Goal: Task Accomplishment & Management: Manage account settings

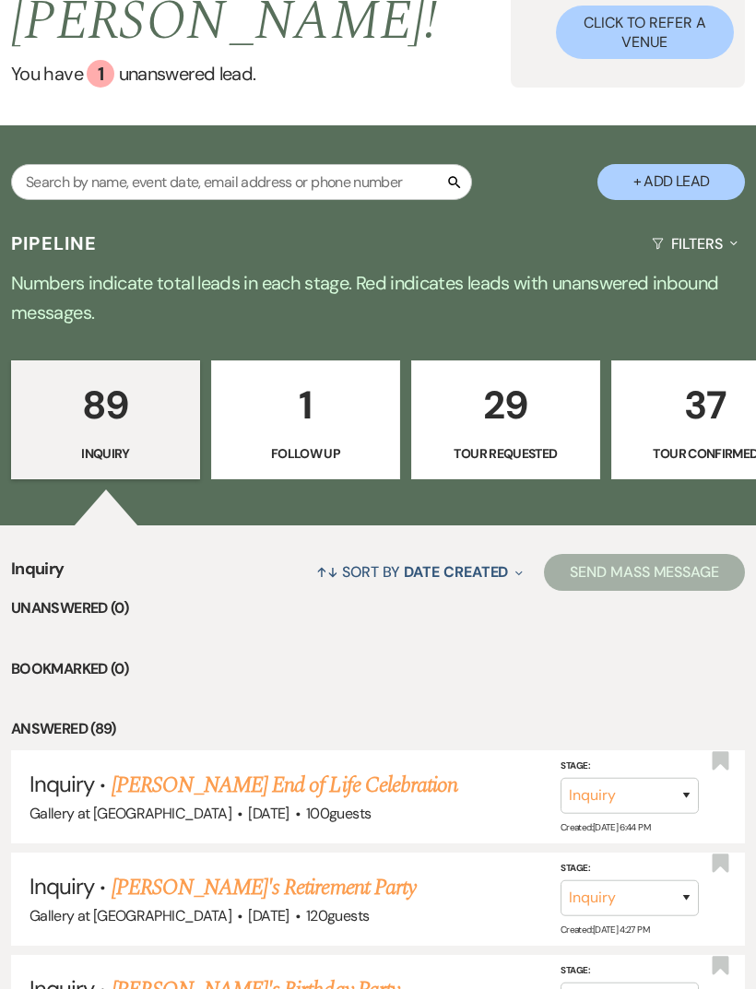
scroll to position [216, 0]
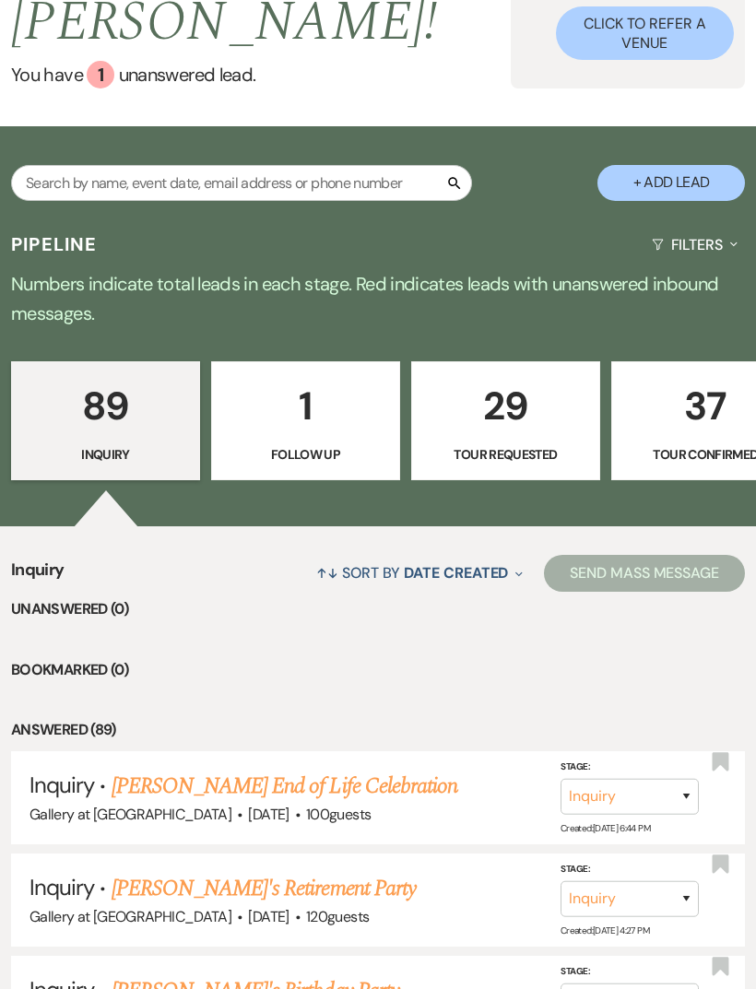
click at [143, 770] on link "[PERSON_NAME] End of Life Celebration" at bounding box center [285, 786] width 346 height 33
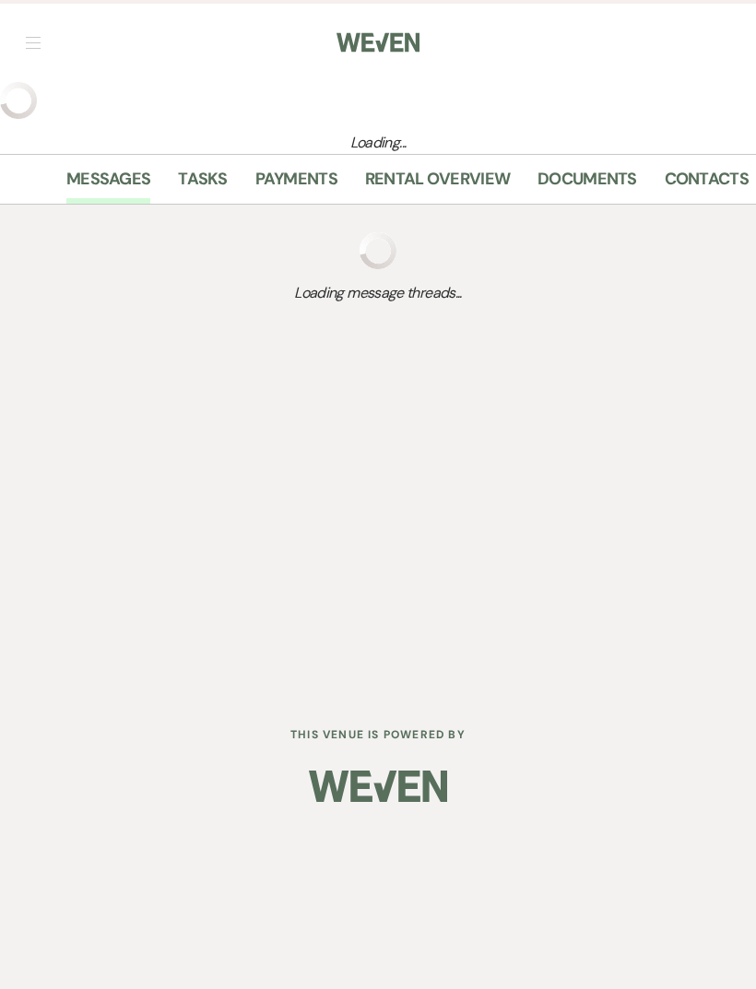
select select "5"
select select "14"
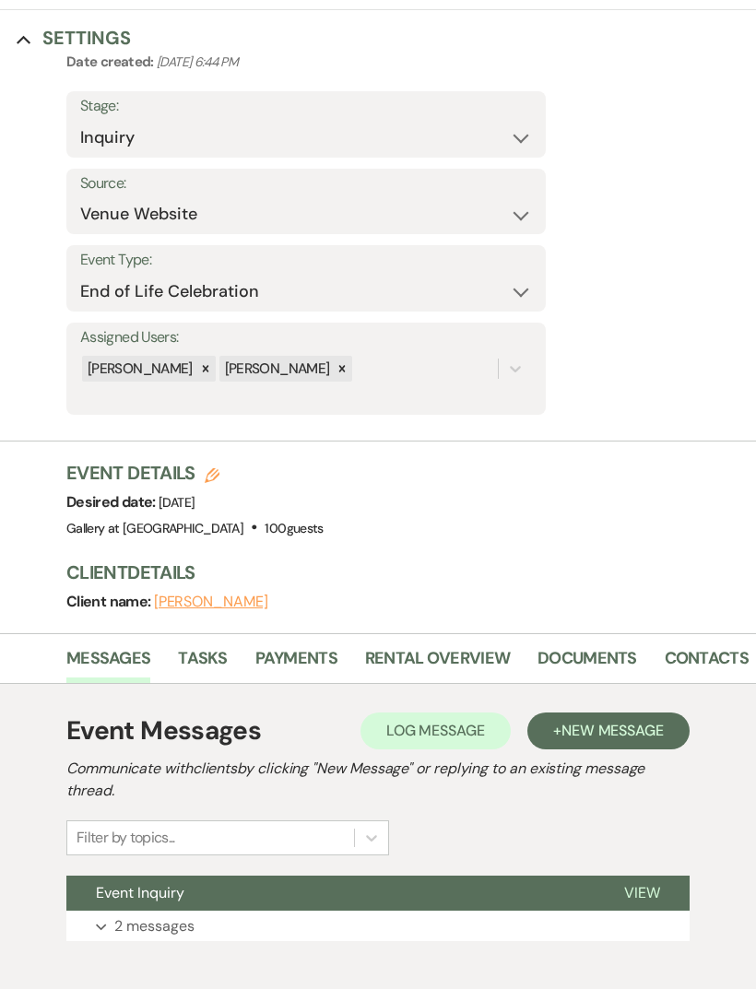
scroll to position [182, 0]
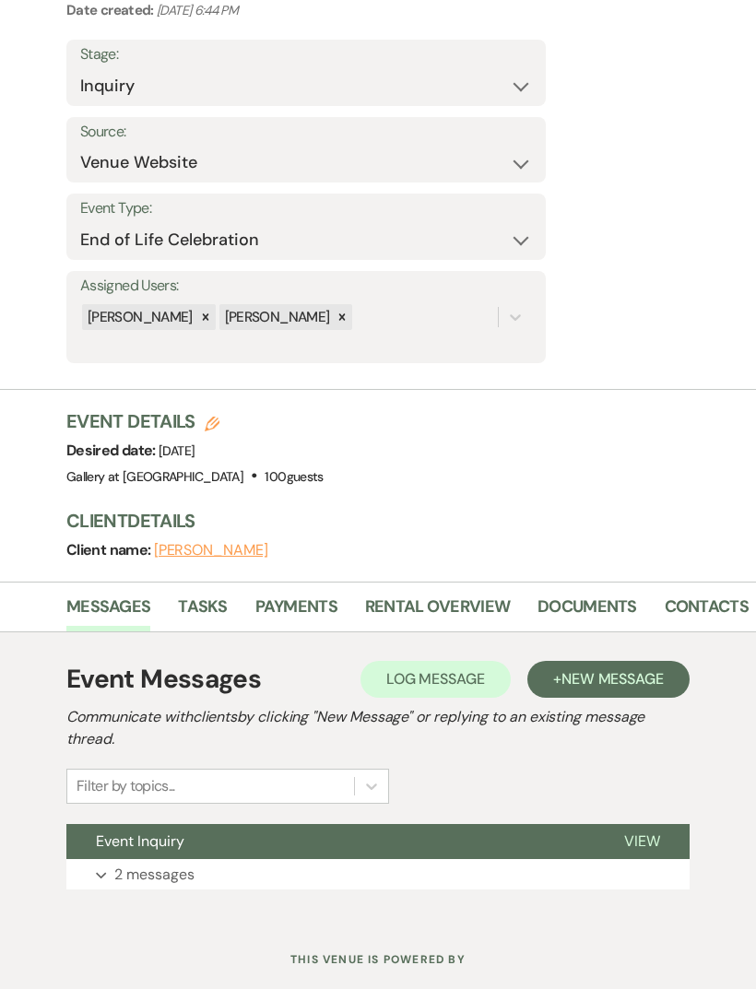
click at [128, 875] on p "2 messages" at bounding box center [154, 875] width 80 height 24
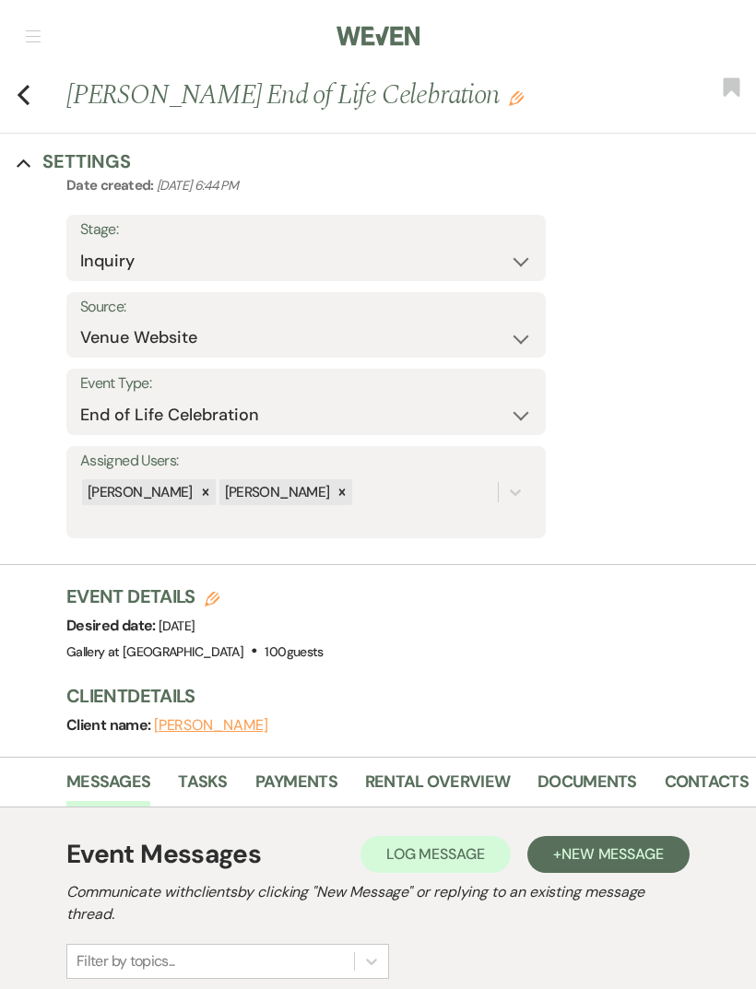
scroll to position [0, 0]
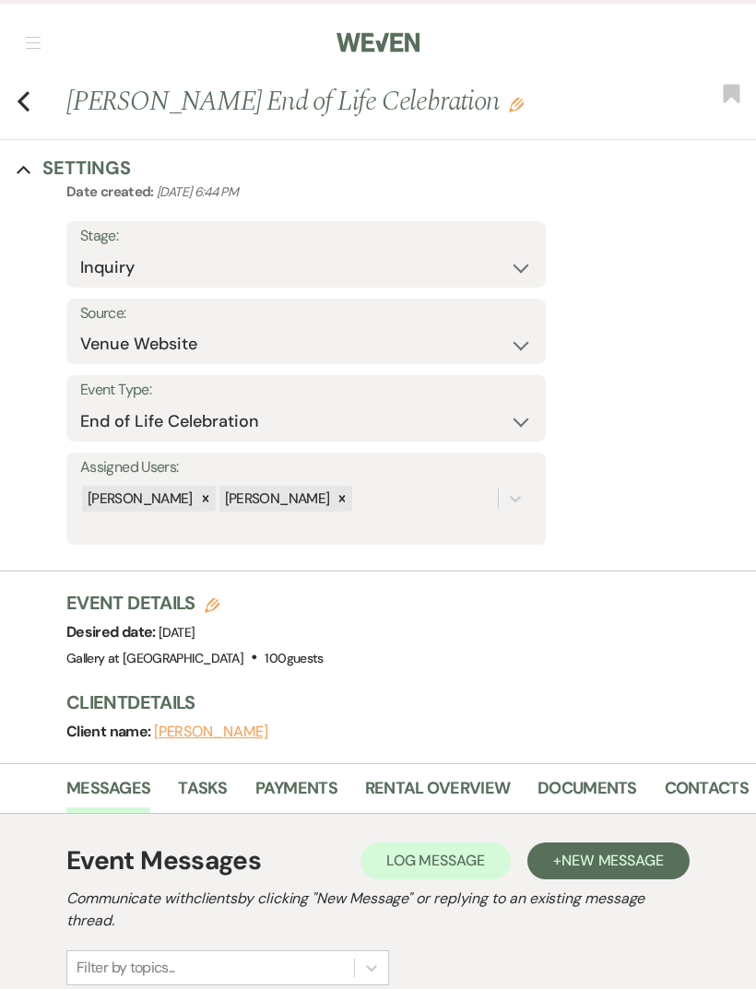
click at [29, 93] on use "button" at bounding box center [24, 101] width 12 height 20
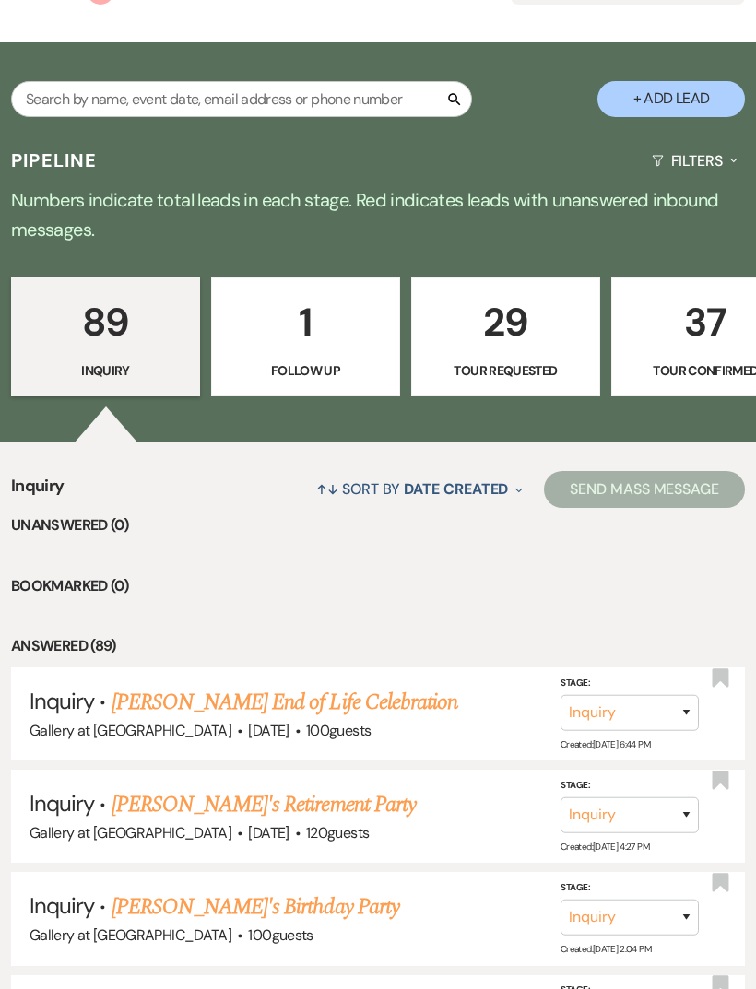
scroll to position [289, 0]
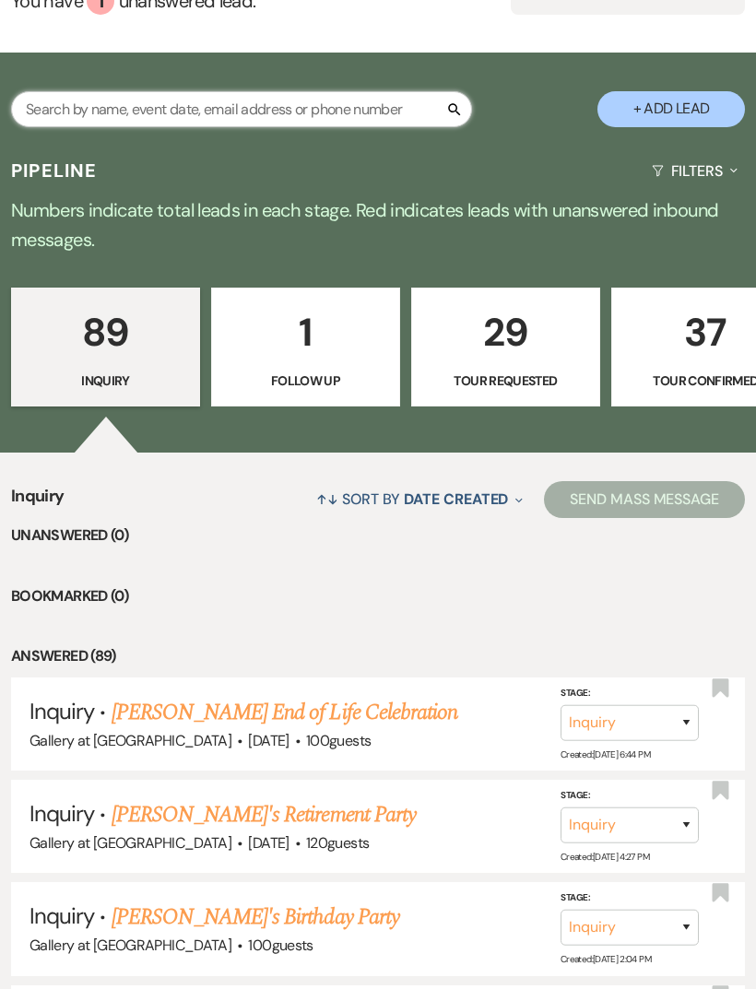
click at [70, 91] on input "text" at bounding box center [241, 109] width 461 height 36
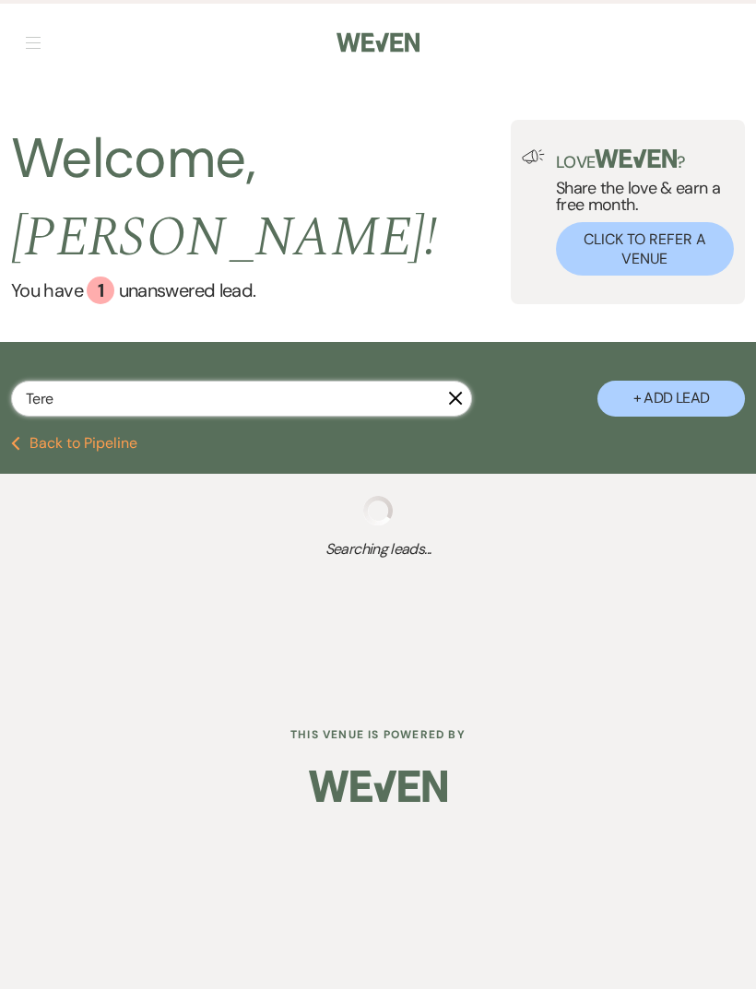
type input "Teres"
select select "5"
select select "8"
select select "7"
select select "6"
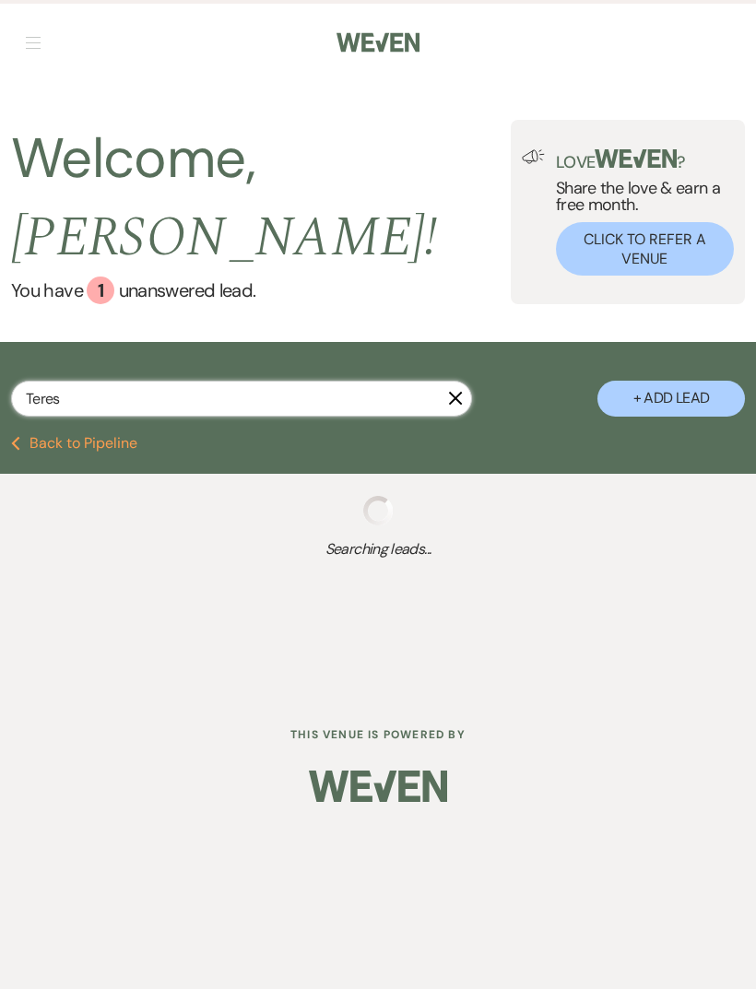
select select "8"
select select "11"
select select "8"
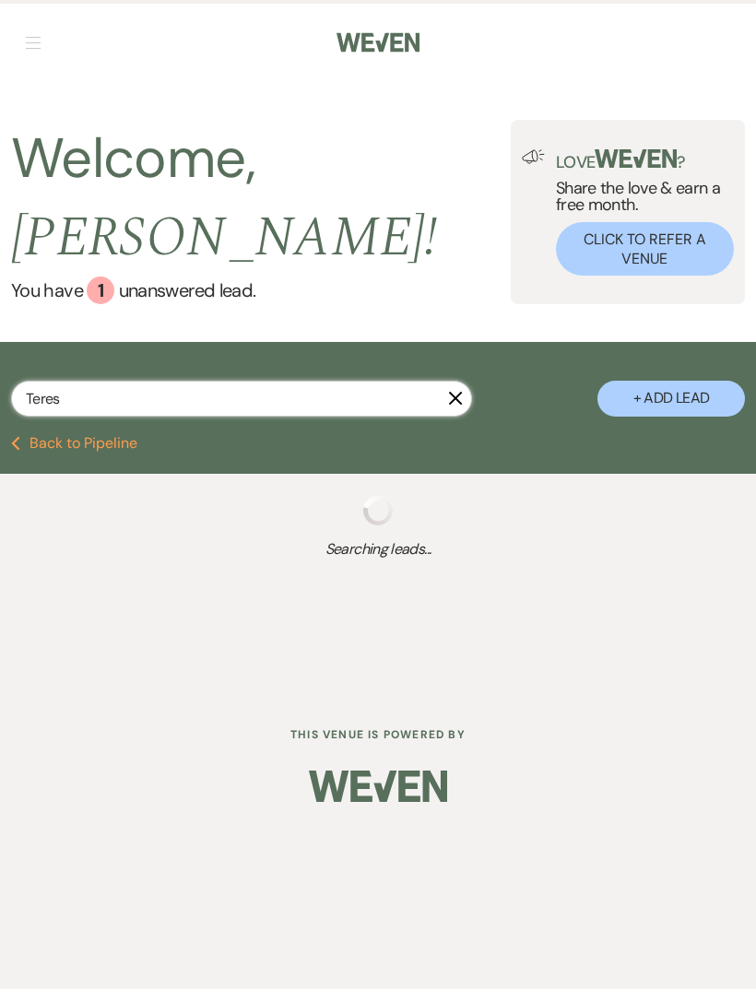
select select "8"
select select "10"
select select "8"
select select "5"
select select "8"
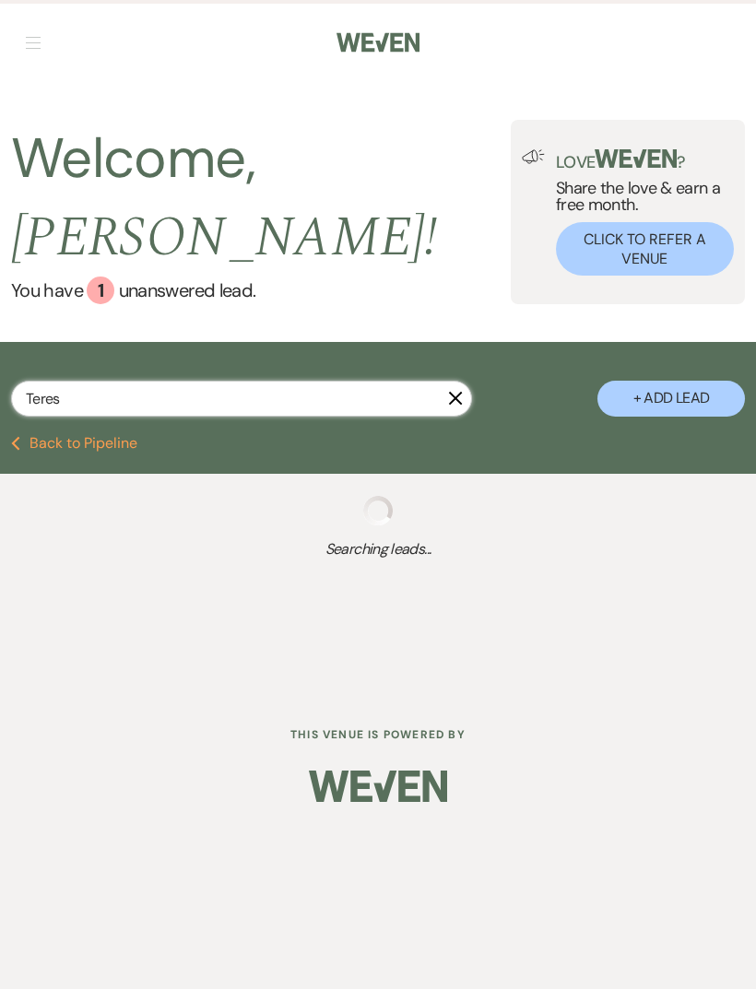
select select "5"
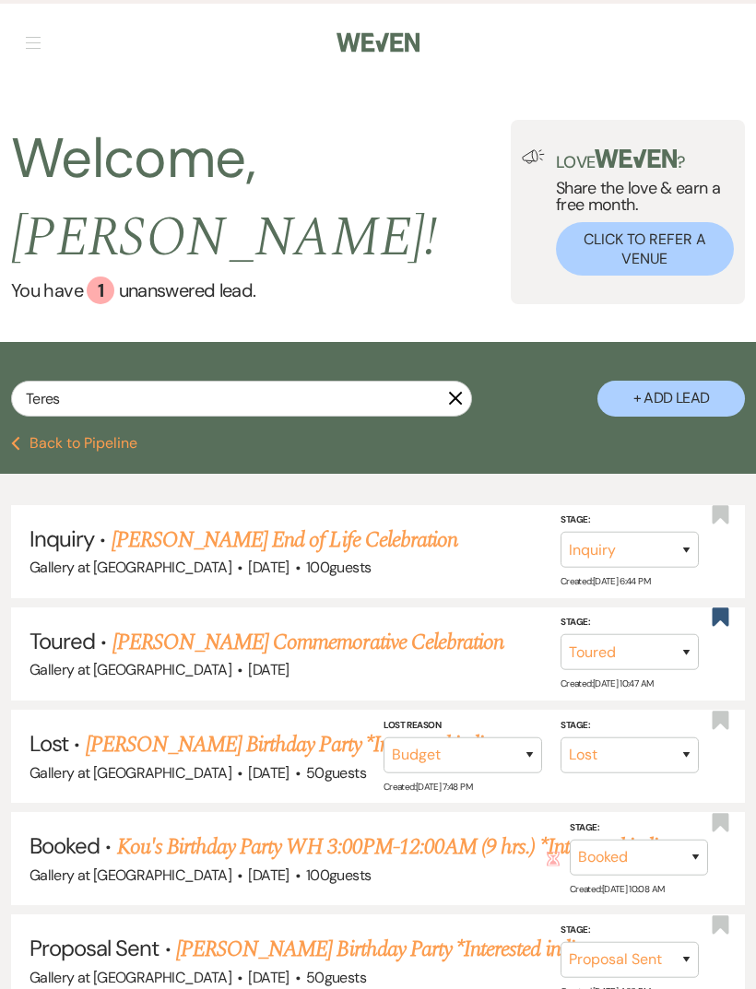
click at [149, 626] on link "[PERSON_NAME] Commemorative Celebration" at bounding box center [308, 642] width 392 height 33
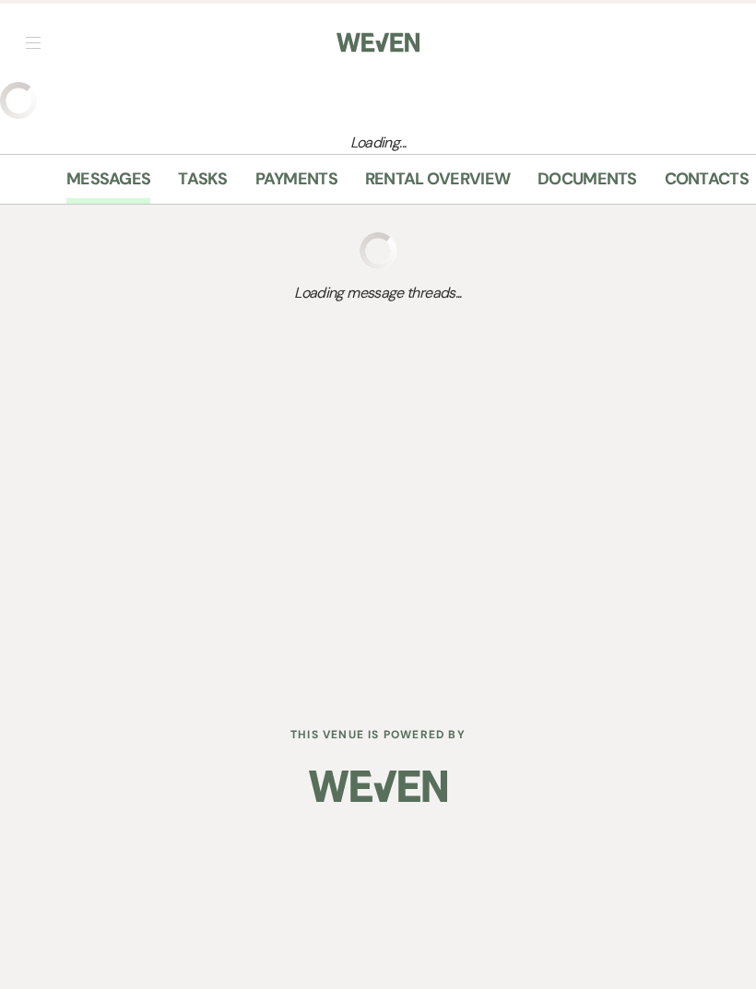
select select "5"
select select "23"
select select "13"
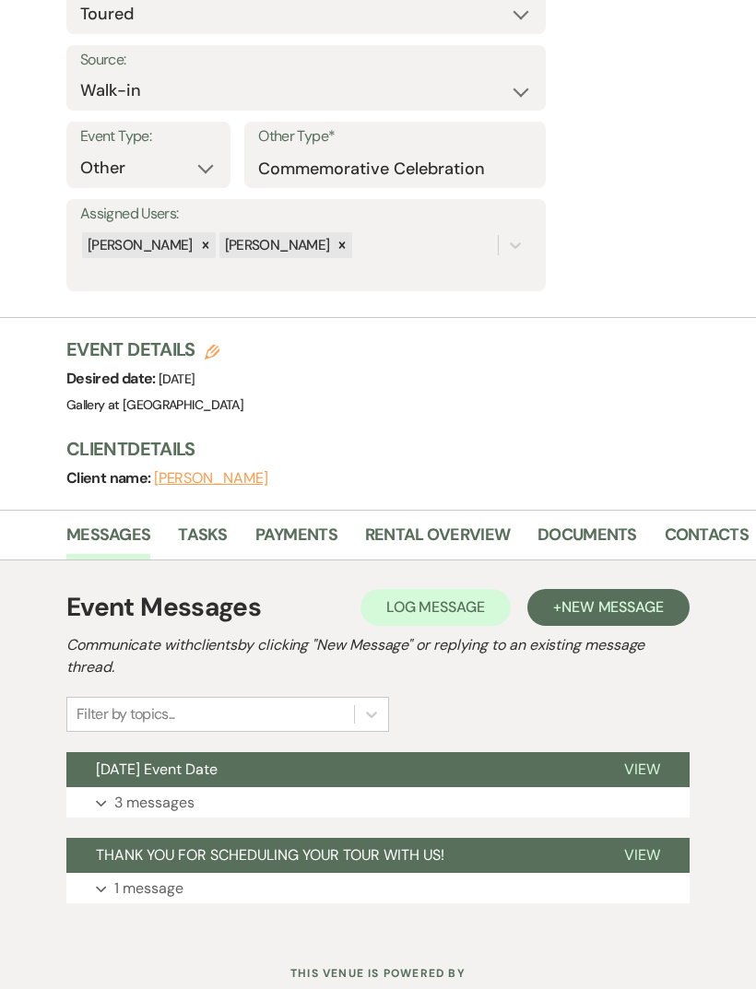
scroll to position [267, 0]
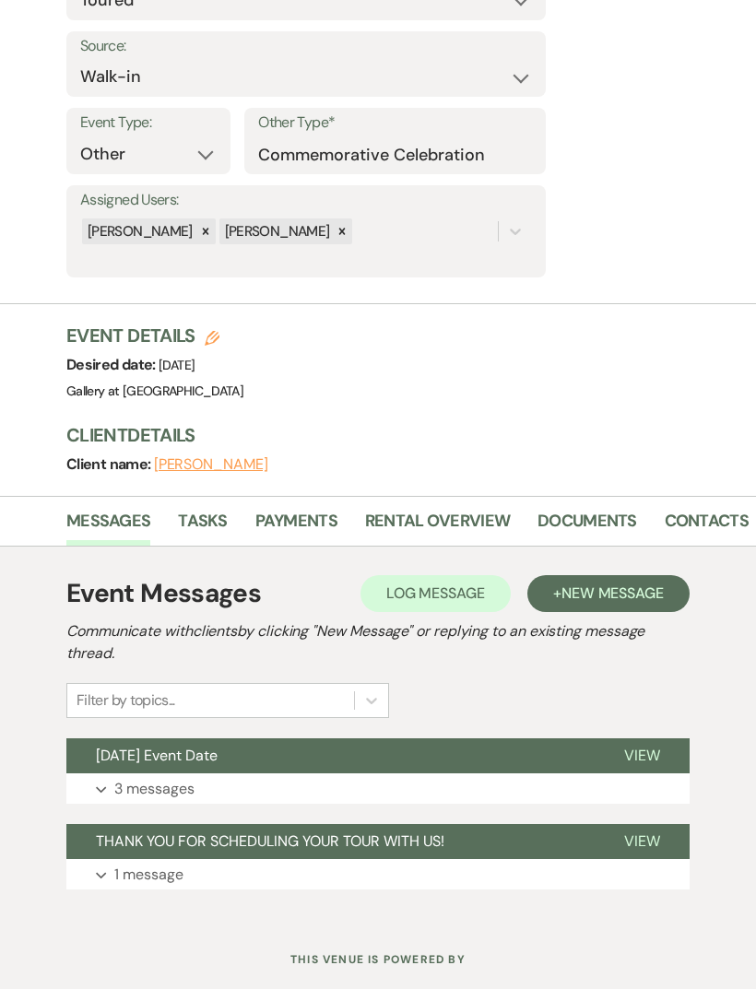
click at [594, 519] on link "Documents" at bounding box center [587, 527] width 100 height 38
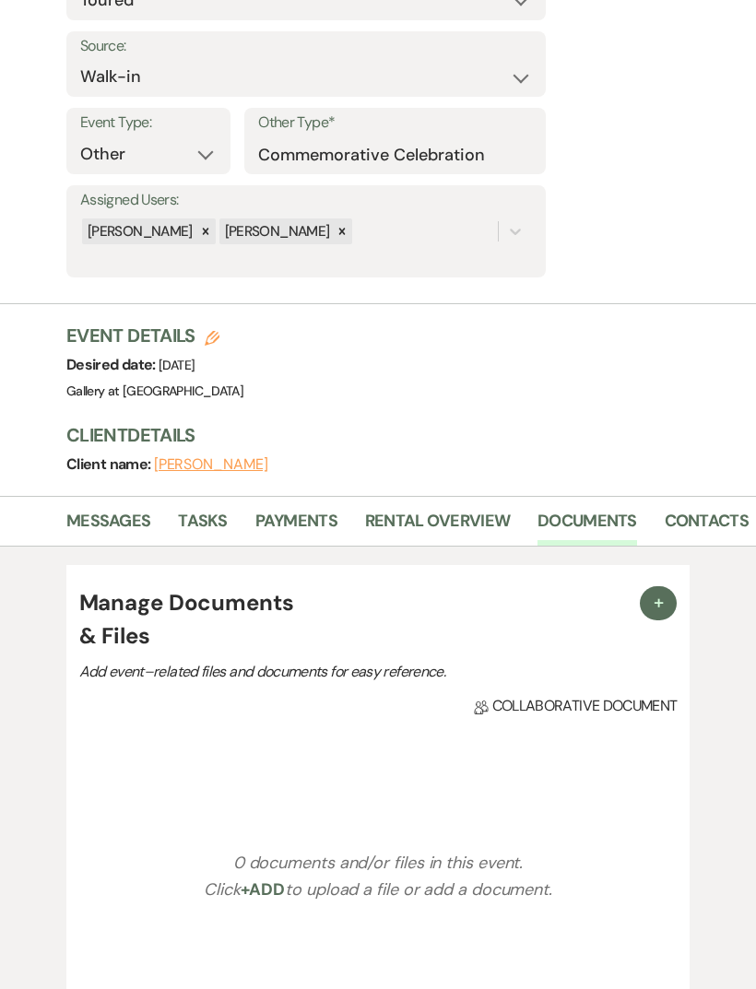
click at [672, 607] on button "+" at bounding box center [658, 603] width 37 height 34
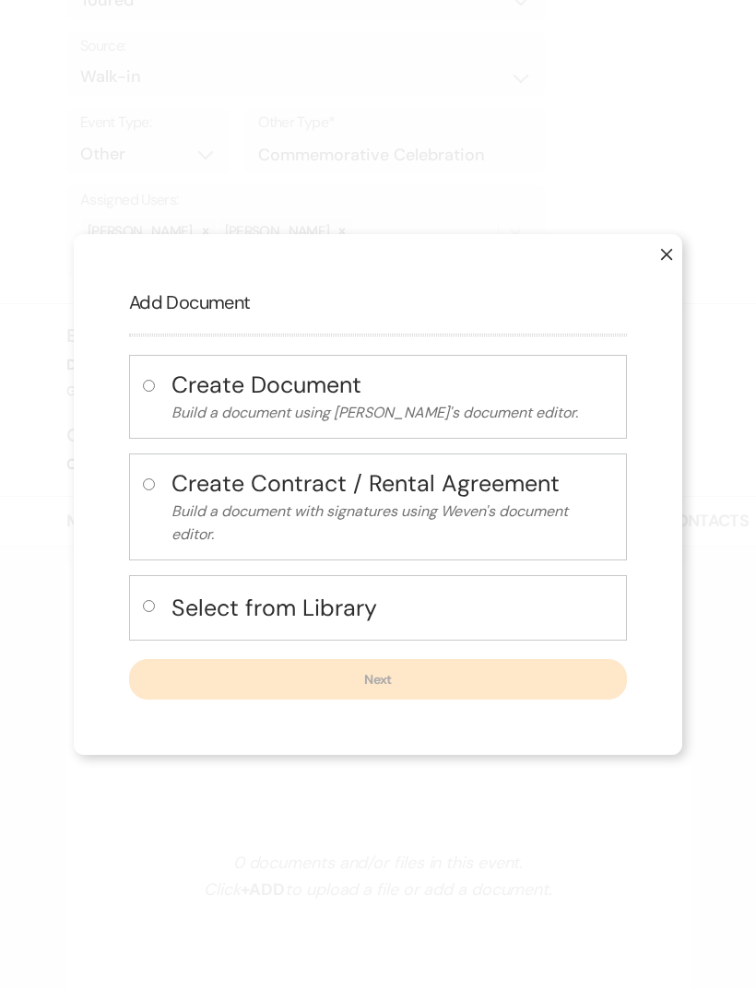
click at [148, 612] on input "radio" at bounding box center [149, 606] width 12 height 12
radio input "true"
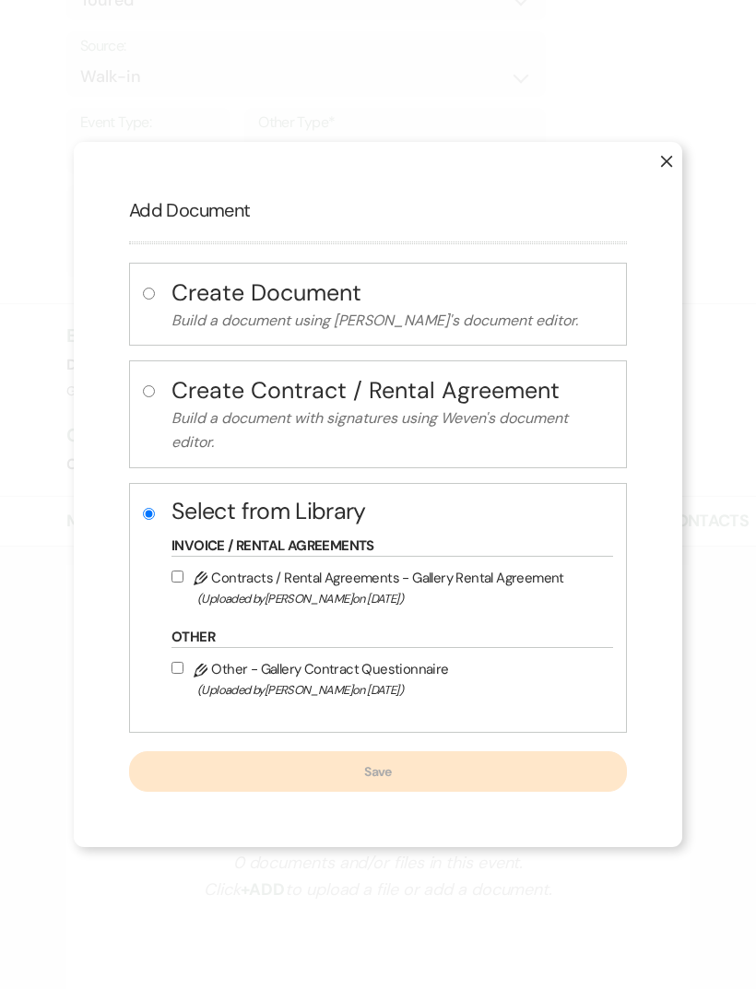
click at [177, 582] on input "Pencil Contracts / Rental Agreements - Gallery Rental Agreement (Uploaded by [P…" at bounding box center [177, 576] width 12 height 12
checkbox input "true"
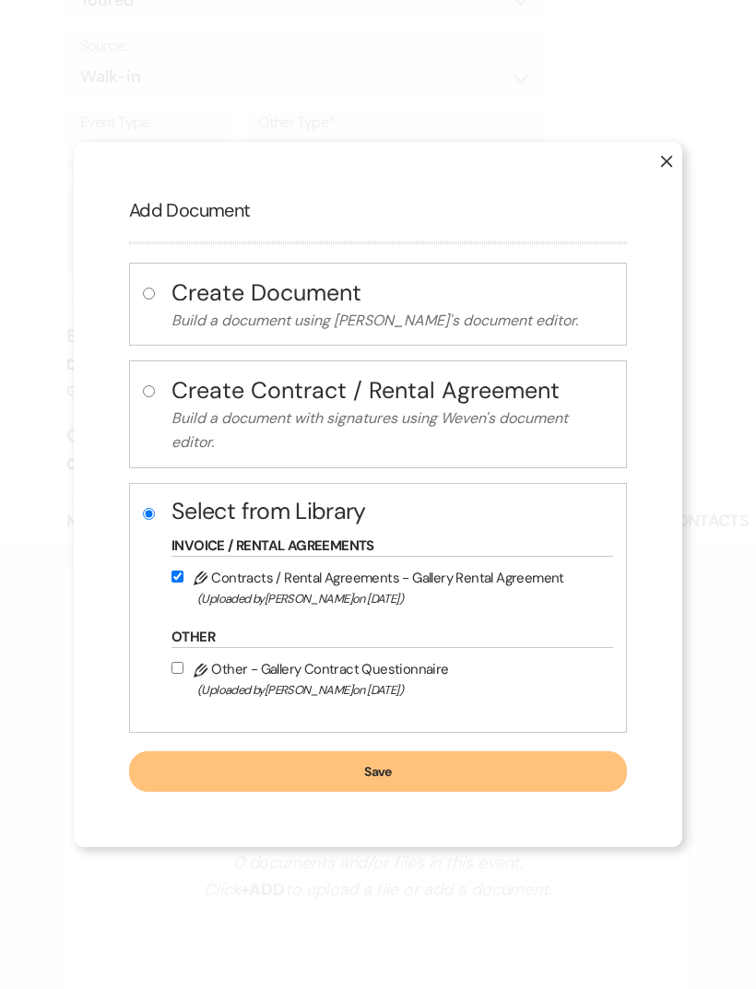
click at [548, 792] on button "Save" at bounding box center [378, 771] width 498 height 41
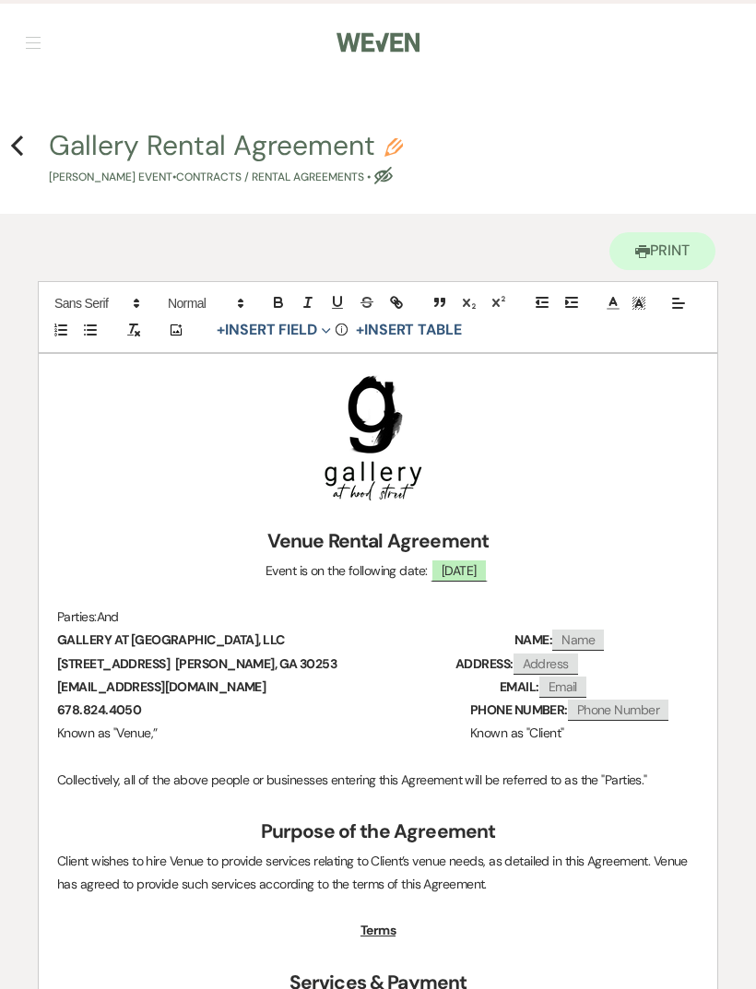
click at [488, 565] on span "[DATE]" at bounding box center [458, 570] width 57 height 23
select select "smartCustomField"
select select "owner"
select select "{{eventDate}}"
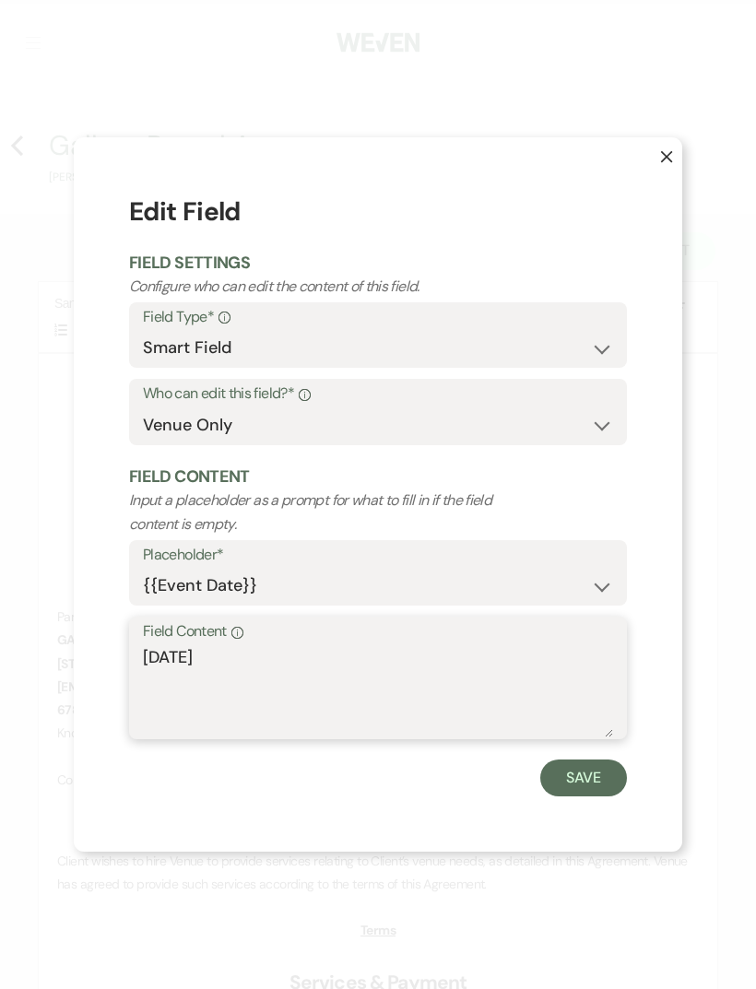
click at [373, 692] on textarea "[DATE]" at bounding box center [378, 691] width 470 height 92
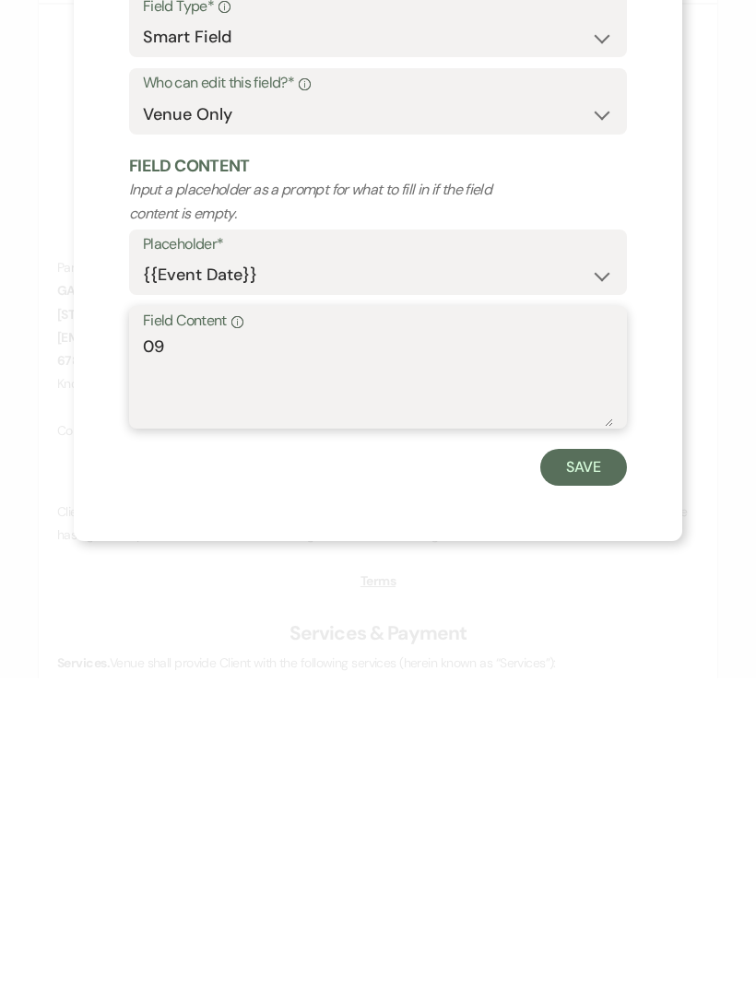
type textarea "0"
type textarea "[DATE]"
click at [595, 759] on button "Save" at bounding box center [583, 777] width 87 height 37
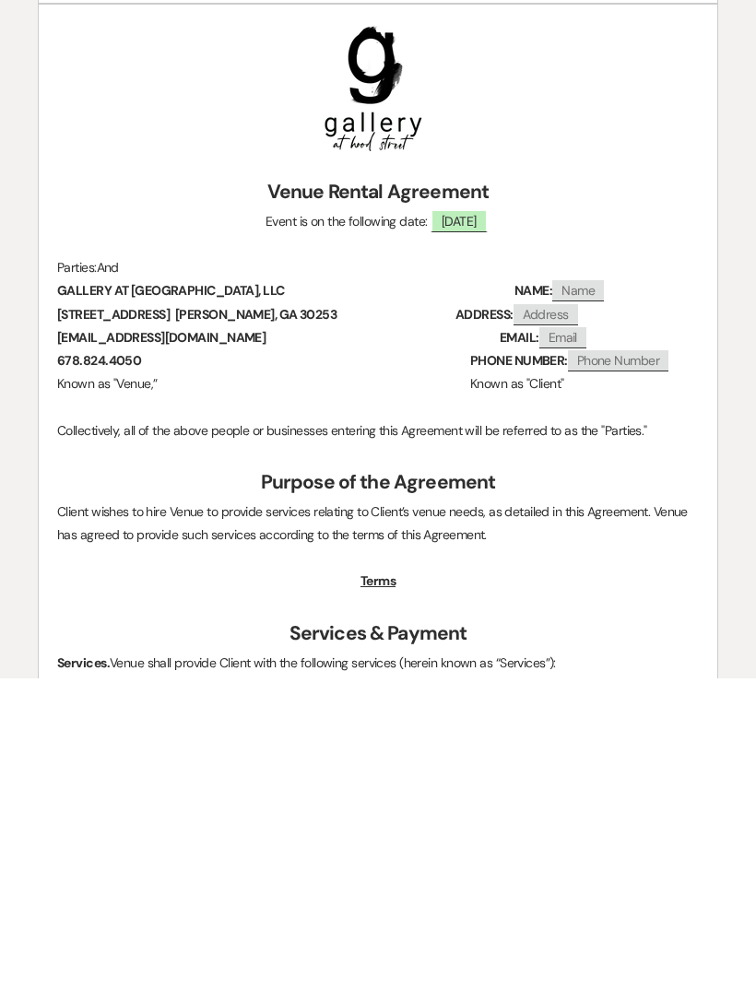
scroll to position [350, 0]
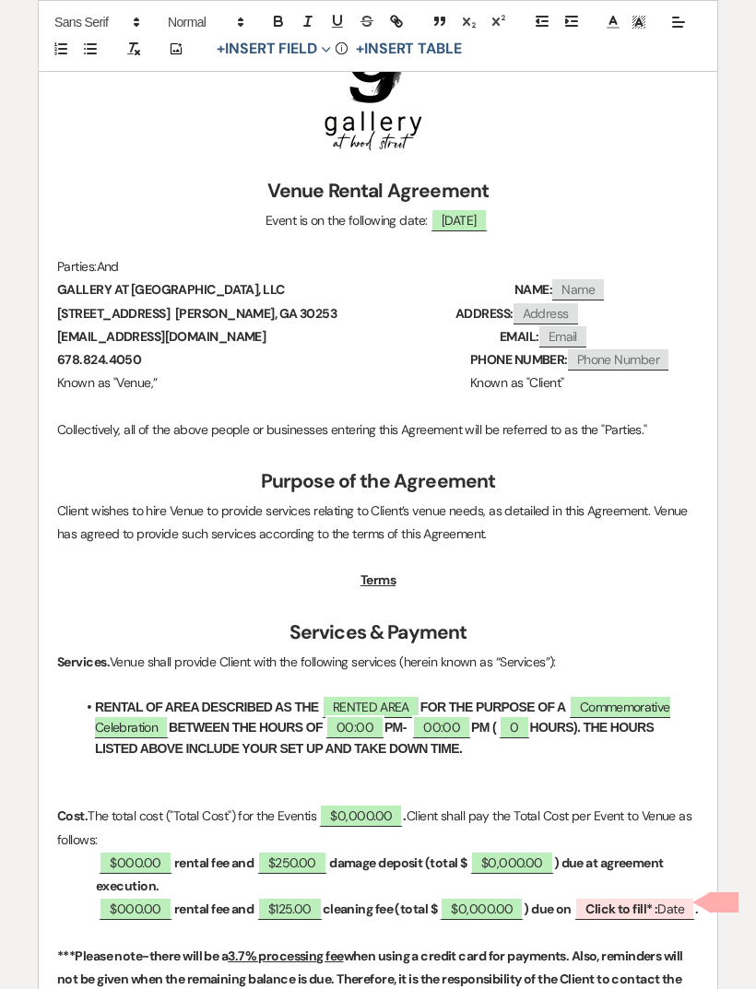
click at [394, 703] on span "RENTED AREA" at bounding box center [371, 706] width 99 height 23
select select "owner"
select select "Location"
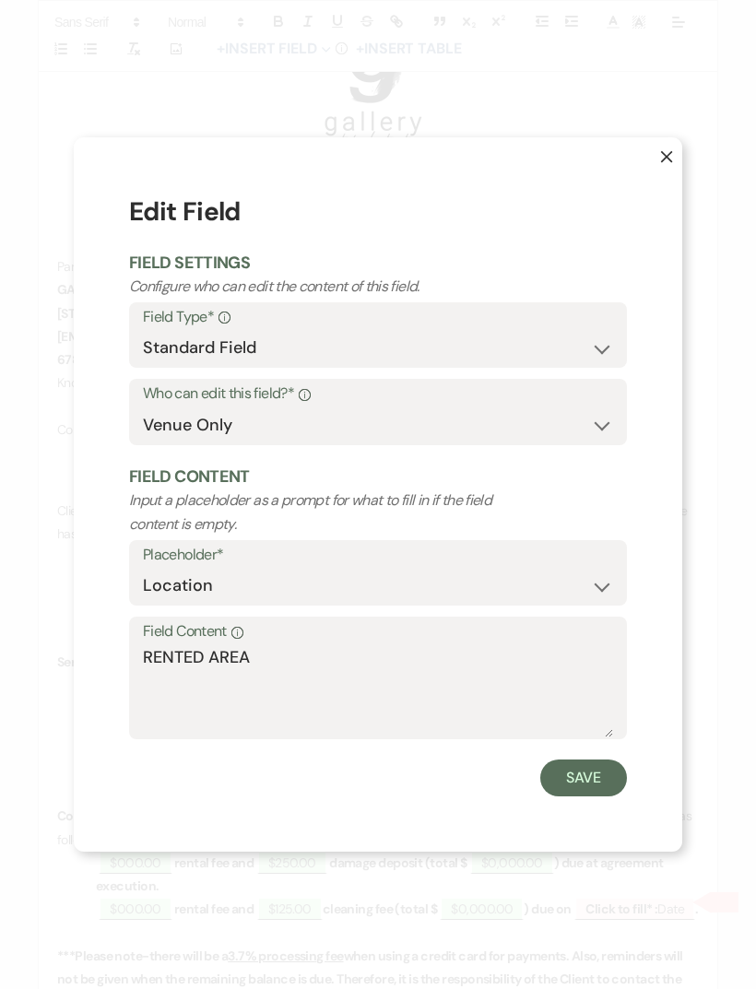
scroll to position [349, 0]
click at [265, 691] on textarea "RENTED AREA" at bounding box center [378, 691] width 470 height 92
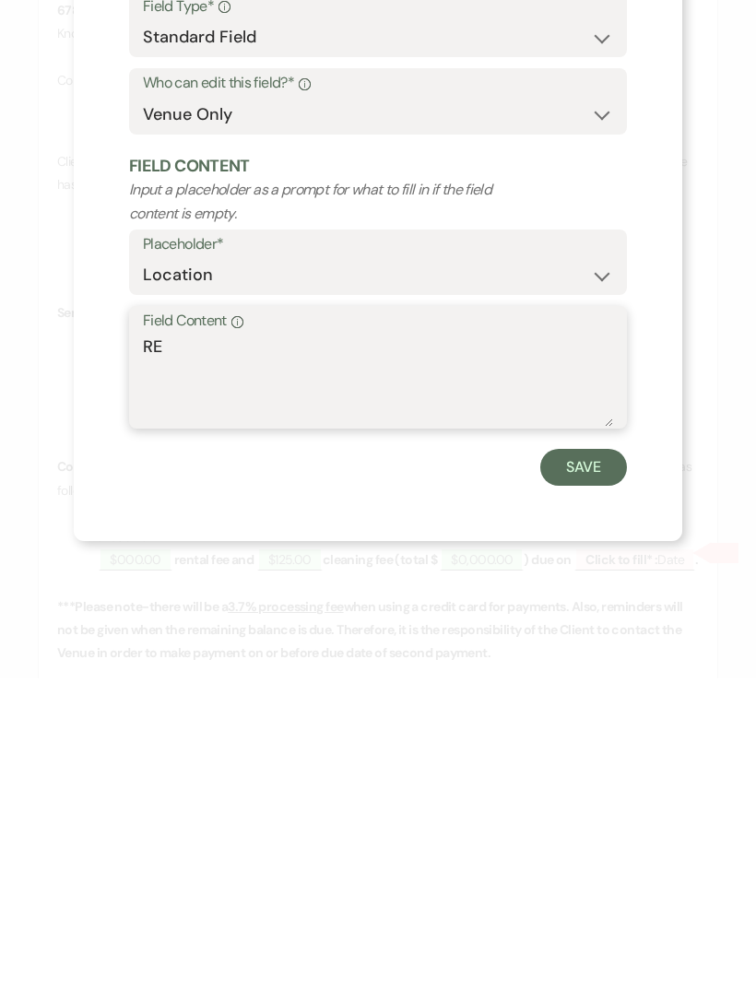
type textarea "R"
type textarea "THE STERLING"
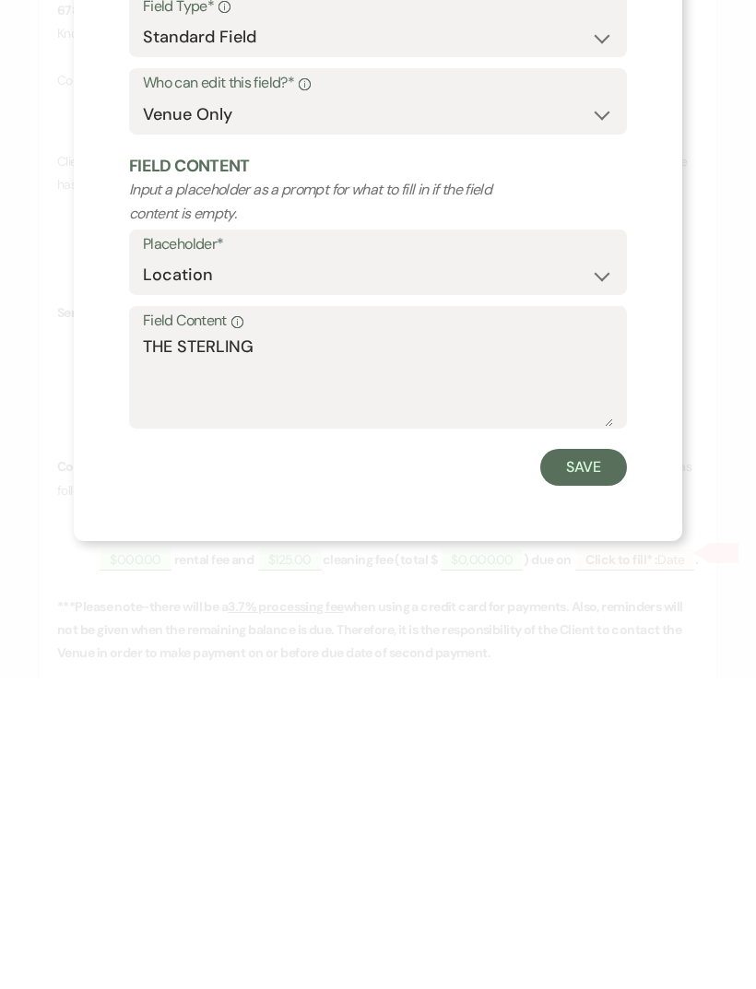
click at [590, 759] on button "Save" at bounding box center [583, 777] width 87 height 37
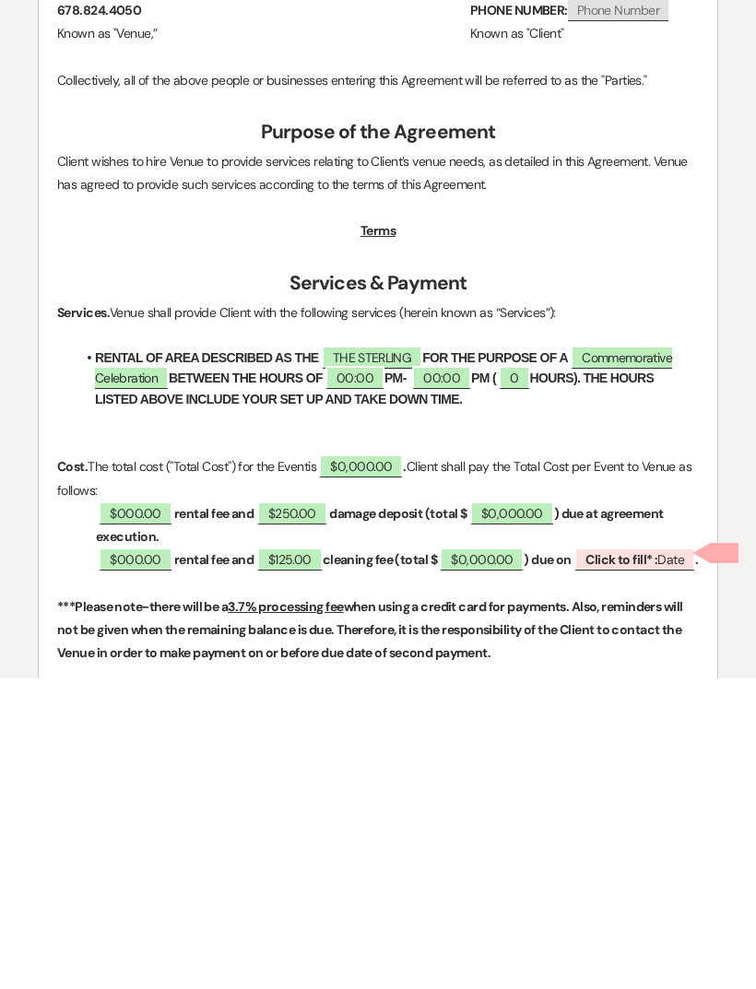
scroll to position [700, 0]
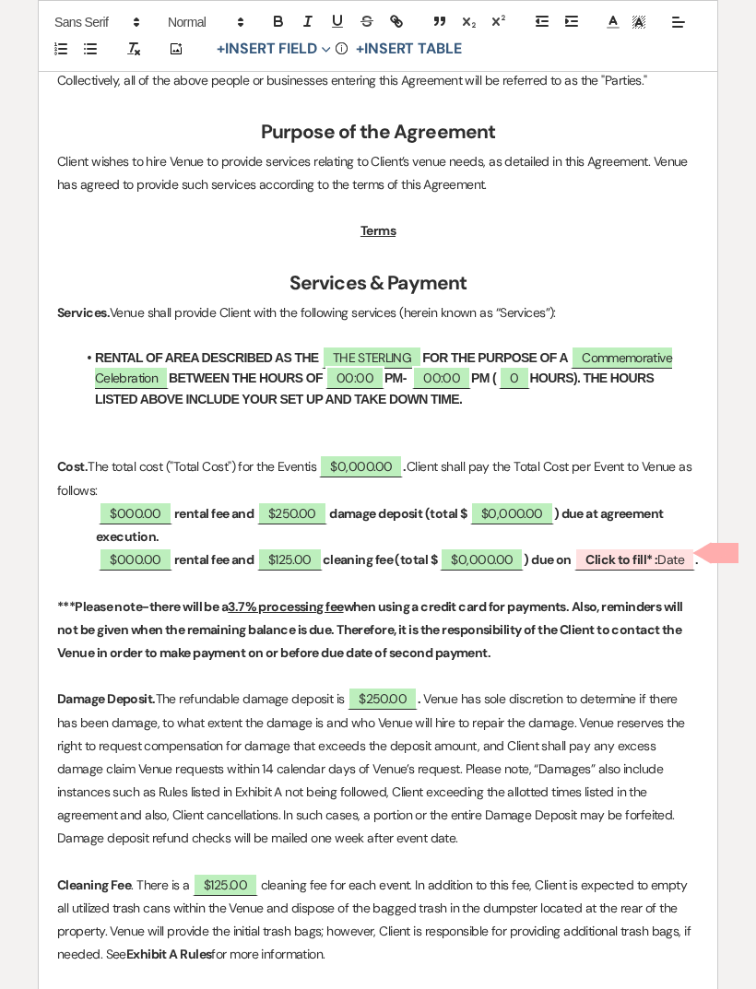
click at [650, 351] on span "Commemorative Celebration" at bounding box center [383, 367] width 577 height 43
select select "smartCustomField"
select select "owner"
select select "{{eventType}}"
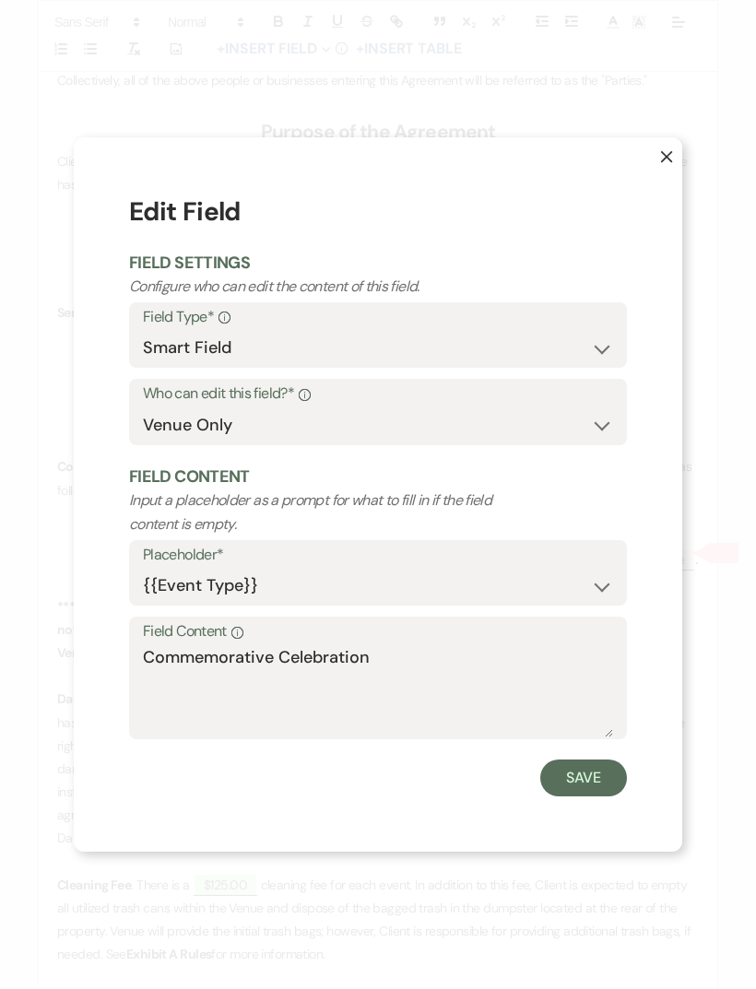
scroll to position [351, 0]
click at [418, 705] on textarea "Commemorative Celebration" at bounding box center [378, 691] width 470 height 92
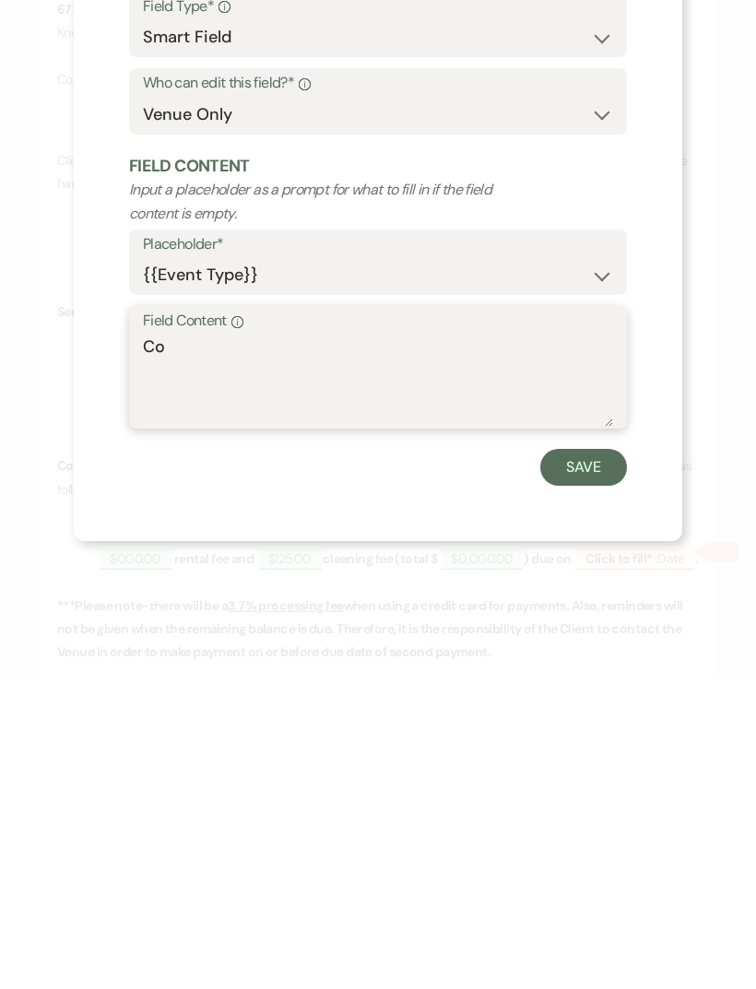
type textarea "C"
type textarea "BIRTHDAY PARTY"
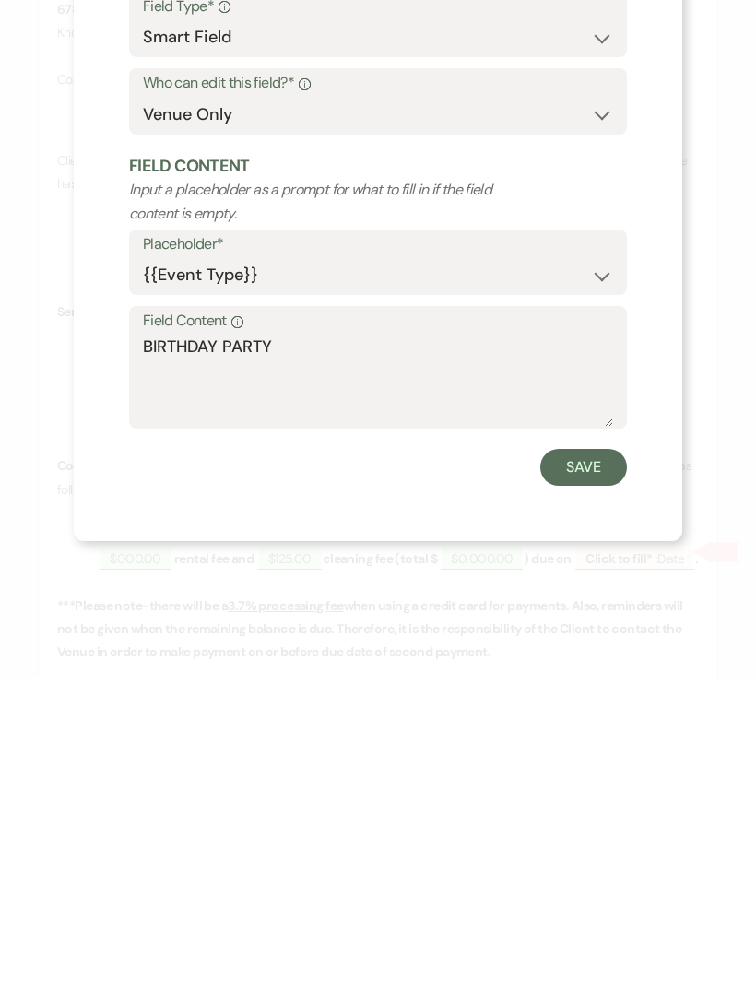
click at [582, 759] on button "Save" at bounding box center [583, 777] width 87 height 37
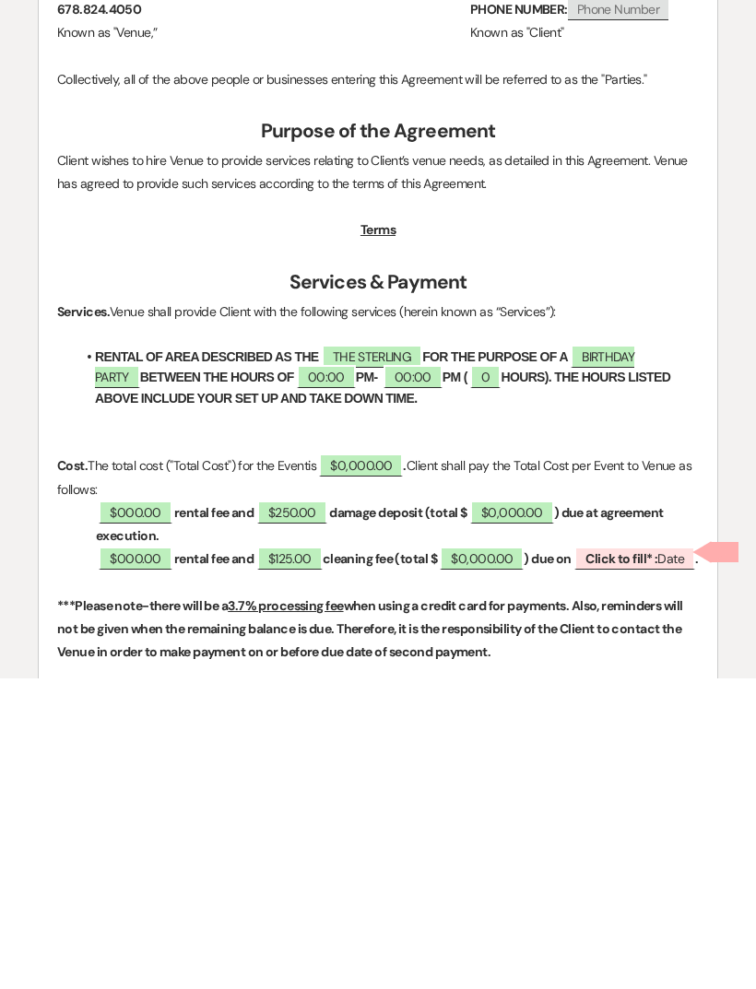
scroll to position [701, 0]
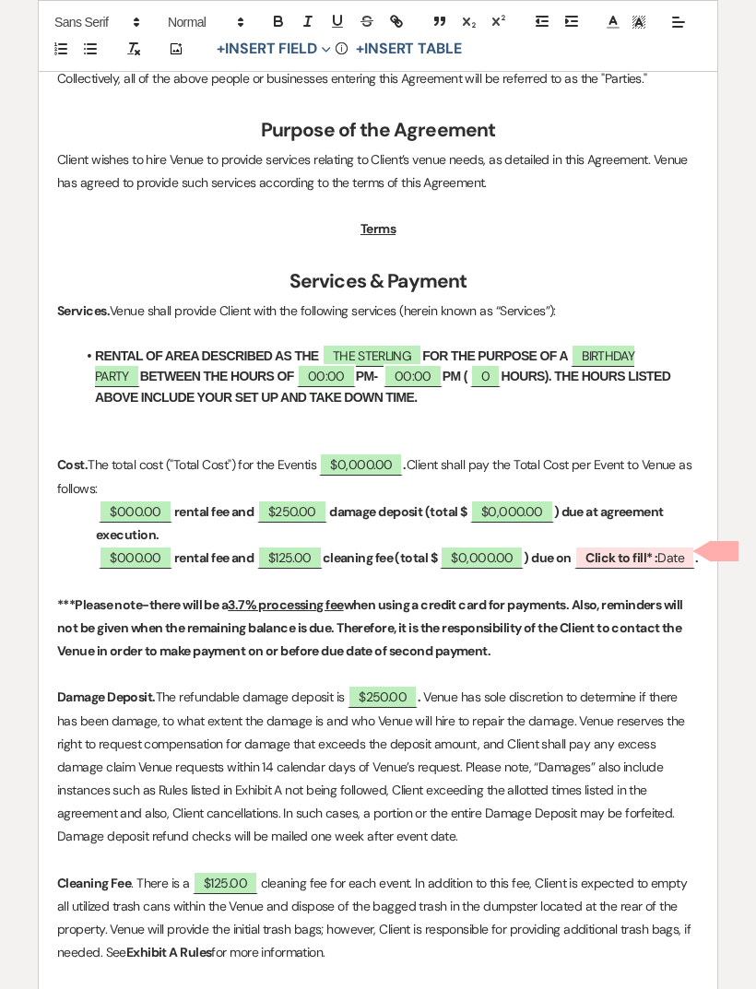
click at [297, 376] on span "00:00" at bounding box center [326, 375] width 59 height 23
select select "owner"
select select "Time"
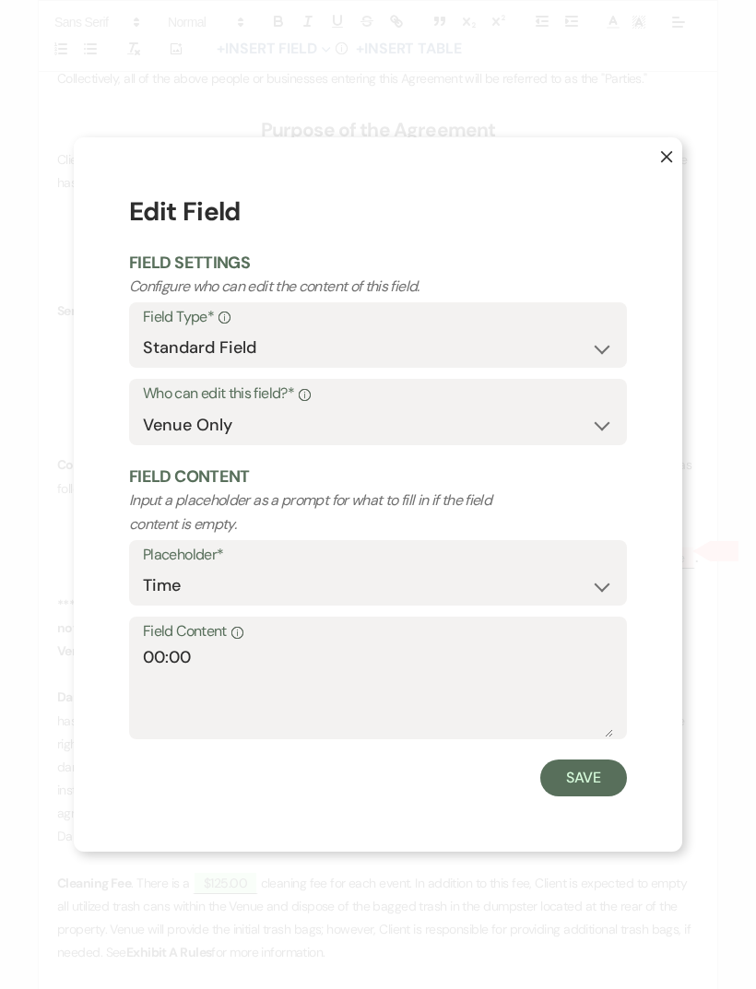
scroll to position [351, 0]
click at [162, 686] on textarea "00:00" at bounding box center [378, 691] width 470 height 92
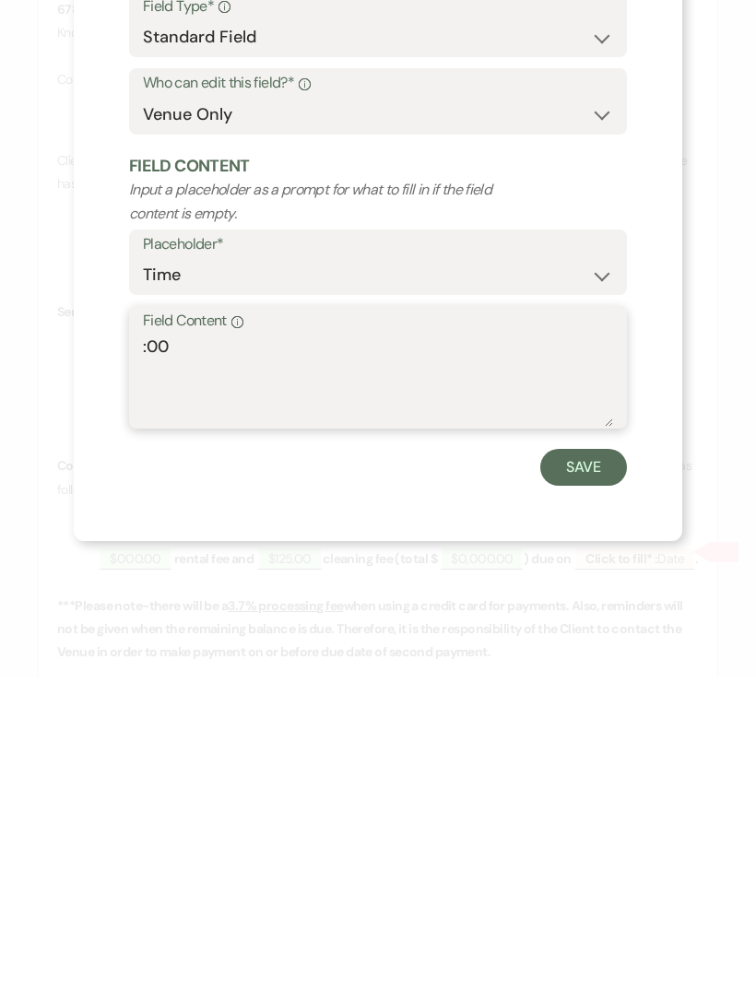
type textarea "6:00"
click at [584, 759] on button "Save" at bounding box center [583, 777] width 87 height 37
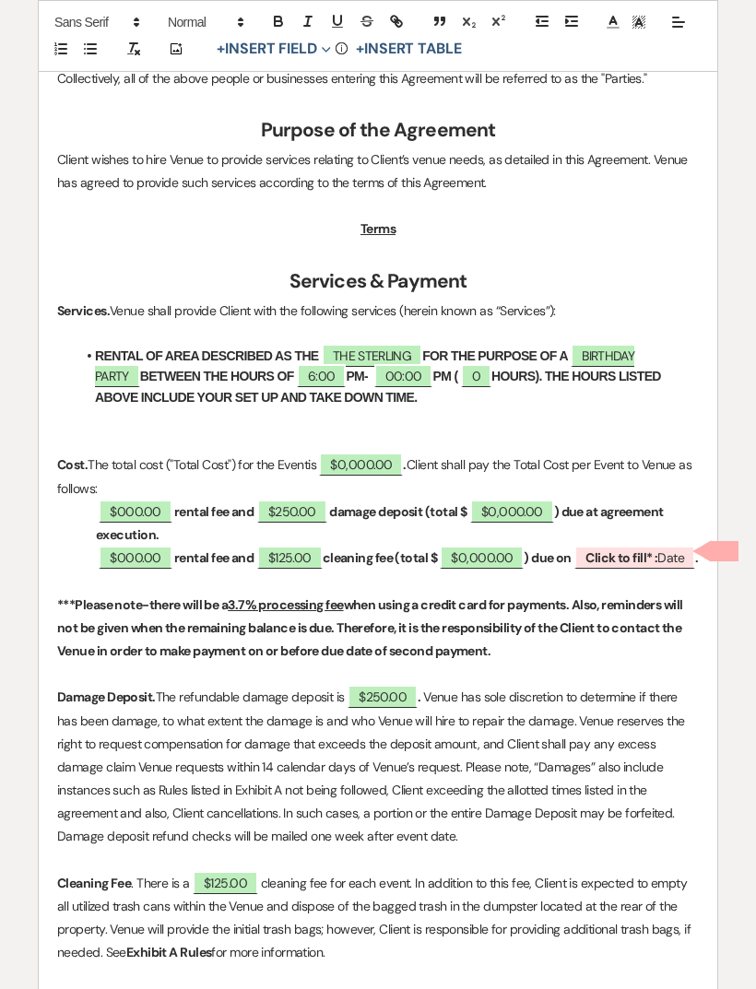
click at [374, 374] on span "00:00" at bounding box center [403, 375] width 59 height 23
select select "owner"
select select "Time"
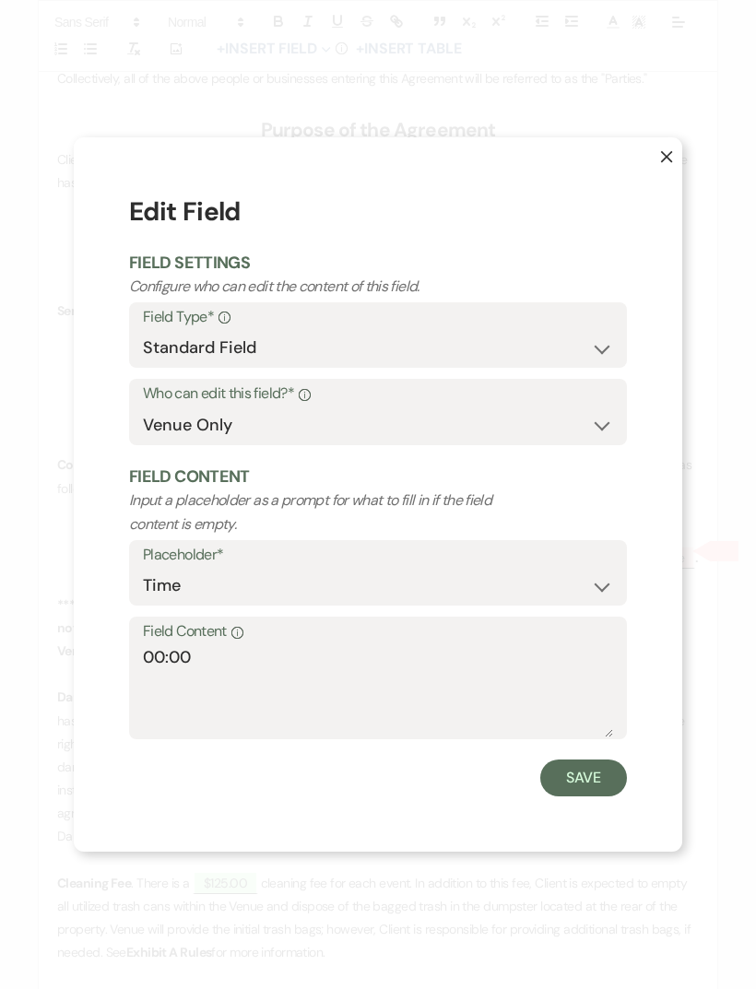
scroll to position [351, 0]
click at [158, 684] on textarea "00:00" at bounding box center [378, 691] width 470 height 92
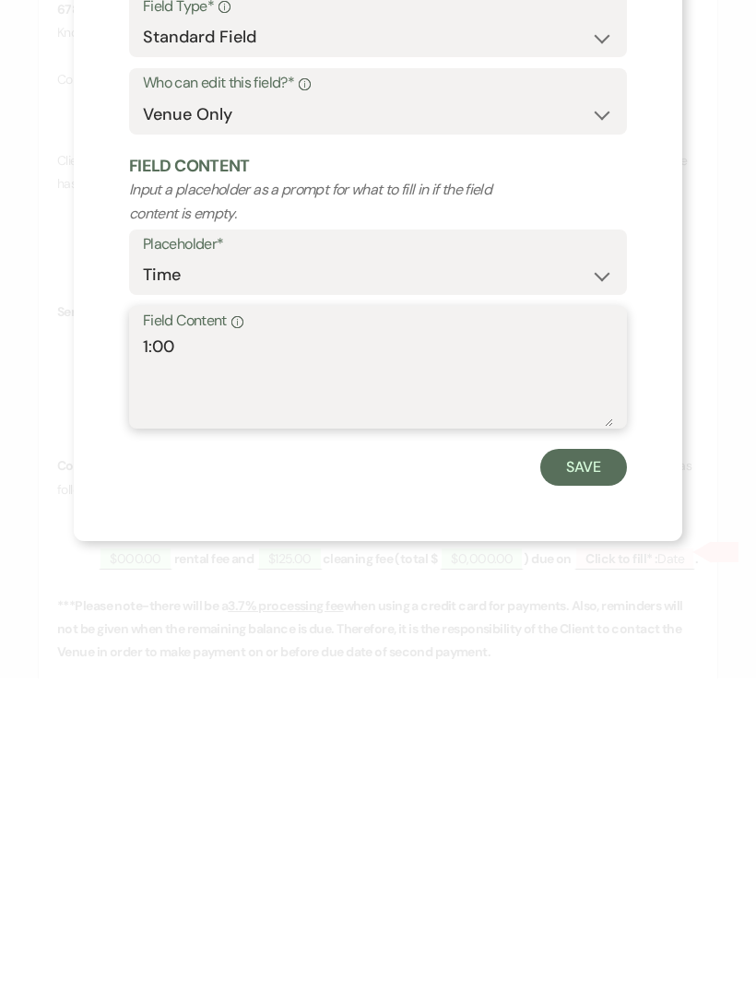
type textarea "12:00"
click at [582, 759] on button "Save" at bounding box center [583, 777] width 87 height 37
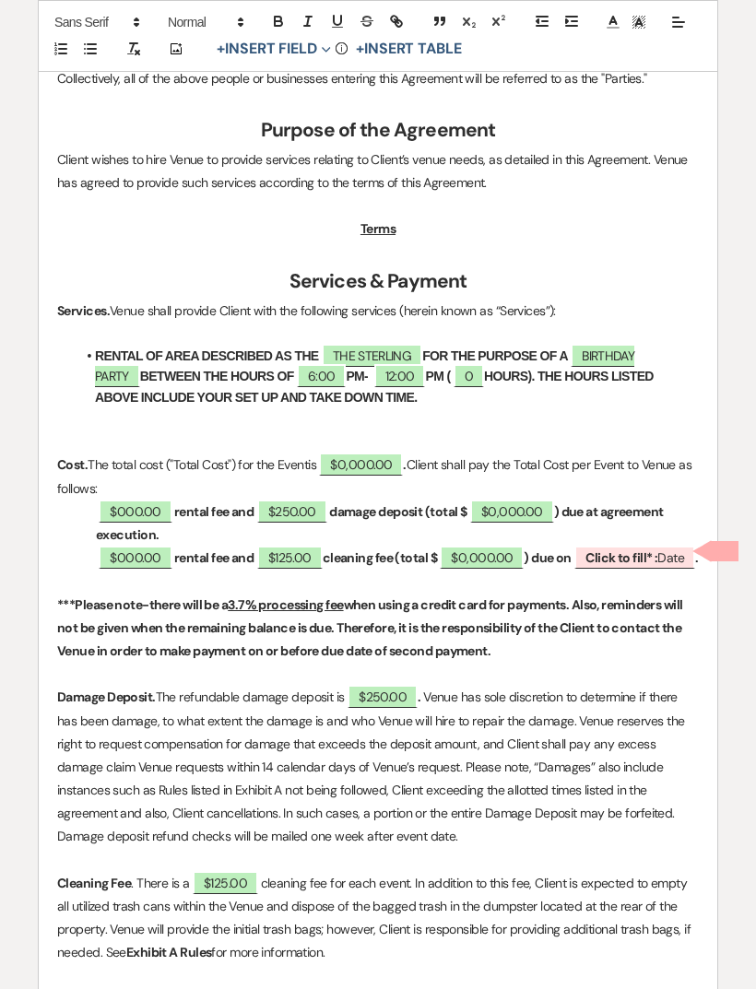
click at [425, 369] on strong "PM (" at bounding box center [437, 376] width 25 height 15
click at [453, 366] on span "0" at bounding box center [468, 376] width 30 height 23
select select "owner"
select select "Number"
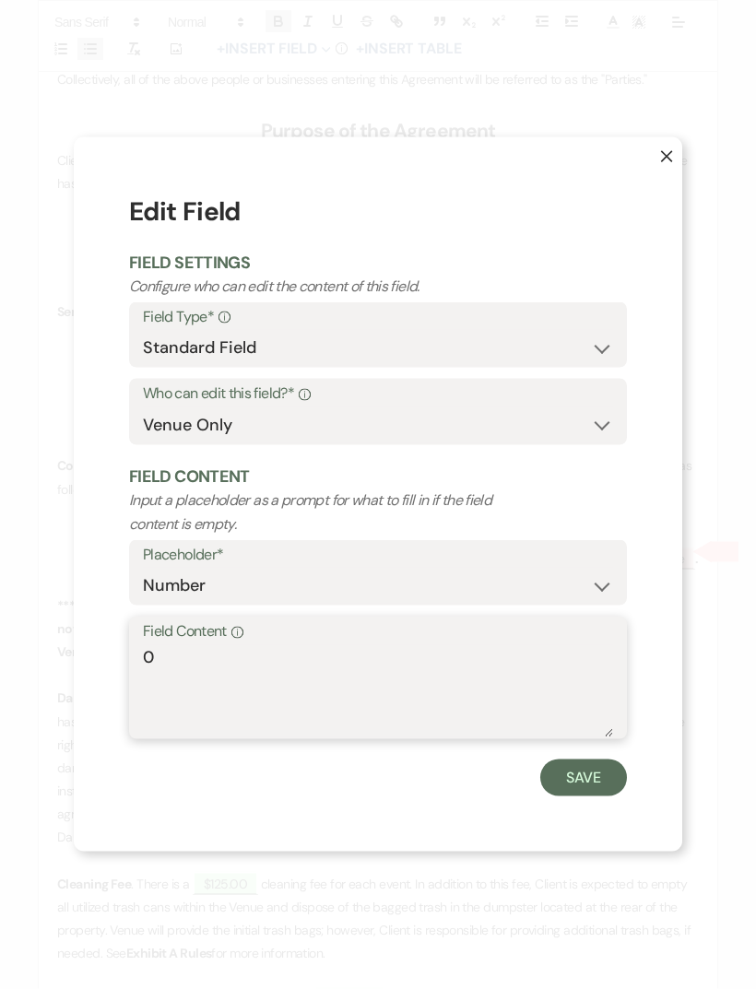
click at [186, 675] on textarea "0" at bounding box center [378, 691] width 470 height 92
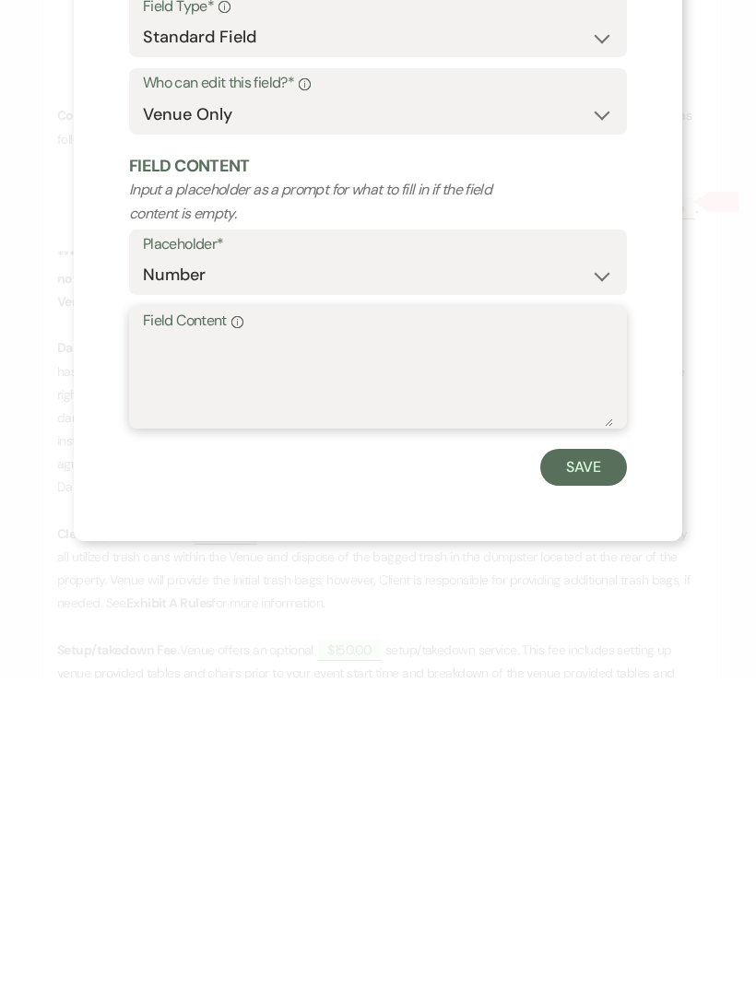
type textarea "6"
click at [587, 759] on button "Save" at bounding box center [583, 777] width 87 height 37
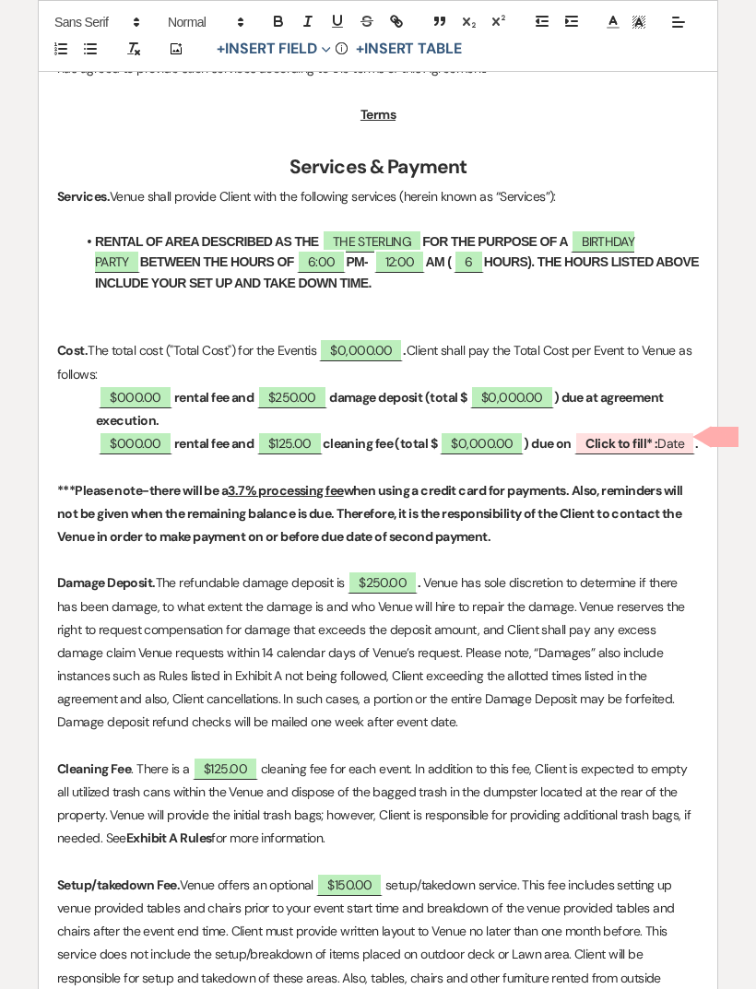
scroll to position [813, 0]
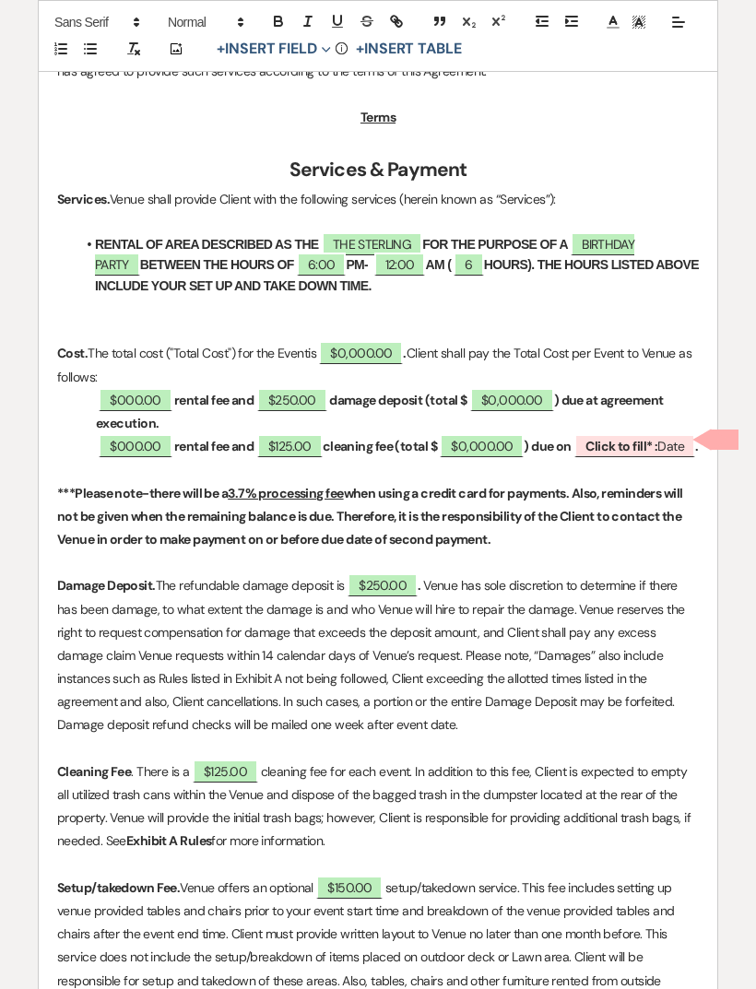
click at [145, 391] on span "$000.00" at bounding box center [135, 399] width 73 height 23
select select "owner"
select select "Amount"
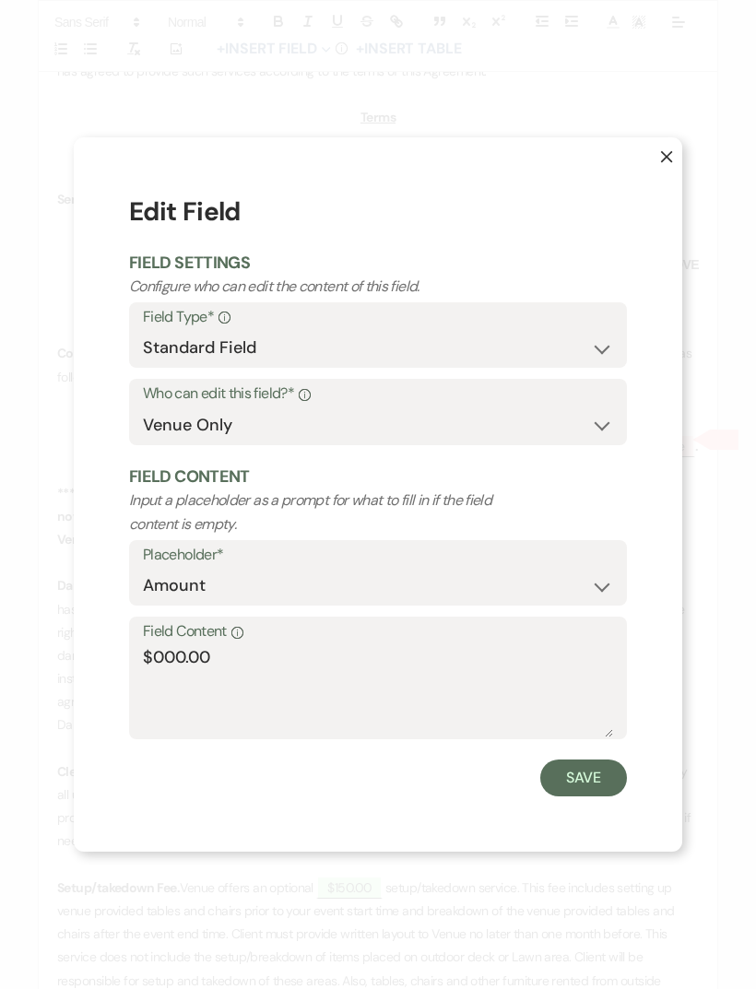
scroll to position [351, 0]
click at [679, 174] on button "X" at bounding box center [652, 165] width 59 height 56
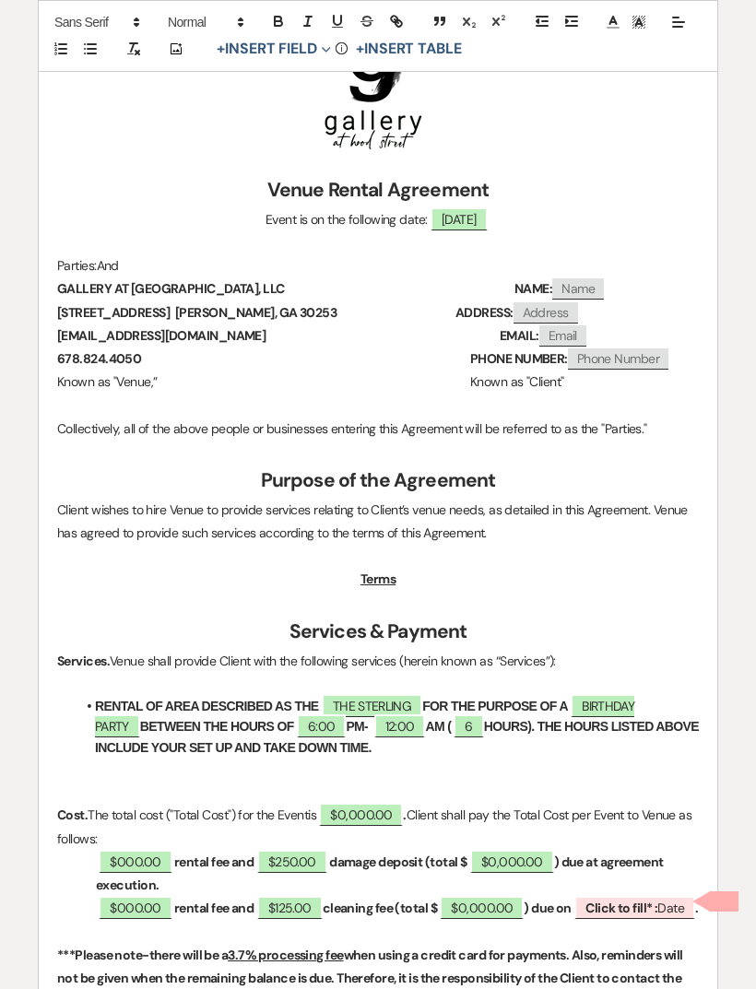
click at [129, 853] on span "$000.00" at bounding box center [135, 861] width 73 height 23
select select "owner"
select select "Amount"
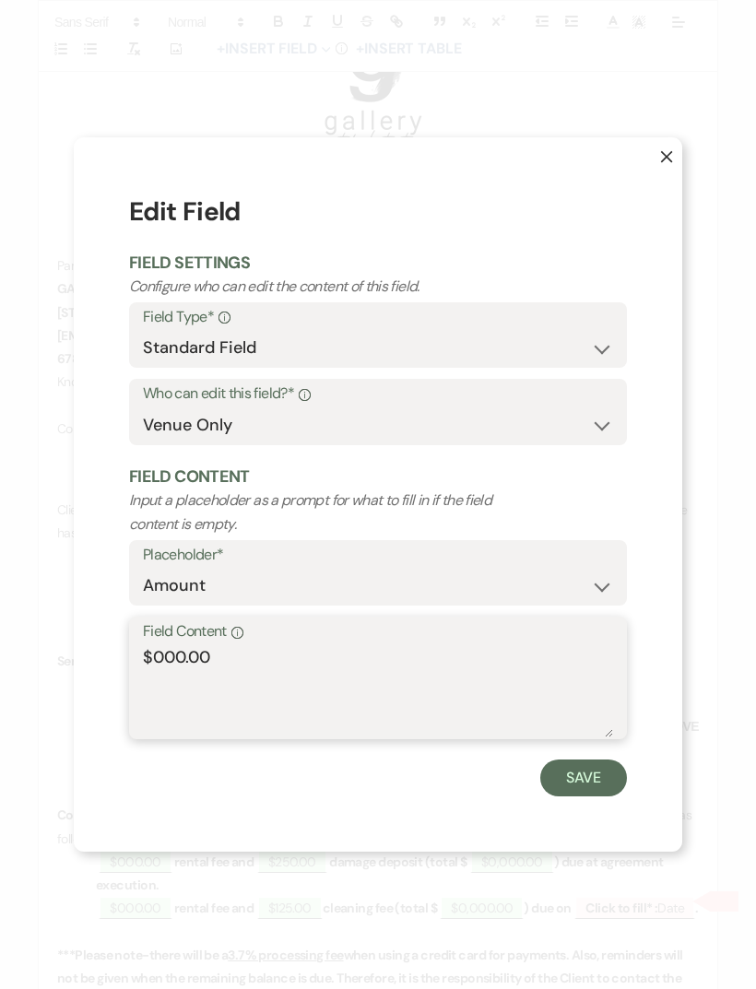
click at [184, 690] on textarea "$000.00" at bounding box center [378, 691] width 470 height 92
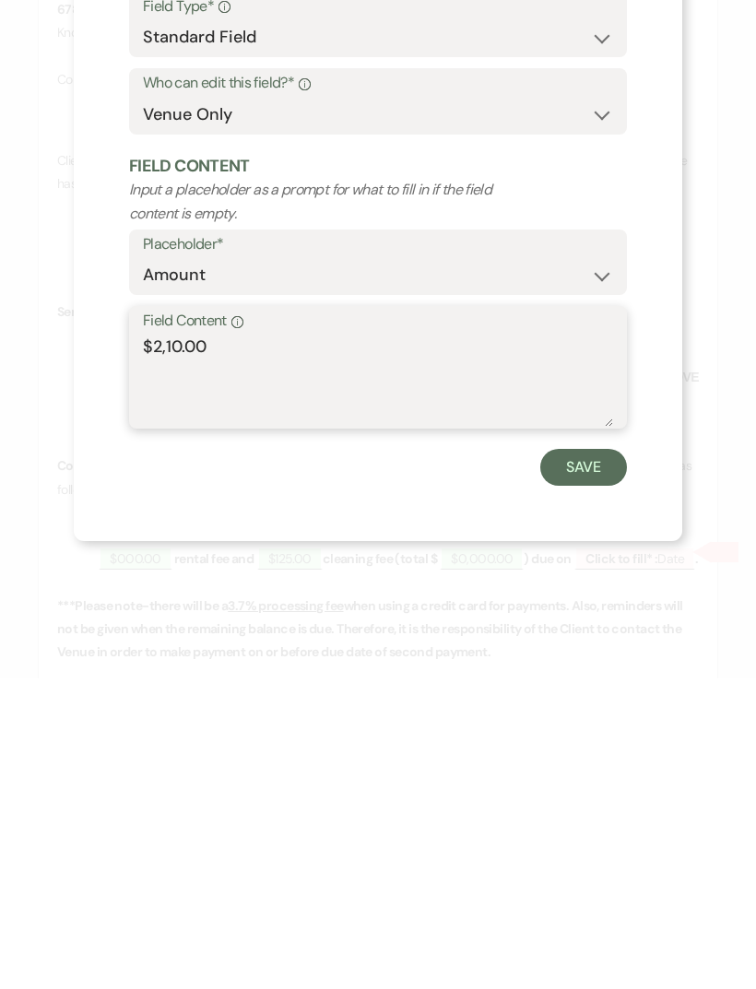
type textarea "$2,190.00"
click at [581, 759] on button "Save" at bounding box center [583, 777] width 87 height 37
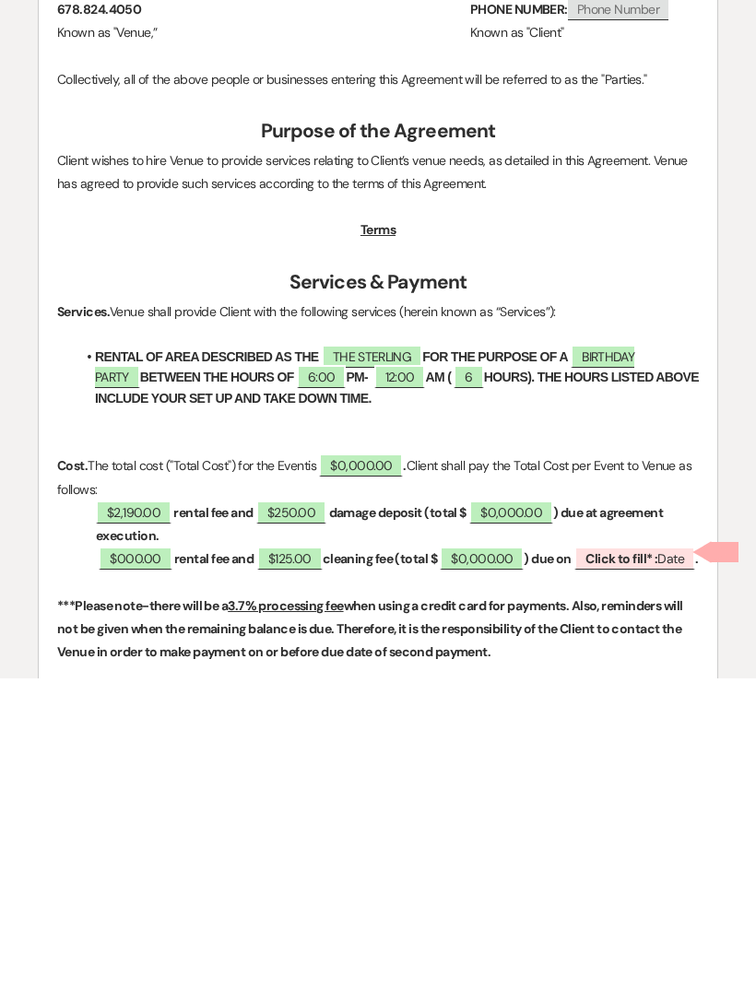
scroll to position [701, 0]
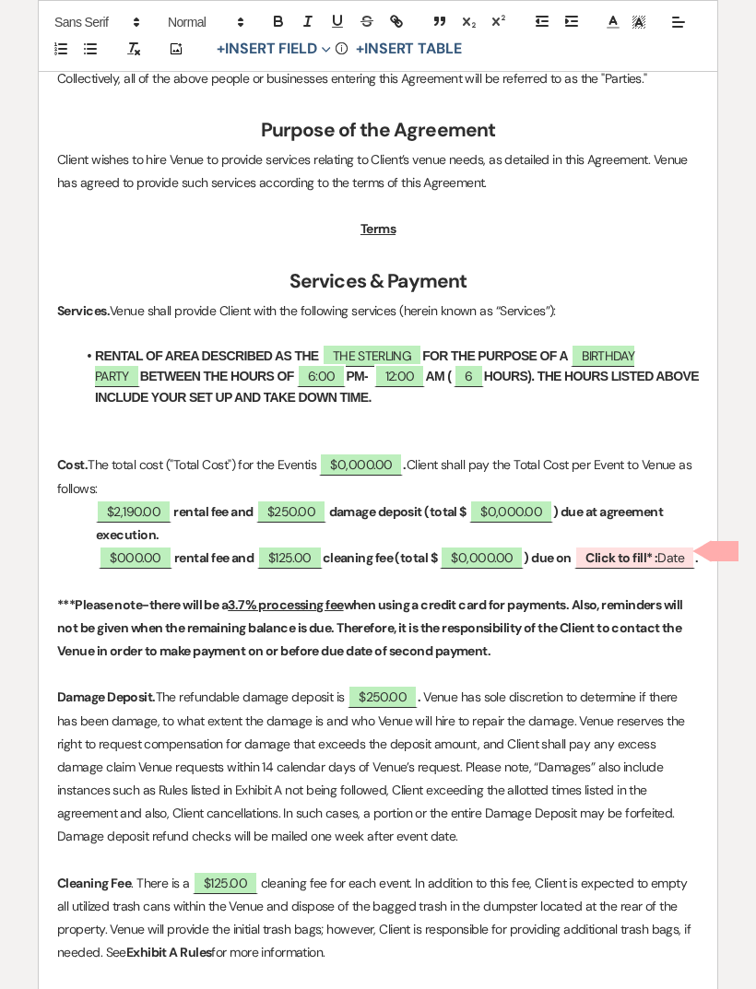
click at [253, 509] on strong "rental fee and" at bounding box center [212, 511] width 79 height 17
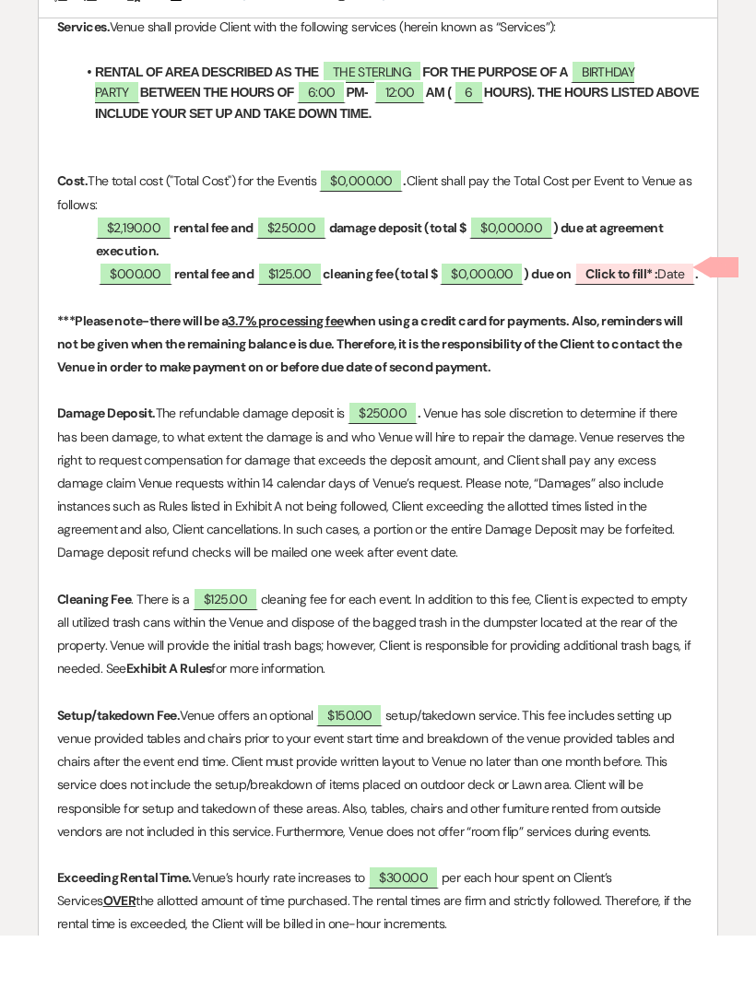
scroll to position [917, 0]
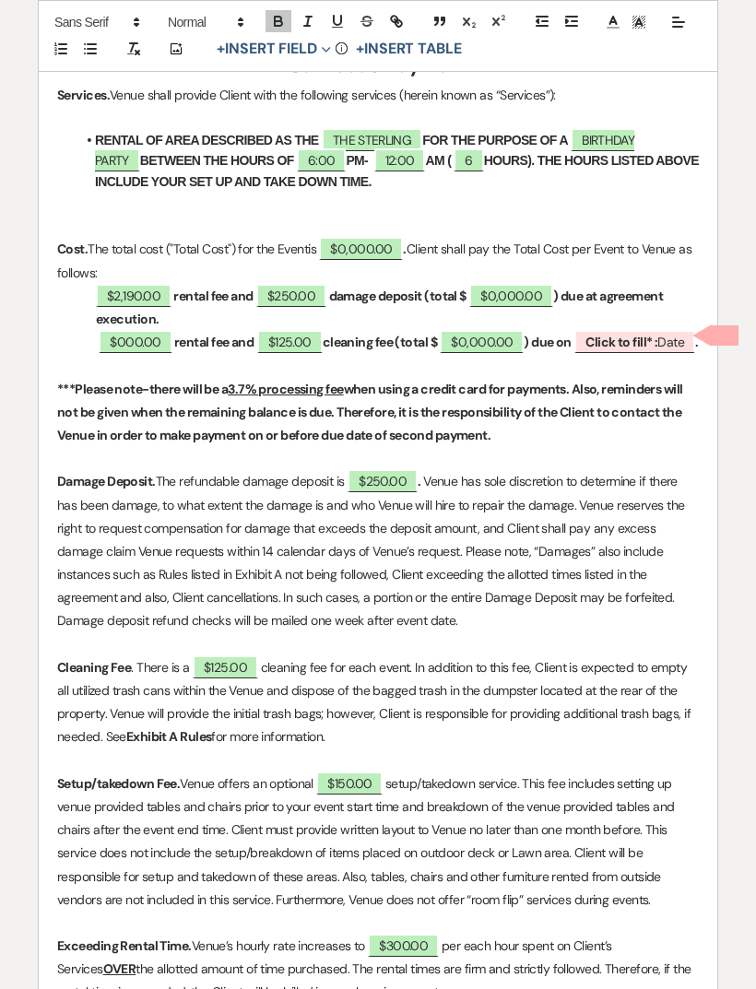
click at [248, 288] on strong "rental fee and" at bounding box center [212, 296] width 79 height 17
click at [253, 341] on strong "rental fee and" at bounding box center [213, 342] width 79 height 17
click at [409, 288] on strong "damage deposit (total $" at bounding box center [374, 296] width 137 height 17
click at [247, 336] on strong "rental fee and" at bounding box center [213, 342] width 79 height 17
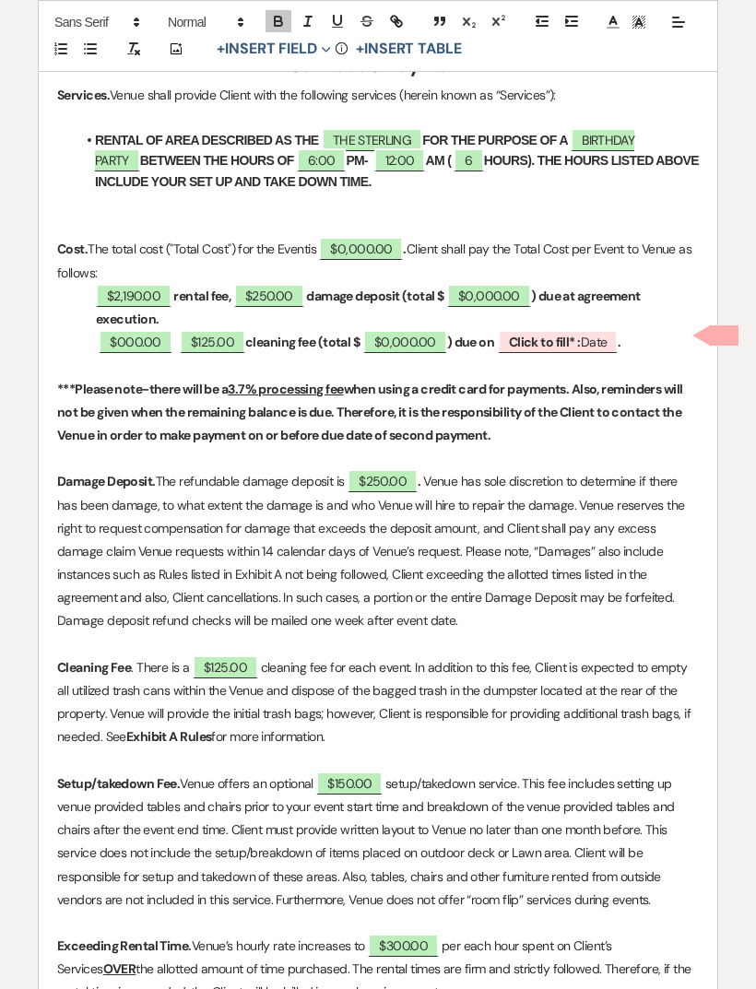
click at [648, 333] on p "﻿ $000.00 ﻿ ﻿ $125.00 ﻿ cleaning fee (total $ ﻿ $0,000.00 ﻿ ) due on ﻿ Click to…" at bounding box center [377, 342] width 641 height 23
click at [332, 333] on p "﻿ $000.00 ﻿ ﻿ $125.00 ﻿ cleaning fee" at bounding box center [377, 342] width 641 height 23
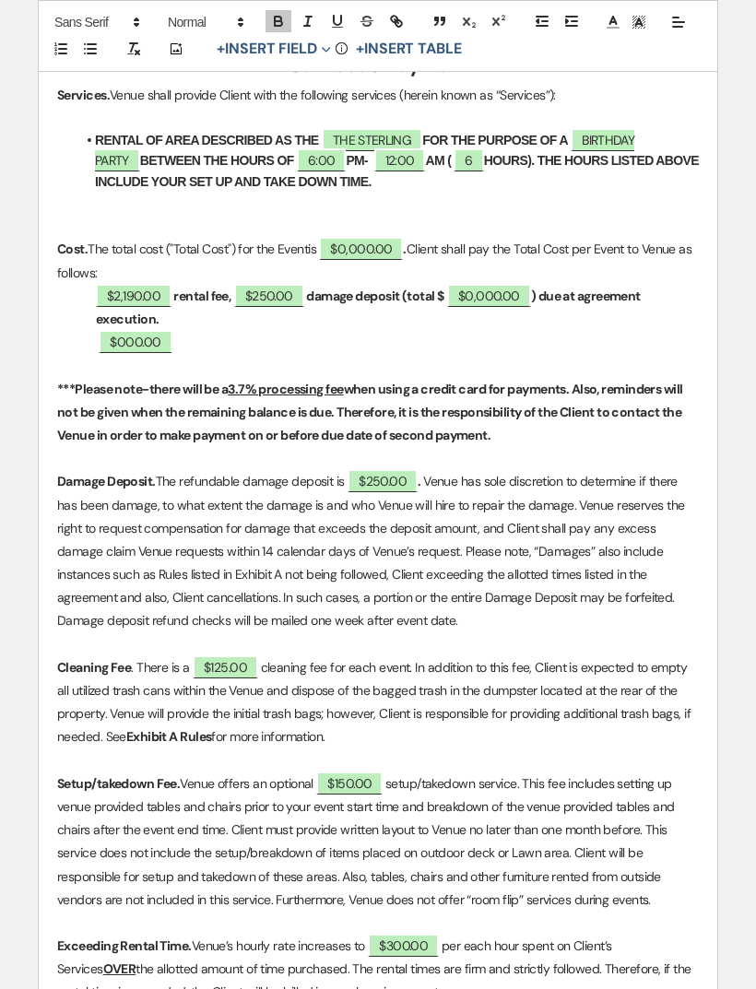
click at [412, 293] on strong "damage deposit (total $" at bounding box center [374, 296] width 137 height 17
click at [424, 291] on strong "damage deposit, (total $" at bounding box center [376, 296] width 140 height 17
click at [422, 298] on p "$2,190.00 rental fee, ﻿ $250.00 ﻿ damage deposit, (total $ ﻿ $0,000.00 ﻿ ) due …" at bounding box center [377, 308] width 641 height 46
click at [465, 332] on p "﻿ $000.00 ﻿" at bounding box center [377, 342] width 641 height 23
click at [418, 288] on strong "damage deposit, (total $" at bounding box center [376, 296] width 140 height 17
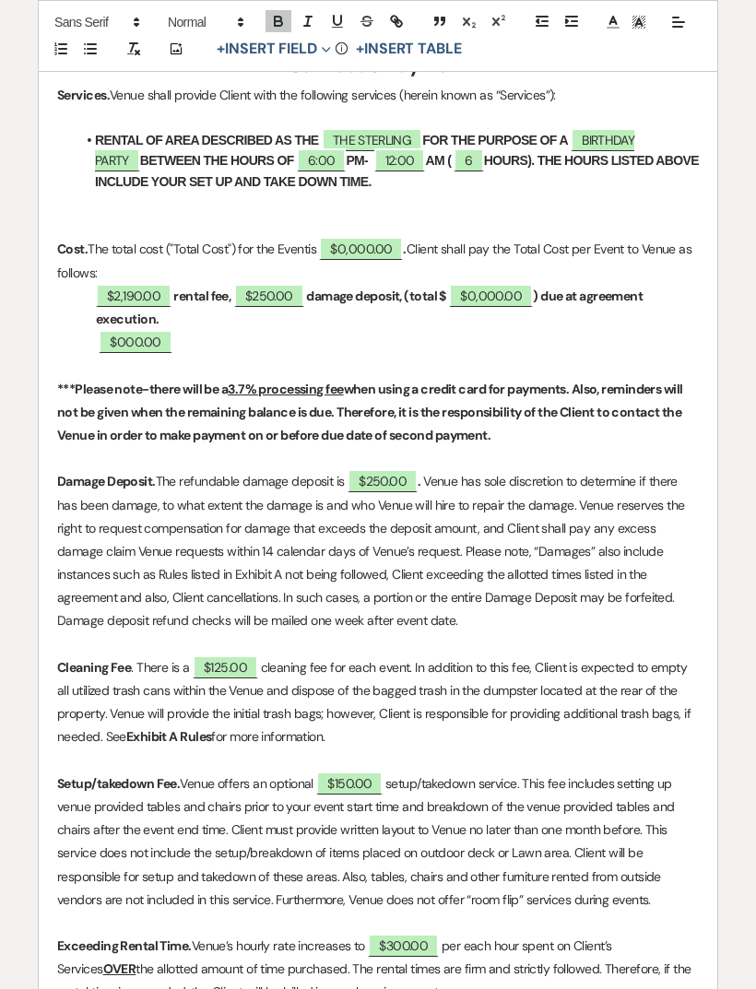
click at [442, 394] on strong "***Please note-there will be a 3.7% processing fee when using a credit card for…" at bounding box center [371, 412] width 628 height 63
click at [412, 288] on strong "damage deposit, (total $" at bounding box center [376, 296] width 140 height 17
click at [410, 299] on p "$2,190.00 rental fee, ﻿ $250.00 ﻿ damage deposit, (total $ ﻿ $0,000.00 ﻿ ) due …" at bounding box center [377, 308] width 641 height 46
click at [404, 293] on strong "damage deposit, (total $" at bounding box center [376, 296] width 140 height 17
click at [414, 290] on span "$125.00" at bounding box center [439, 295] width 70 height 23
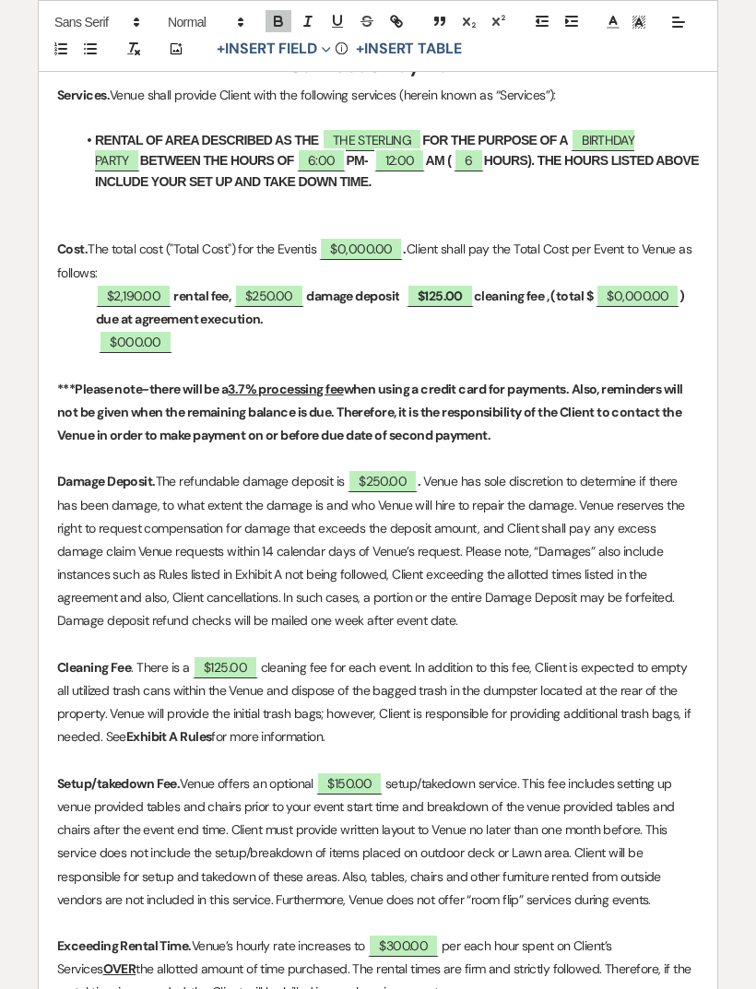
select select "owner"
select select "Amount"
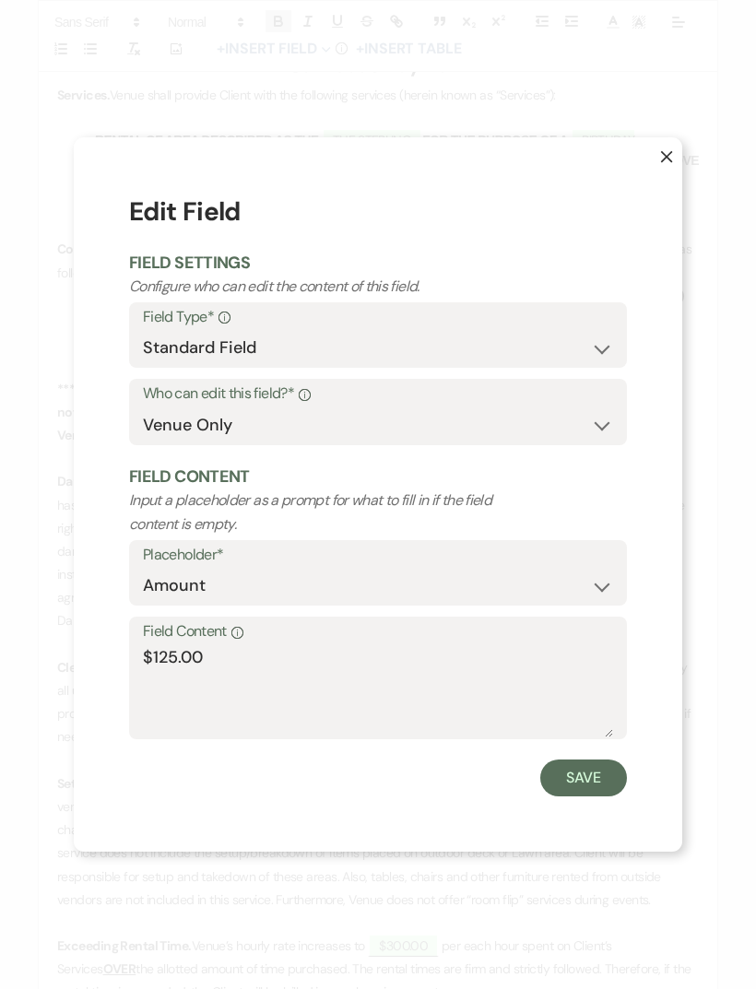
click at [657, 170] on button "X" at bounding box center [652, 165] width 59 height 56
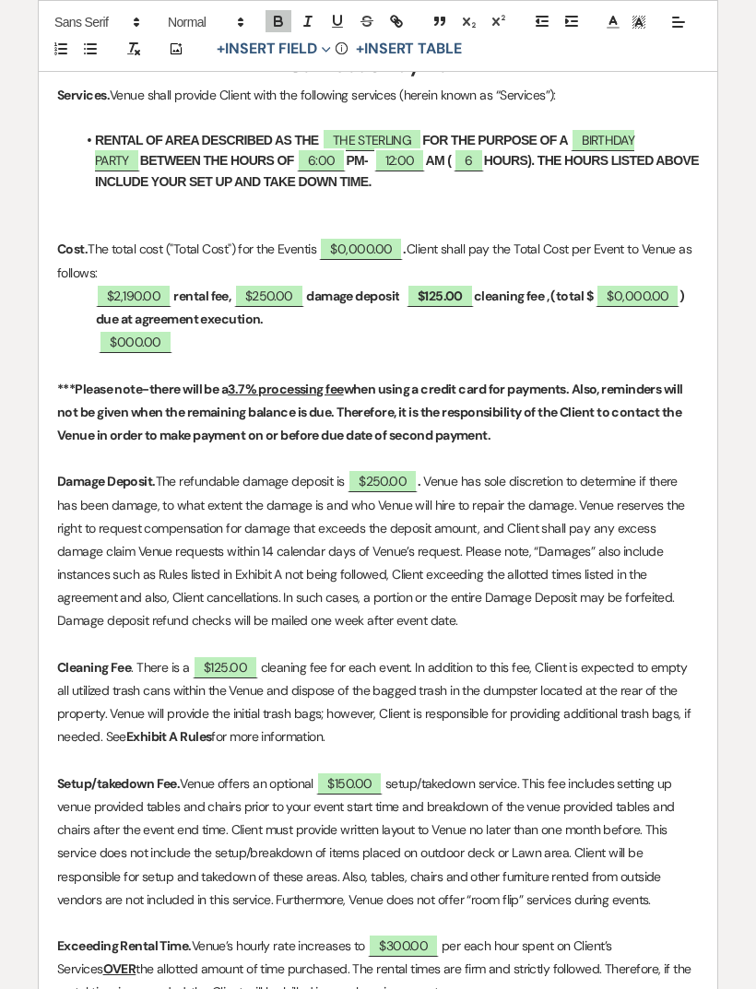
click at [399, 288] on strong "damage deposit" at bounding box center [352, 296] width 93 height 17
click at [569, 288] on strong "﻿ $125.00 ﻿ cleaning fee , (total $" at bounding box center [499, 295] width 191 height 23
click at [234, 342] on p "﻿ $000.00 ﻿" at bounding box center [377, 342] width 641 height 23
click at [230, 333] on p "﻿ $000.00 ﻿" at bounding box center [377, 342] width 641 height 23
click at [202, 335] on p "﻿ $000.00 ﻿" at bounding box center [377, 342] width 641 height 23
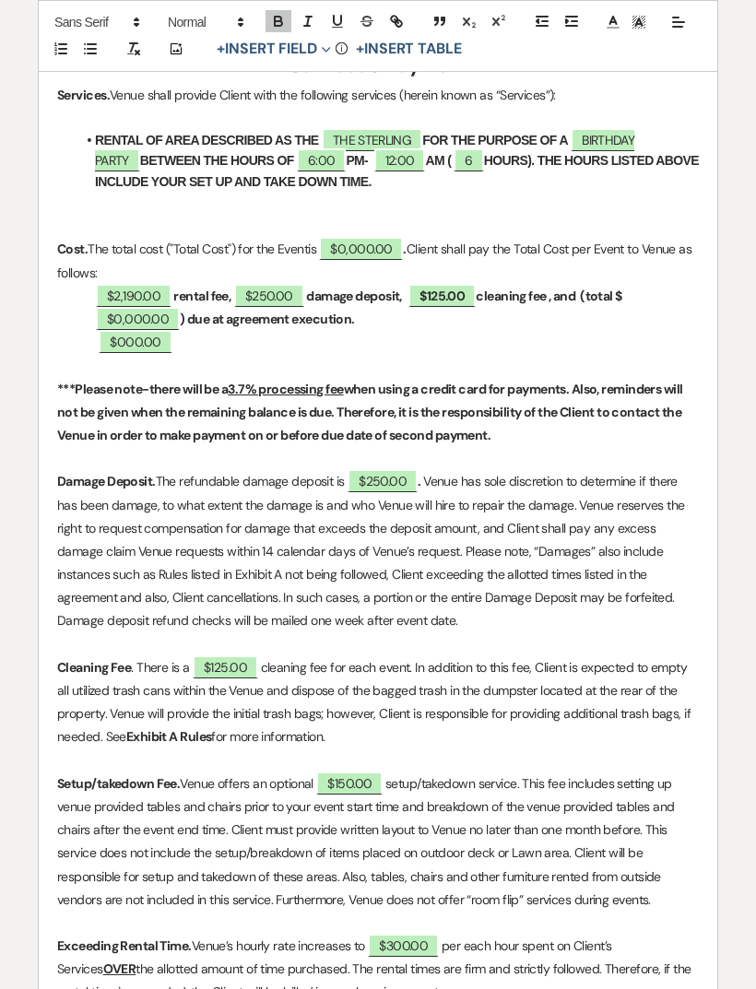
click at [197, 341] on p "﻿ $000.00 ﻿" at bounding box center [377, 342] width 641 height 23
click at [214, 337] on p "﻿ $000.00 ﻿" at bounding box center [377, 342] width 641 height 23
click at [222, 354] on p at bounding box center [377, 365] width 641 height 23
click at [192, 354] on p at bounding box center [377, 365] width 641 height 23
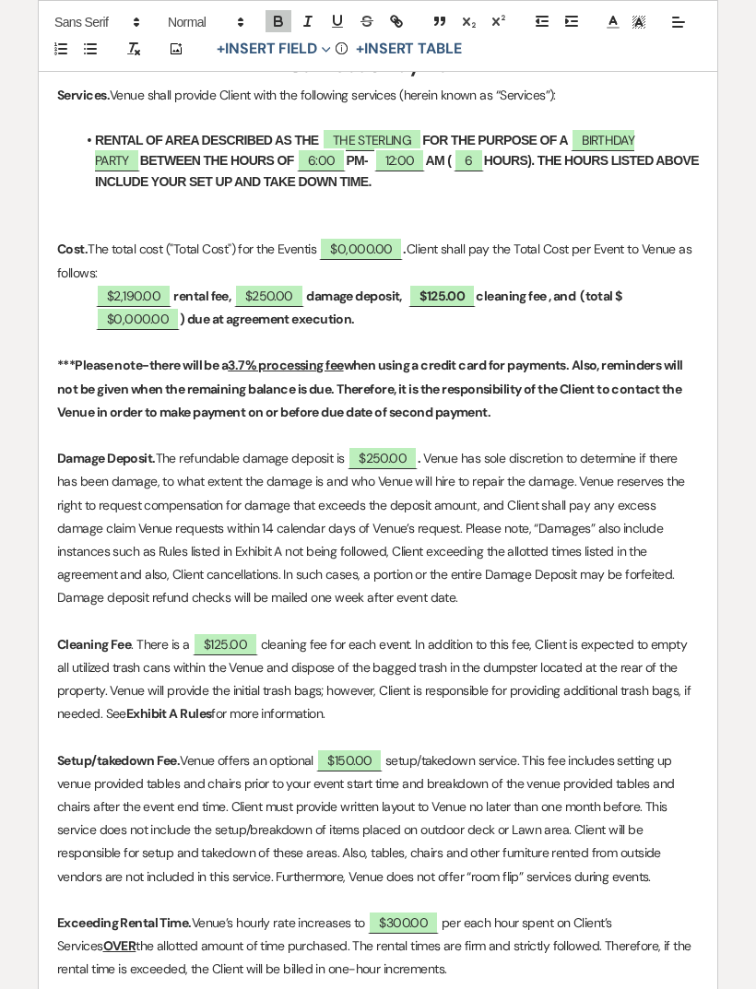
click at [600, 289] on strong "﻿ $125.00 ﻿ cleaning fee , and (total $" at bounding box center [513, 295] width 218 height 23
click at [259, 55] on button "+ Insert Field Expand" at bounding box center [273, 50] width 127 height 22
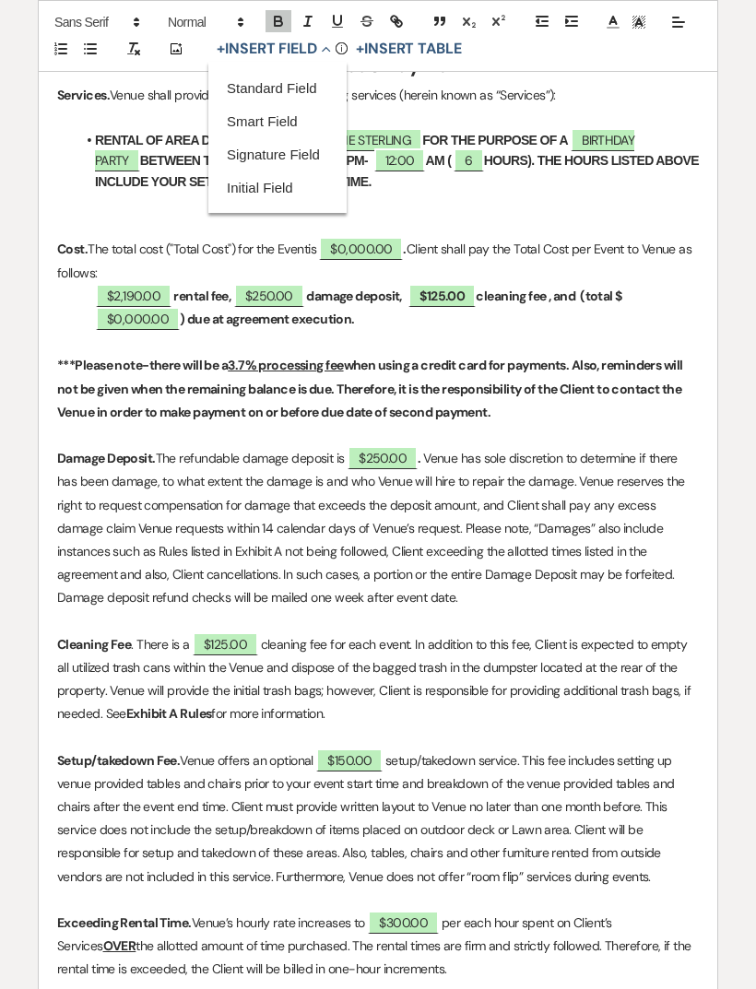
click at [252, 86] on button "Standard Field" at bounding box center [277, 88] width 138 height 33
select select "owner"
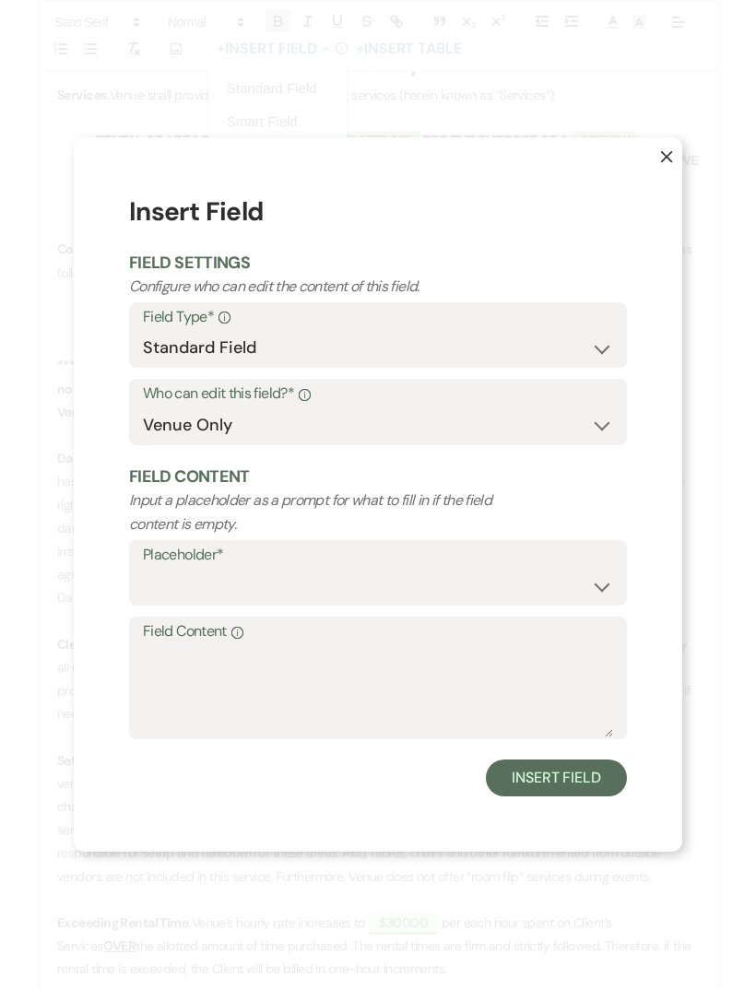
click at [513, 573] on select "Custom Placeholder Date Time Name Location Venue Name Type Number Budget Addres…" at bounding box center [378, 586] width 470 height 36
select select "Amount"
click at [505, 672] on textarea "Field Content Info" at bounding box center [378, 691] width 470 height 92
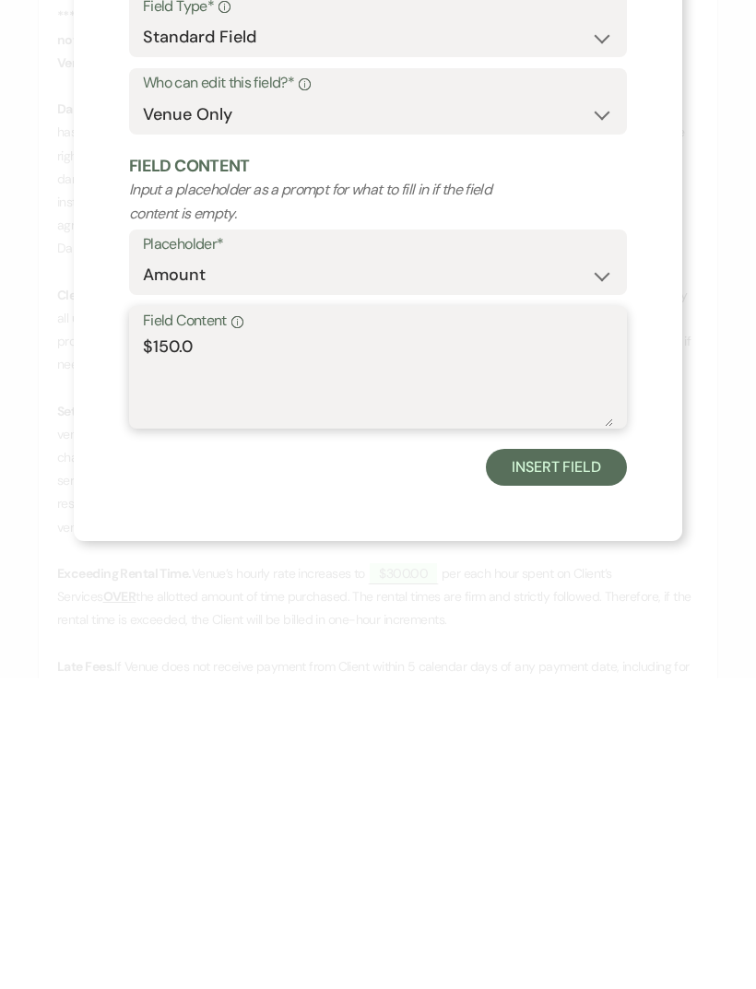
type textarea "$150.0l"
click at [570, 759] on button "Insert Field" at bounding box center [556, 777] width 141 height 37
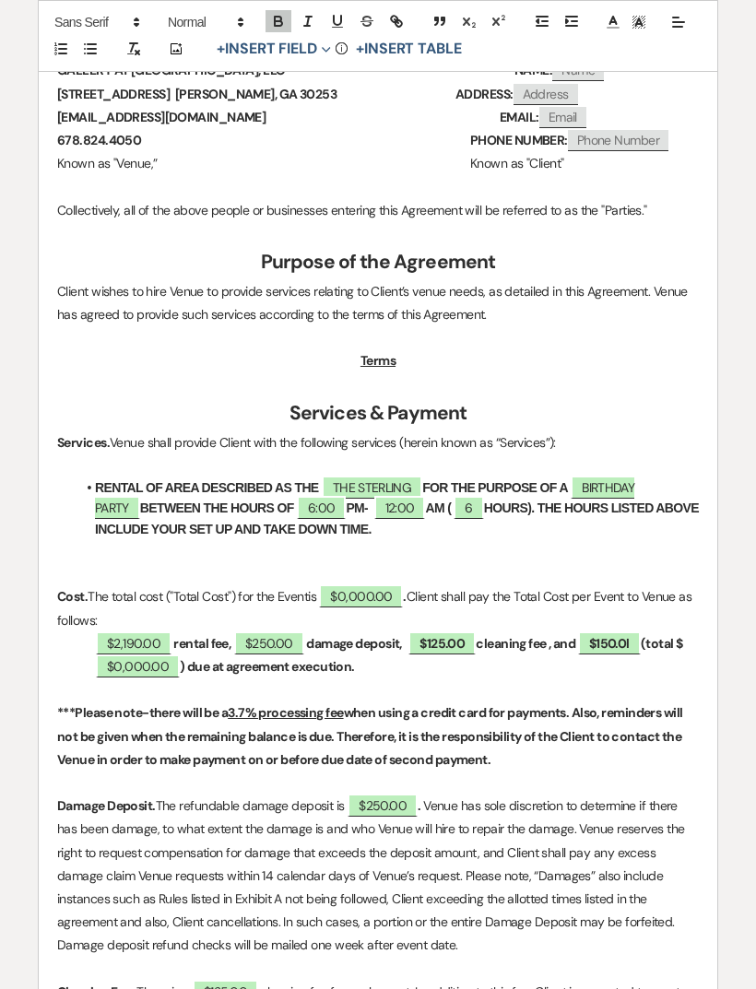
click at [473, 636] on span "$125.00" at bounding box center [441, 642] width 67 height 23
select select "owner"
select select "Amount"
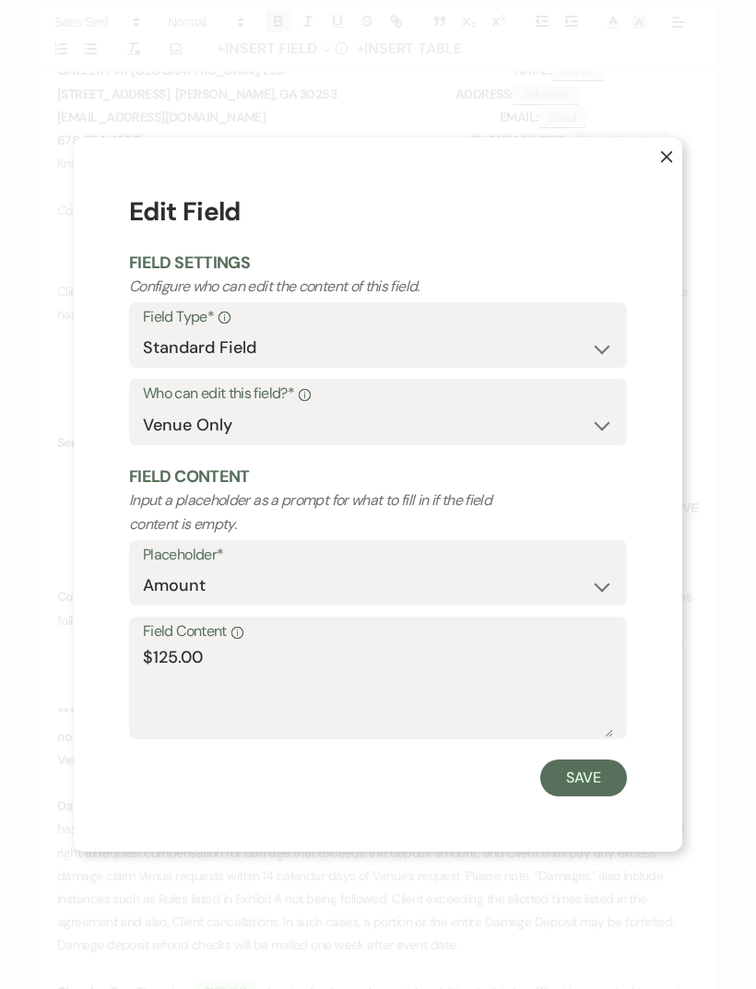
click at [671, 150] on button "X" at bounding box center [652, 165] width 59 height 56
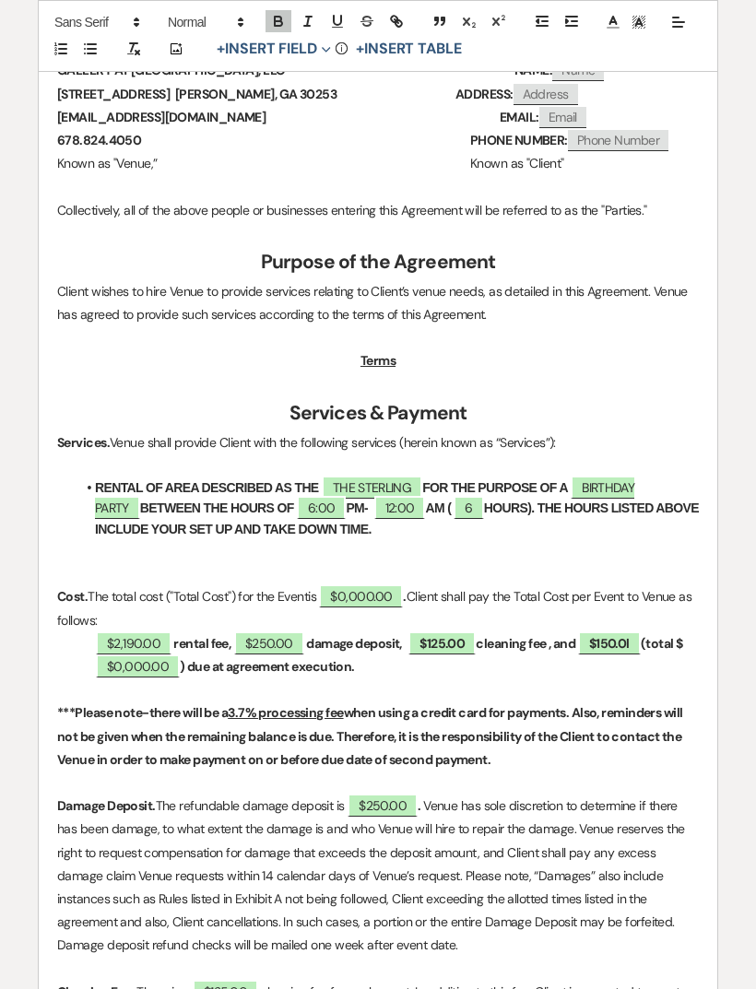
click at [269, 24] on button "button" at bounding box center [278, 21] width 26 height 22
click at [268, 22] on button "button" at bounding box center [278, 21] width 26 height 22
click at [468, 636] on span "$125.00" at bounding box center [441, 642] width 67 height 23
select select "owner"
select select "Amount"
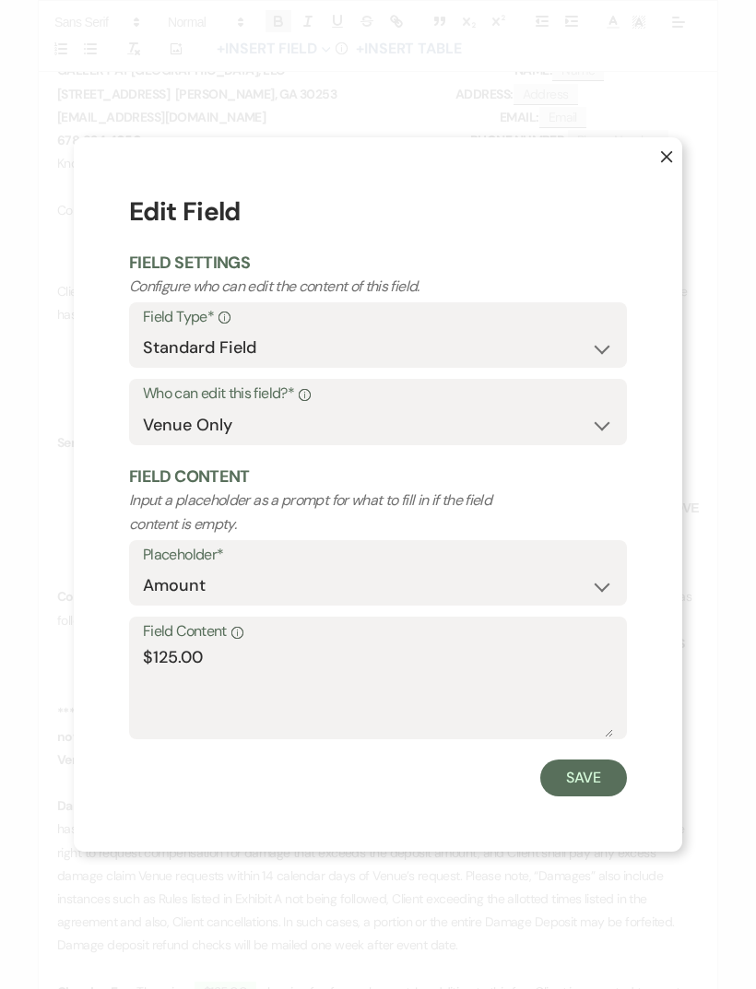
click at [661, 159] on icon "X" at bounding box center [666, 156] width 13 height 13
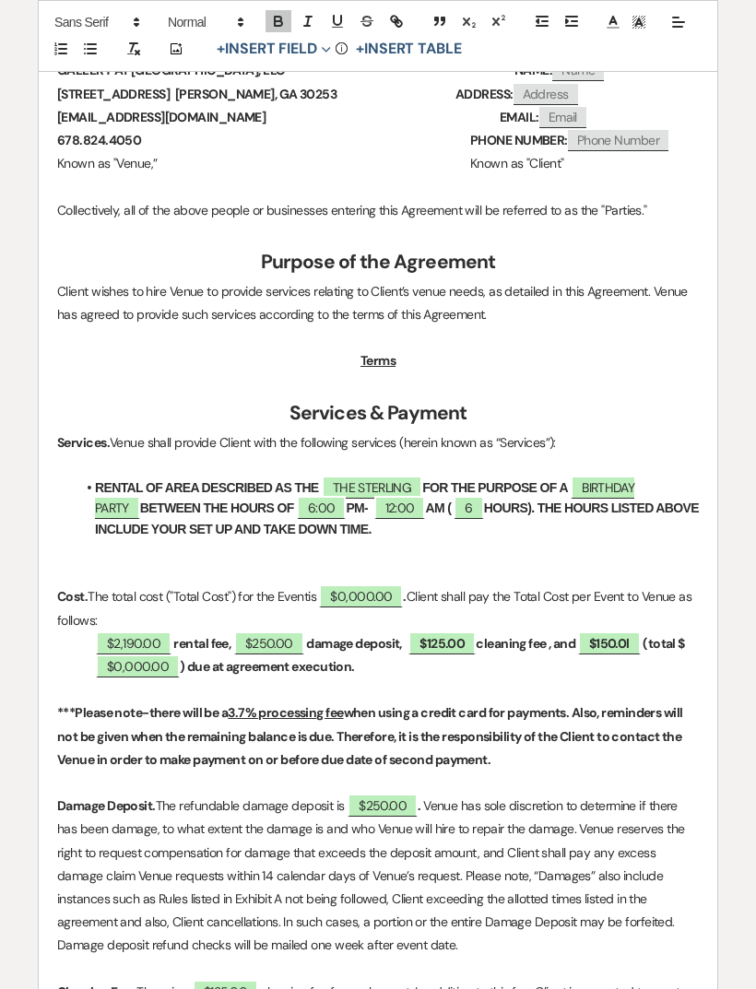
click at [272, 14] on icon "button" at bounding box center [278, 21] width 17 height 17
click at [457, 647] on span "$125.00" at bounding box center [441, 642] width 67 height 23
select select "owner"
select select "Amount"
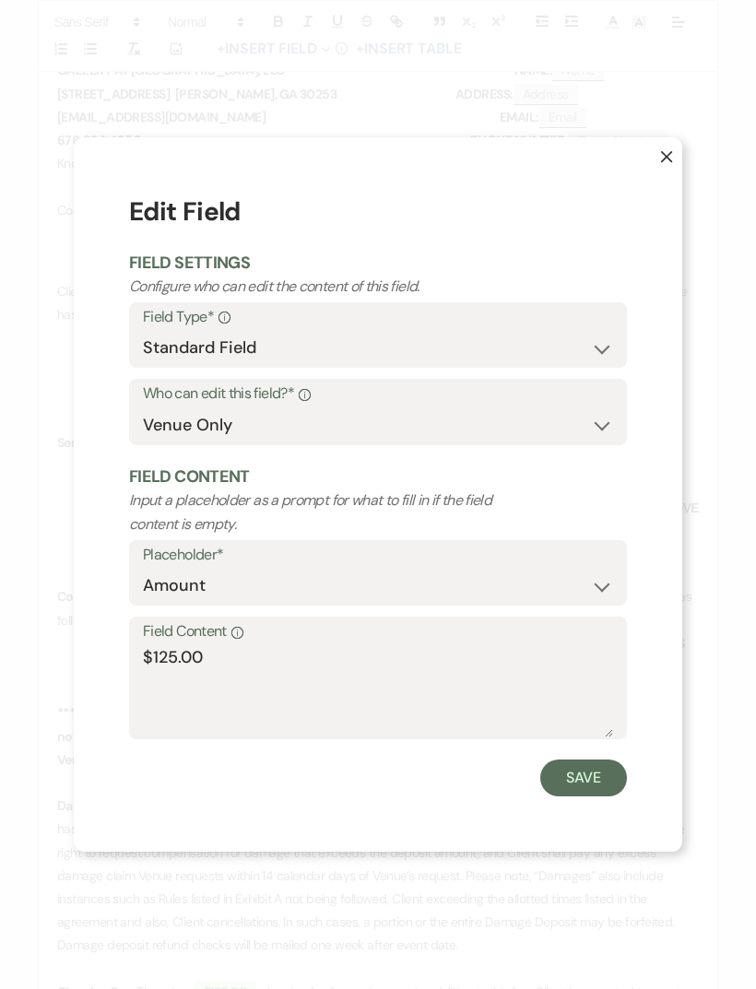
click at [673, 166] on button "X" at bounding box center [652, 165] width 59 height 56
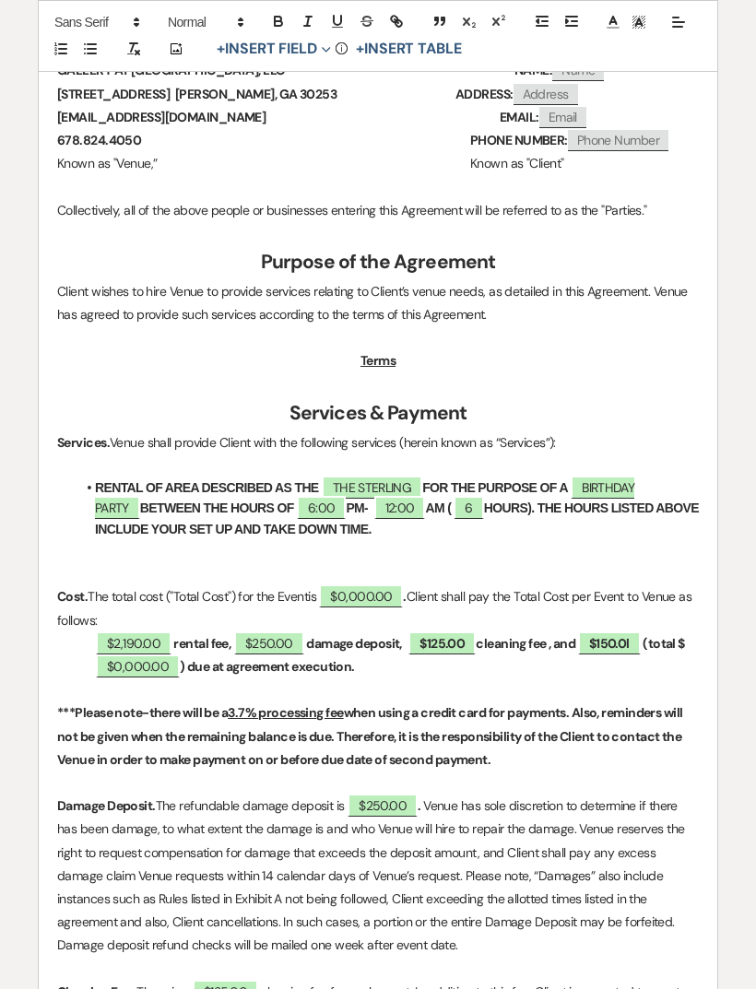
click at [464, 639] on span "$125.00" at bounding box center [441, 642] width 67 height 23
select select "owner"
select select "Amount"
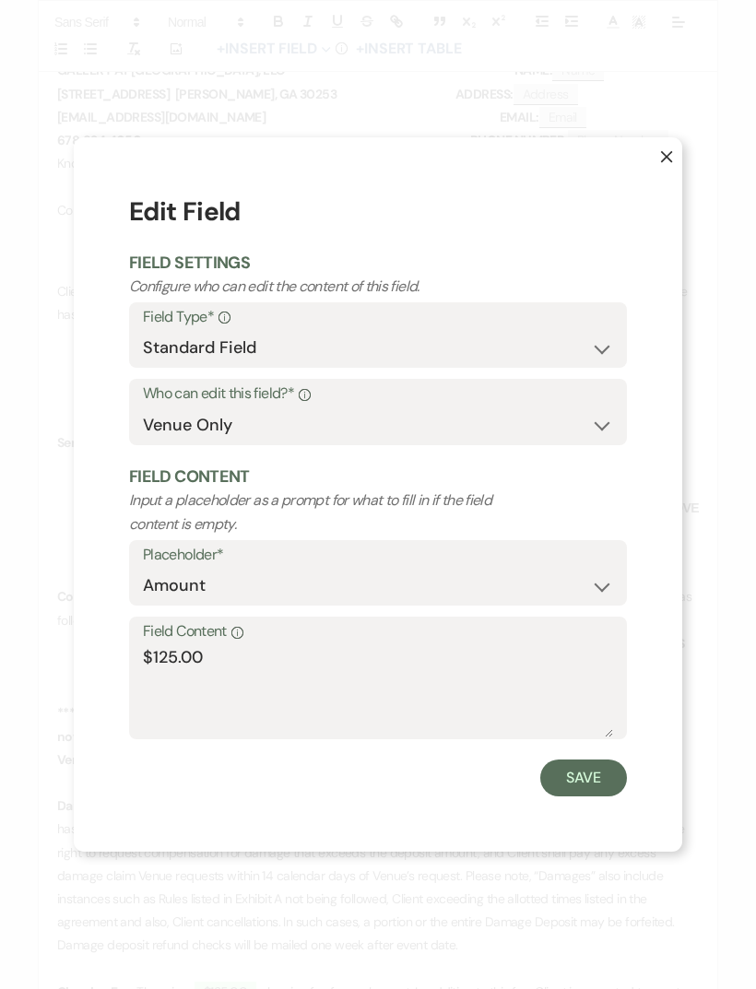
click at [678, 158] on button "X" at bounding box center [652, 165] width 59 height 56
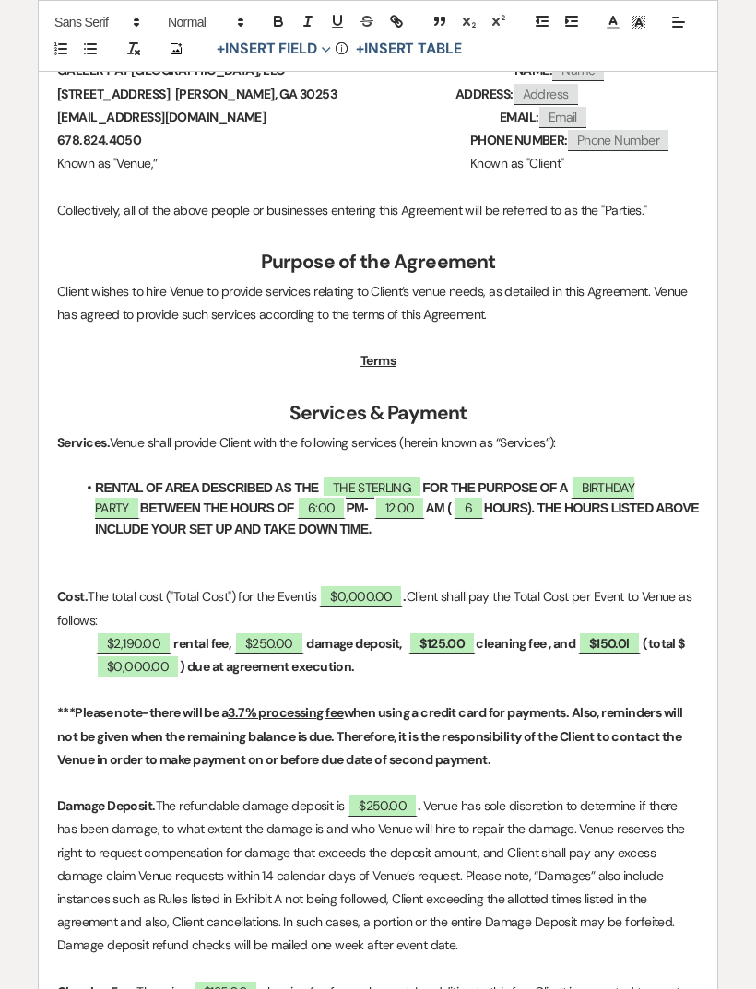
click at [283, 19] on icon "button" at bounding box center [278, 21] width 17 height 17
click at [466, 638] on span "$125.00" at bounding box center [441, 642] width 67 height 23
select select "owner"
select select "Amount"
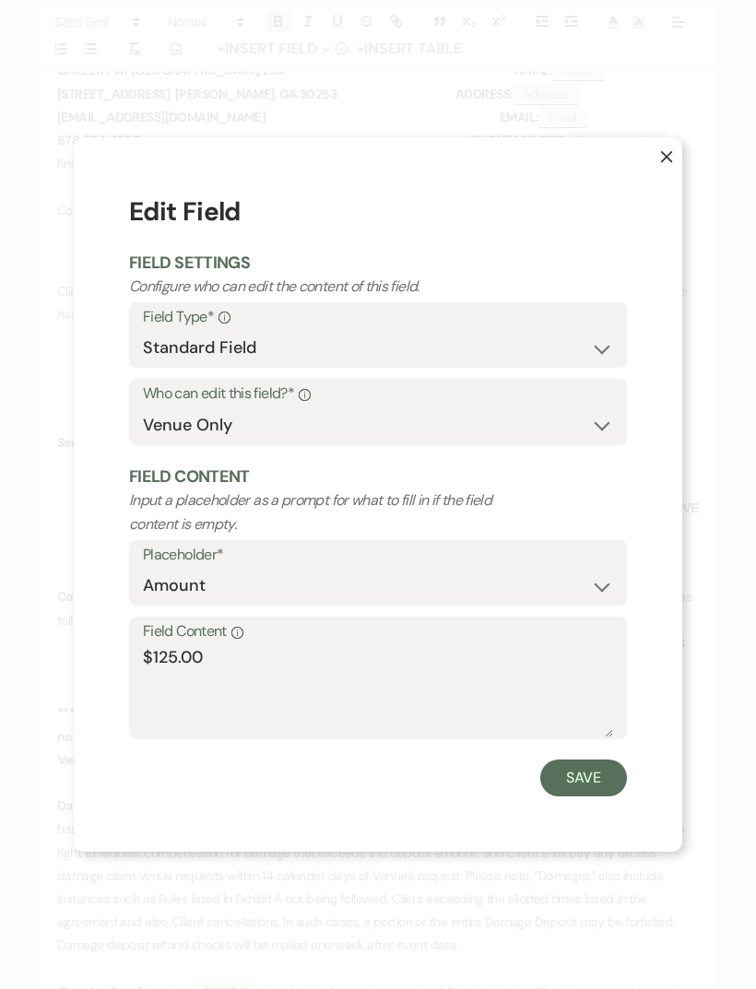
click at [593, 788] on button "Save" at bounding box center [583, 777] width 87 height 37
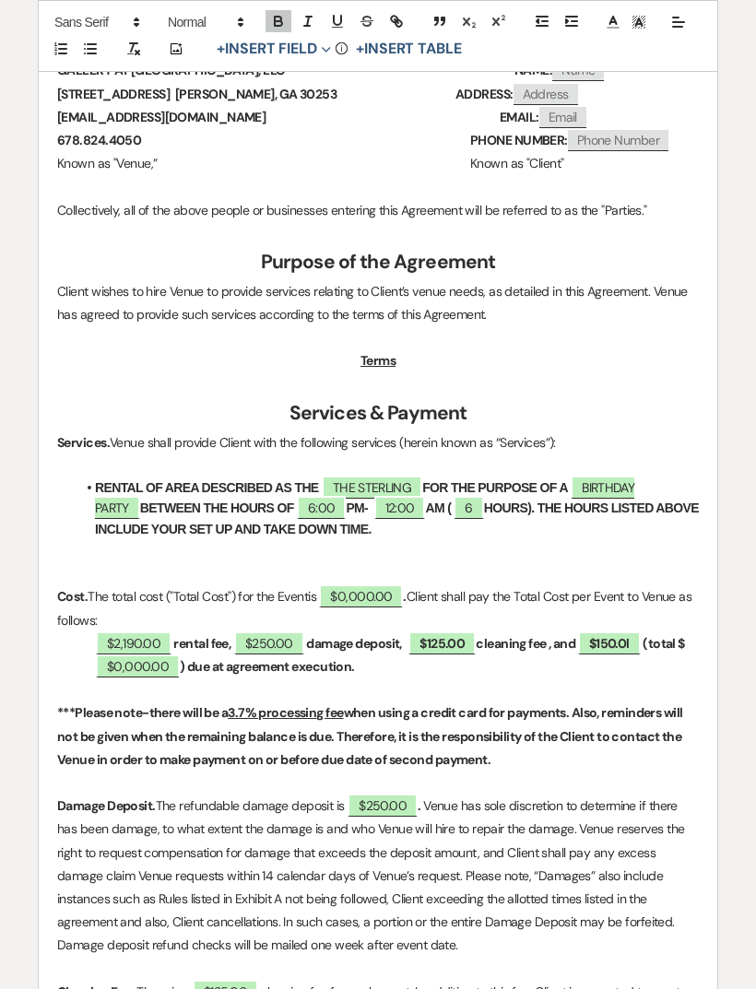
click at [274, 44] on button "+ Insert Field Expand" at bounding box center [273, 50] width 127 height 22
click at [277, 24] on icon "button" at bounding box center [278, 21] width 17 height 17
click at [641, 647] on span "$150.0l" at bounding box center [609, 642] width 63 height 23
select select "owner"
select select "Amount"
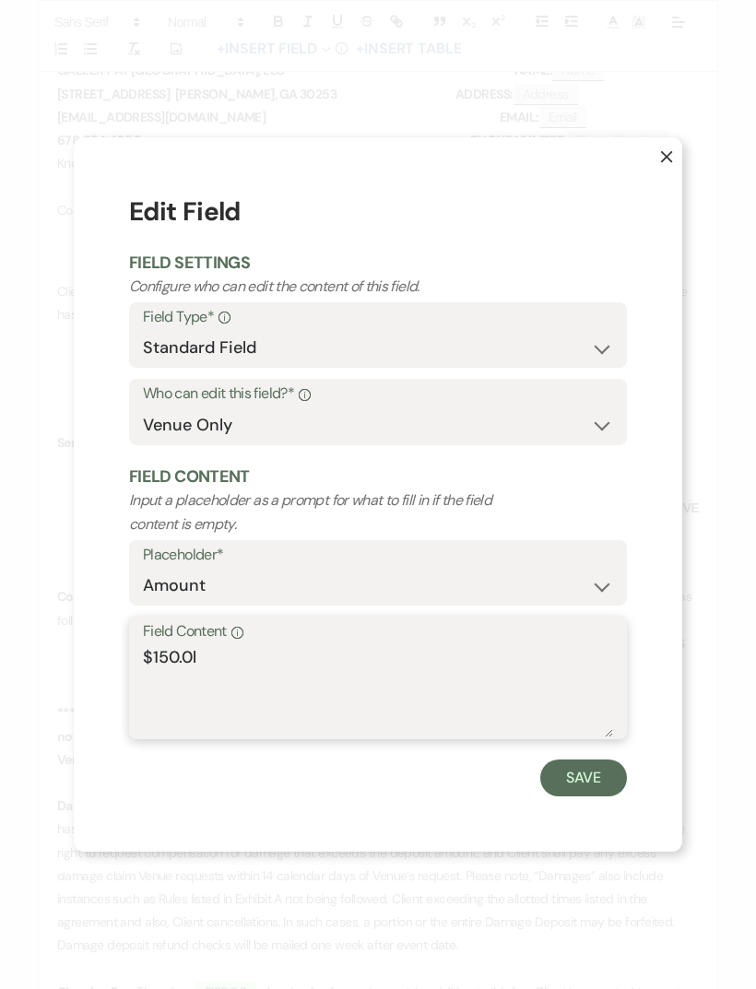
click at [347, 658] on textarea "$150.0l" at bounding box center [378, 691] width 470 height 92
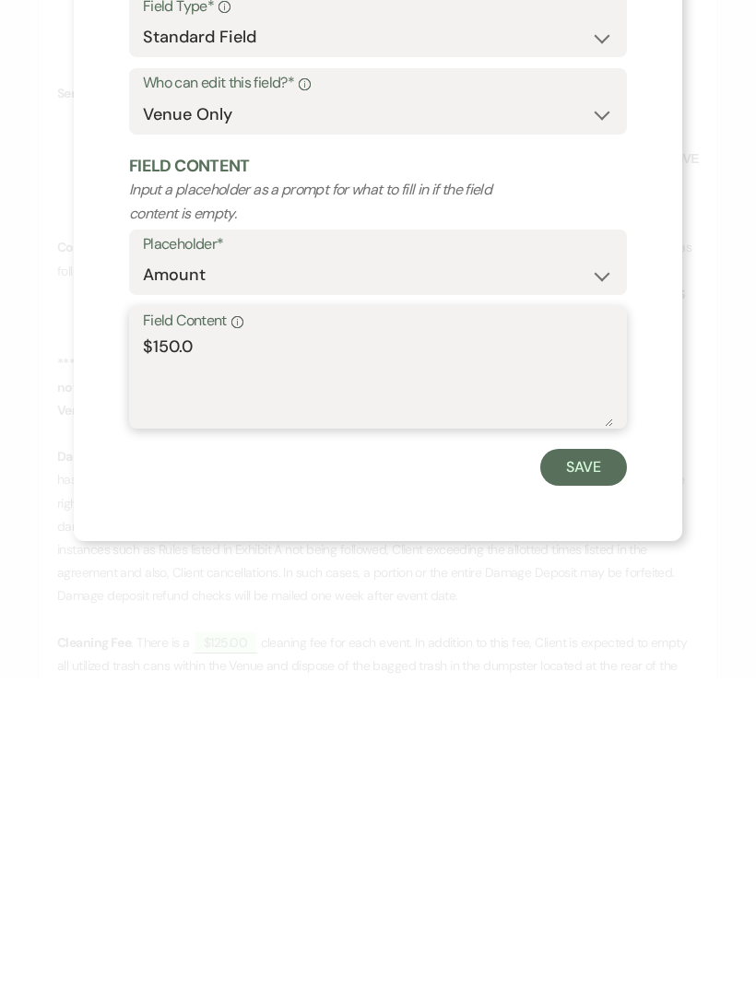
type textarea "$150.00"
click at [576, 759] on button "Save" at bounding box center [583, 777] width 87 height 37
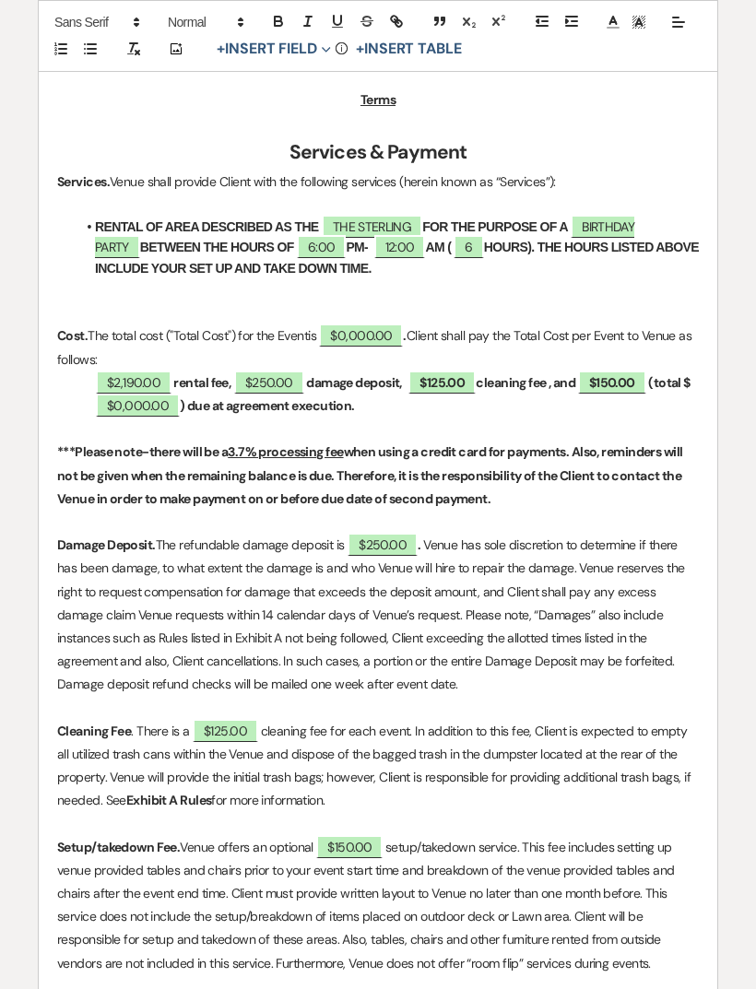
click at [642, 371] on span "$150.00" at bounding box center [612, 382] width 68 height 23
select select "owner"
select select "Amount"
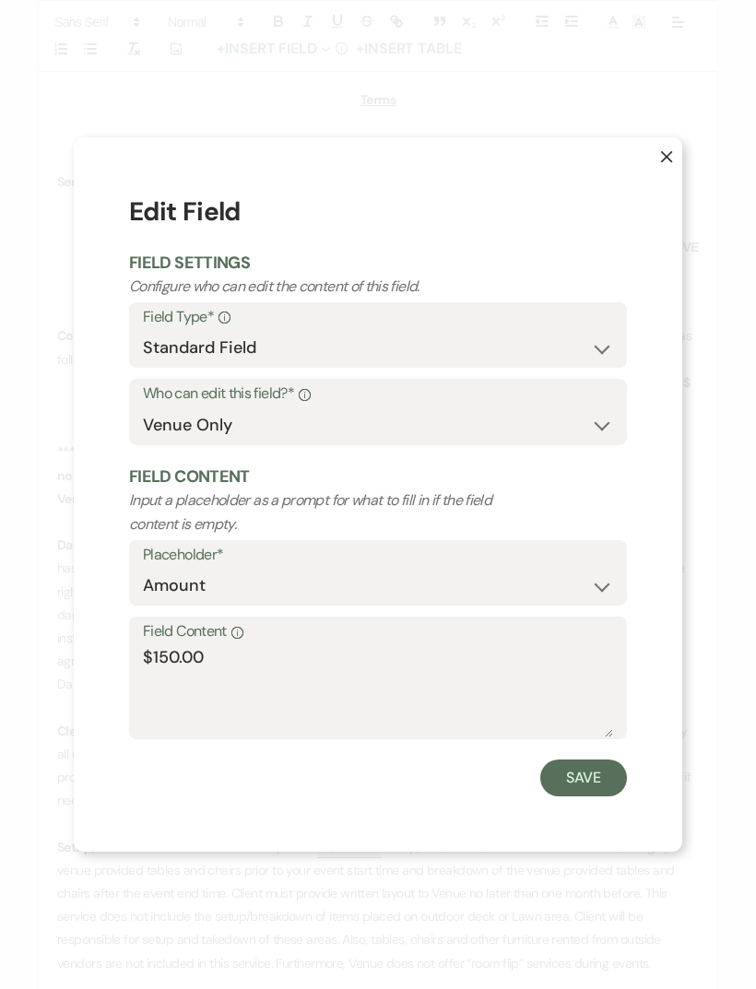
scroll to position [351, 0]
click at [675, 159] on button "X" at bounding box center [652, 165] width 59 height 56
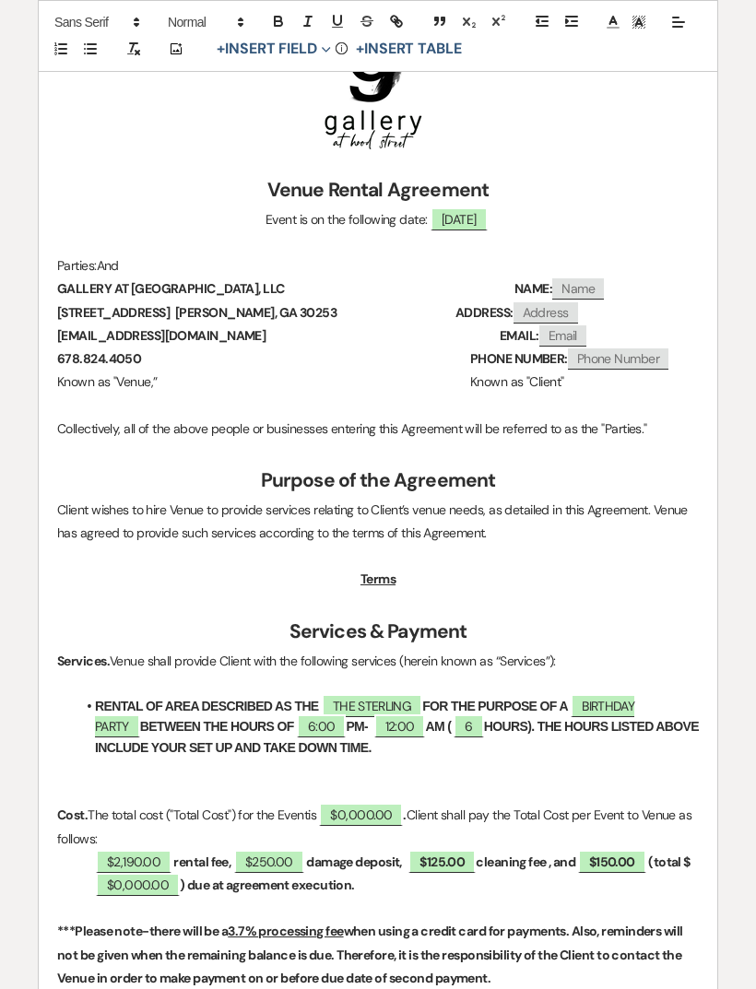
click at [642, 862] on span "$150.00" at bounding box center [612, 861] width 68 height 23
select select "owner"
select select "Amount"
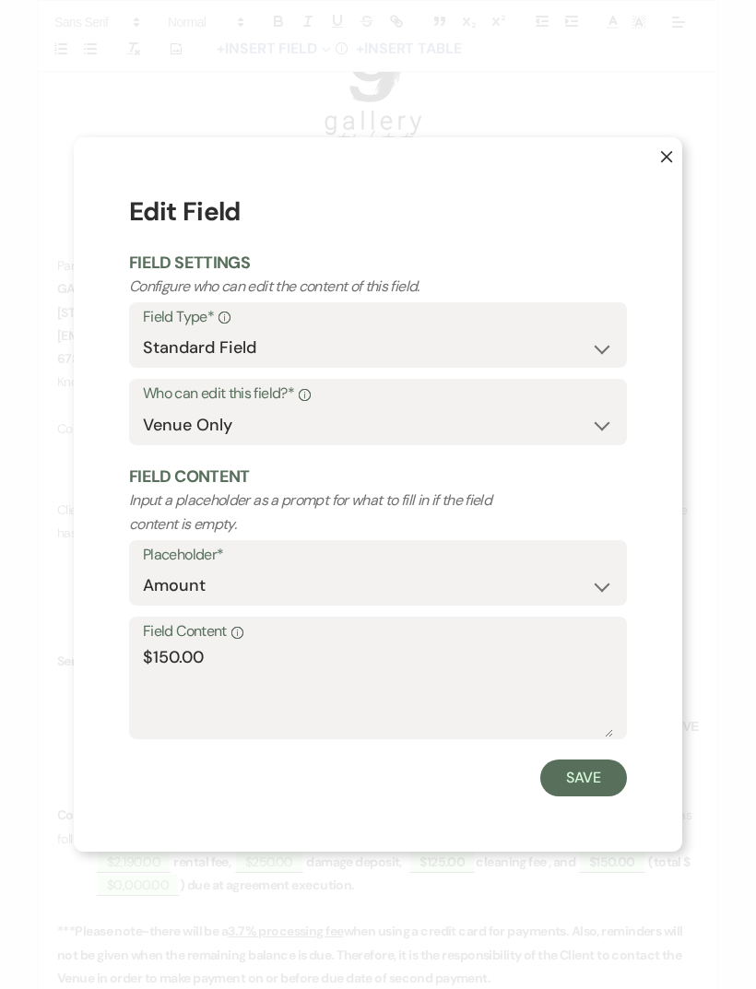
click at [670, 154] on icon "X" at bounding box center [666, 156] width 13 height 13
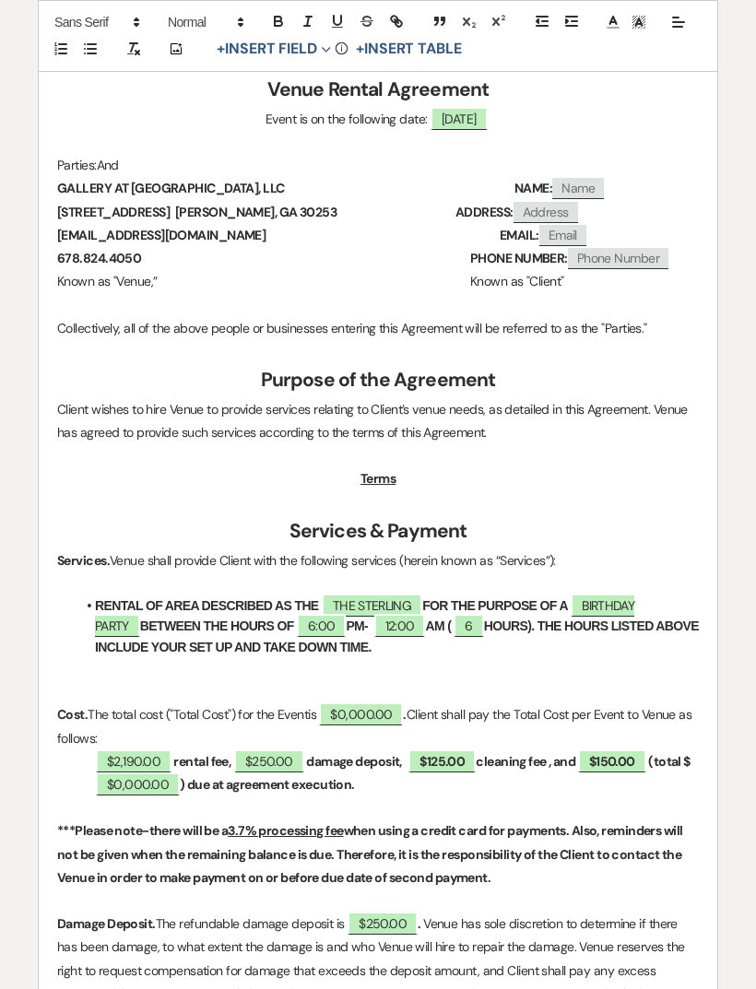
scroll to position [453, 0]
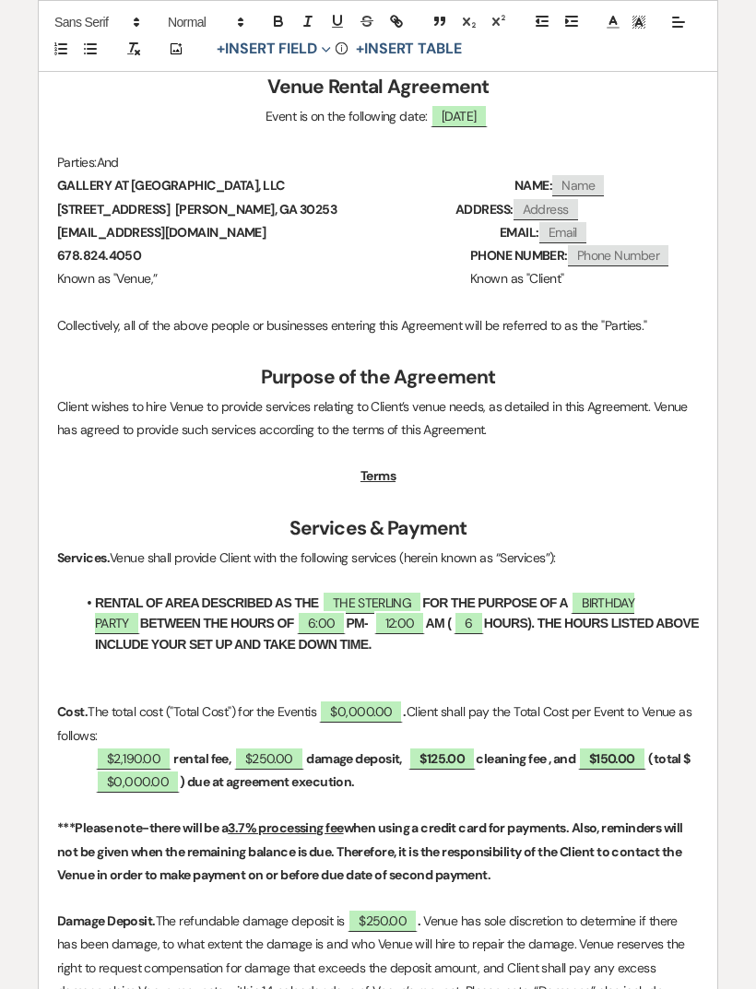
click at [676, 750] on p "$2,190.00 rental fee, ﻿ $250.00 ﻿ damage deposit, $125.00 cleaning fee , and $1…" at bounding box center [377, 771] width 641 height 46
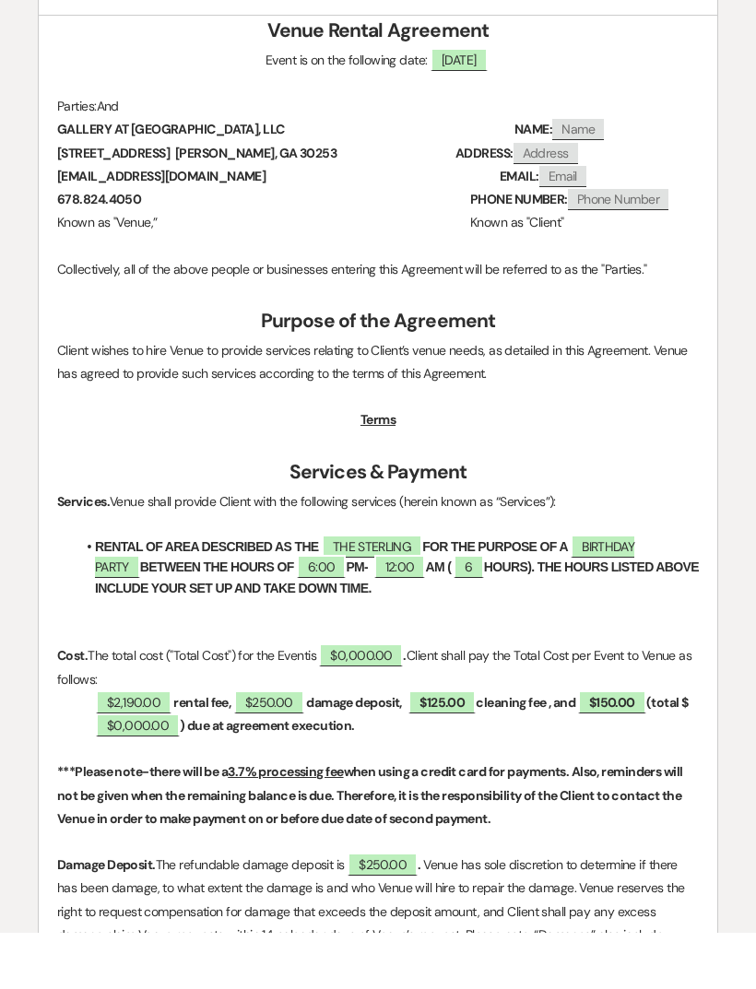
click at [688, 748] on p "$2,190.00 rental fee, ﻿ $250.00 ﻿ damage deposit, $125.00 cleaning fee , and $1…" at bounding box center [377, 771] width 641 height 46
click at [451, 747] on span "$125.00" at bounding box center [441, 758] width 67 height 23
select select "owner"
select select "Amount"
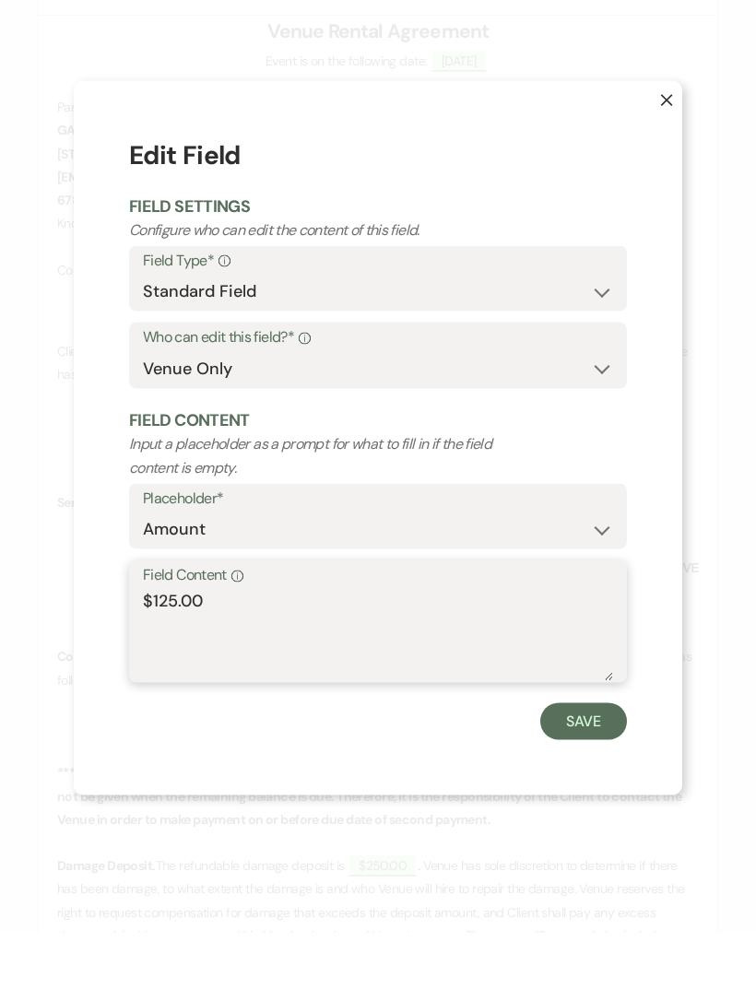
click at [169, 645] on textarea "$125.00" at bounding box center [378, 691] width 470 height 92
type textarea "$325.00"
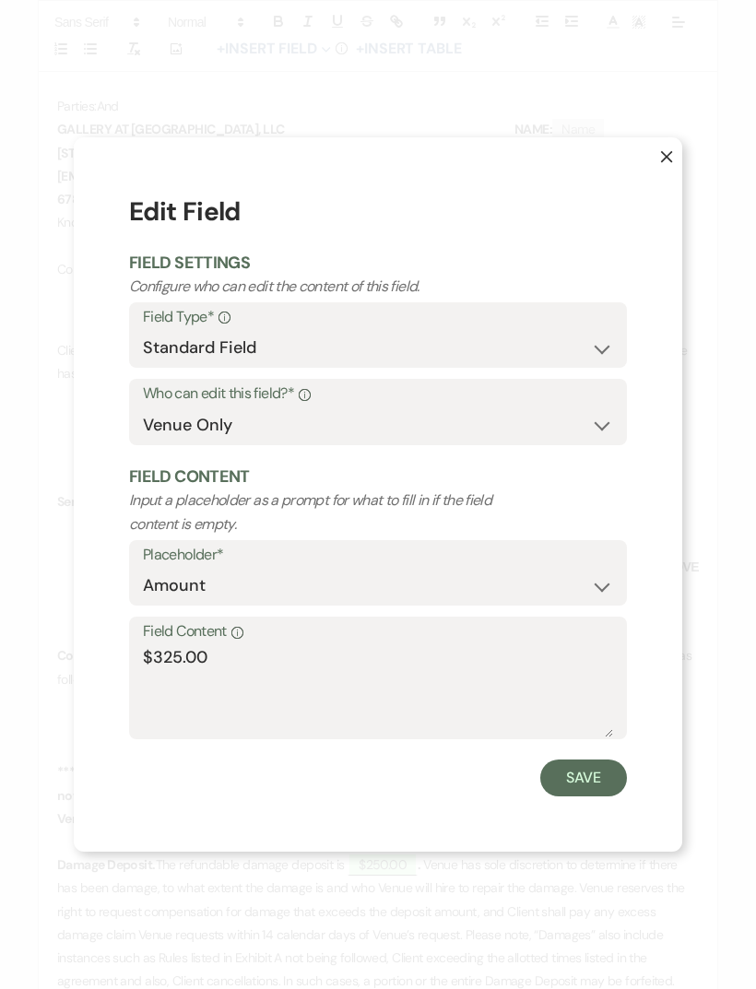
click at [606, 796] on button "Save" at bounding box center [583, 777] width 87 height 37
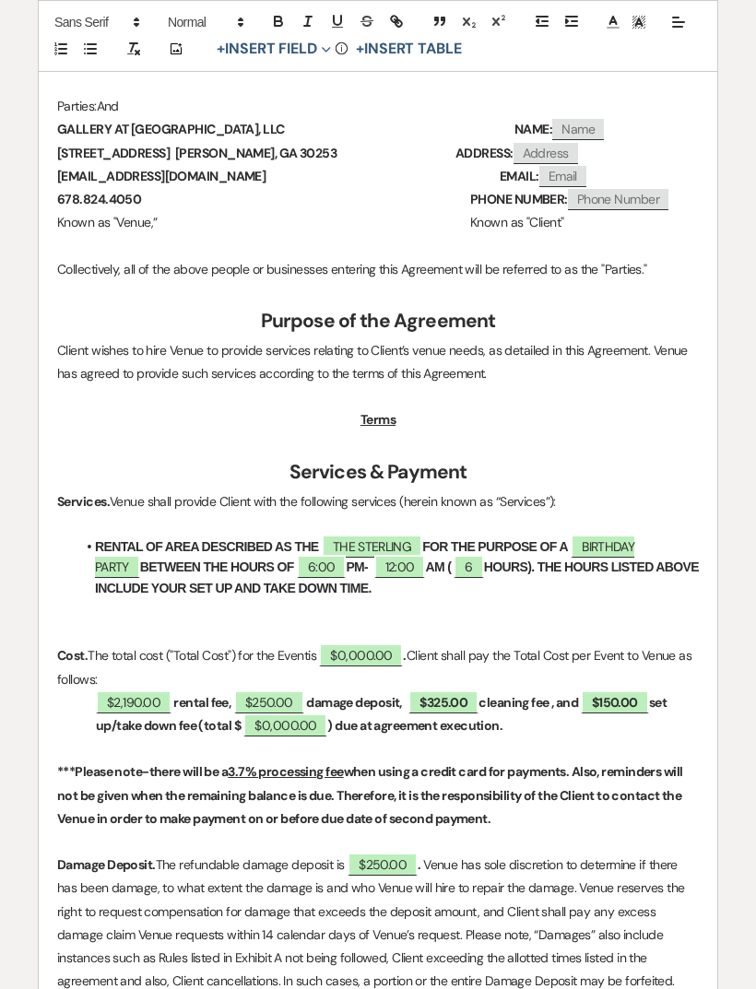
click at [348, 644] on span "$0,000.00" at bounding box center [361, 654] width 84 height 23
select select "owner"
select select "Total"
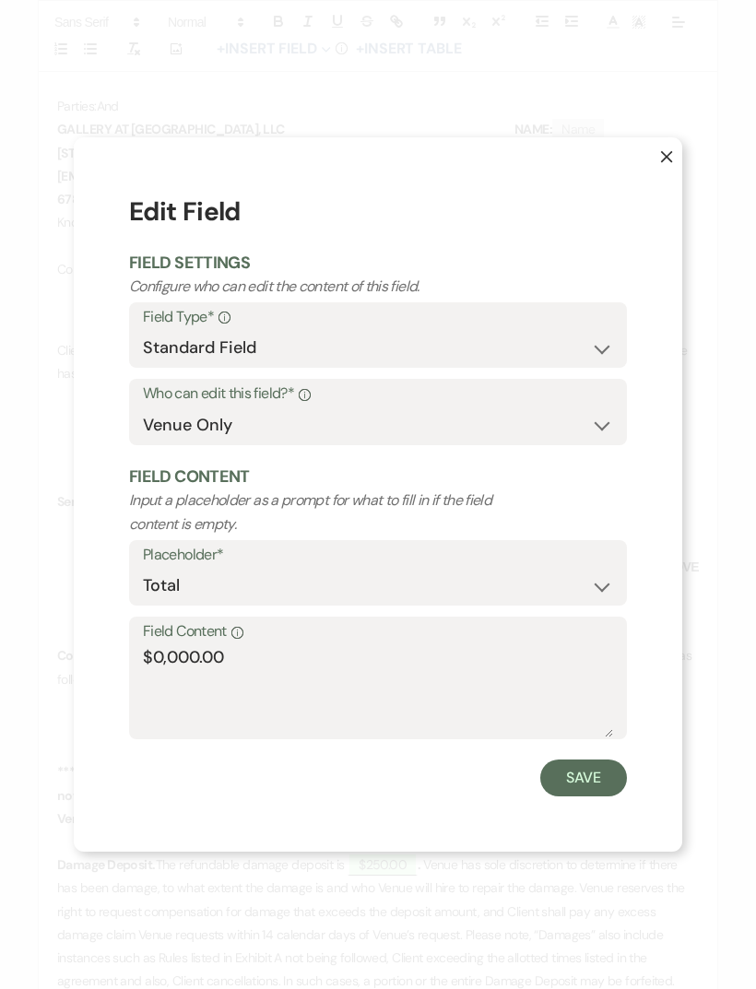
scroll to position [351, 0]
click at [200, 679] on textarea "$0,000.00" at bounding box center [378, 691] width 470 height 92
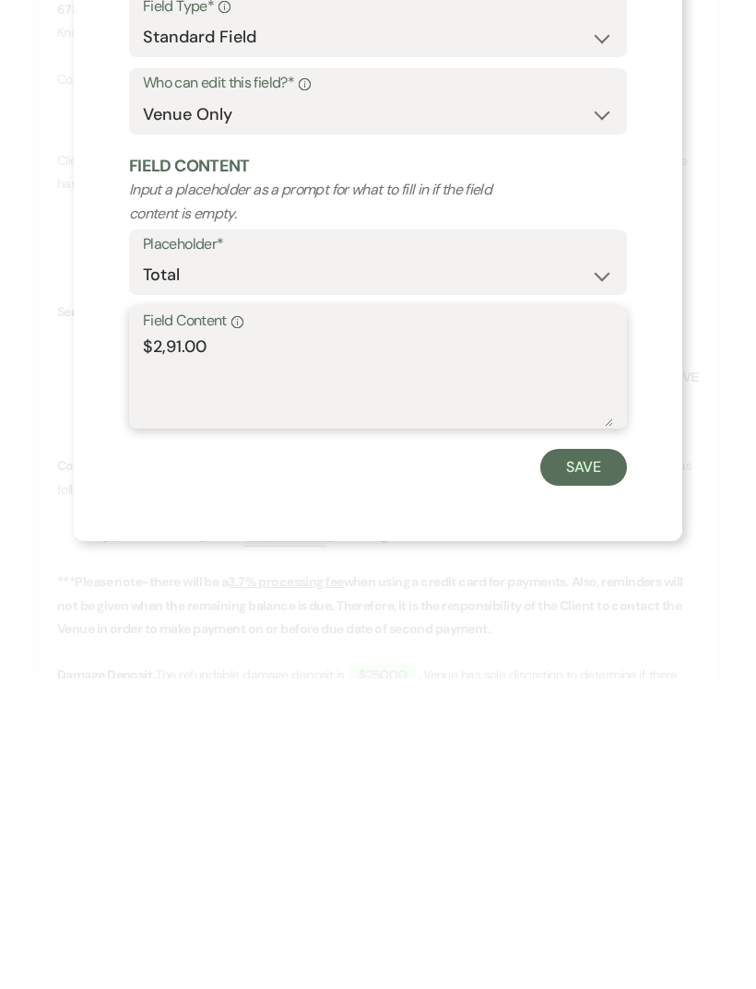
type textarea "$2,915.00"
click at [594, 759] on button "Save" at bounding box center [583, 777] width 87 height 37
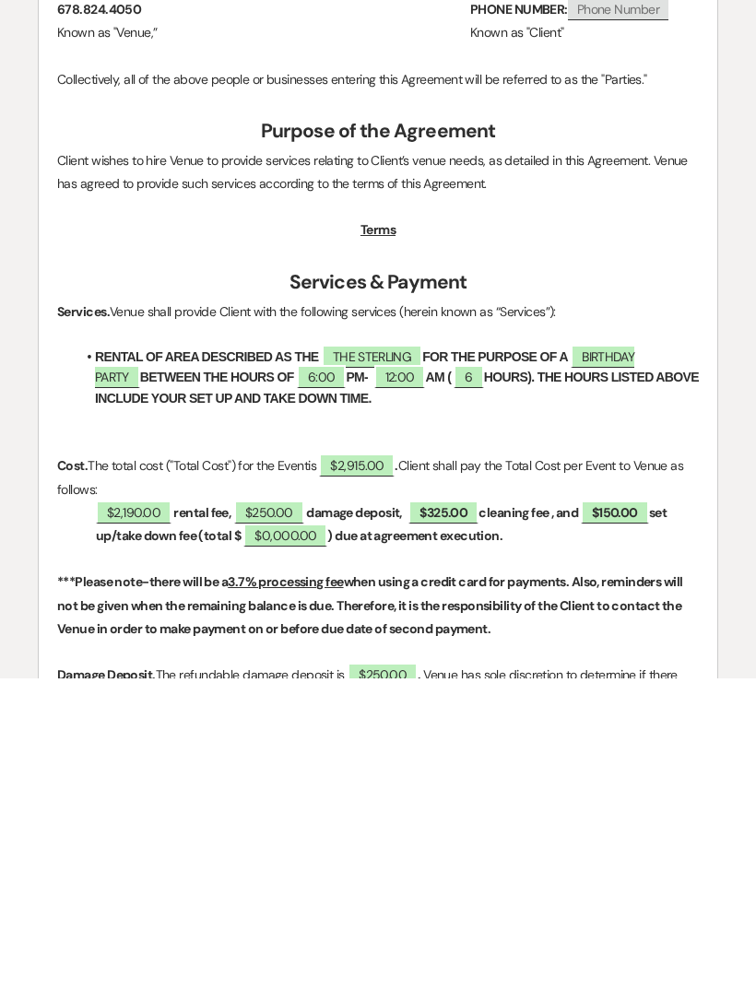
scroll to position [701, 0]
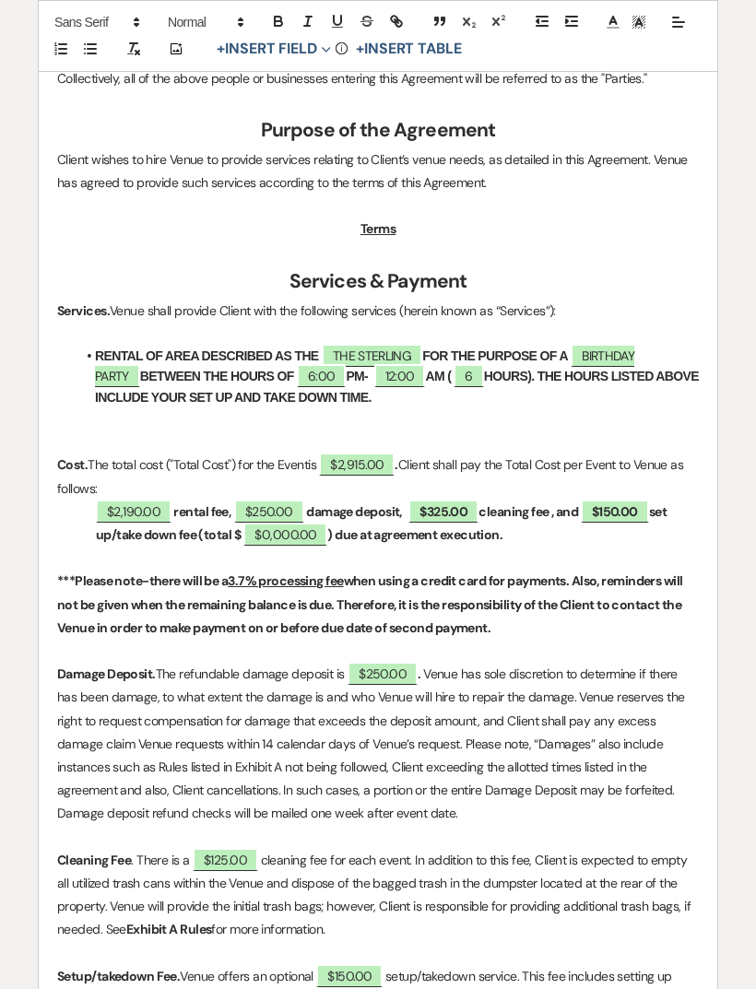
click at [288, 538] on span "$0,000.00" at bounding box center [285, 534] width 84 height 23
select select "owner"
select select "Total"
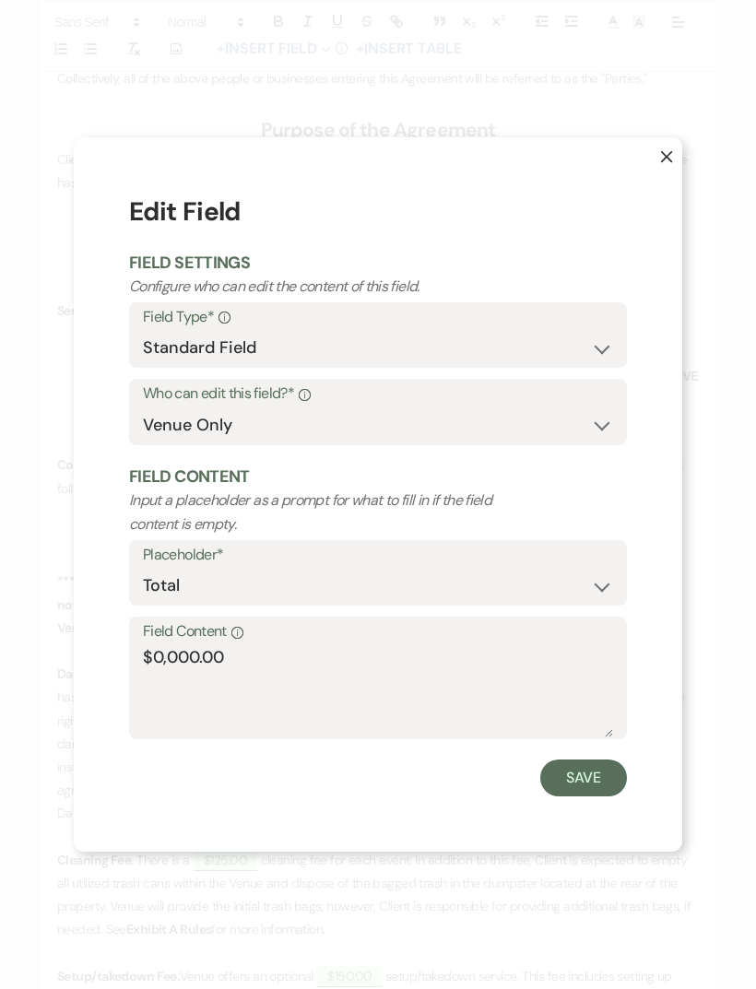
scroll to position [351, 0]
click at [194, 679] on textarea "$0,000.00" at bounding box center [378, 691] width 470 height 92
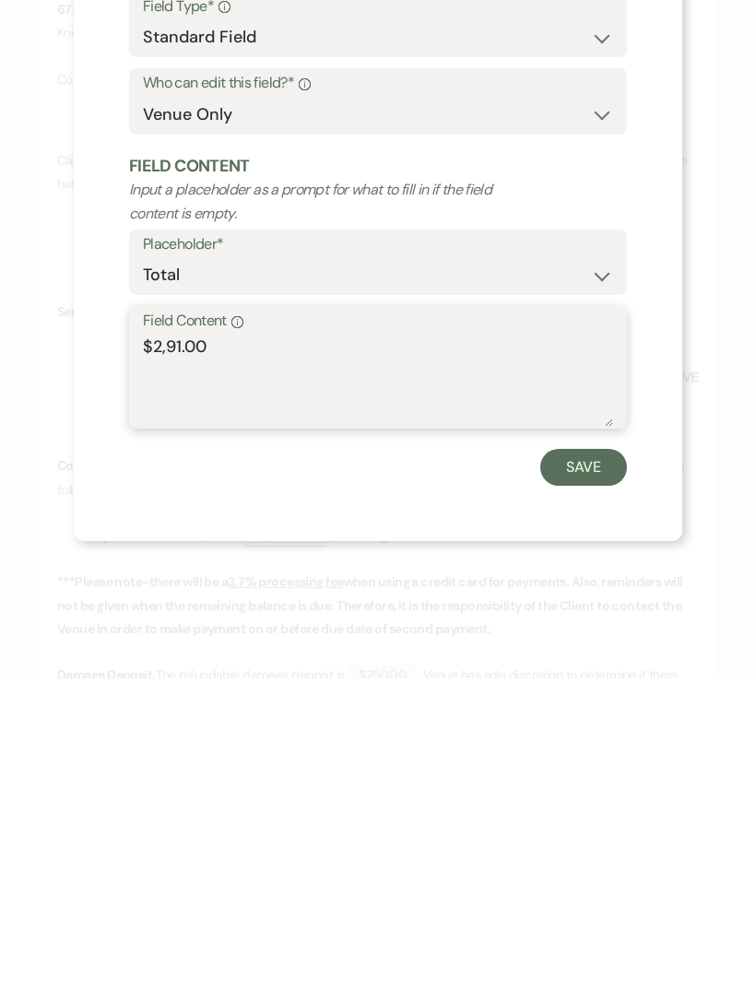
type textarea "$2,915.00"
click at [594, 759] on button "Save" at bounding box center [583, 777] width 87 height 37
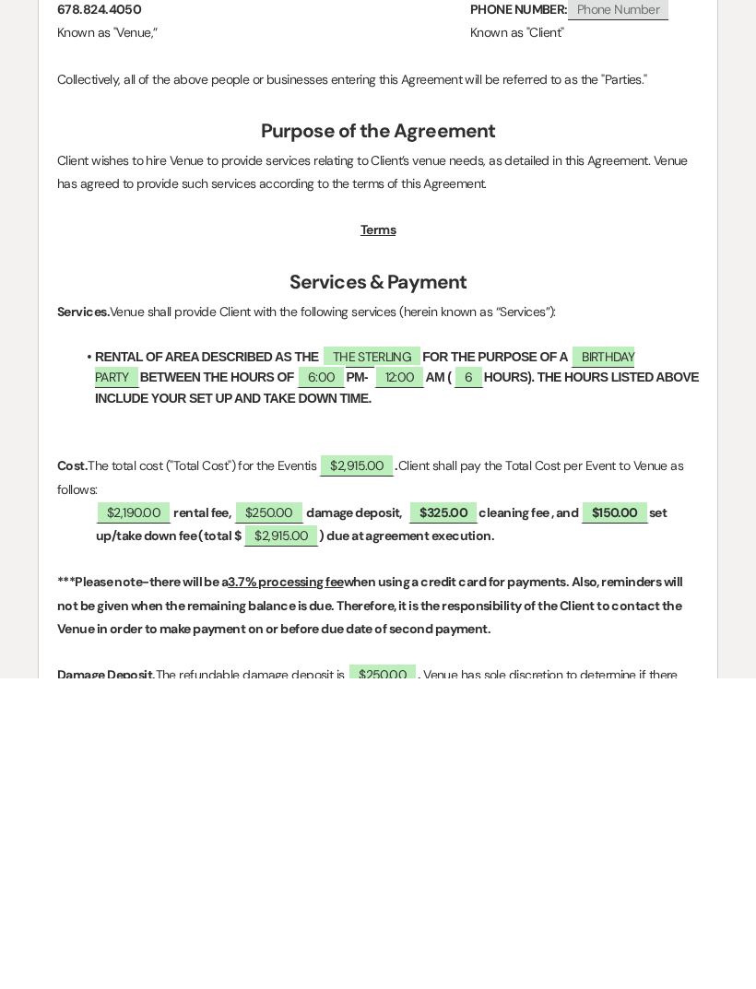
scroll to position [701, 0]
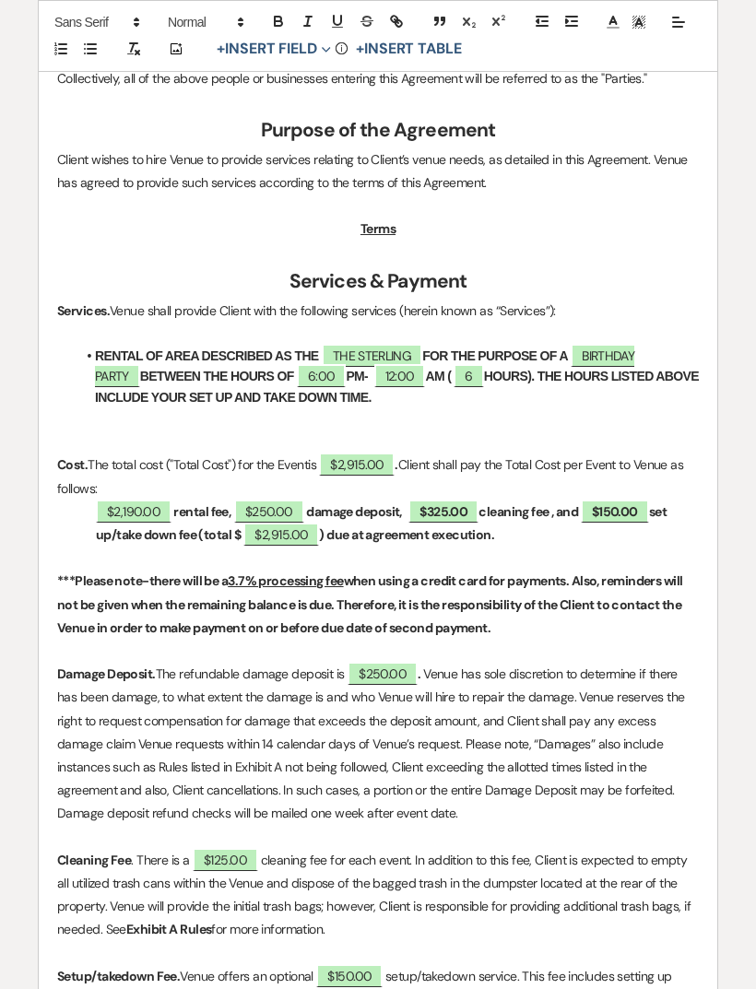
click at [465, 513] on span "$325.00" at bounding box center [443, 511] width 70 height 23
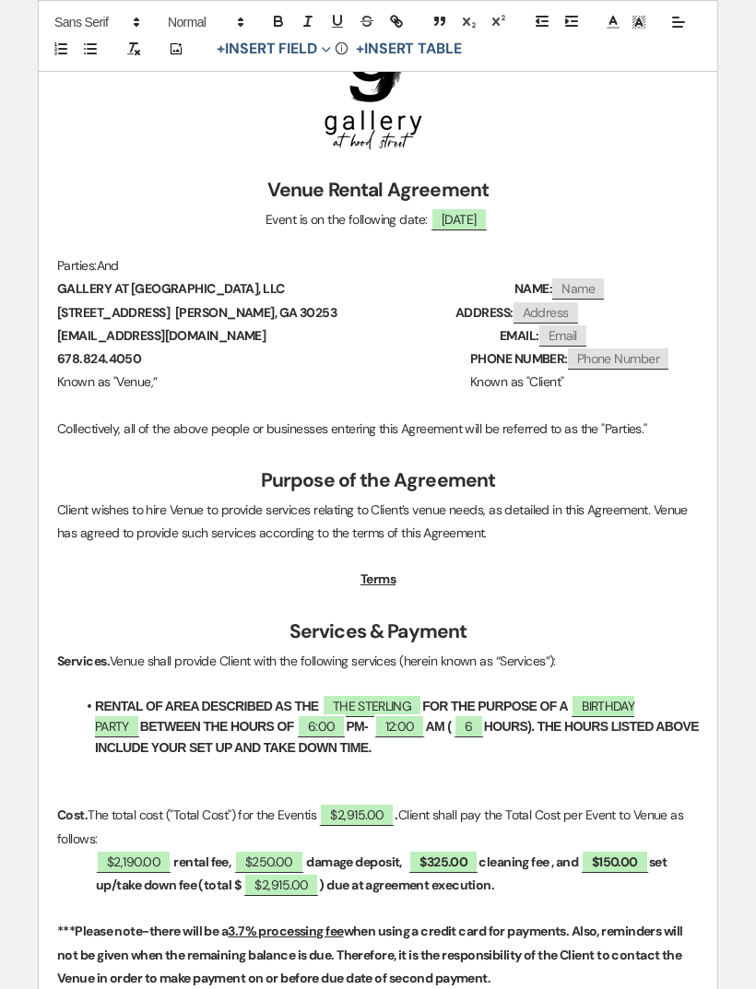
select select "owner"
select select "Amount"
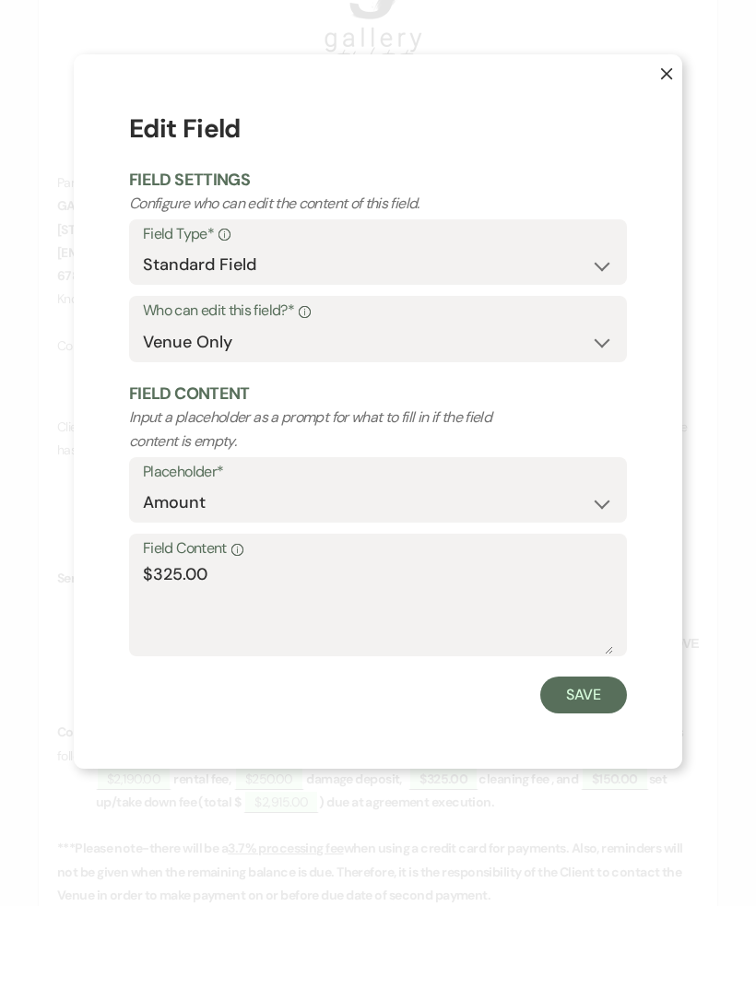
click at [606, 759] on button "Save" at bounding box center [583, 777] width 87 height 37
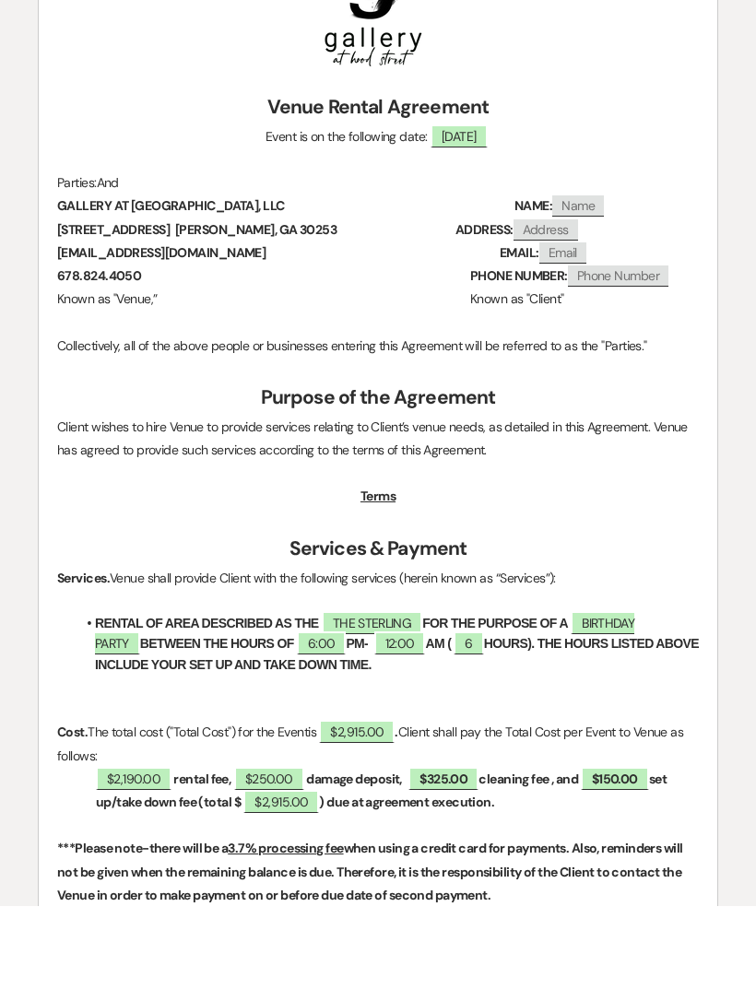
scroll to position [434, 0]
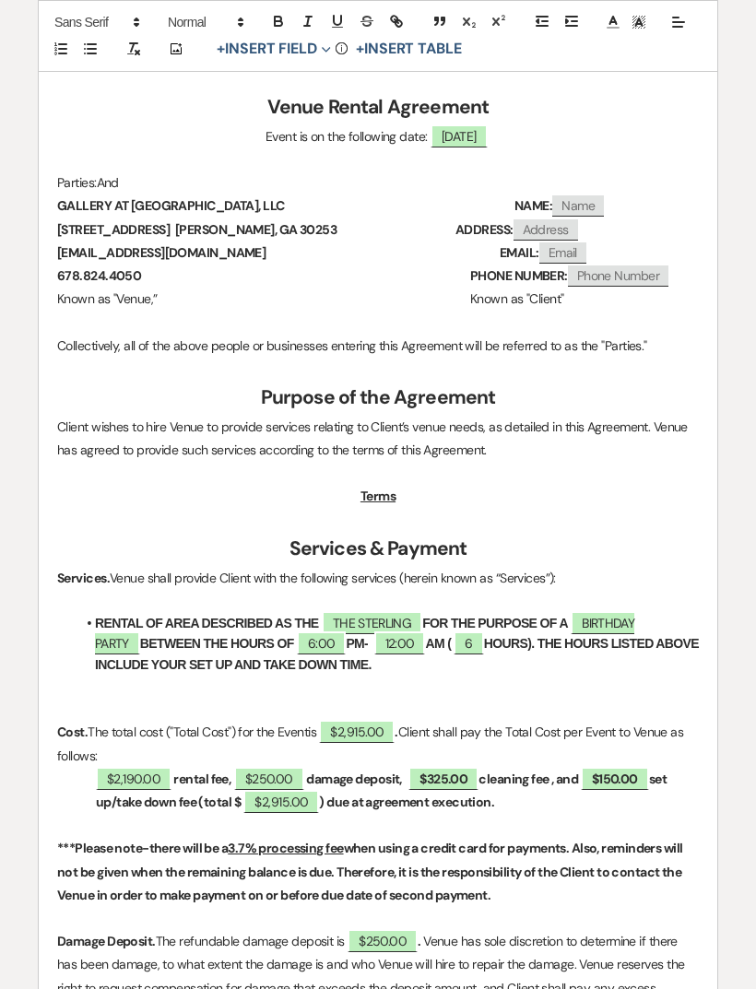
click at [458, 774] on span "$325.00" at bounding box center [443, 778] width 70 height 23
select select "owner"
select select "Amount"
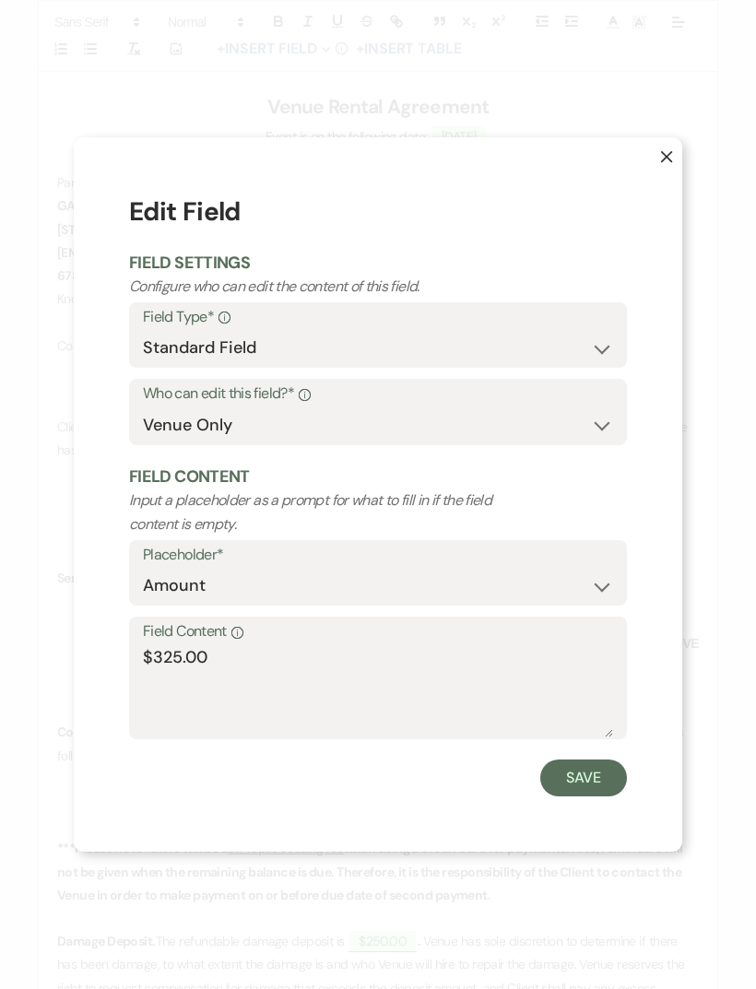
scroll to position [351, 0]
click at [608, 796] on button "Save" at bounding box center [583, 777] width 87 height 37
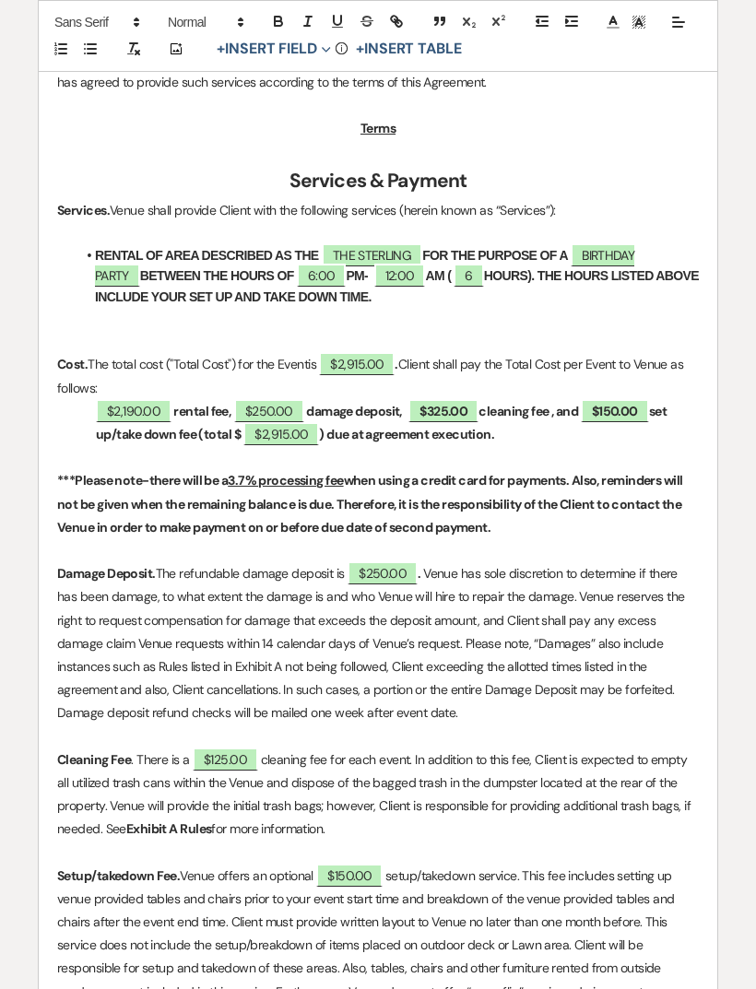
scroll to position [803, 0]
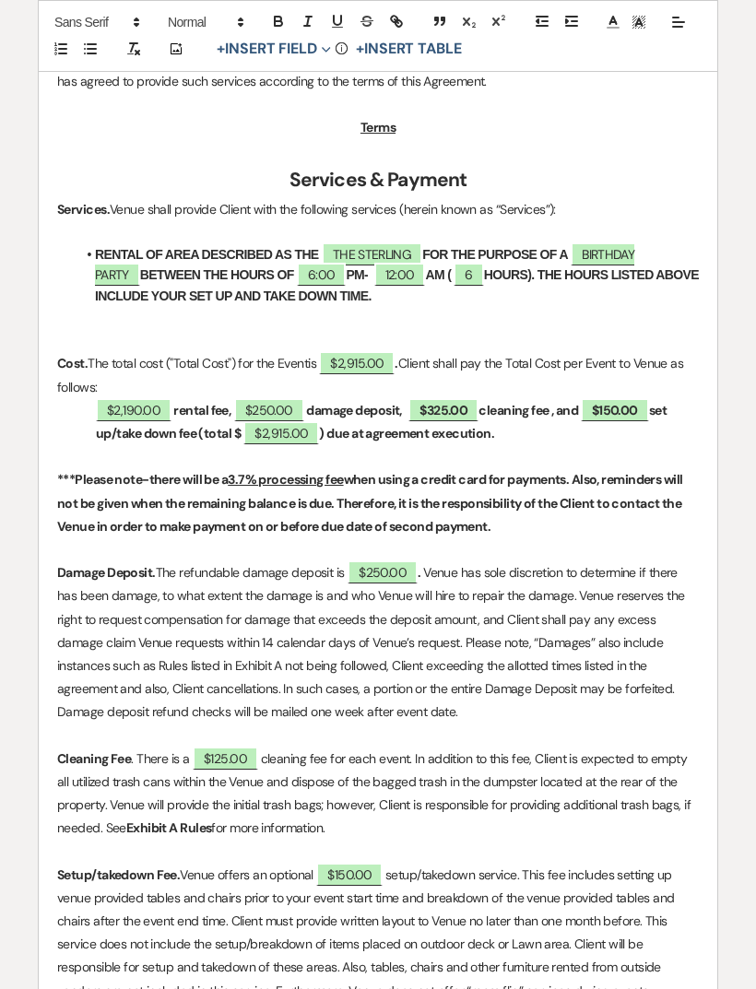
click at [218, 755] on span "$125.00" at bounding box center [225, 758] width 65 height 23
select select "owner"
select select "Amount"
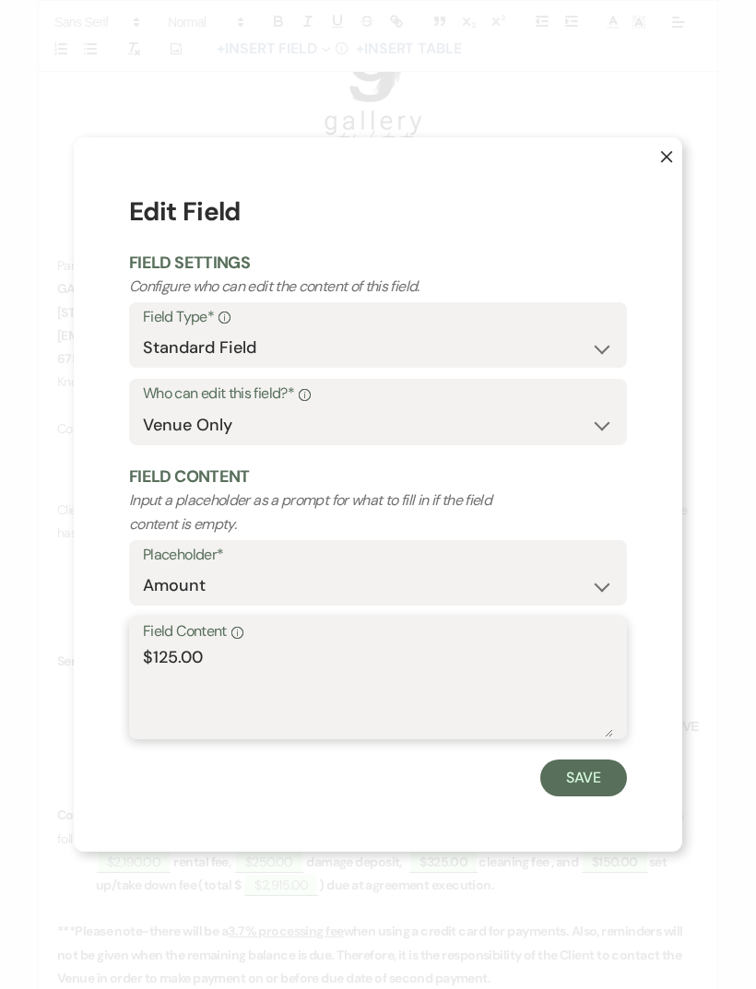
click at [162, 686] on textarea "$125.00" at bounding box center [378, 691] width 470 height 92
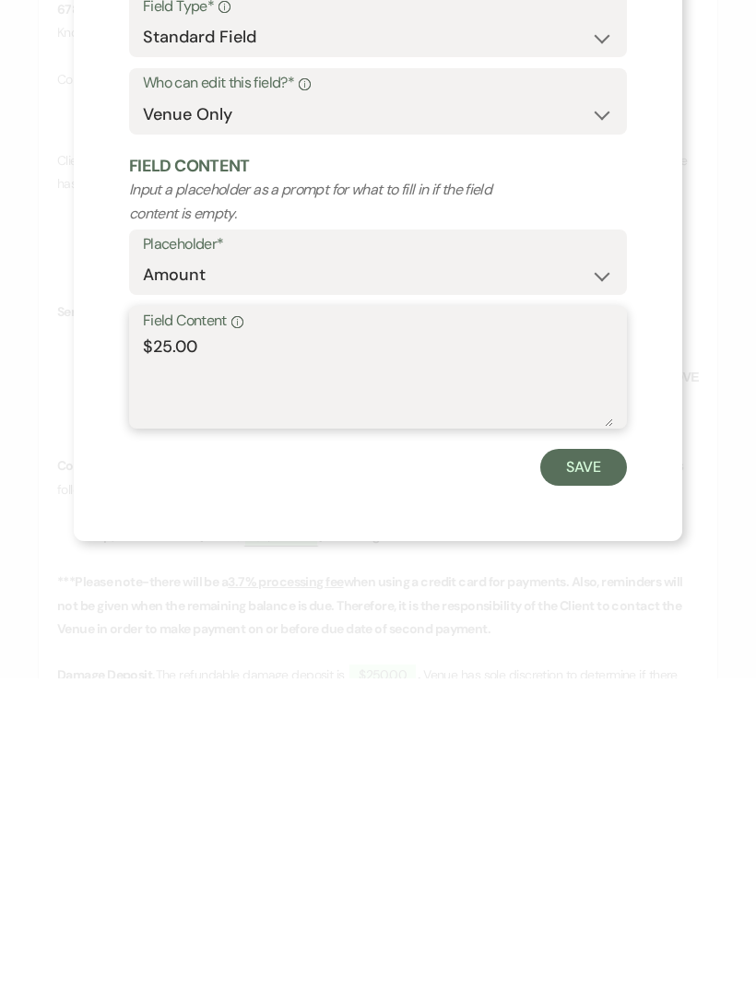
type textarea "$325.00"
click at [597, 759] on button "Save" at bounding box center [583, 777] width 87 height 37
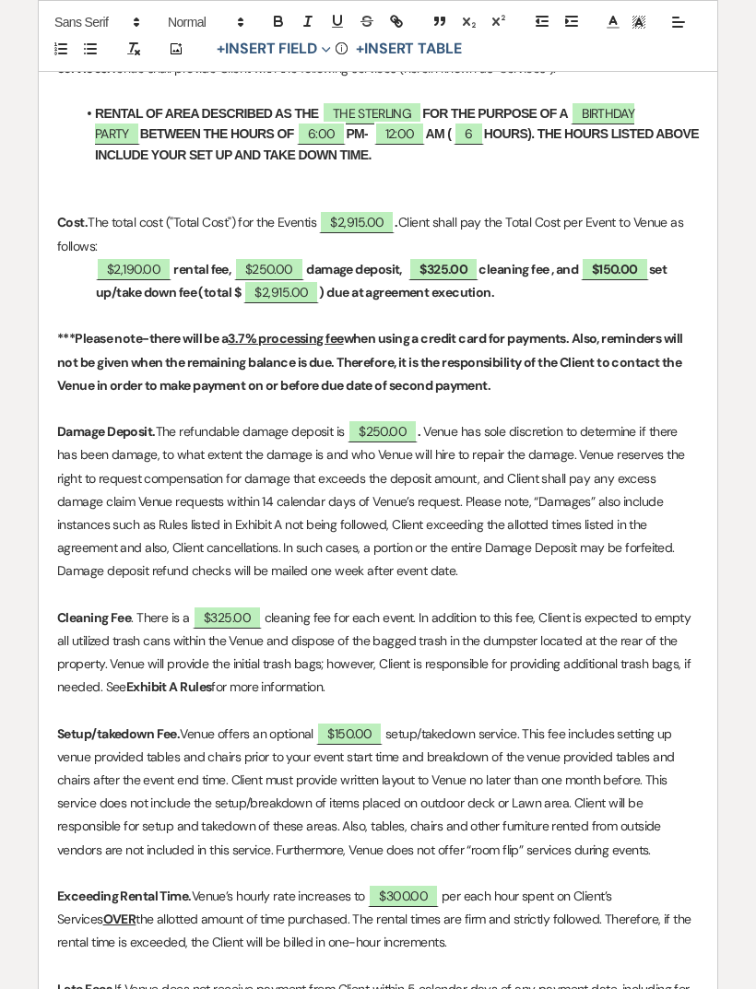
scroll to position [944, 0]
click at [421, 884] on span "$300.00" at bounding box center [403, 895] width 71 height 23
select select "owner"
select select "Amount"
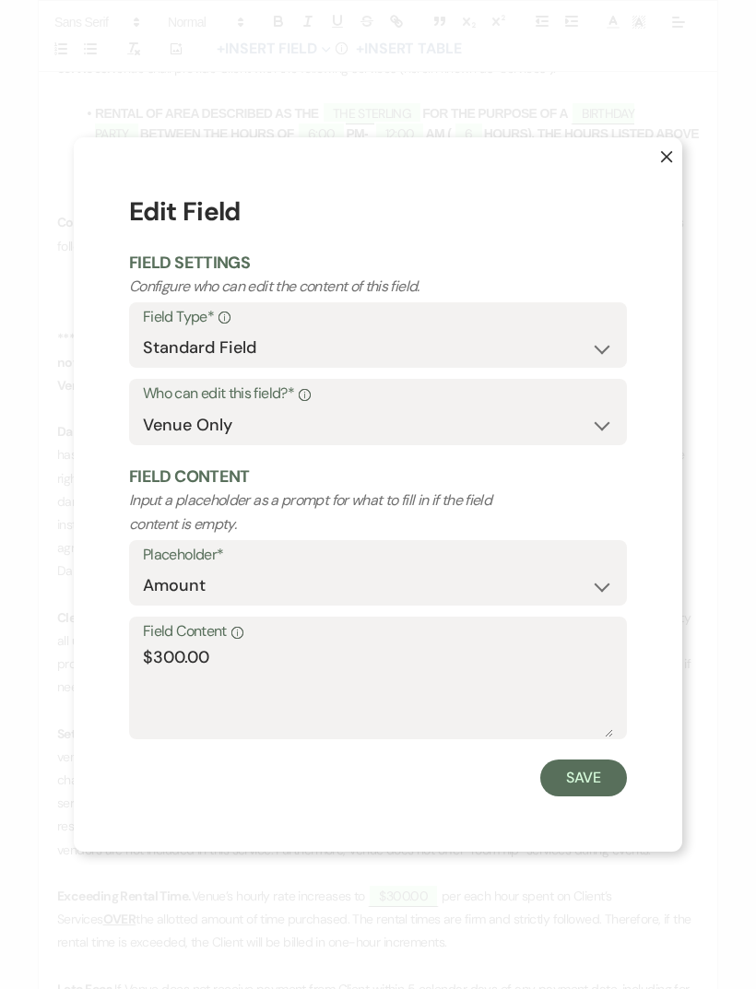
scroll to position [351, 0]
click at [182, 688] on textarea "$300.00" at bounding box center [378, 691] width 470 height 92
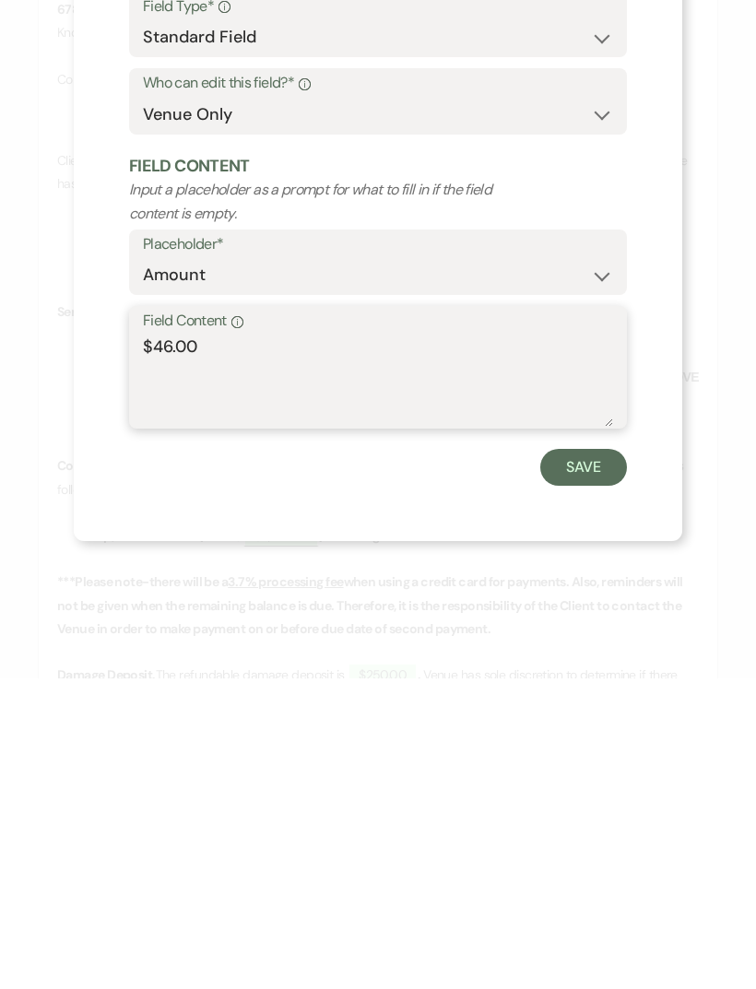
type textarea "$465.00"
click at [584, 759] on button "Save" at bounding box center [583, 777] width 87 height 37
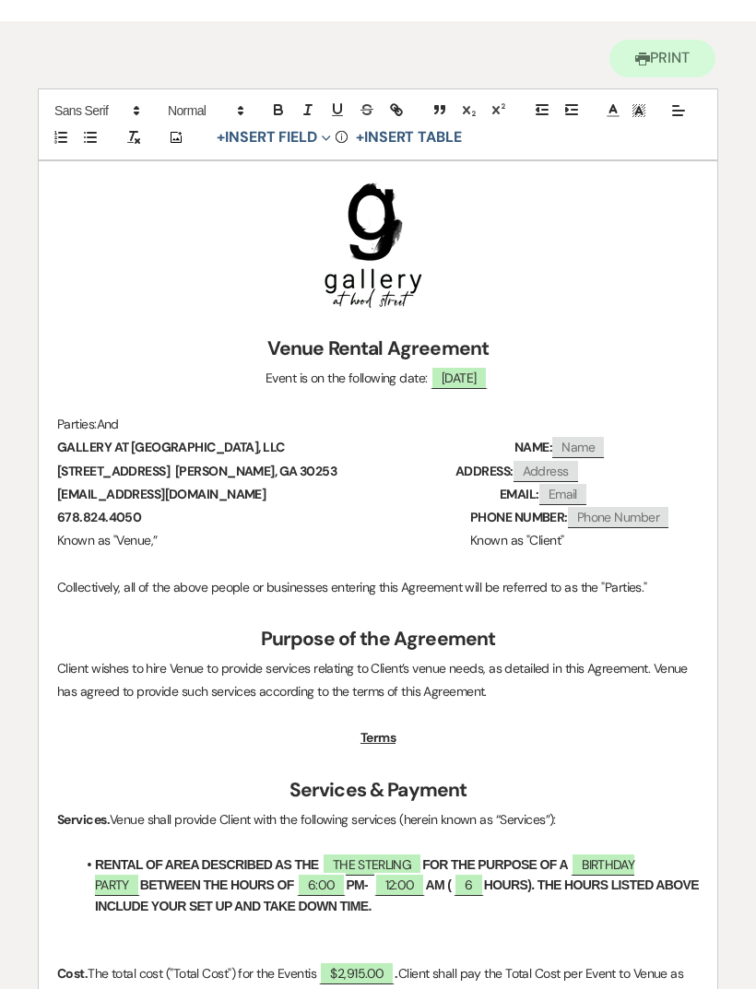
scroll to position [0, 0]
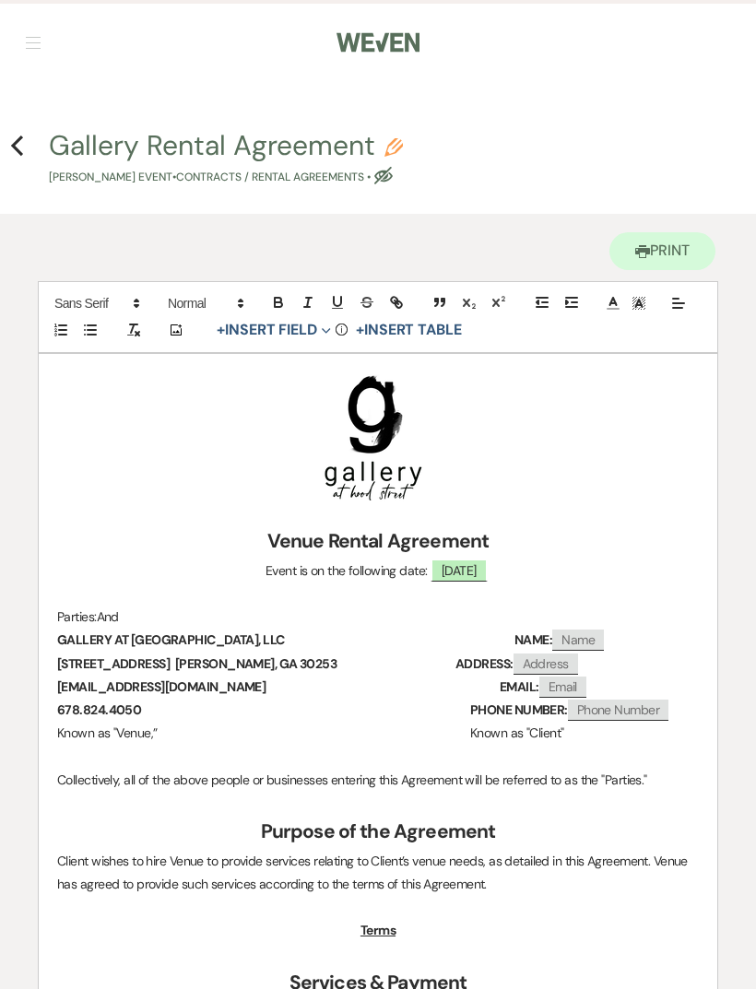
click at [21, 147] on icon "Previous" at bounding box center [17, 146] width 14 height 22
select select "5"
select select "23"
select select "13"
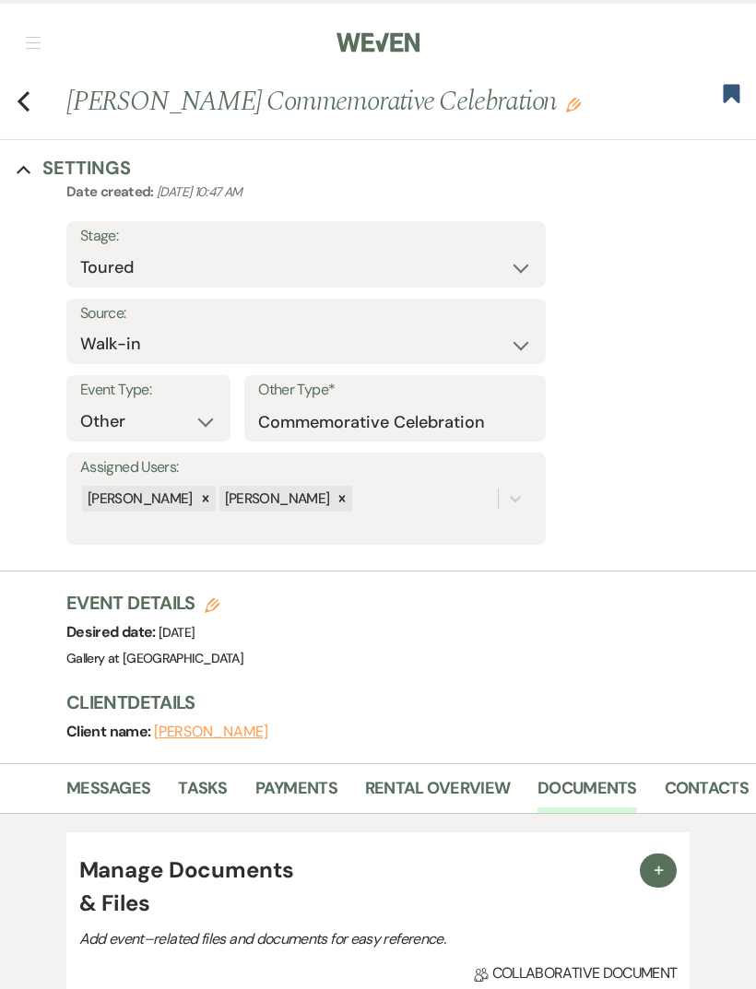
scroll to position [326, 0]
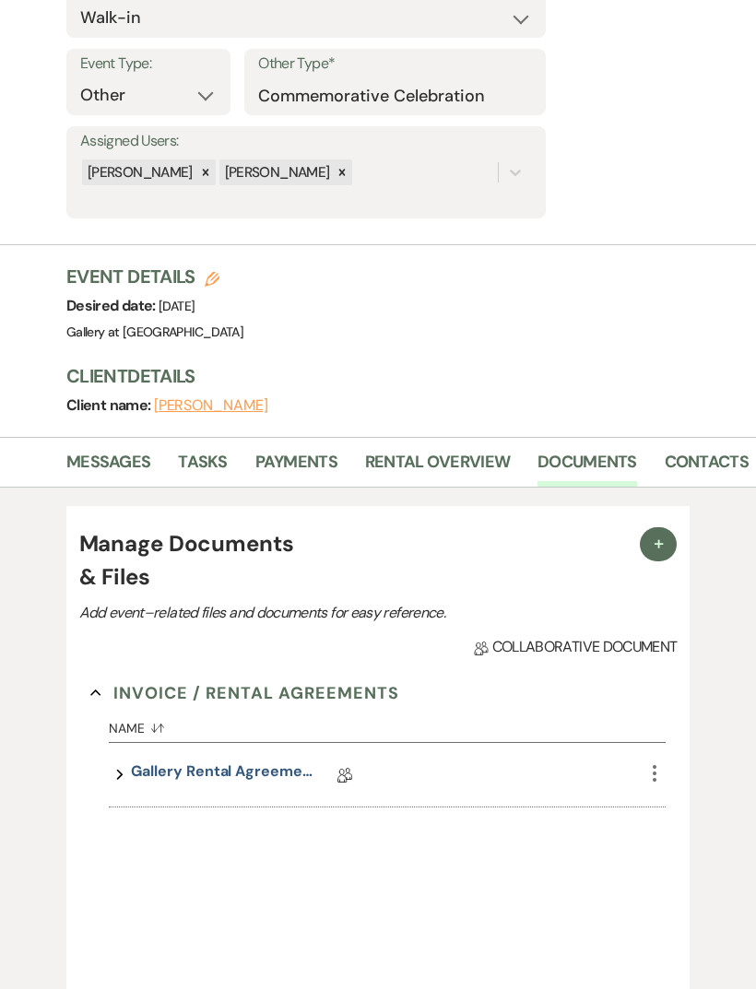
click at [285, 466] on link "Payments" at bounding box center [296, 468] width 82 height 38
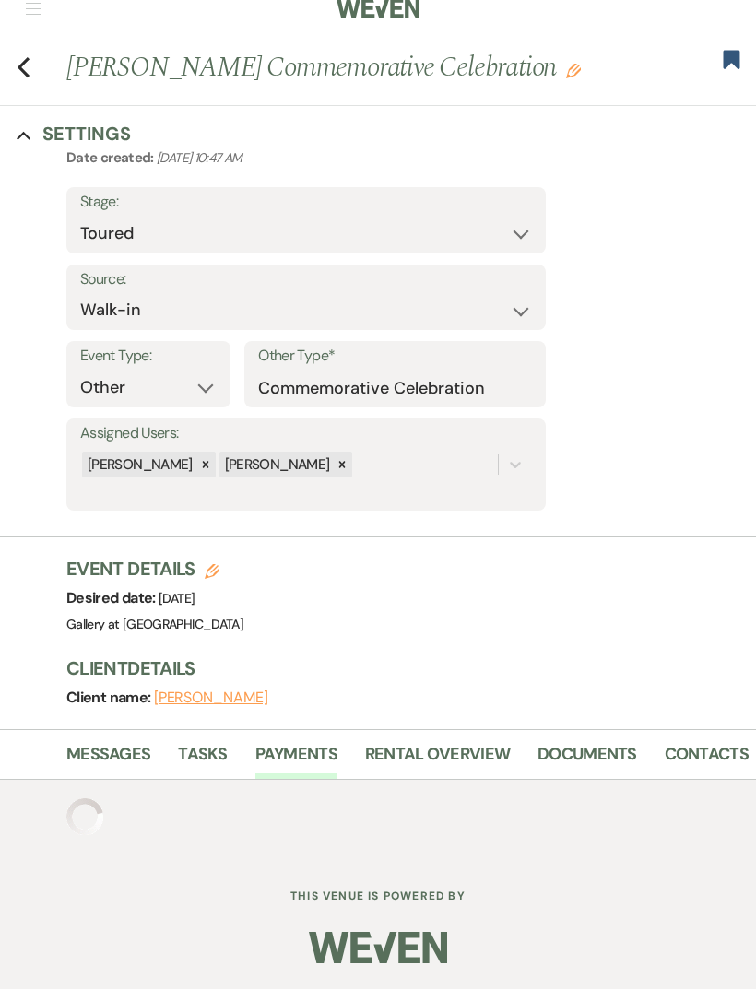
scroll to position [59, 0]
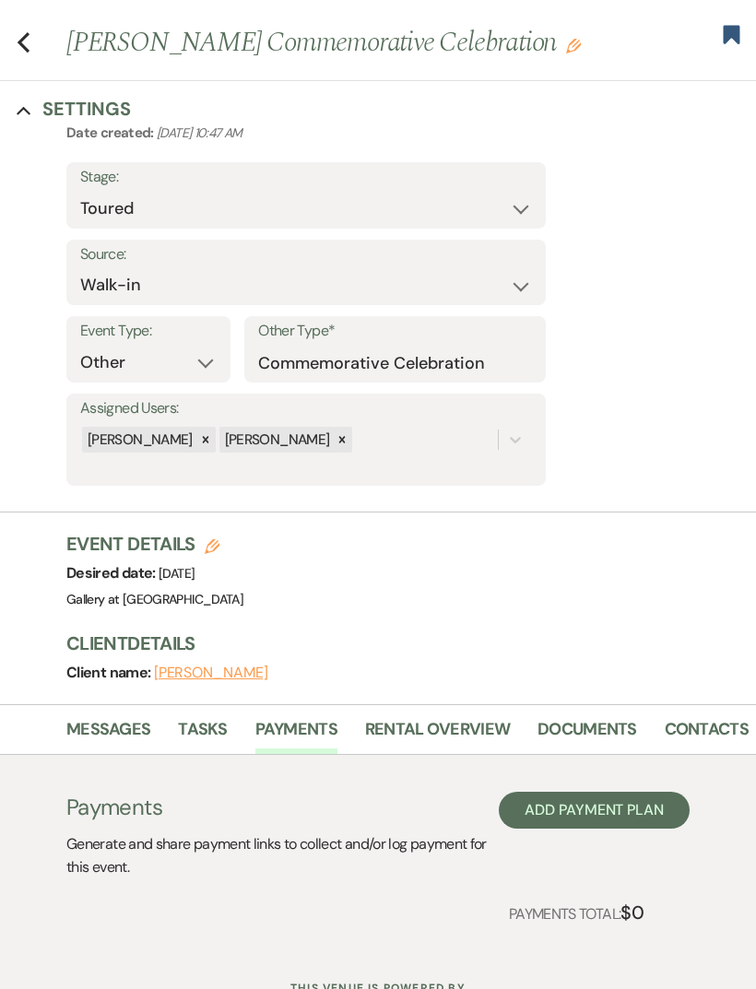
click at [617, 819] on button "Add Payment Plan" at bounding box center [594, 810] width 191 height 37
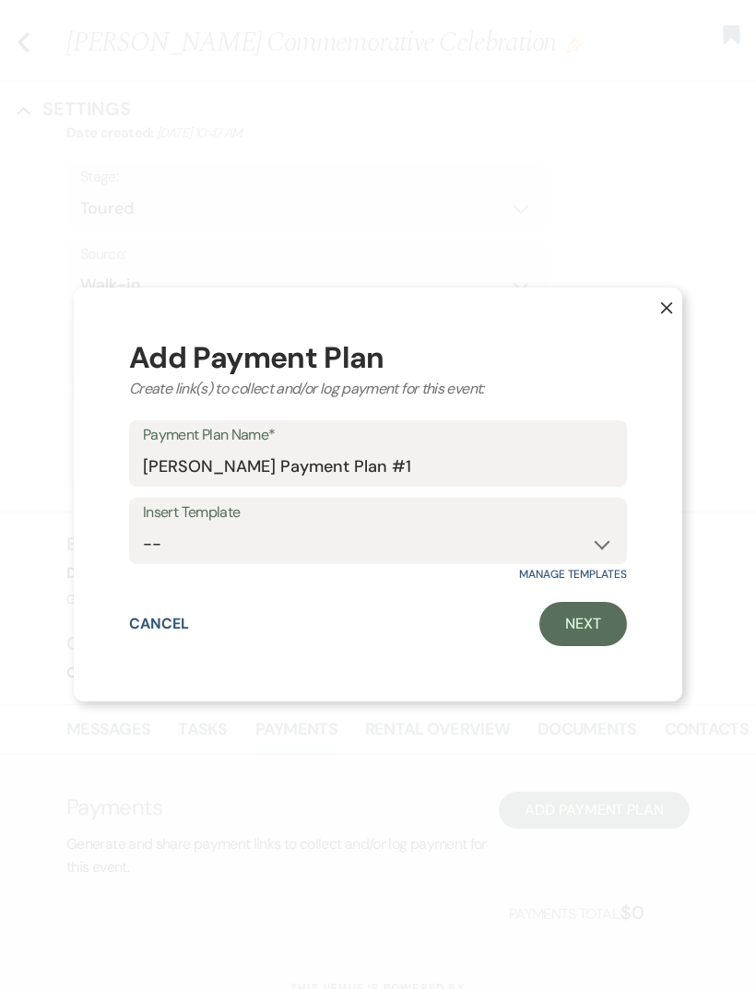
click at [660, 310] on icon "X" at bounding box center [666, 307] width 13 height 13
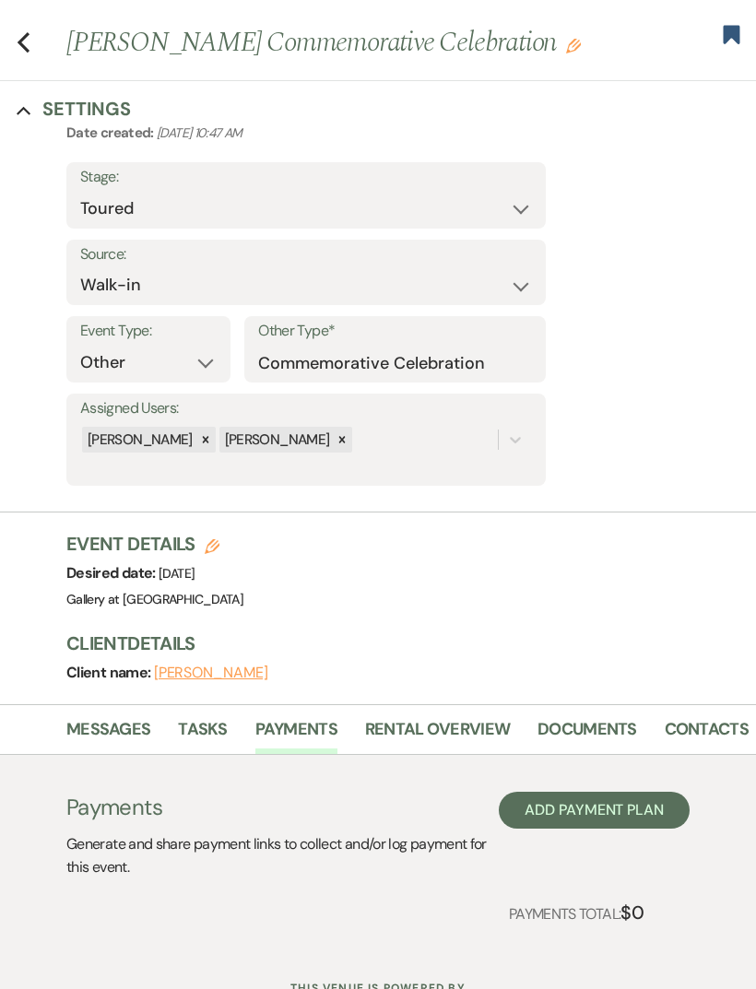
click at [431, 717] on link "Rental Overview" at bounding box center [437, 735] width 145 height 38
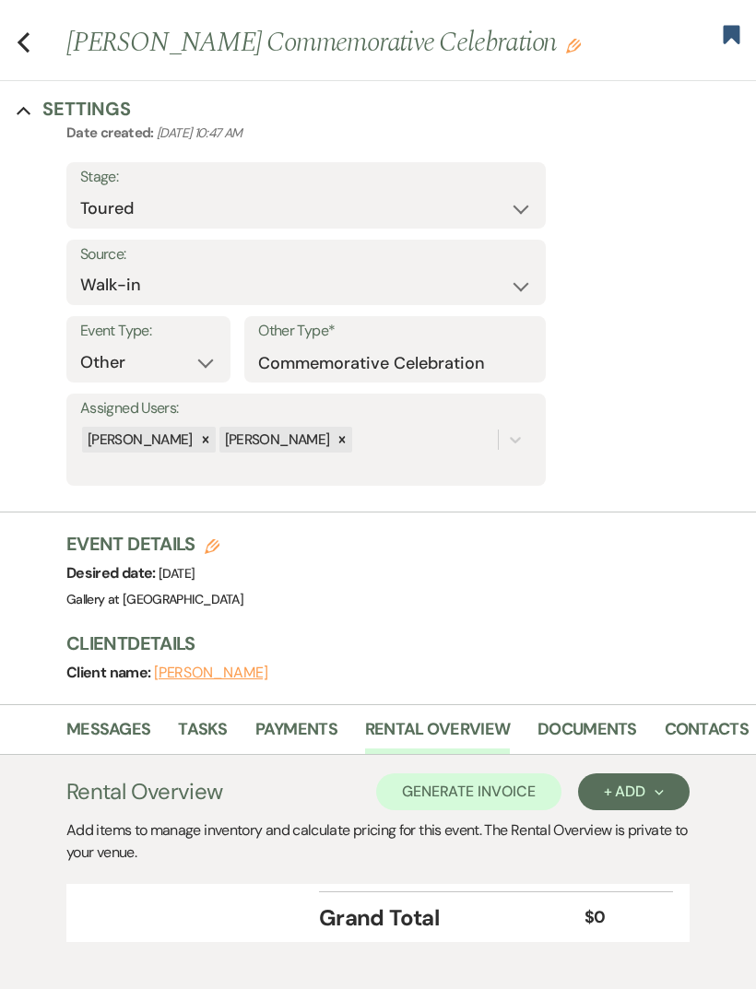
click at [640, 790] on div "+ Add Next" at bounding box center [634, 791] width 60 height 15
click at [644, 865] on button "Category" at bounding box center [624, 862] width 93 height 29
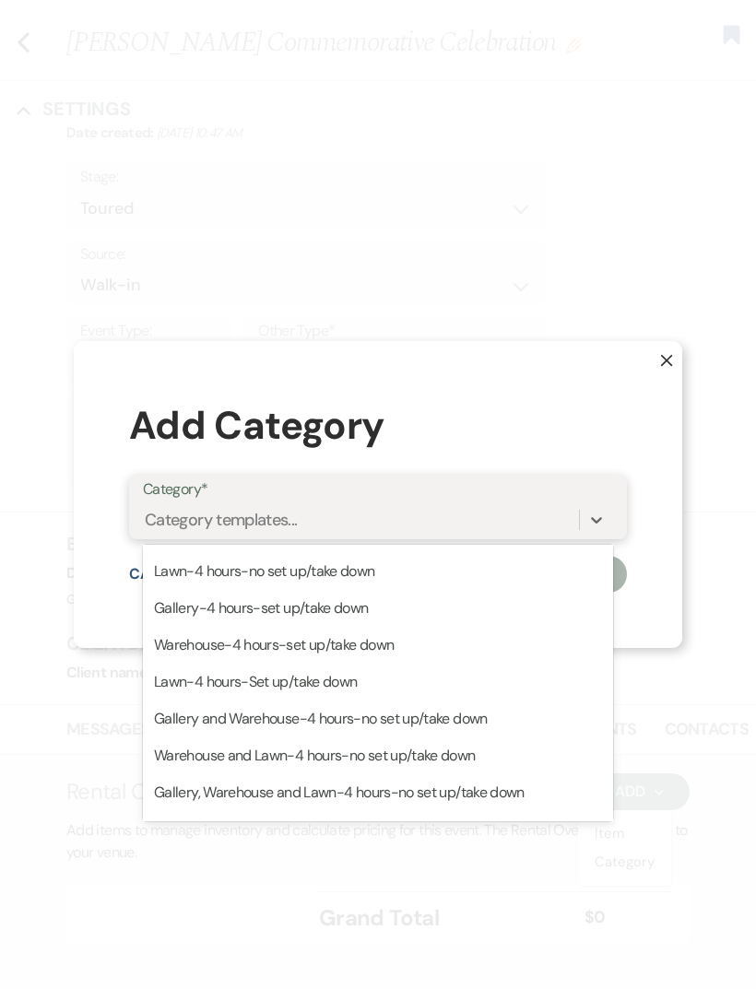
scroll to position [104, 0]
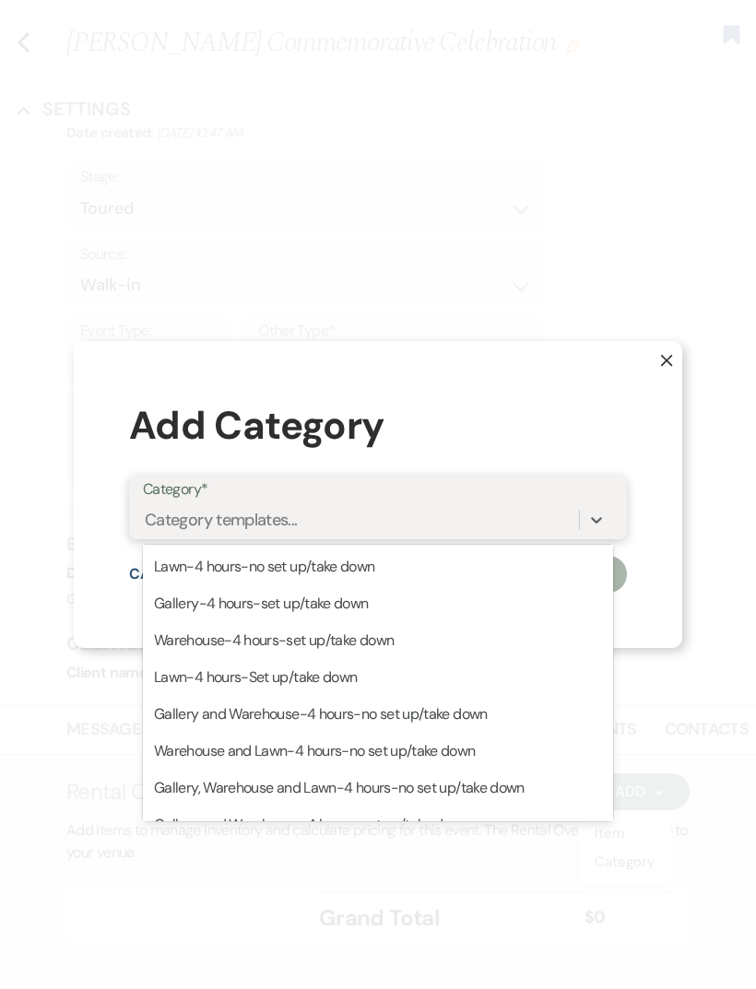
click at [184, 635] on div "Warehouse-4 hours-set up/take down" at bounding box center [378, 640] width 470 height 37
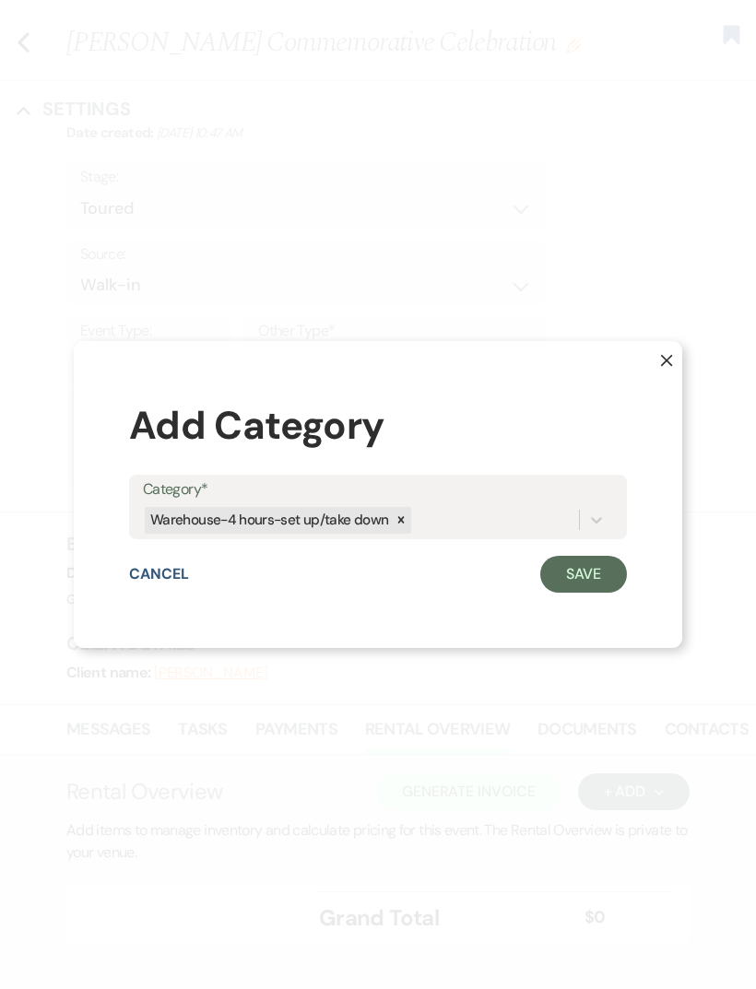
click at [590, 579] on button "Save" at bounding box center [583, 574] width 87 height 37
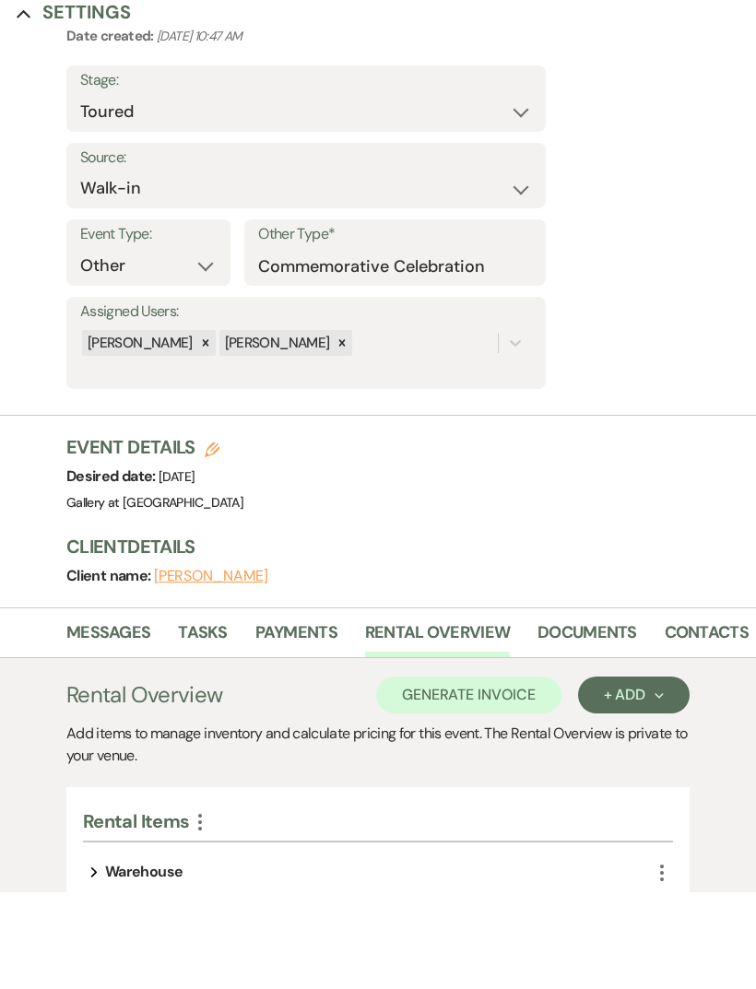
scroll to position [172, 0]
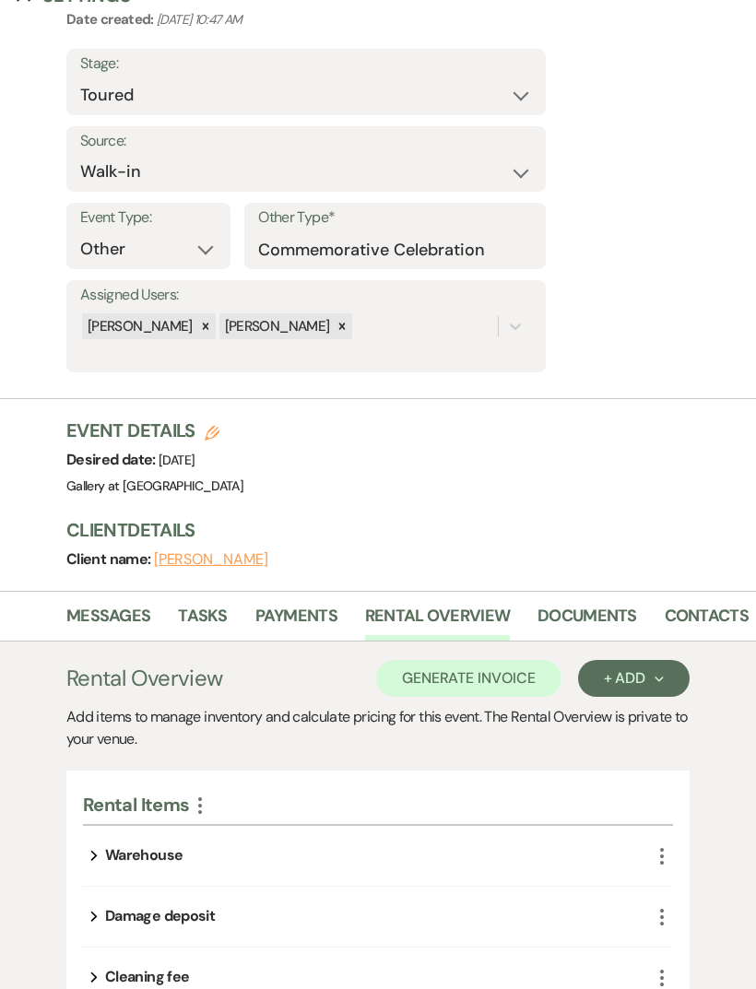
click at [100, 850] on button "Expand" at bounding box center [94, 855] width 22 height 15
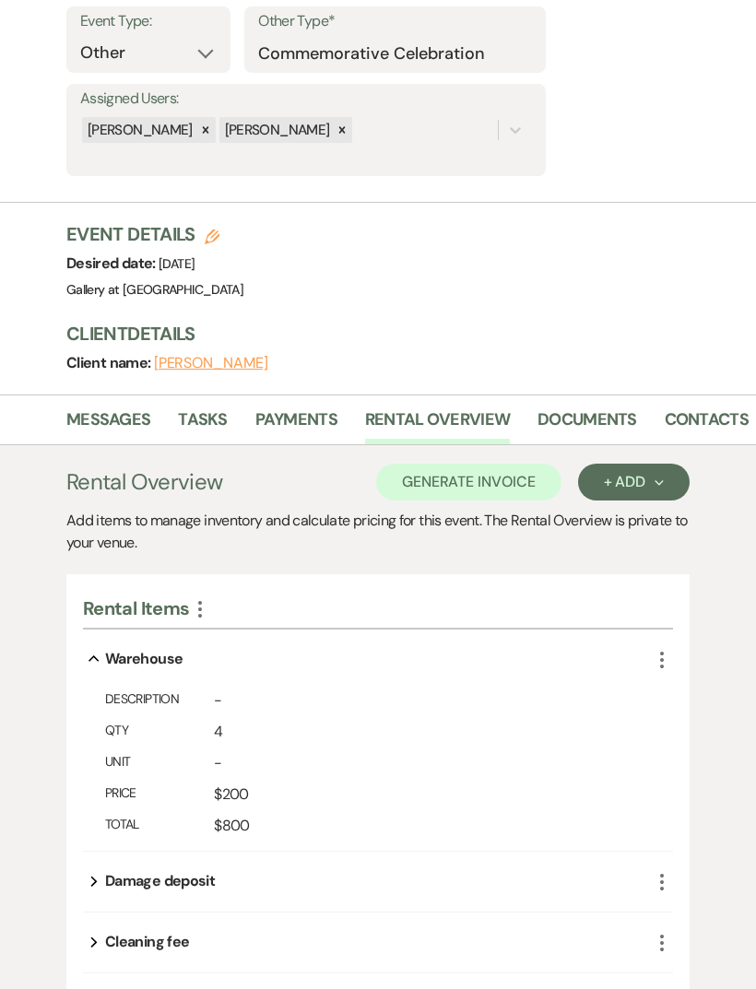
scroll to position [369, 0]
click at [158, 660] on div "Warehouse" at bounding box center [143, 659] width 77 height 22
click at [660, 661] on icon "More" at bounding box center [662, 660] width 22 height 22
click at [717, 690] on button "Pencil Edit" at bounding box center [708, 695] width 96 height 29
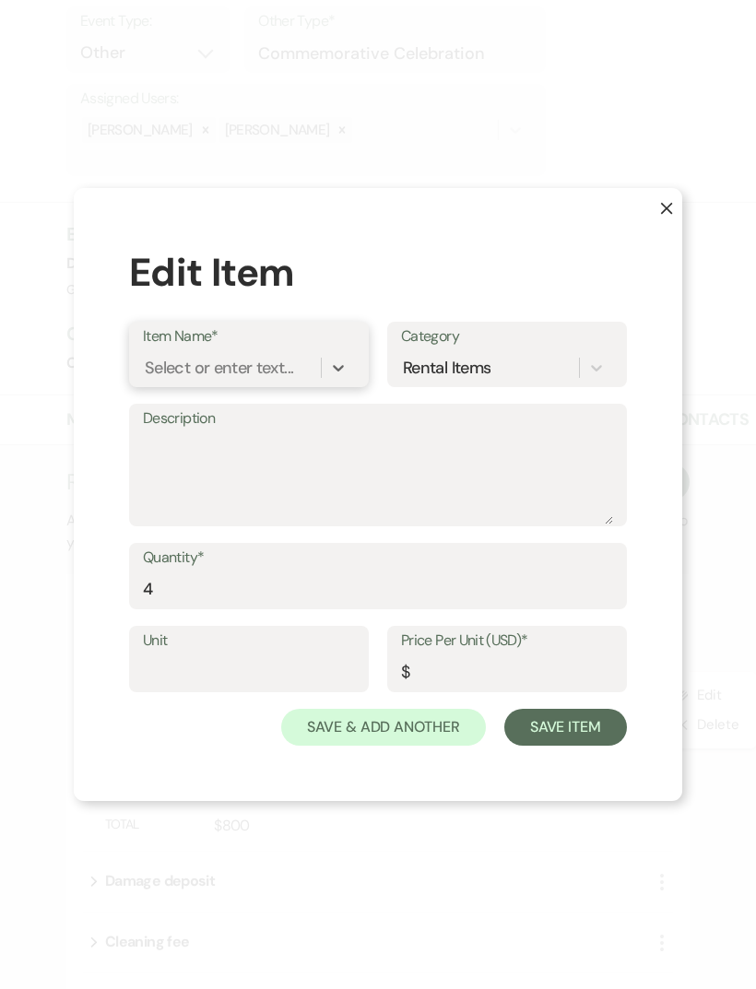
click at [311, 384] on div "Select or enter text..." at bounding box center [232, 368] width 178 height 32
type input "The Sterlimg"
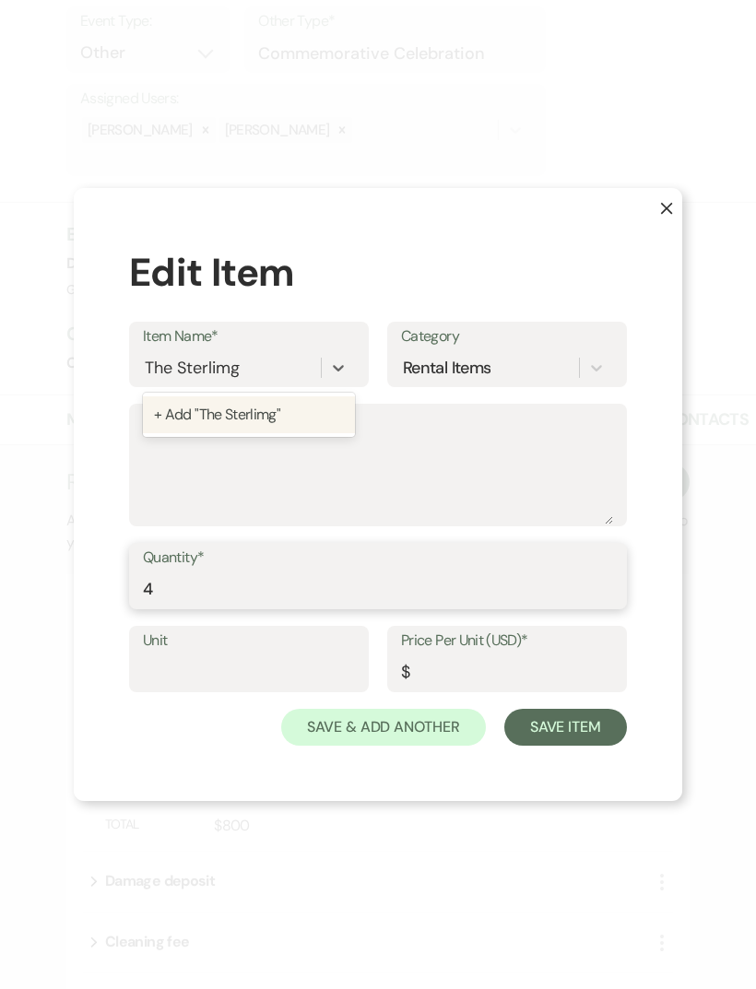
click at [192, 607] on input "4" at bounding box center [378, 589] width 470 height 36
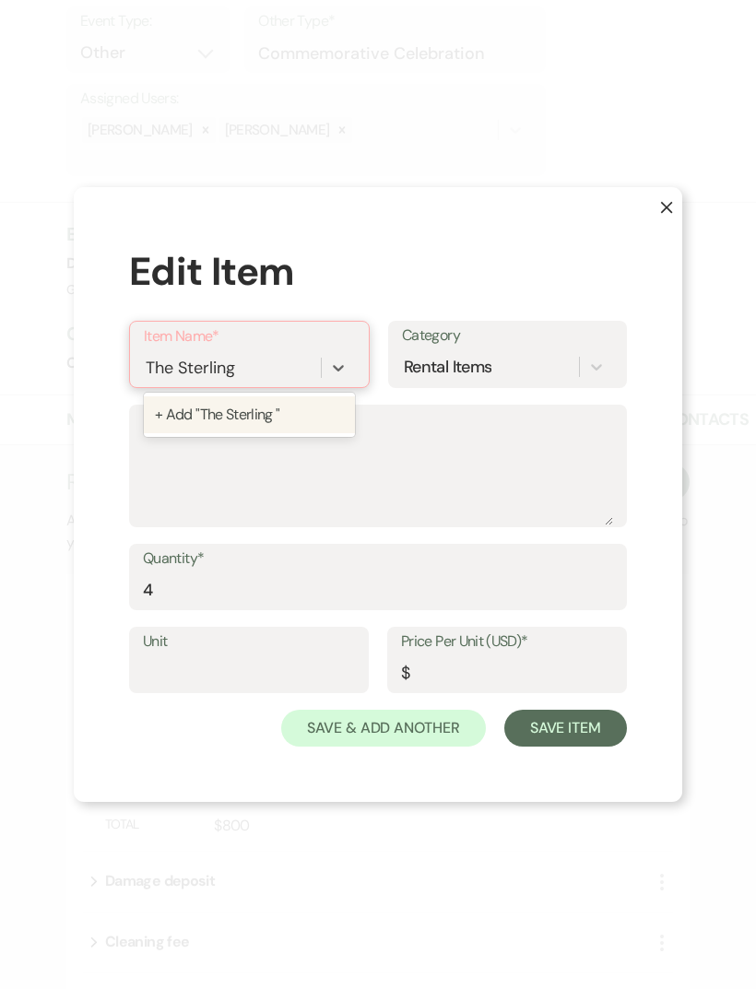
click at [203, 433] on div "+ Add "The Sterling "" at bounding box center [249, 414] width 211 height 37
type input "The Sterling"
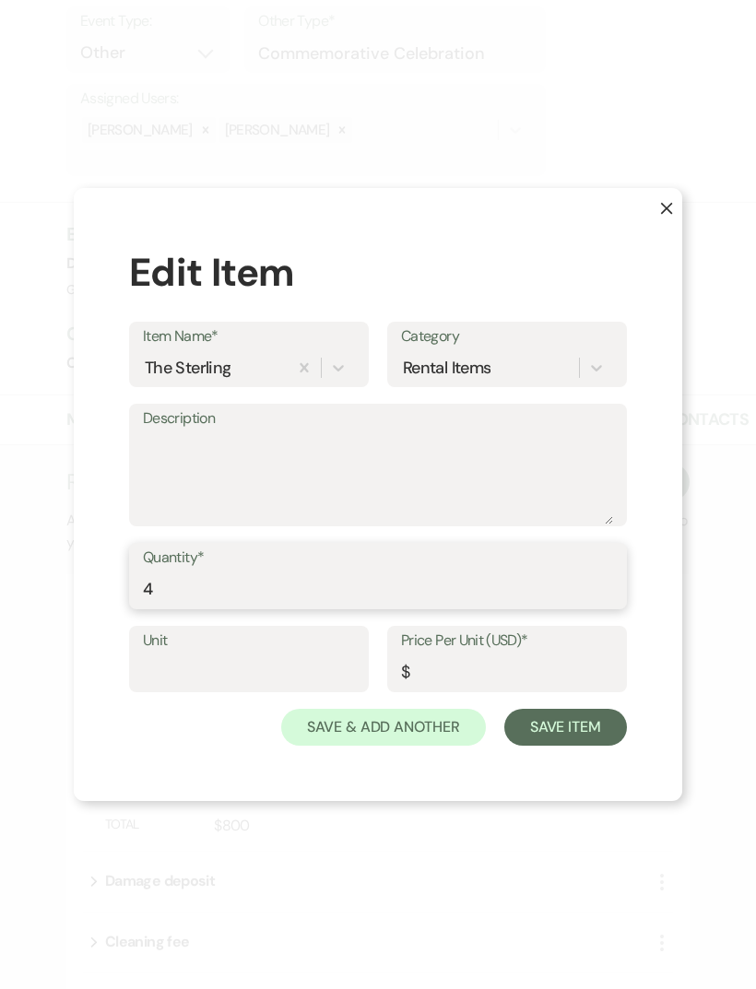
click at [202, 607] on input "4" at bounding box center [378, 589] width 470 height 36
type input "6"
click at [487, 690] on input "Price Per Unit (USD)*" at bounding box center [507, 672] width 212 height 36
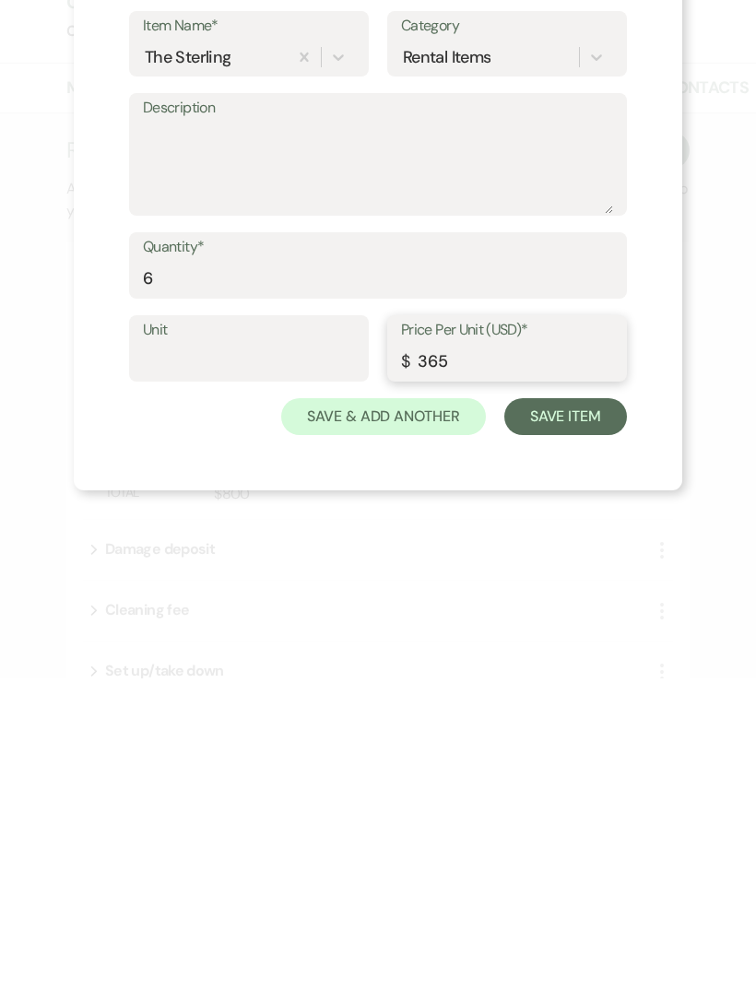
type input "365"
click at [571, 709] on button "Save Item" at bounding box center [565, 727] width 123 height 37
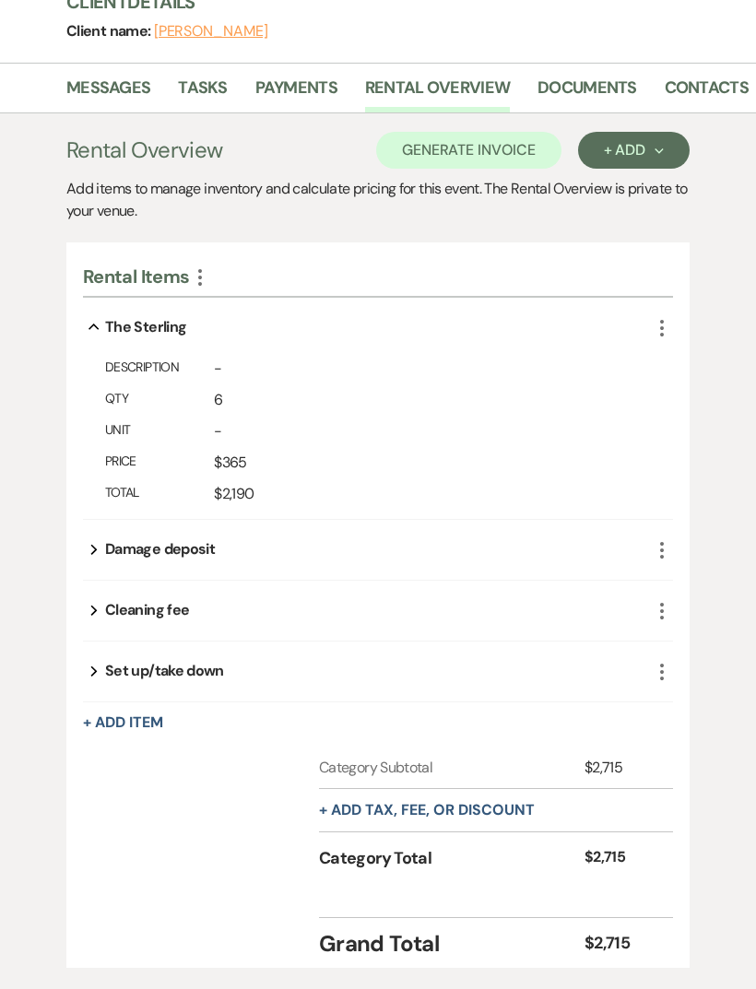
click at [665, 610] on icon "More" at bounding box center [662, 611] width 22 height 22
click at [720, 639] on button "Pencil Edit" at bounding box center [708, 646] width 96 height 29
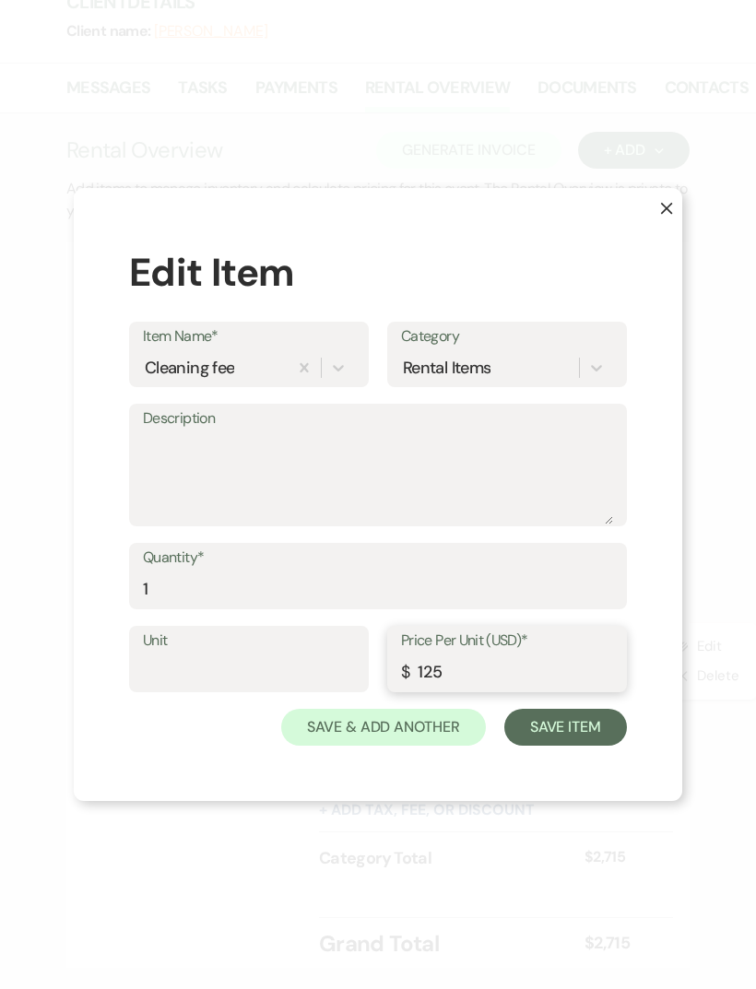
click at [523, 690] on input "125" at bounding box center [507, 672] width 212 height 36
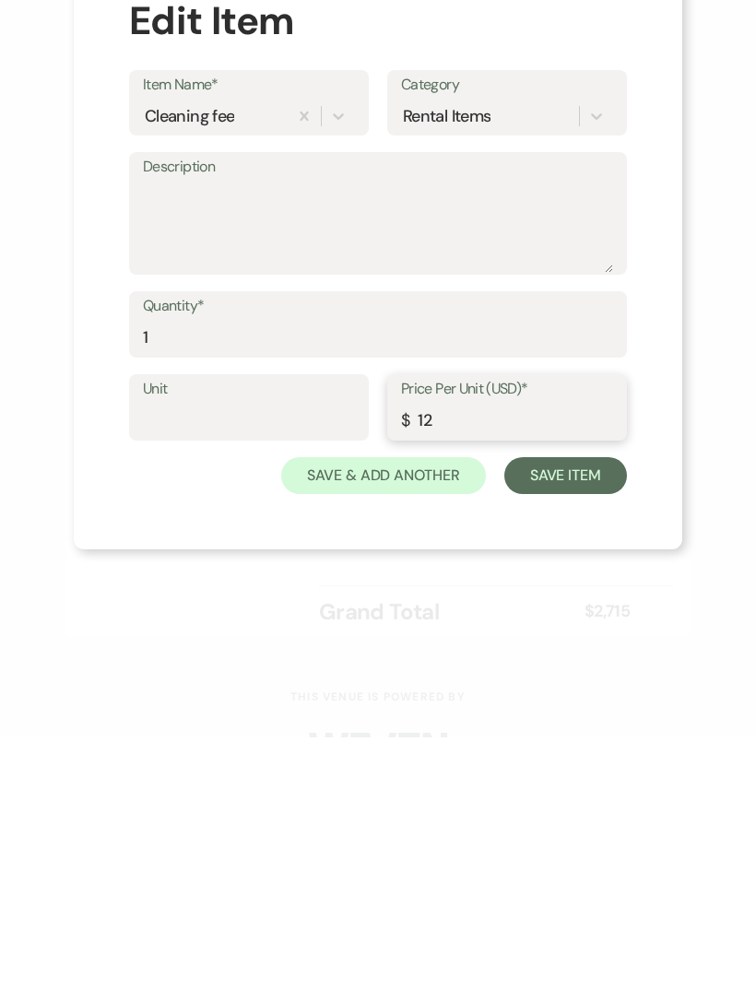
type input "1"
type input "325"
click at [582, 709] on button "Save Item" at bounding box center [565, 727] width 123 height 37
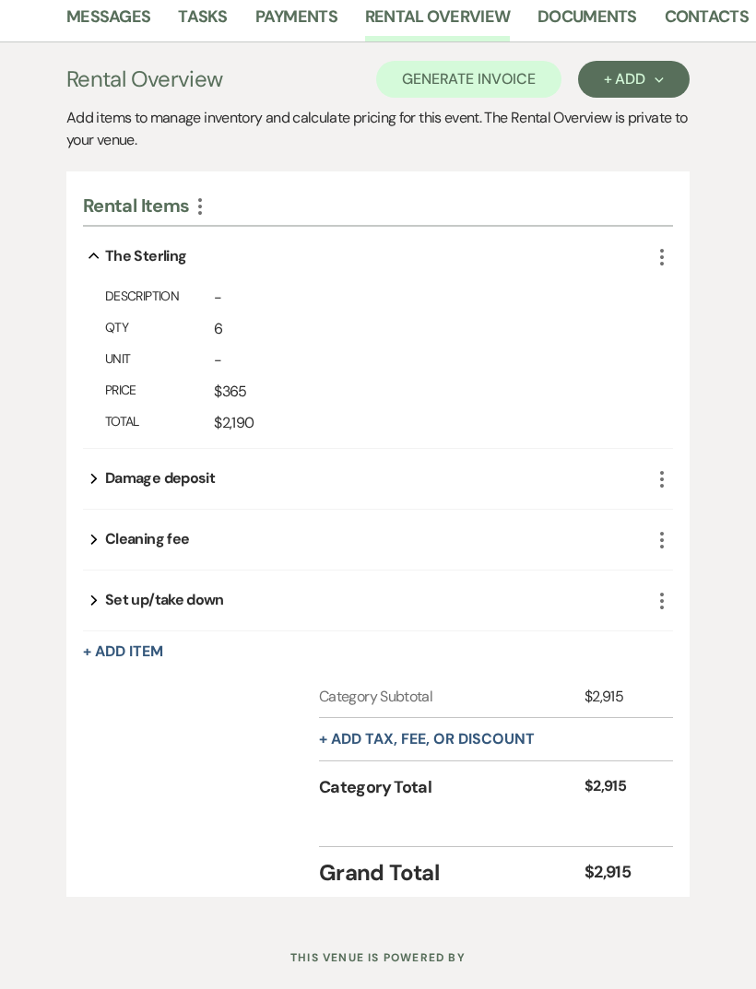
click at [136, 658] on button "+ Add Item" at bounding box center [123, 651] width 80 height 15
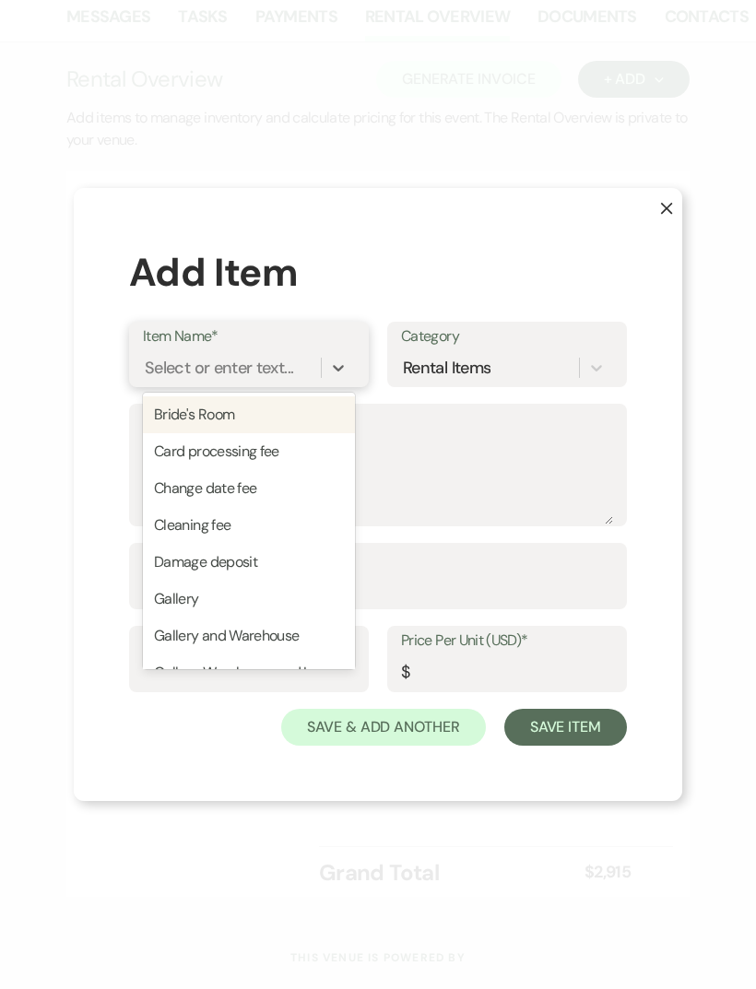
type input "l"
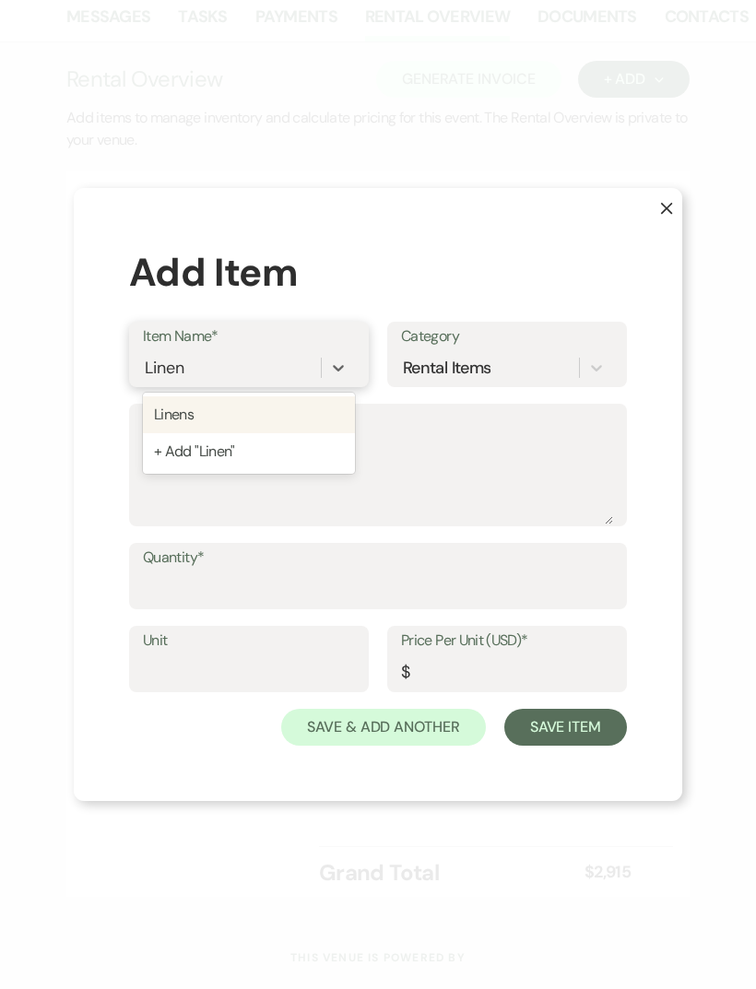
click at [173, 433] on div "Linens" at bounding box center [249, 414] width 212 height 37
type input "Linen"
type input "15"
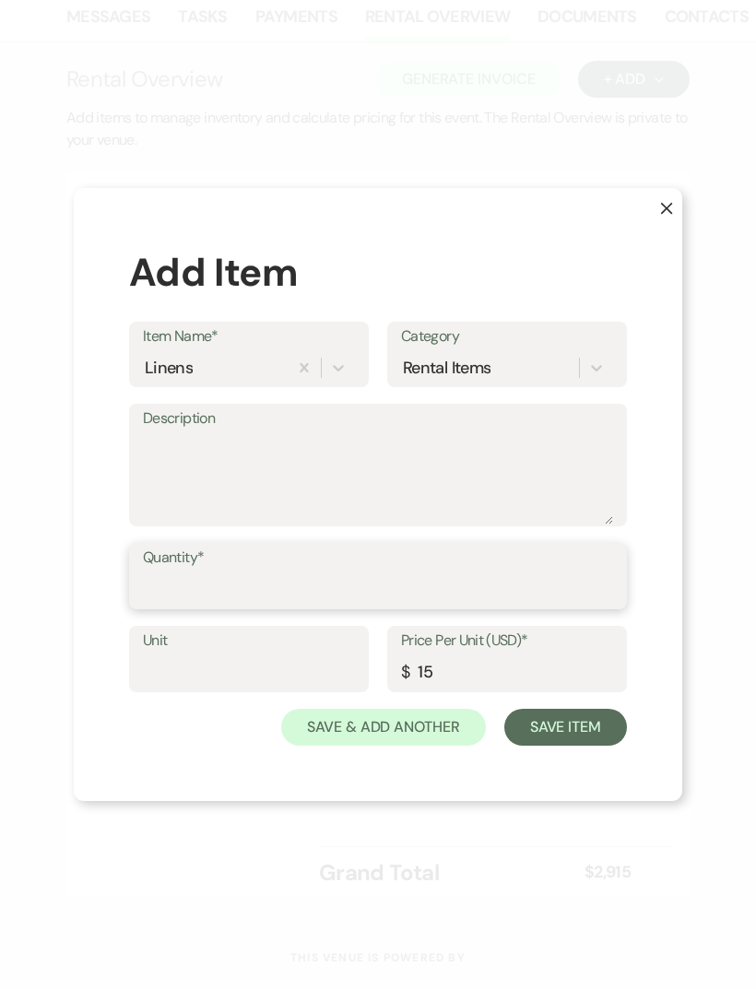
click at [168, 607] on input "Quantity*" at bounding box center [378, 589] width 470 height 36
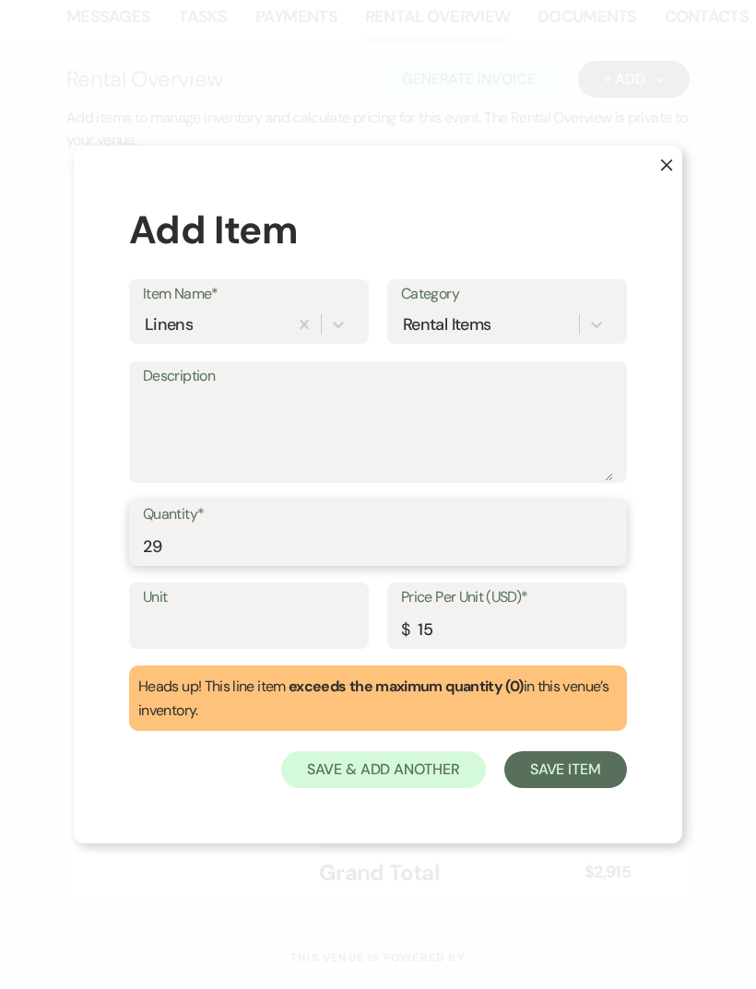
type input "29"
click at [175, 445] on textarea "Description" at bounding box center [378, 435] width 470 height 92
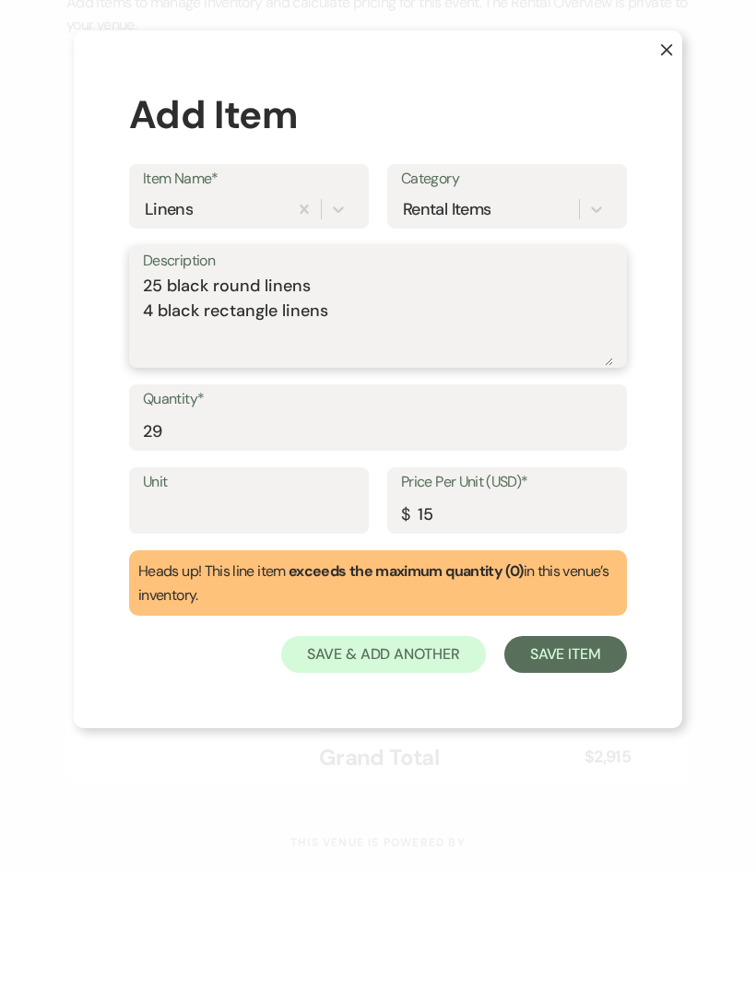
type textarea "25 black round linens 4 black rectangle linens"
click at [589, 751] on button "Save Item" at bounding box center [565, 769] width 123 height 37
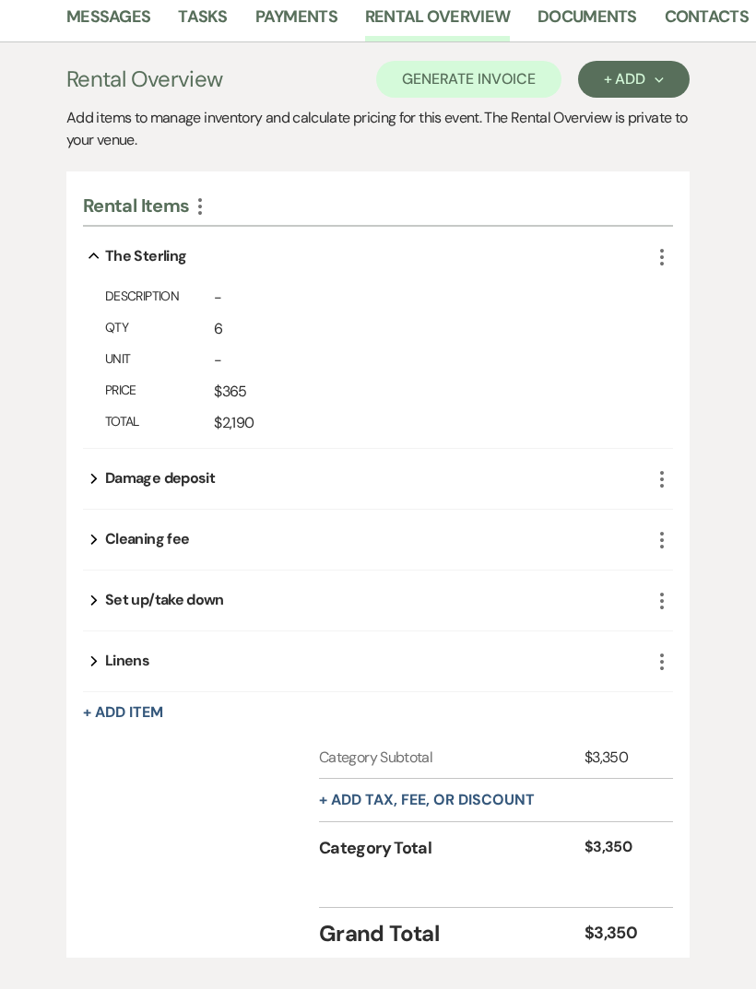
click at [664, 662] on icon "More" at bounding box center [662, 662] width 22 height 22
click at [103, 655] on button "Expand" at bounding box center [94, 660] width 22 height 15
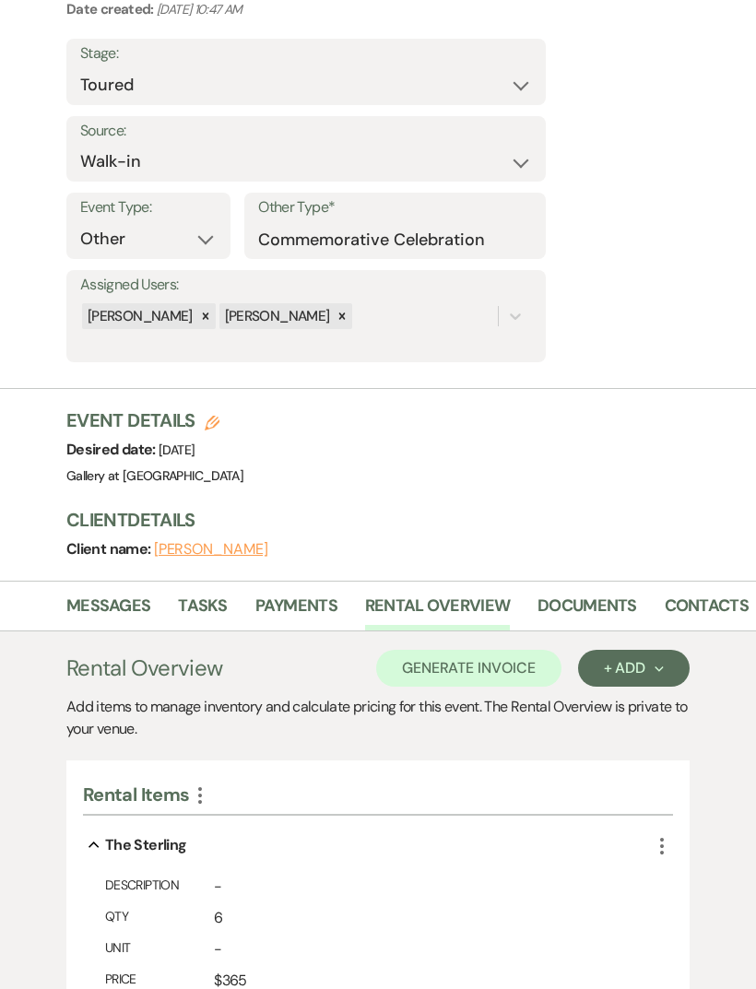
scroll to position [0, 0]
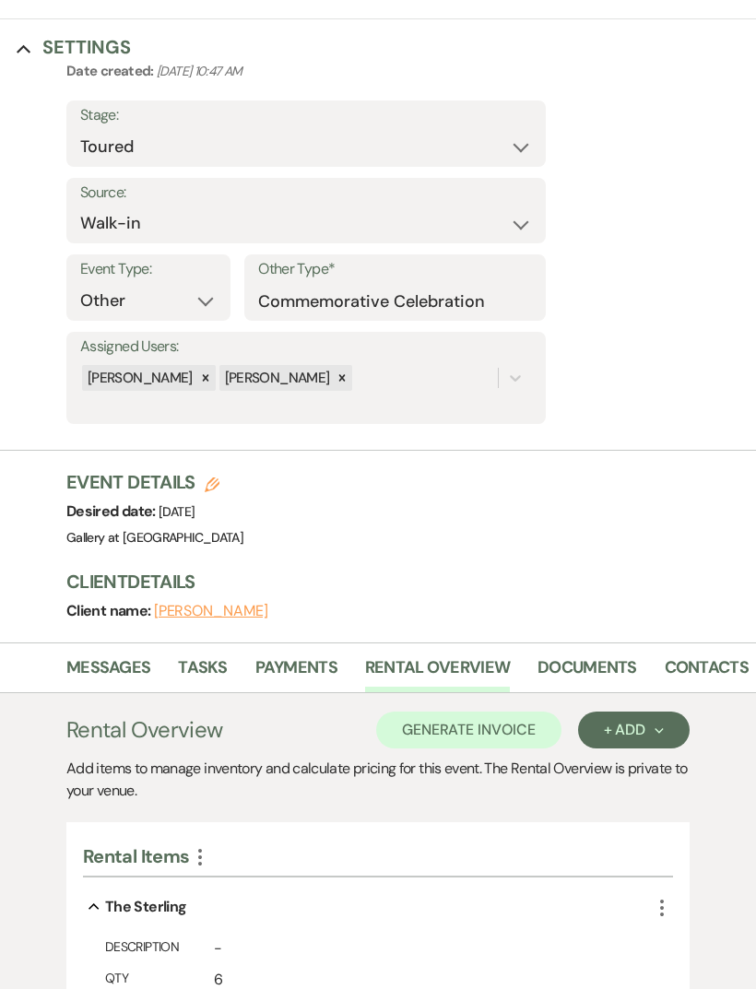
click at [95, 670] on link "Messages" at bounding box center [108, 674] width 84 height 38
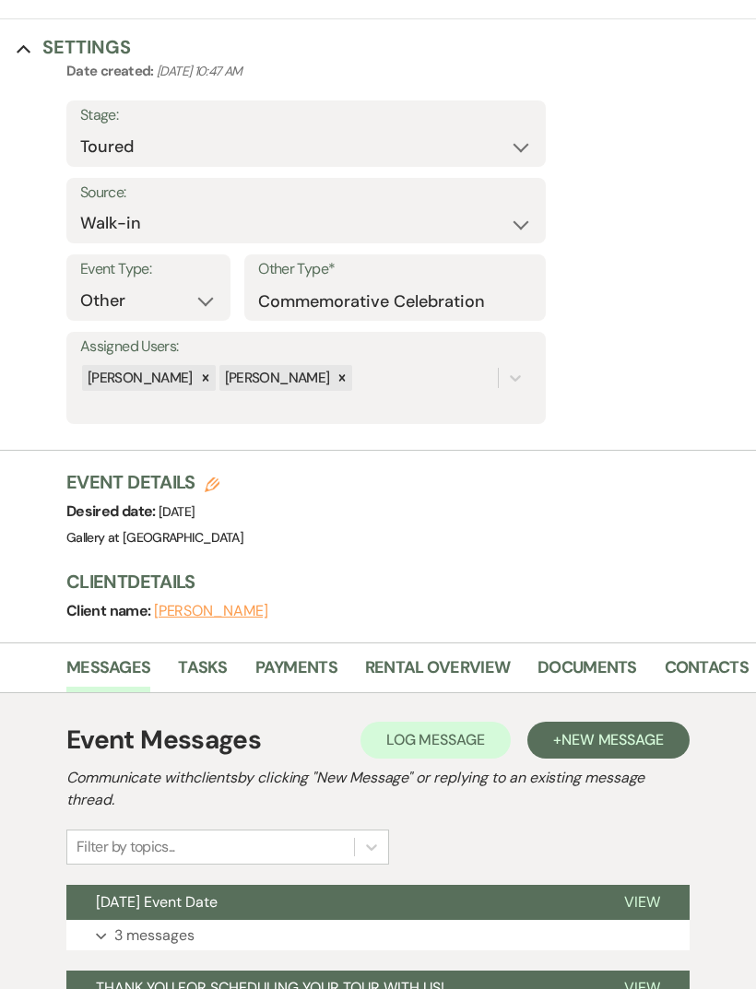
click at [629, 746] on span "New Message" at bounding box center [612, 739] width 102 height 19
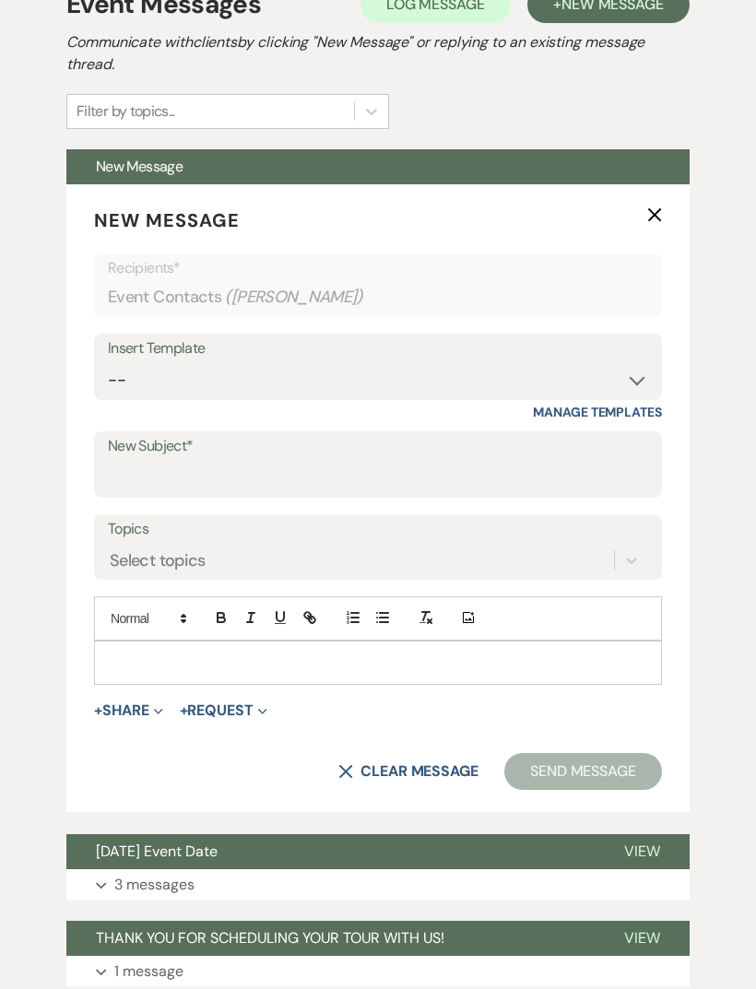
scroll to position [860, 0]
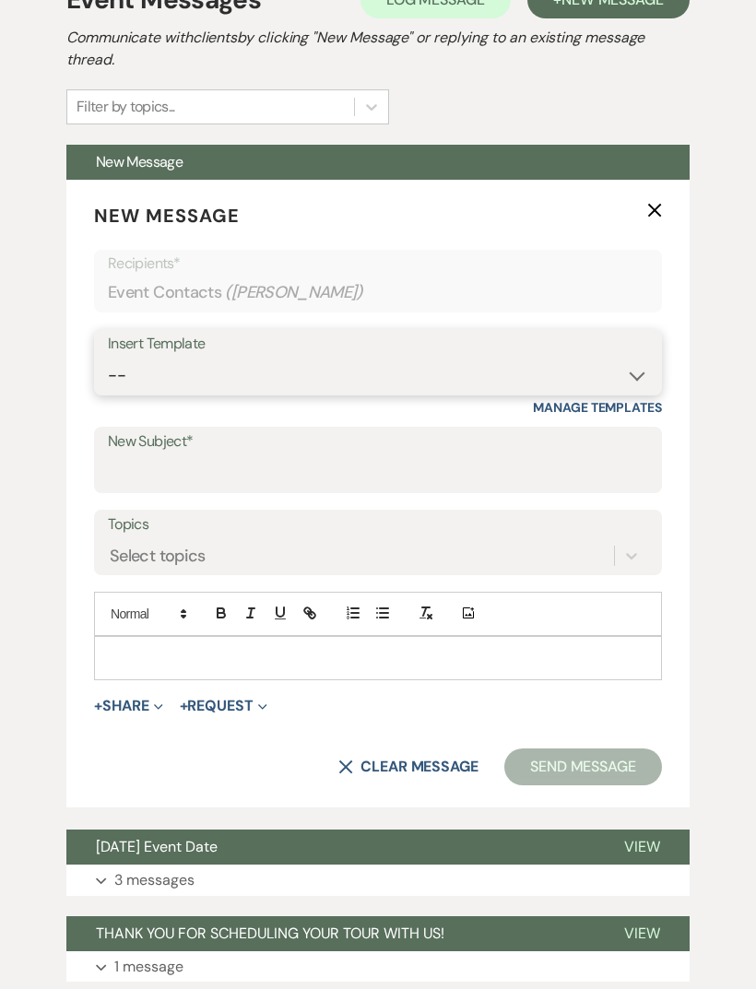
click at [627, 373] on select "-- Initial Inquiry Response-DATE IS AVAILABLE Initial Inquiry Response-DATE NOT…" at bounding box center [378, 377] width 540 height 36
select select "2825"
type input "Booking your event!"
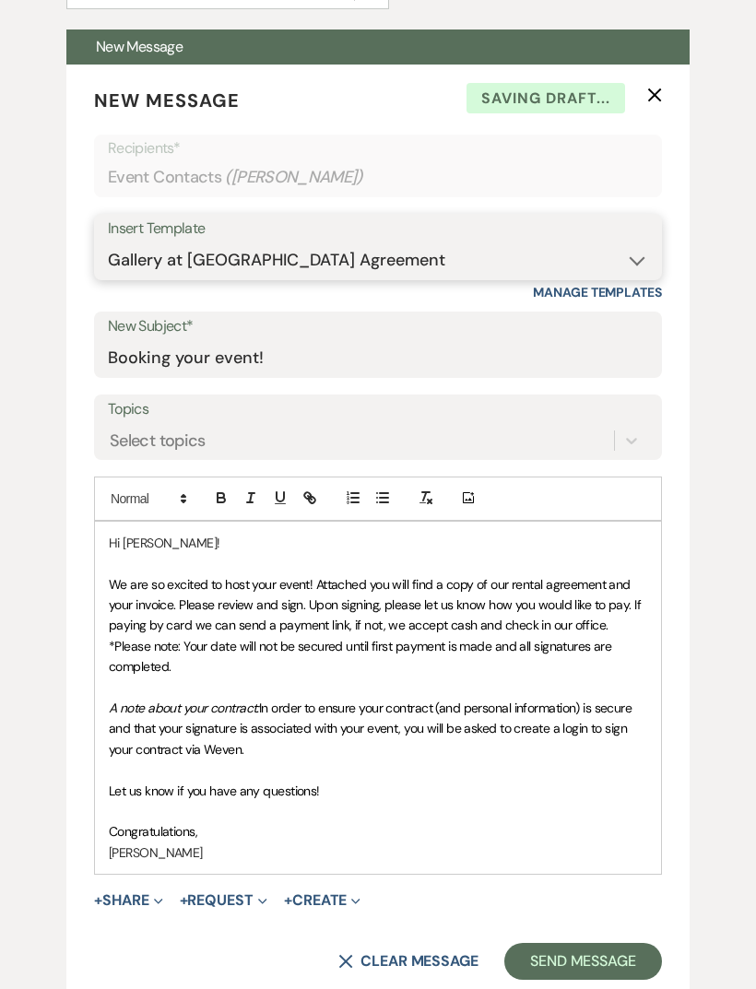
scroll to position [976, 0]
click at [135, 893] on button "+ Share Expand" at bounding box center [128, 900] width 69 height 15
click at [159, 927] on span "Doc Upload Documents" at bounding box center [164, 936] width 105 height 19
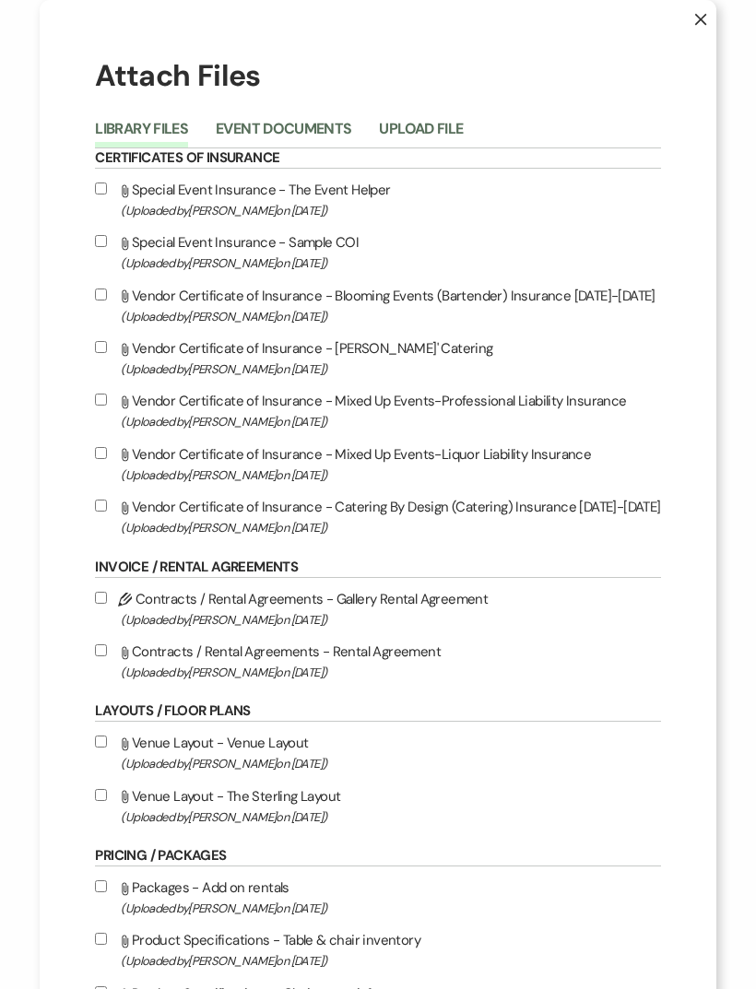
click at [231, 122] on button "Event Documents" at bounding box center [283, 135] width 135 height 26
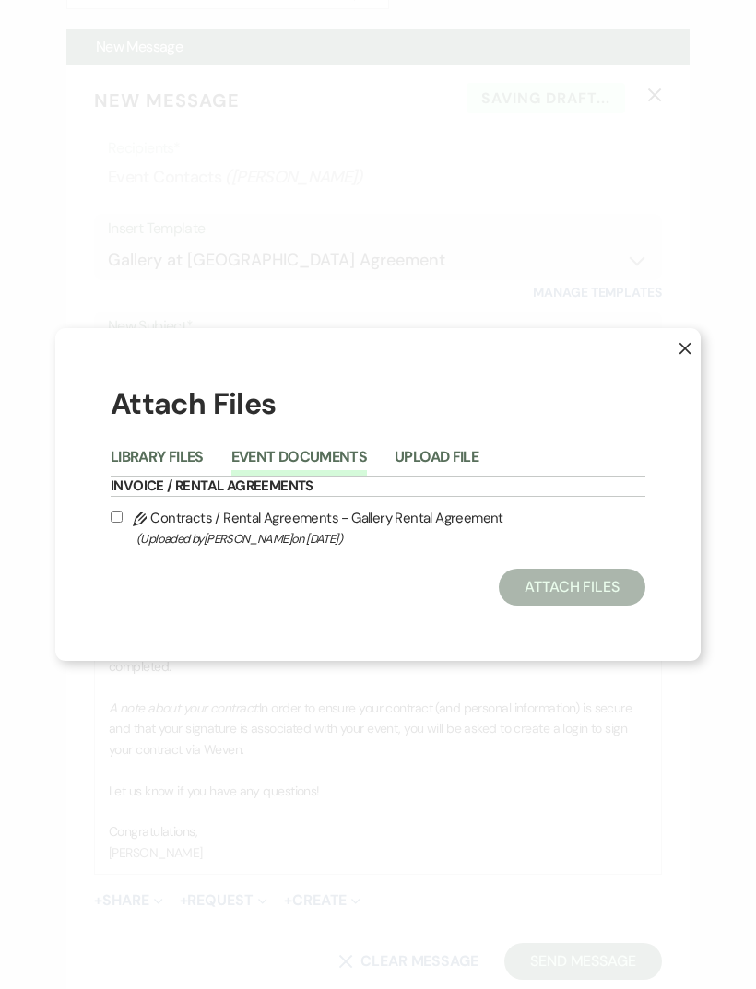
click at [682, 384] on button "X" at bounding box center [670, 356] width 59 height 56
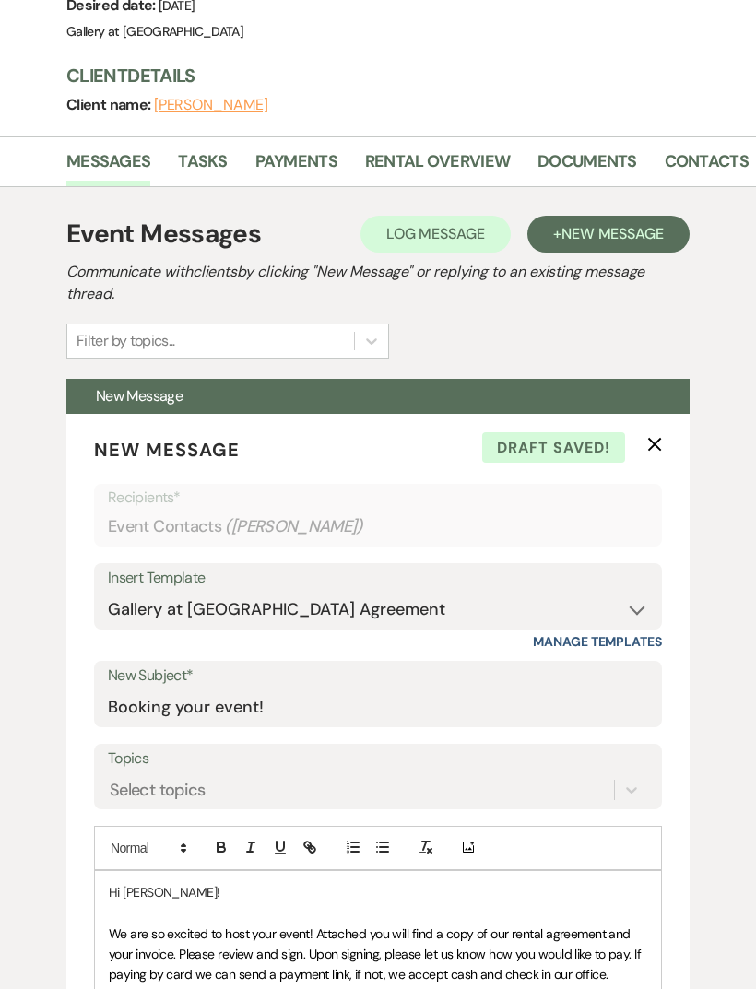
click at [282, 167] on link "Payments" at bounding box center [296, 167] width 82 height 38
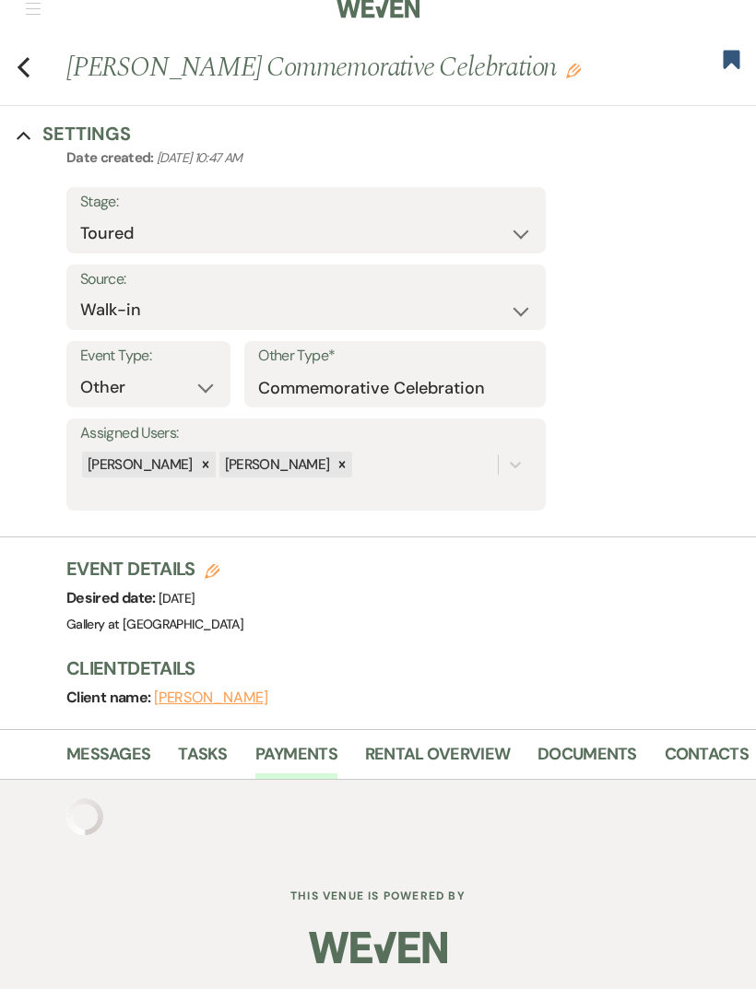
scroll to position [59, 0]
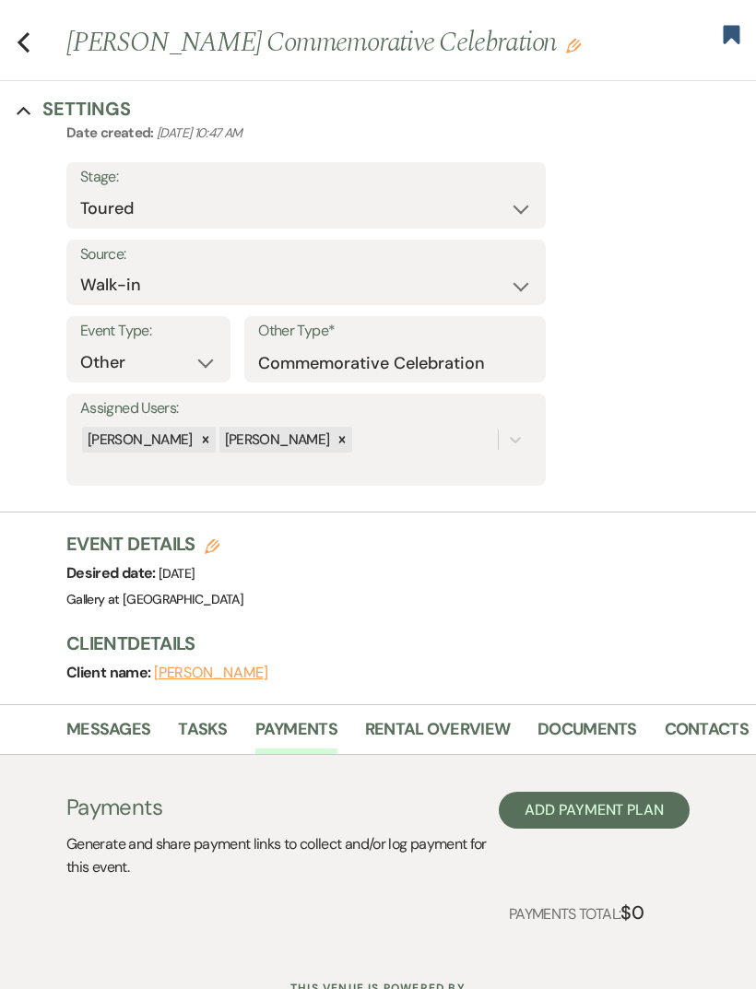
click at [403, 720] on link "Rental Overview" at bounding box center [437, 735] width 145 height 38
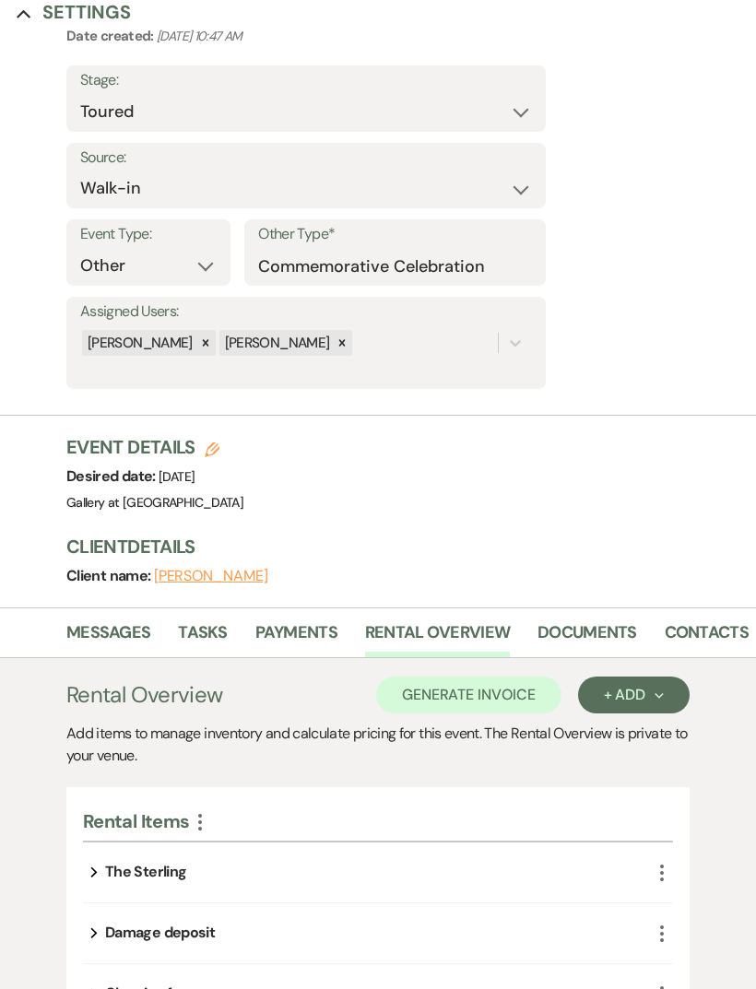
click at [521, 692] on button "Generate Invoice" at bounding box center [468, 695] width 185 height 37
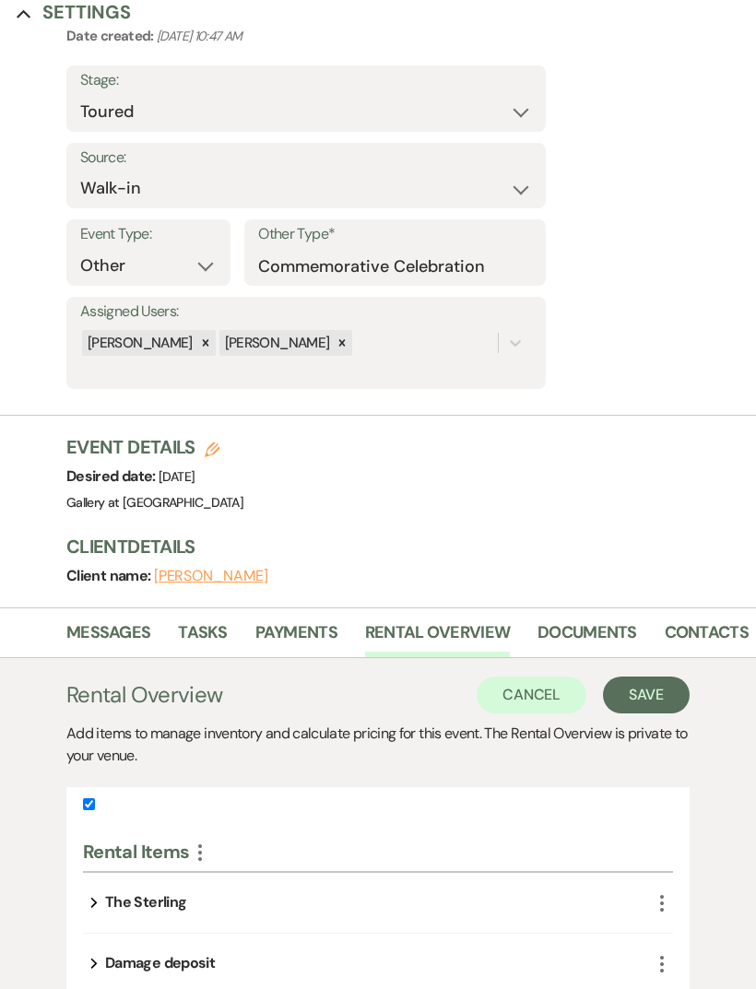
click at [652, 702] on button "Save" at bounding box center [646, 694] width 87 height 37
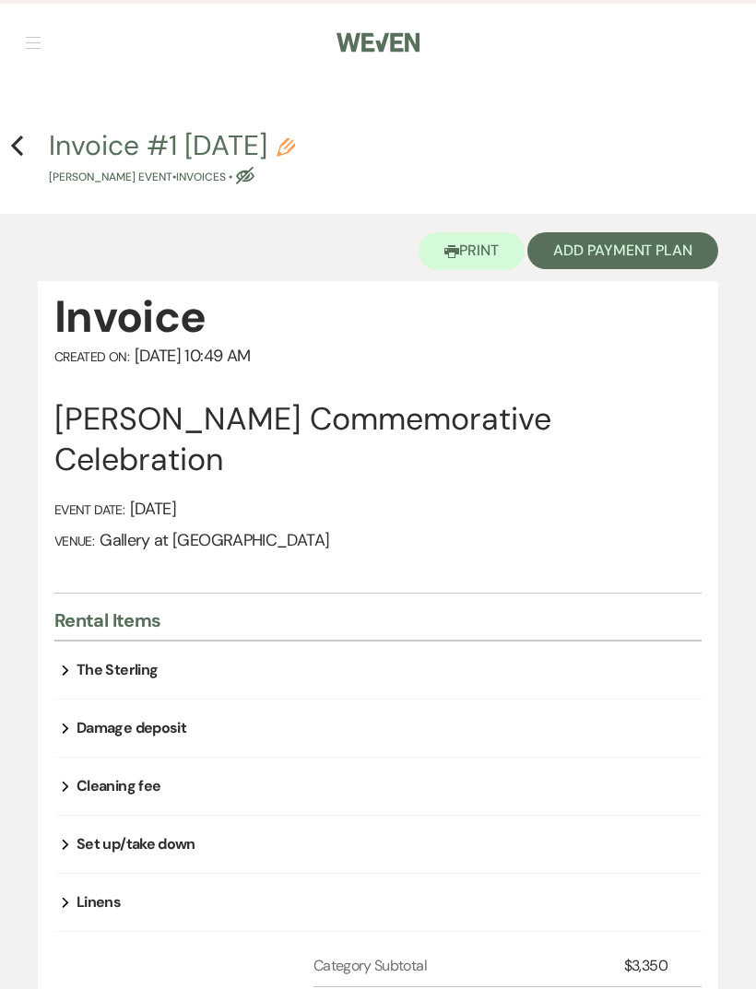
click at [671, 250] on button "Add Payment Plan" at bounding box center [622, 250] width 191 height 37
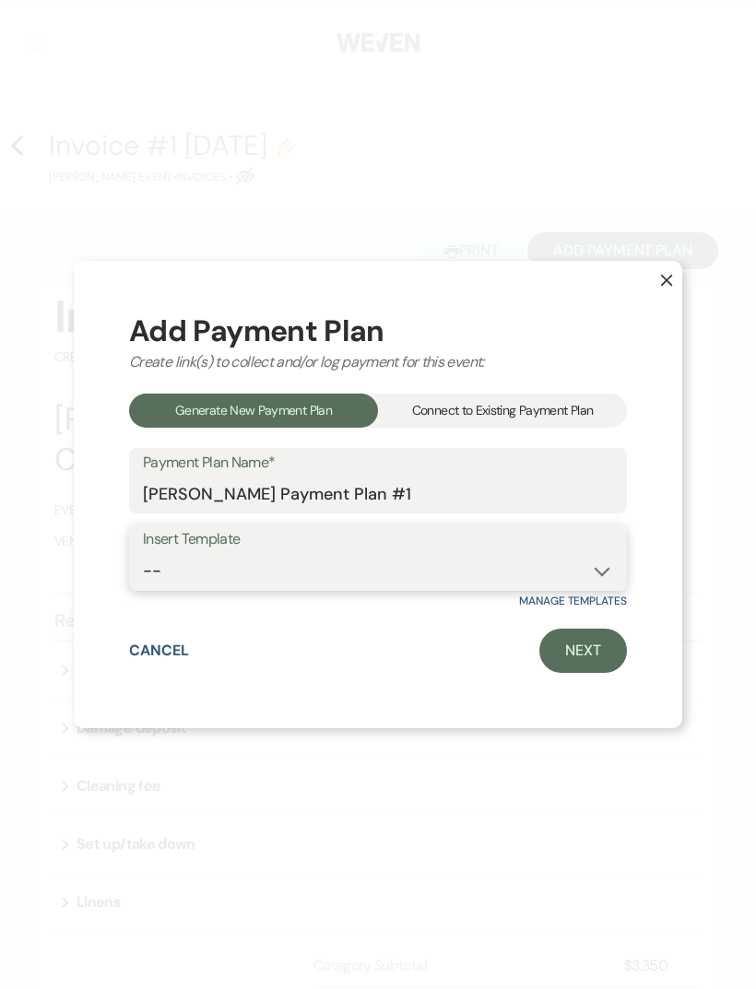
click at [506, 589] on select "-- Warehouse 4 hour rental-no set up/take down Gallery 4 hour rental-no set up/…" at bounding box center [378, 571] width 470 height 36
select select "61"
click at [571, 673] on link "Next" at bounding box center [583, 651] width 88 height 44
select select "27331"
select select "2"
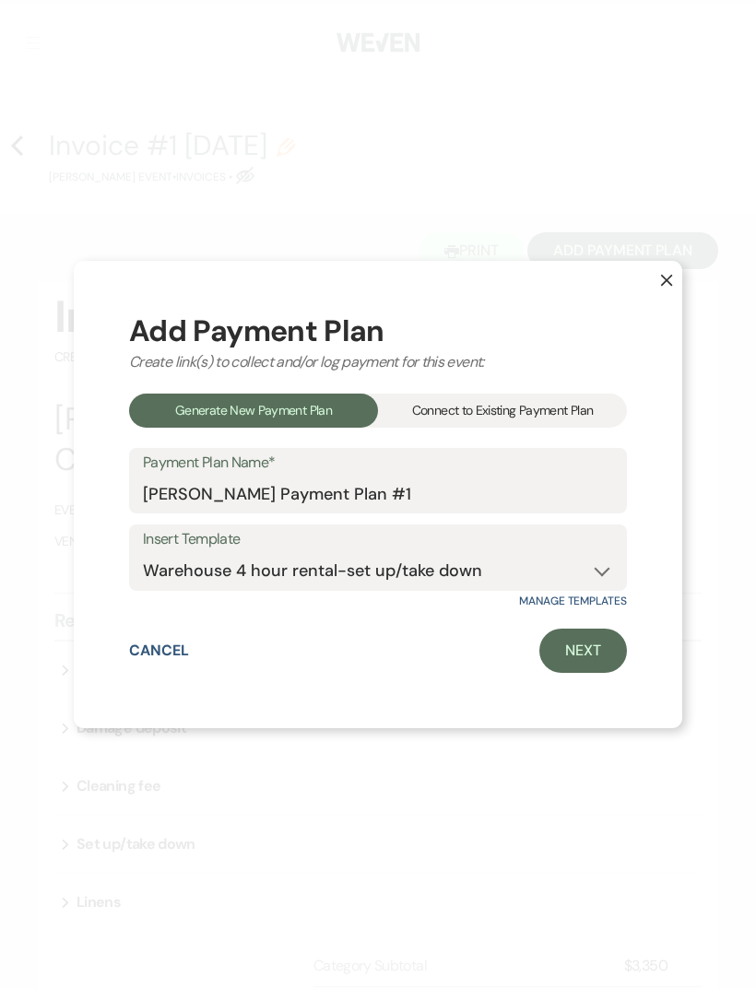
select select "flat"
select select "true"
select select "both"
select select "days"
select select "afterDueDate"
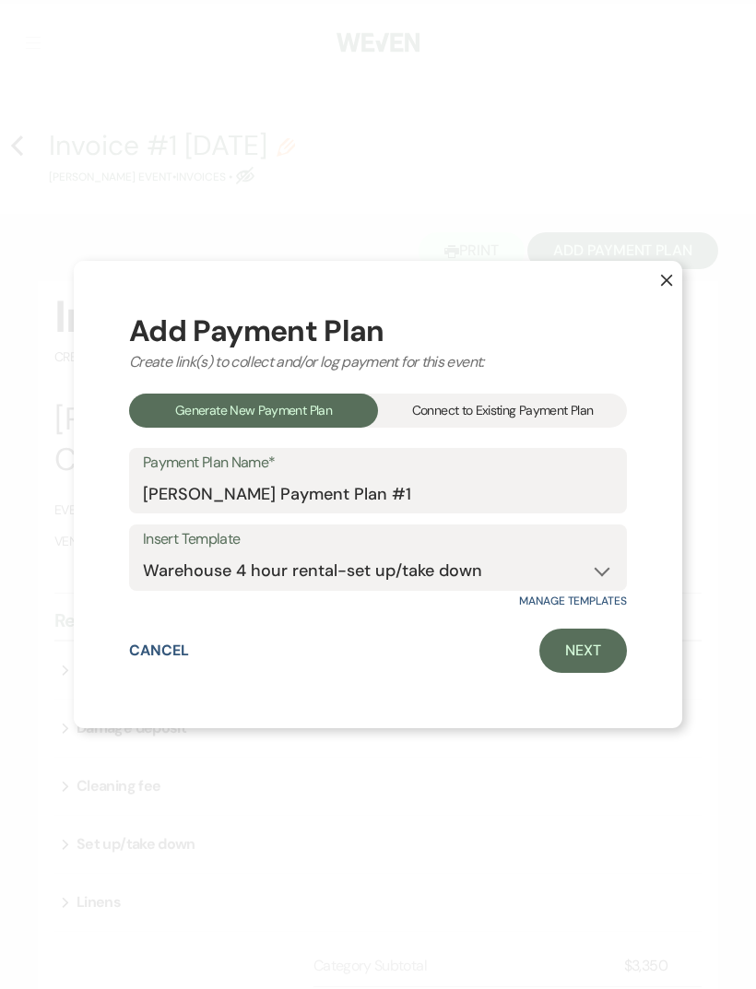
select select "2"
select select "flat"
select select "true"
select select "both"
select select "weeks"
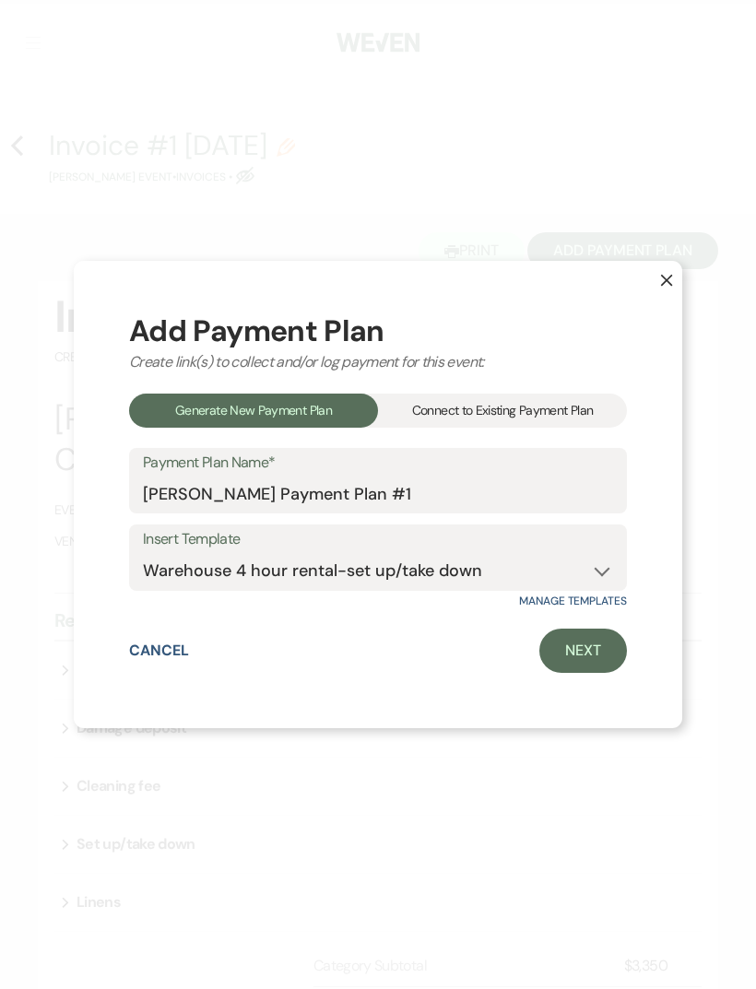
select select "both"
select select "weeks"
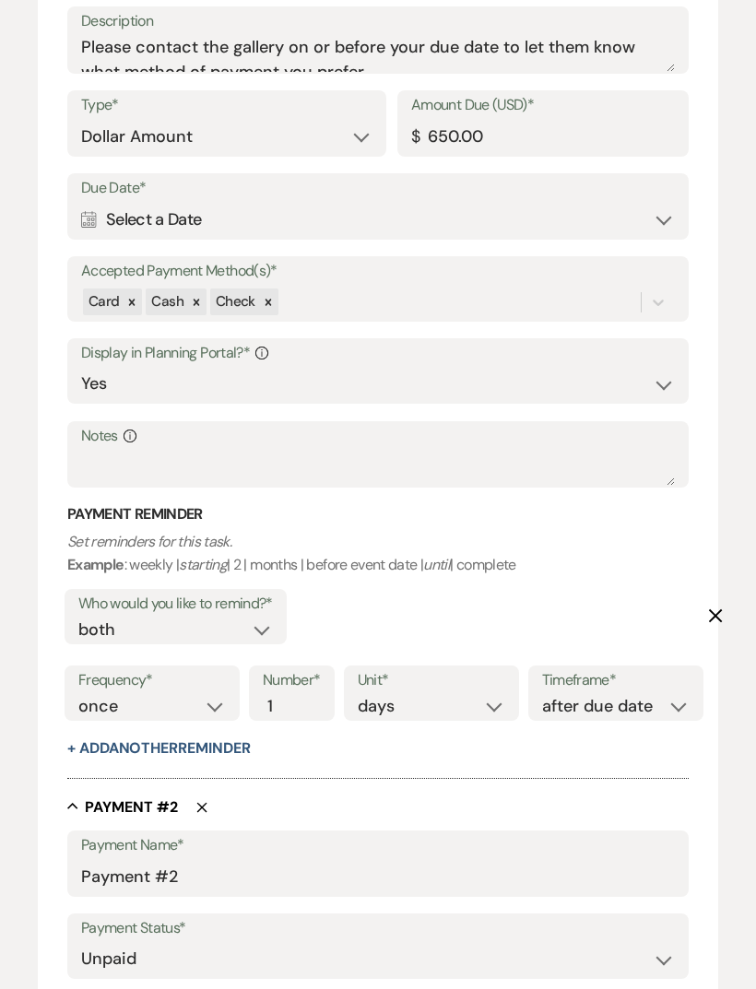
scroll to position [836, 0]
click at [206, 802] on icon "Delete" at bounding box center [201, 807] width 11 height 11
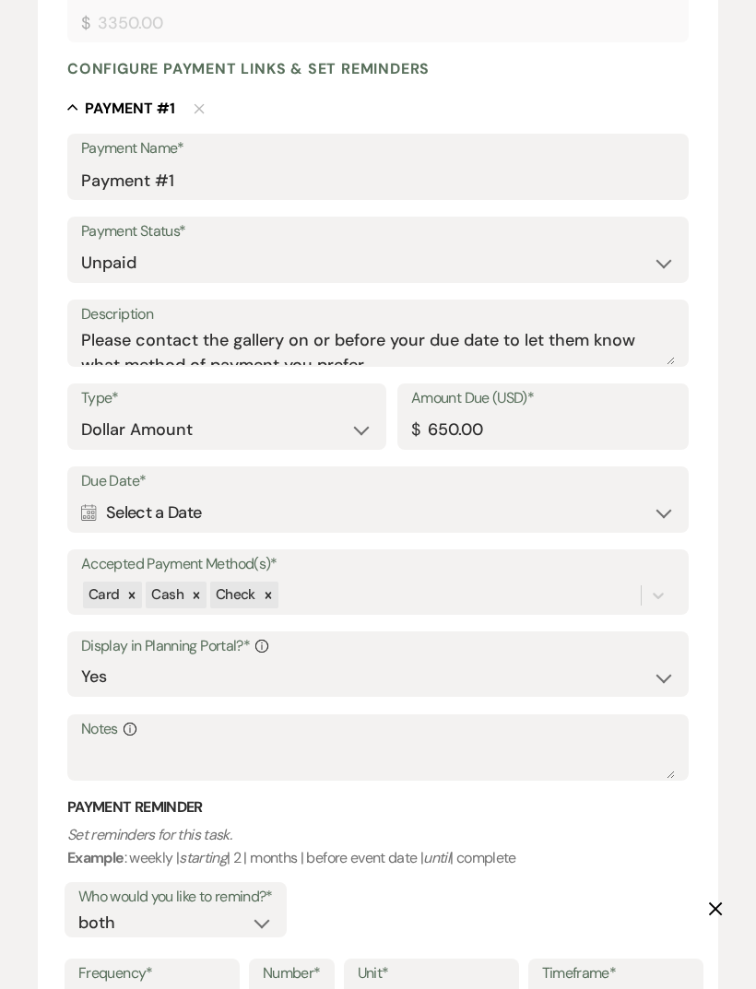
scroll to position [551, 0]
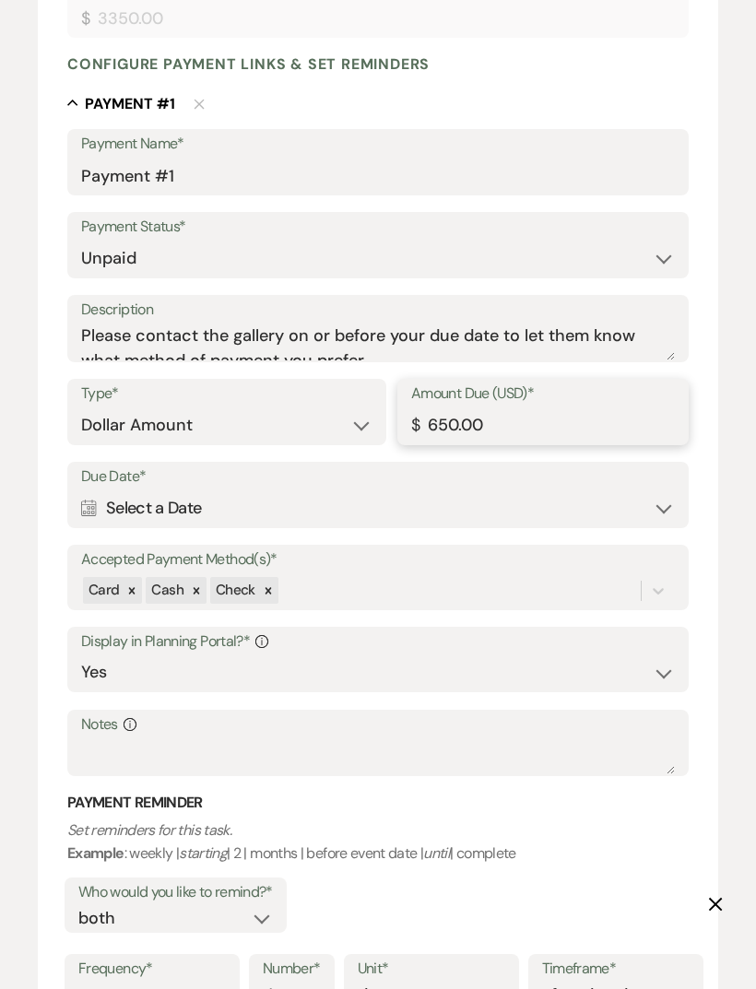
click at [568, 415] on input "650.00" at bounding box center [543, 425] width 264 height 36
type input "6"
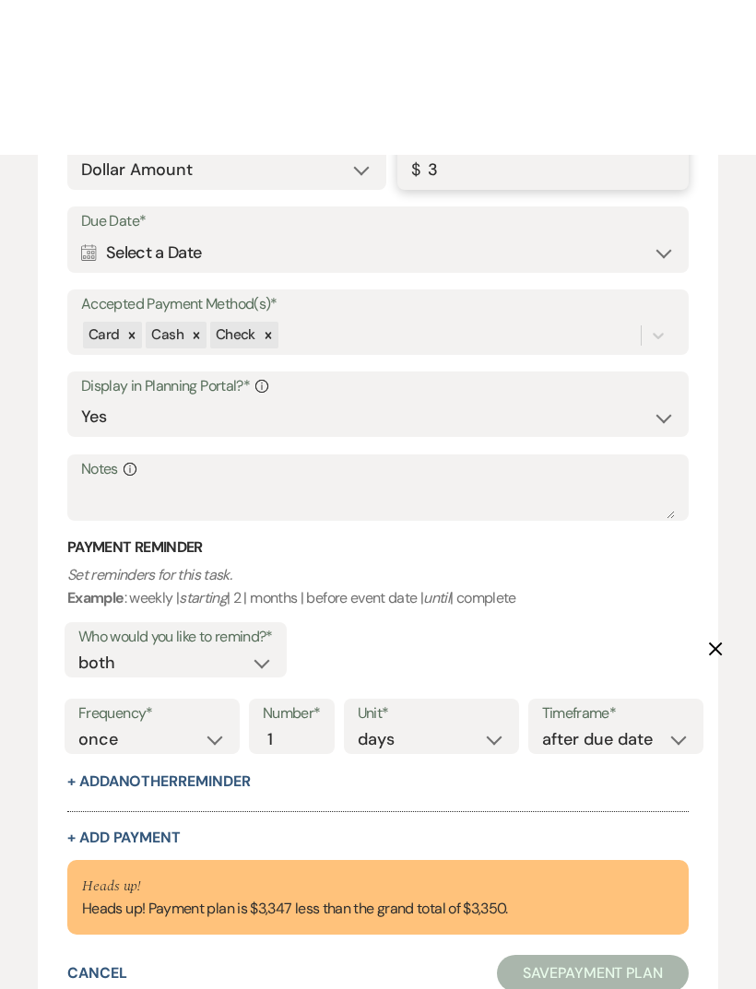
scroll to position [603, 0]
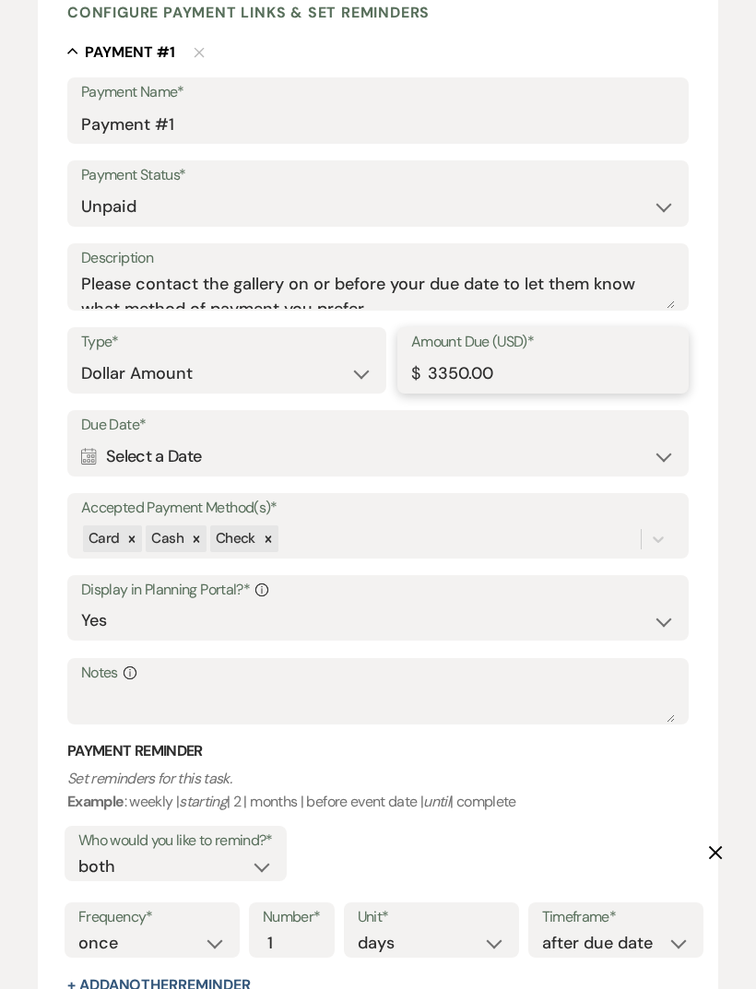
type input "3350.00"
click at [405, 439] on div "Calendar Select a Date Expand" at bounding box center [378, 457] width 594 height 36
select select "day"
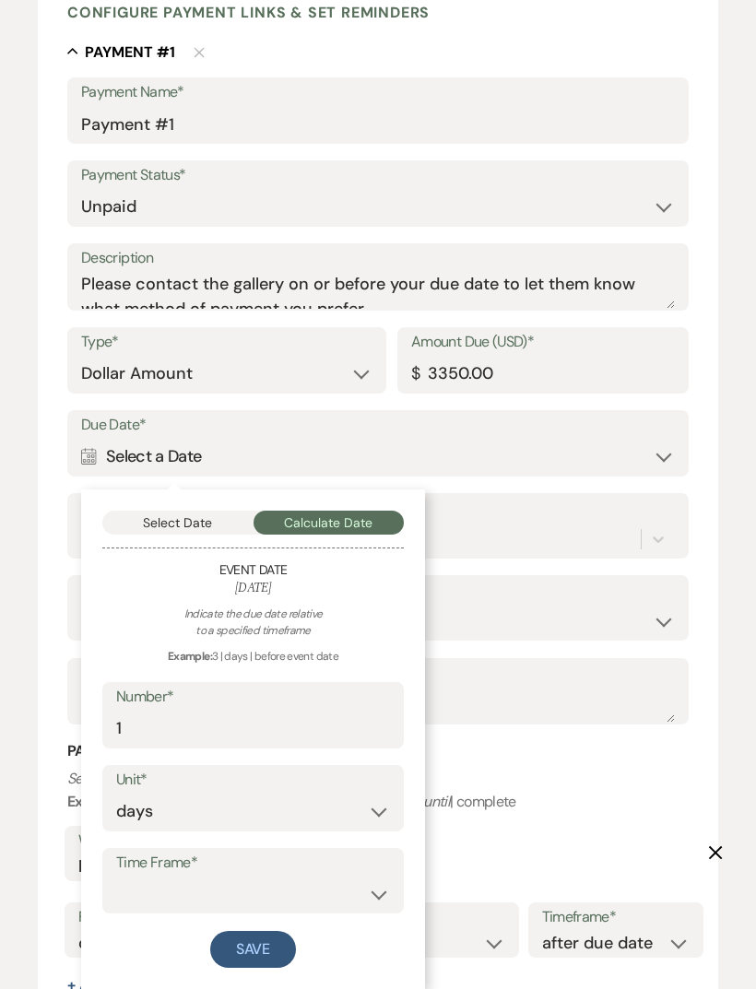
click at [225, 516] on button "Select Date" at bounding box center [177, 523] width 151 height 24
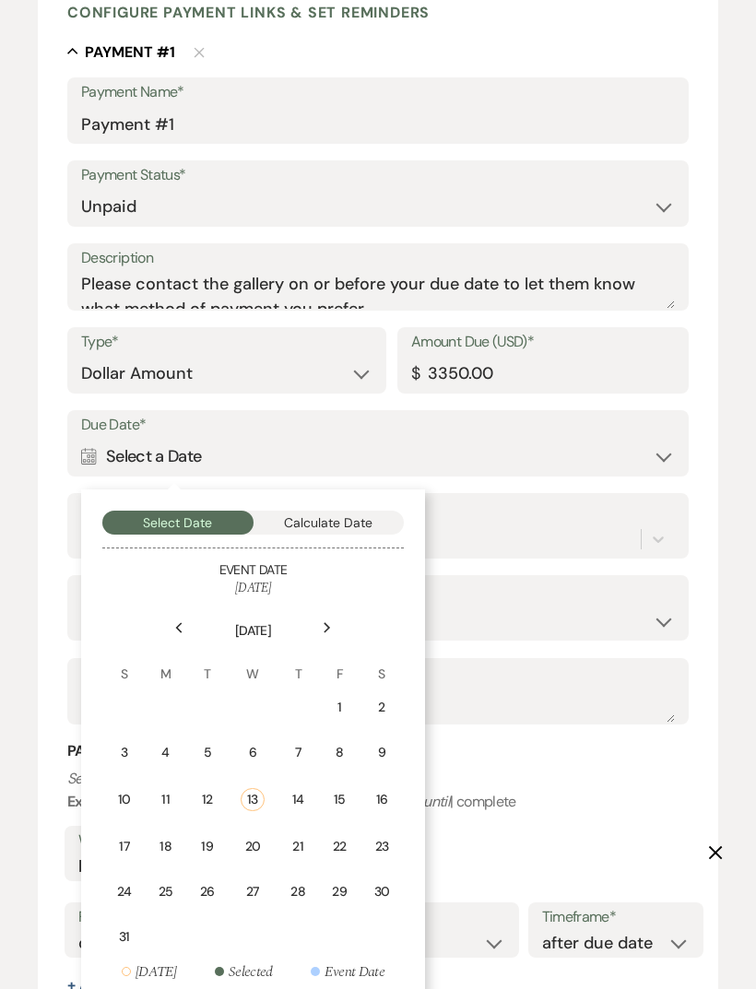
click at [256, 790] on div "13" at bounding box center [252, 799] width 23 height 23
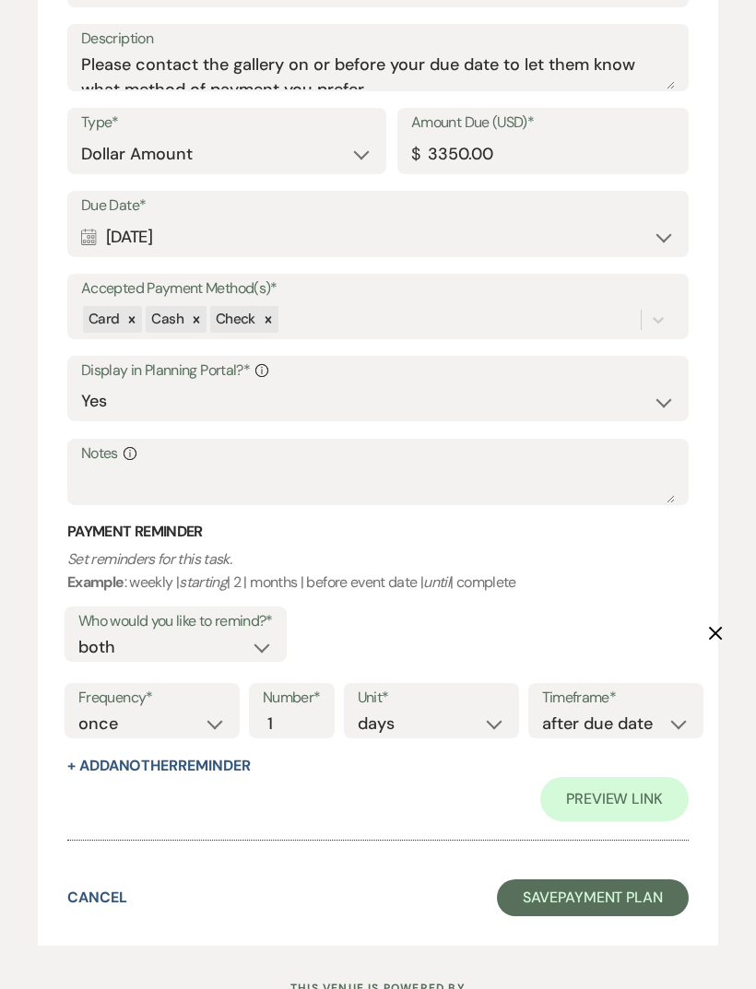
scroll to position [824, 0]
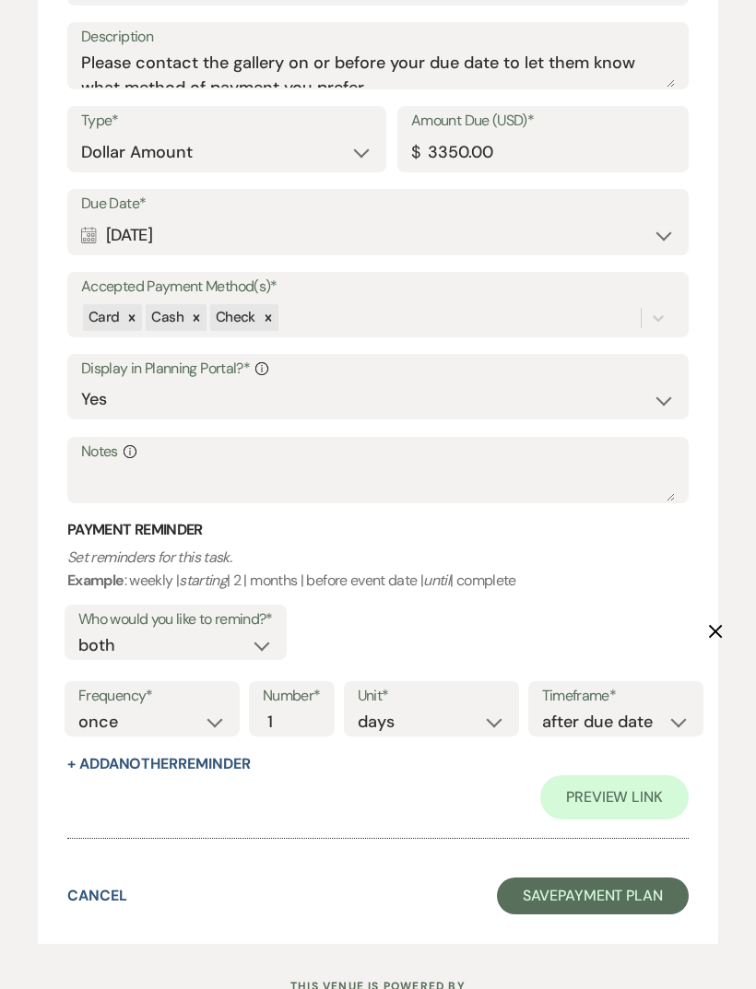
click at [523, 877] on button "Save Payment Plan" at bounding box center [593, 895] width 192 height 37
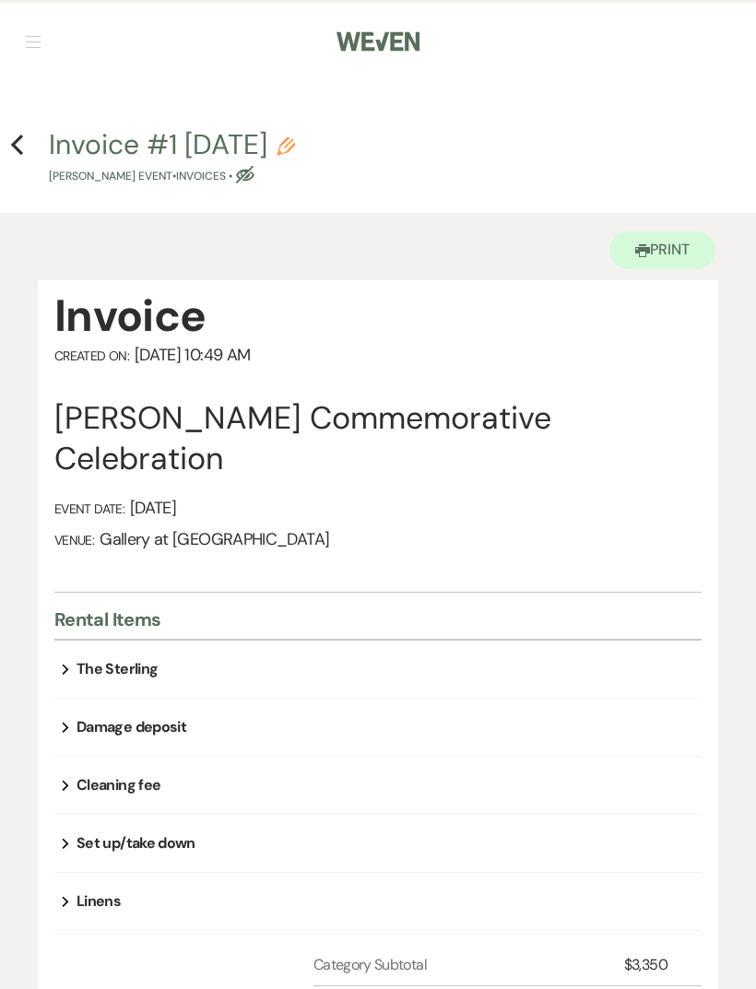
click at [12, 136] on icon "Previous" at bounding box center [17, 145] width 14 height 22
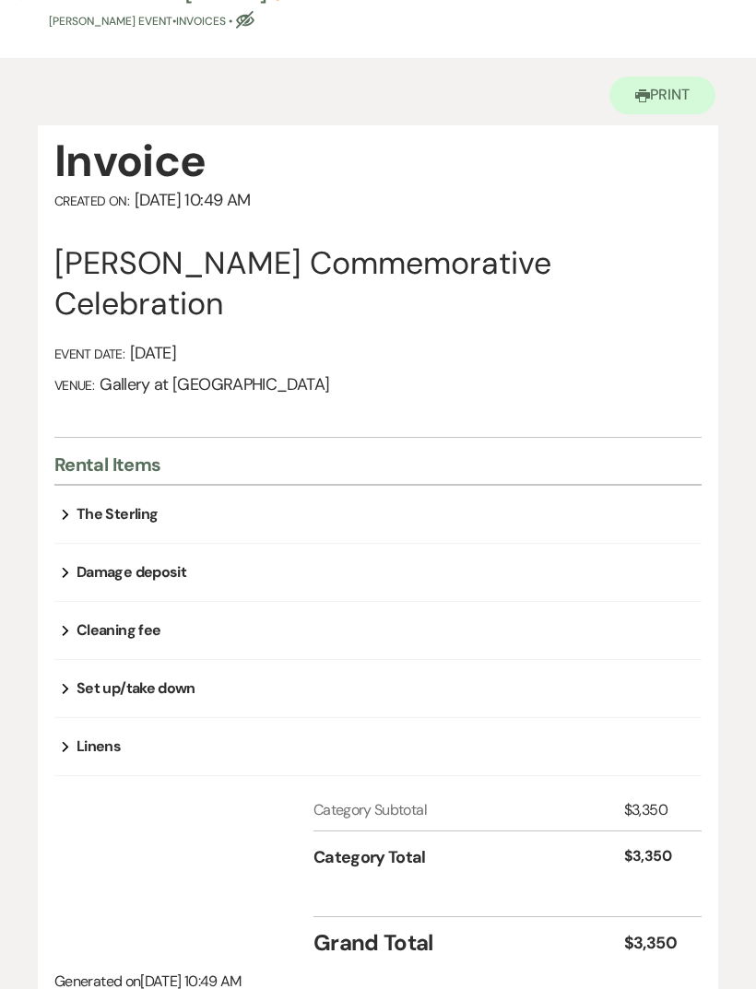
select select "5"
select select "23"
select select "13"
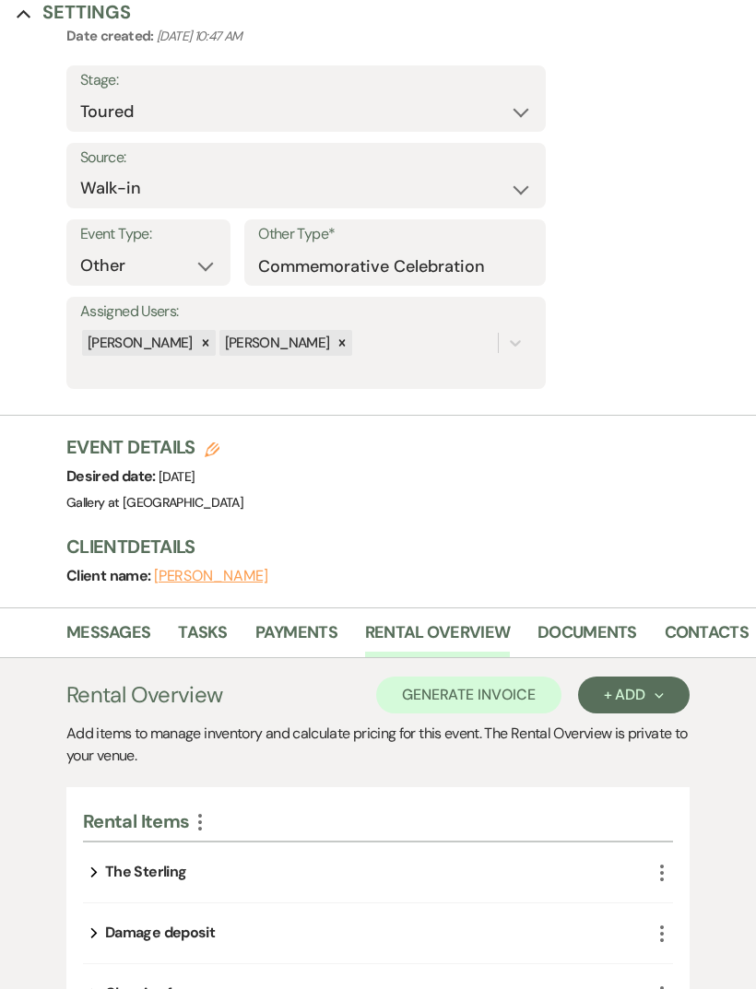
click at [93, 625] on link "Messages" at bounding box center [108, 638] width 84 height 38
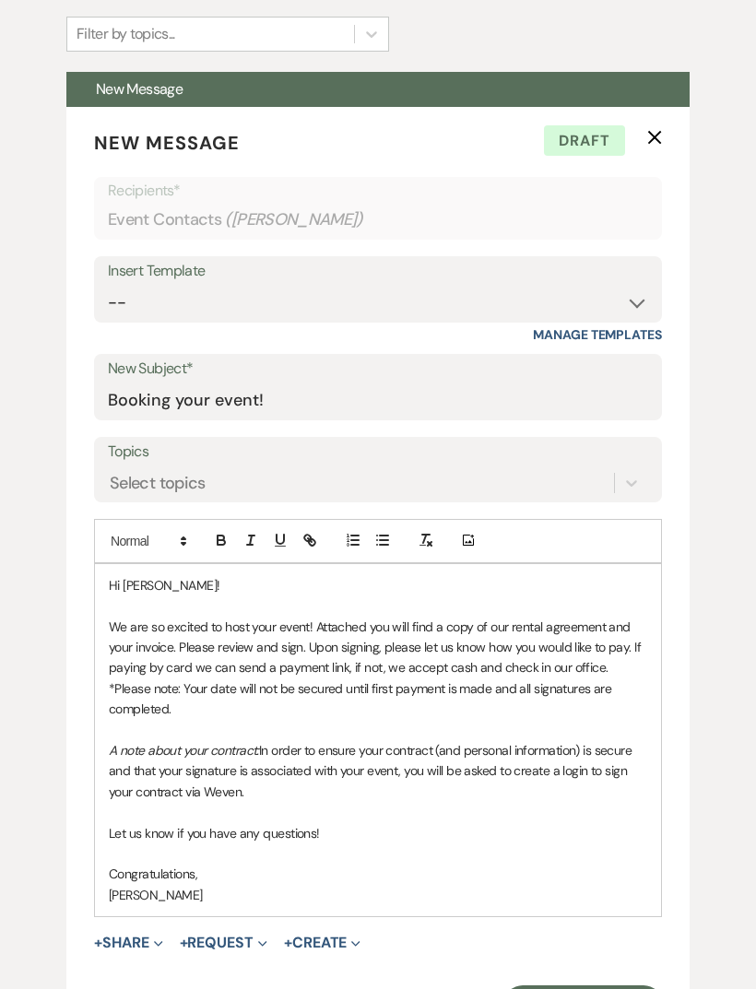
click at [134, 936] on button "+ Share Expand" at bounding box center [128, 943] width 69 height 15
click at [169, 970] on span "Doc Upload Documents" at bounding box center [164, 979] width 105 height 19
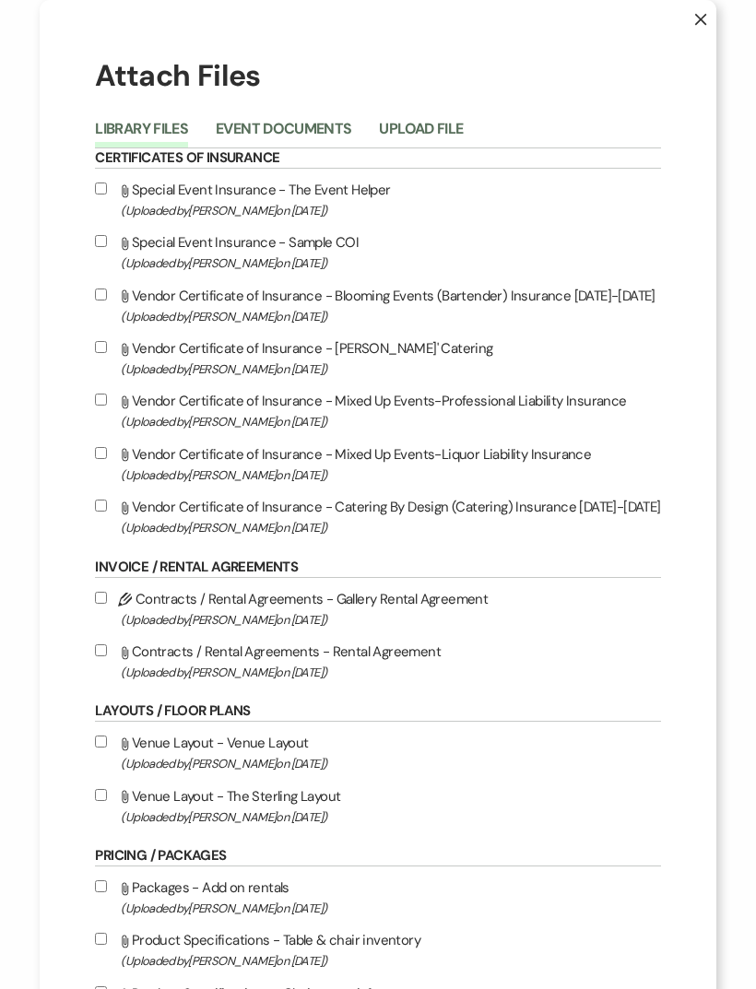
click at [242, 128] on button "Event Documents" at bounding box center [283, 135] width 135 height 26
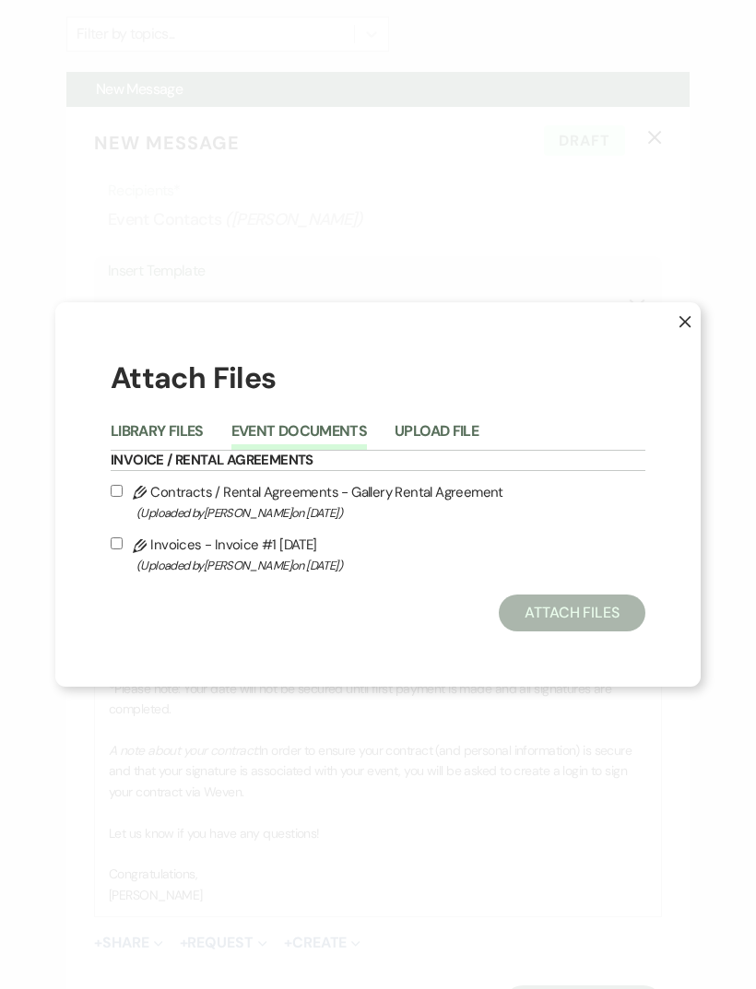
click at [118, 497] on input "Pencil Contracts / Rental Agreements - Gallery Rental Agreement (Uploaded by [P…" at bounding box center [117, 491] width 12 height 12
checkbox input "true"
click at [114, 549] on input "Pencil Invoices - Invoice #1 [DATE] (Uploaded by [PERSON_NAME] on [DATE] )" at bounding box center [117, 543] width 12 height 12
checkbox input "true"
click at [578, 631] on button "Attach Files" at bounding box center [572, 612] width 147 height 37
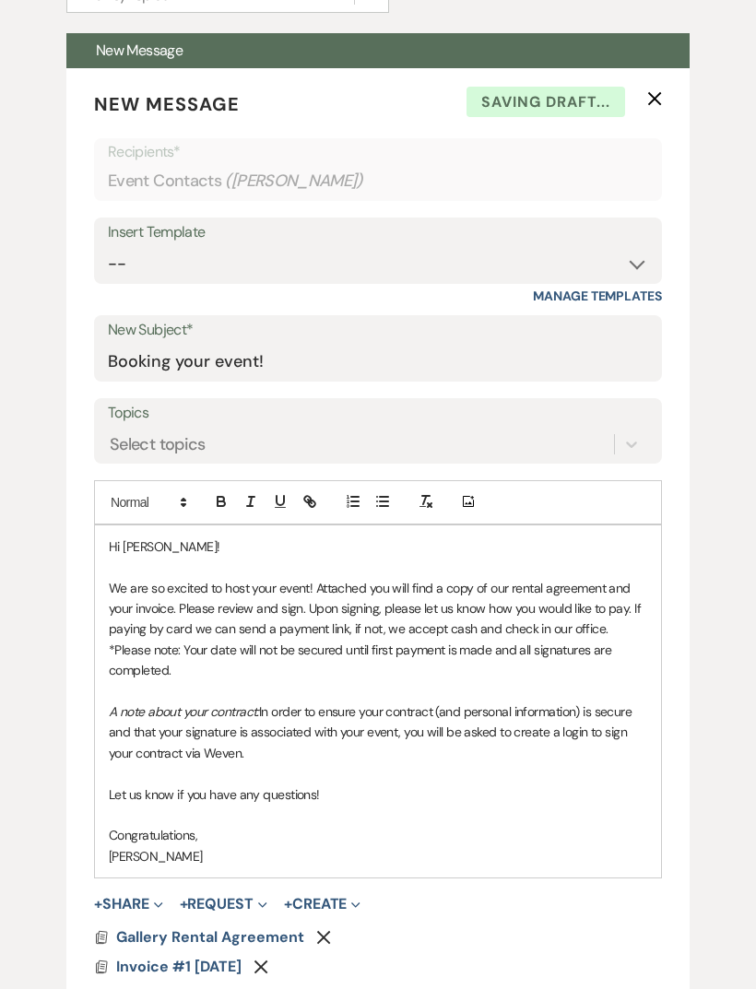
scroll to position [974, 0]
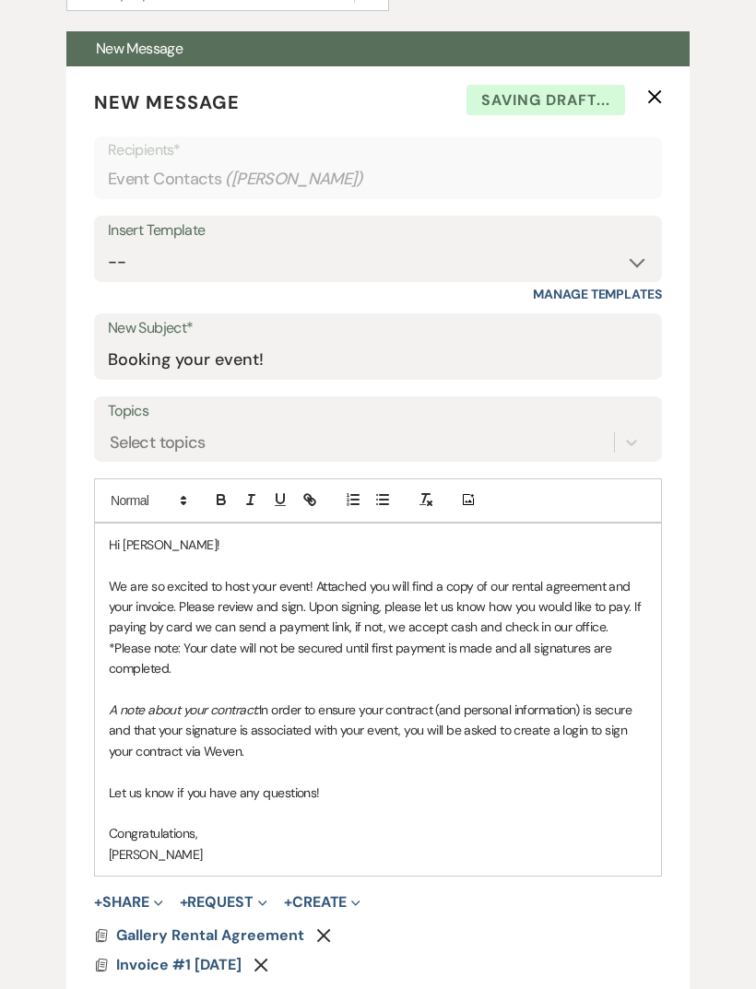
click at [156, 925] on span "Gallery Rental Agreement" at bounding box center [210, 934] width 188 height 19
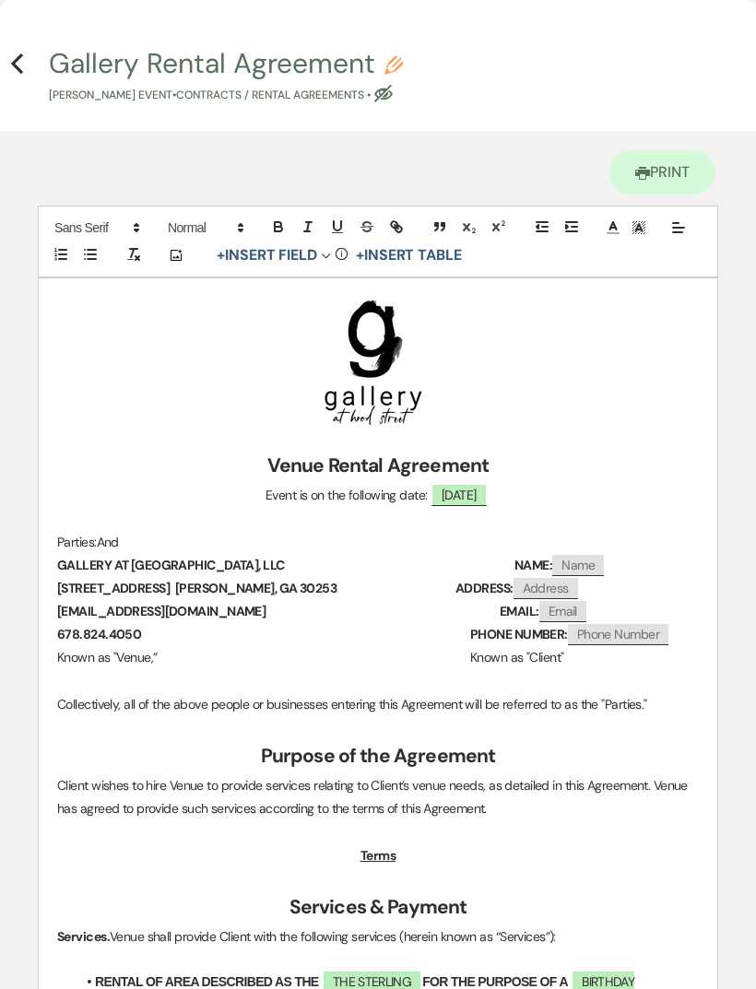
scroll to position [-1, 0]
click at [9, 72] on h4 "Previous Gallery Rental Agreement Pencil [PERSON_NAME] Event • Contracts / Rent…" at bounding box center [378, 74] width 756 height 60
click at [16, 70] on icon "Previous" at bounding box center [17, 64] width 14 height 22
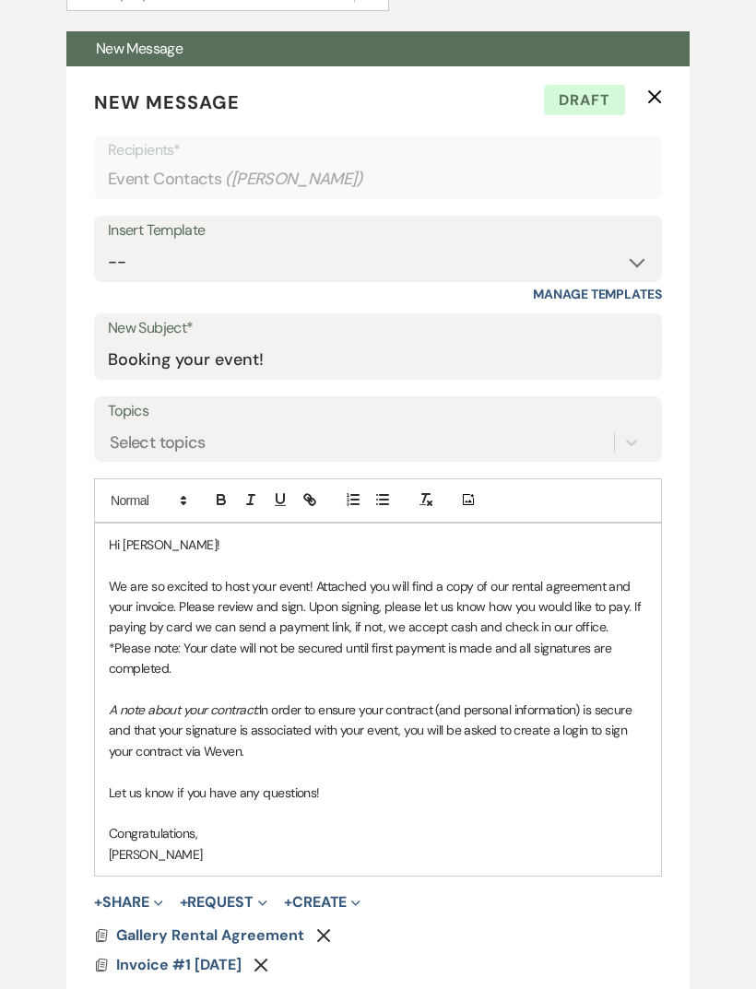
click at [184, 955] on span "Invoice #1 [DATE]" at bounding box center [178, 964] width 125 height 19
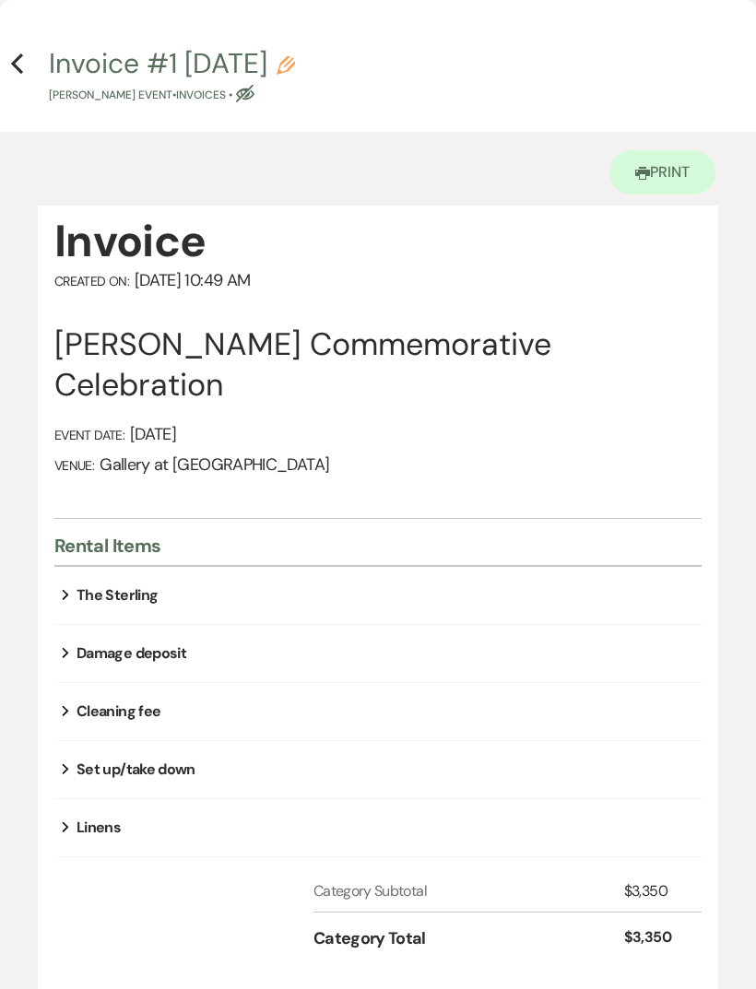
click at [76, 599] on button "Expand" at bounding box center [65, 595] width 22 height 15
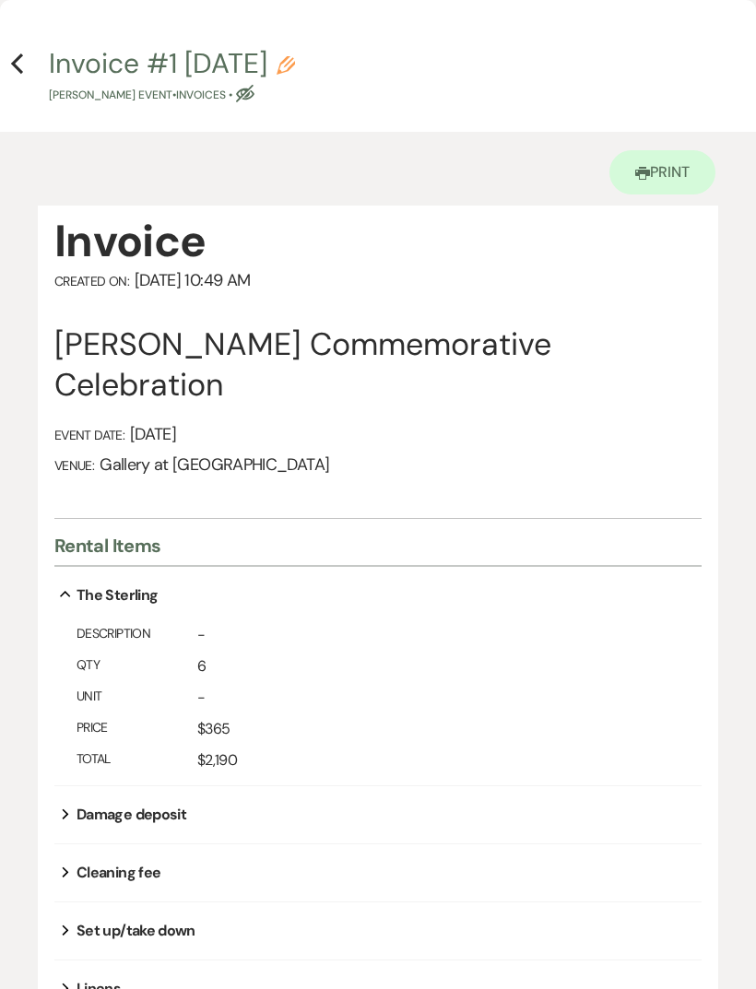
click at [62, 808] on icon "Expand" at bounding box center [65, 814] width 7 height 22
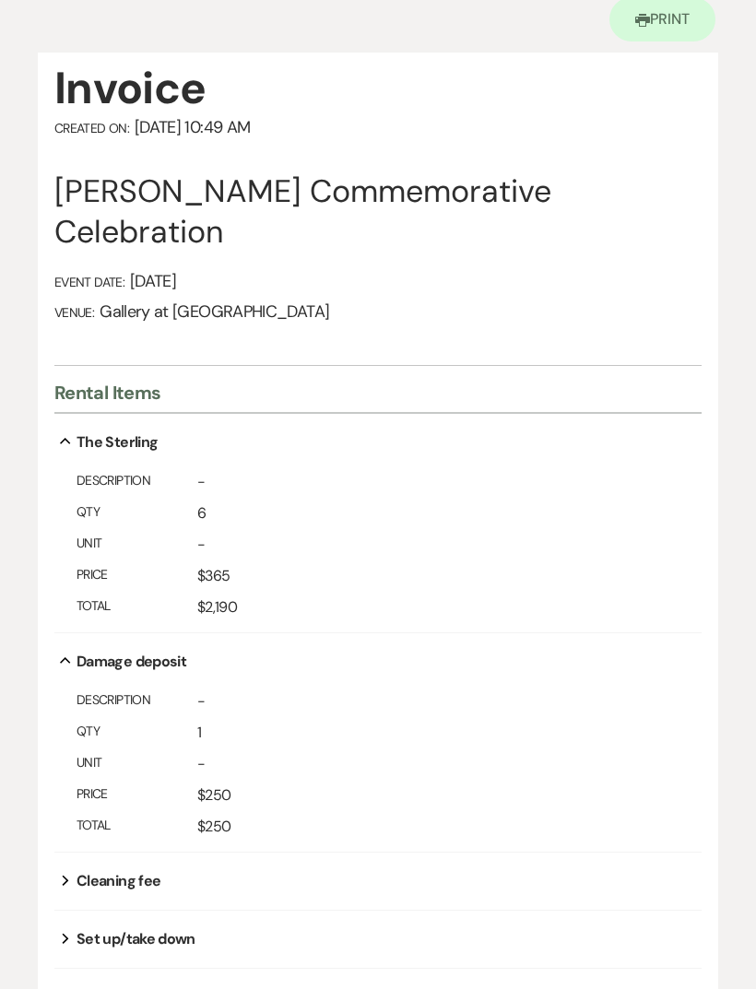
click at [67, 885] on icon "Expand" at bounding box center [65, 880] width 7 height 22
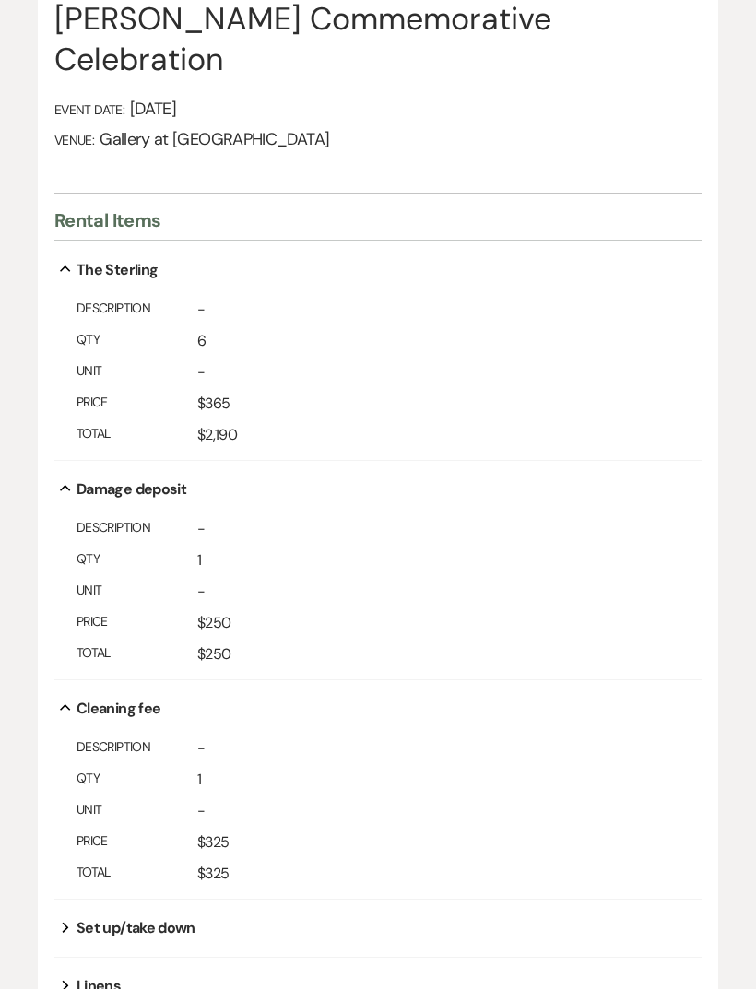
scroll to position [352, 0]
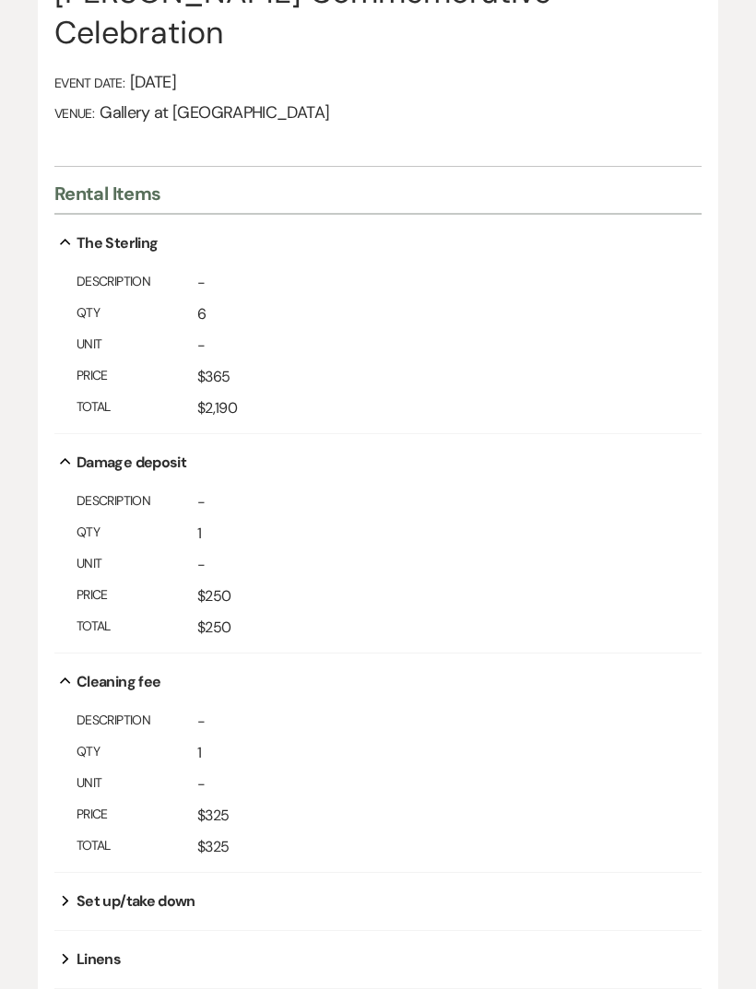
click at [68, 891] on icon "Expand" at bounding box center [65, 900] width 7 height 22
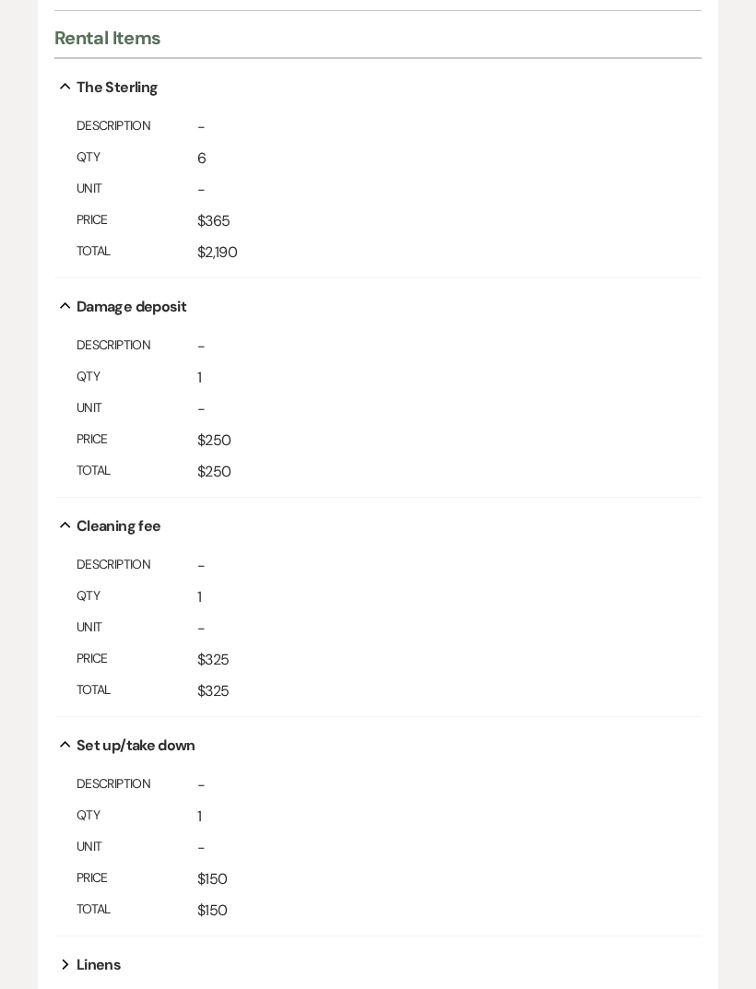
scroll to position [522, 0]
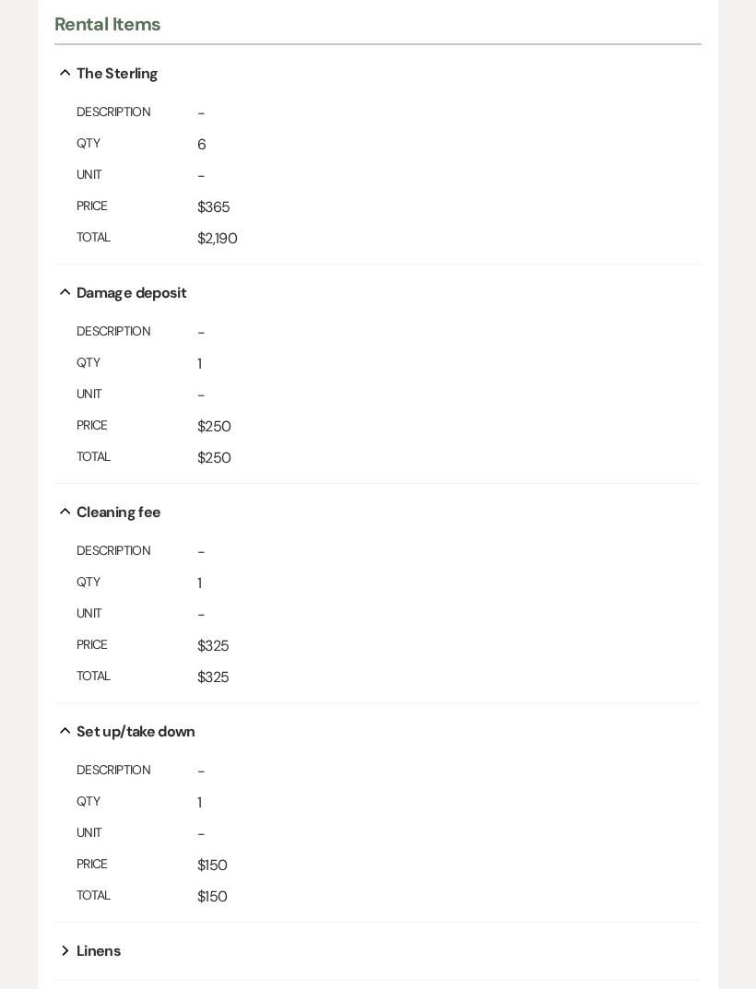
click at [60, 952] on button "Expand" at bounding box center [65, 951] width 22 height 15
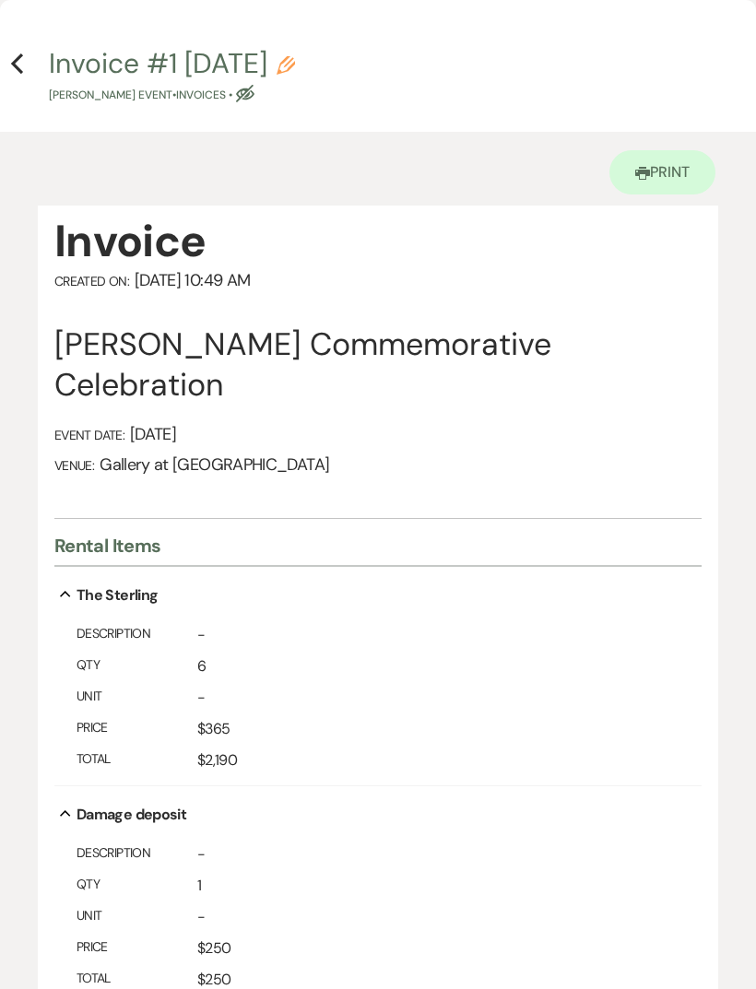
scroll to position [0, 0]
click at [14, 67] on icon "Previous" at bounding box center [17, 64] width 14 height 22
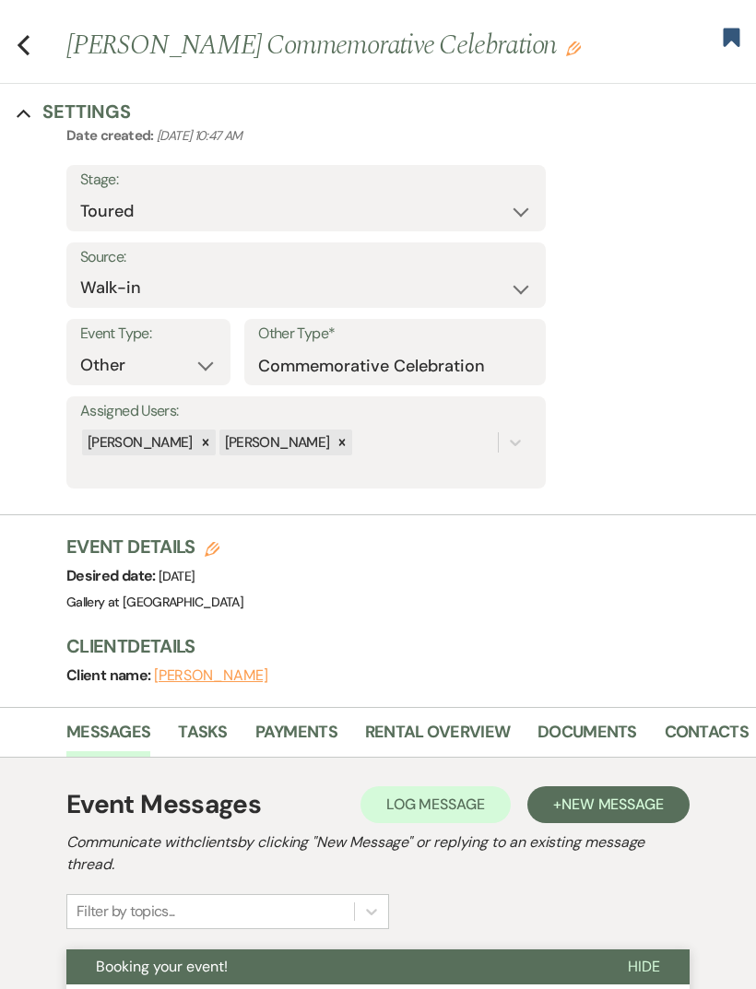
scroll to position [56, 0]
click at [100, 194] on select "Inquiry Follow Up Tour Requested Tour Confirmed Toured Proposal Sent Booked Lost" at bounding box center [306, 212] width 452 height 36
select select "6"
click at [514, 195] on button "Save" at bounding box center [494, 198] width 104 height 37
click at [29, 109] on icon "Collapse" at bounding box center [24, 114] width 15 height 15
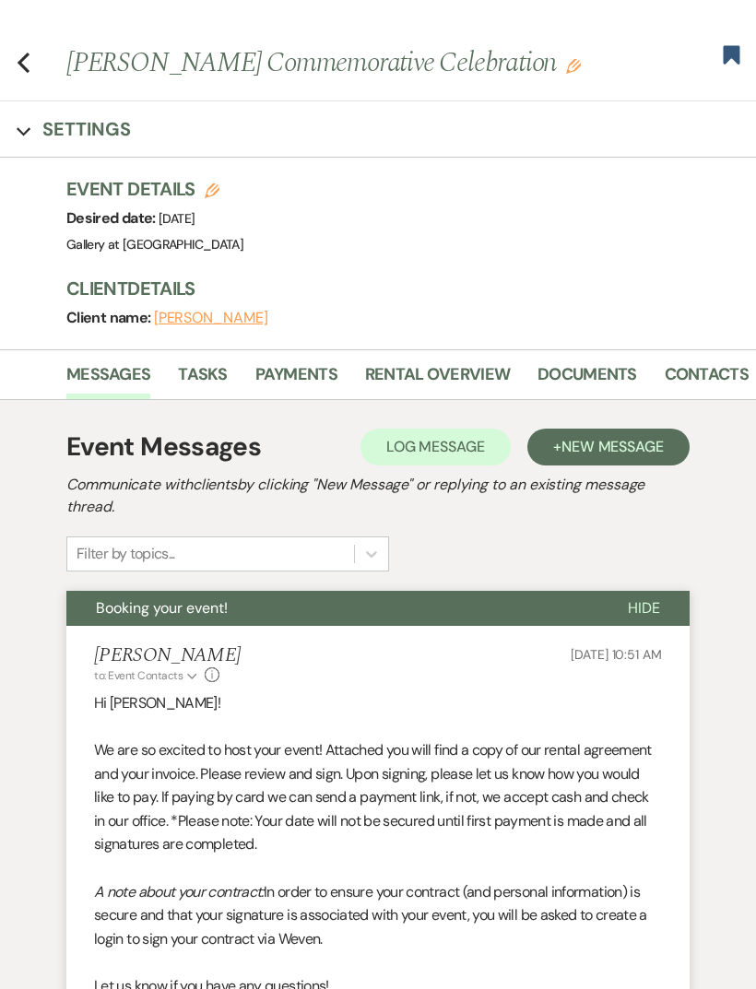
scroll to position [37, 0]
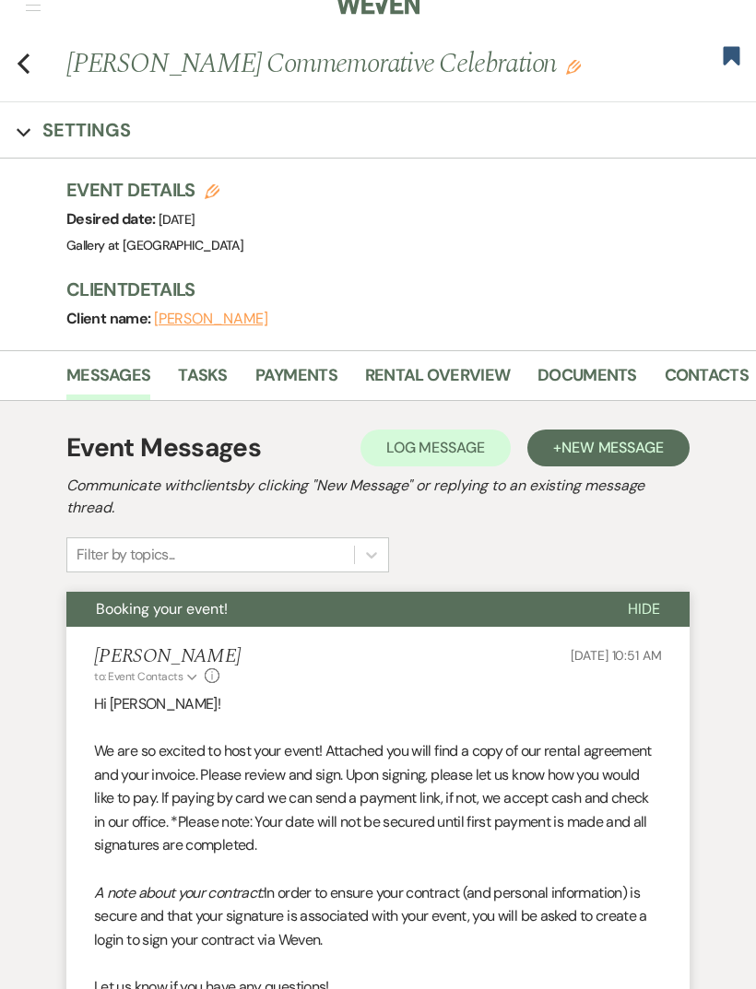
click at [571, 380] on link "Documents" at bounding box center [587, 382] width 100 height 38
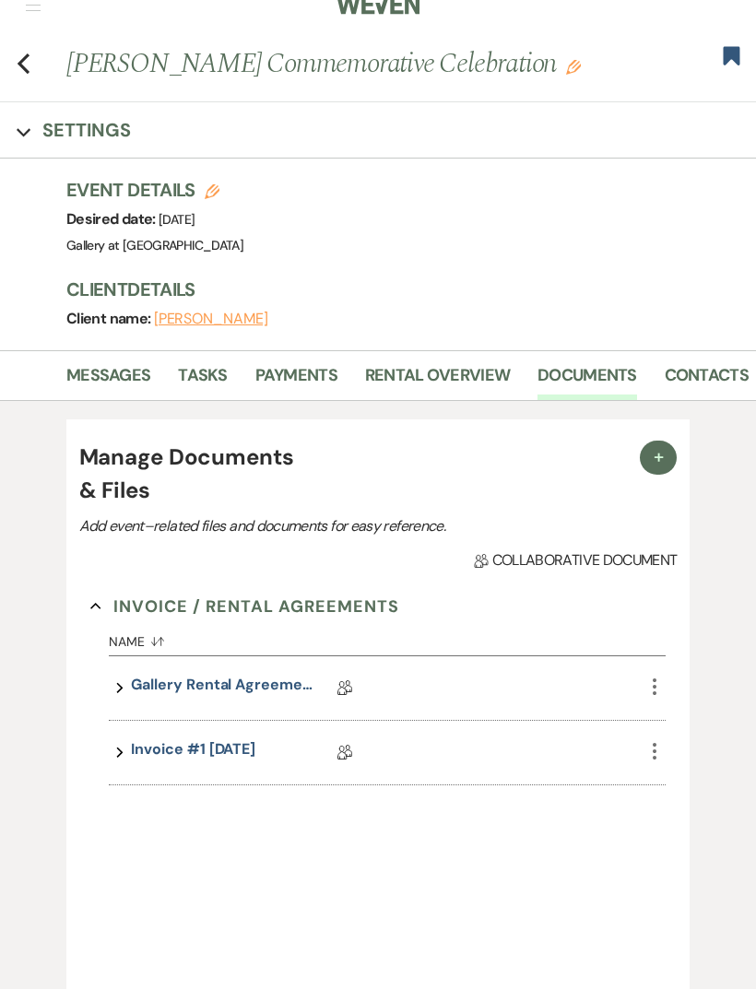
scroll to position [38, 0]
click at [198, 685] on link "Gallery Rental Agreement" at bounding box center [223, 688] width 184 height 29
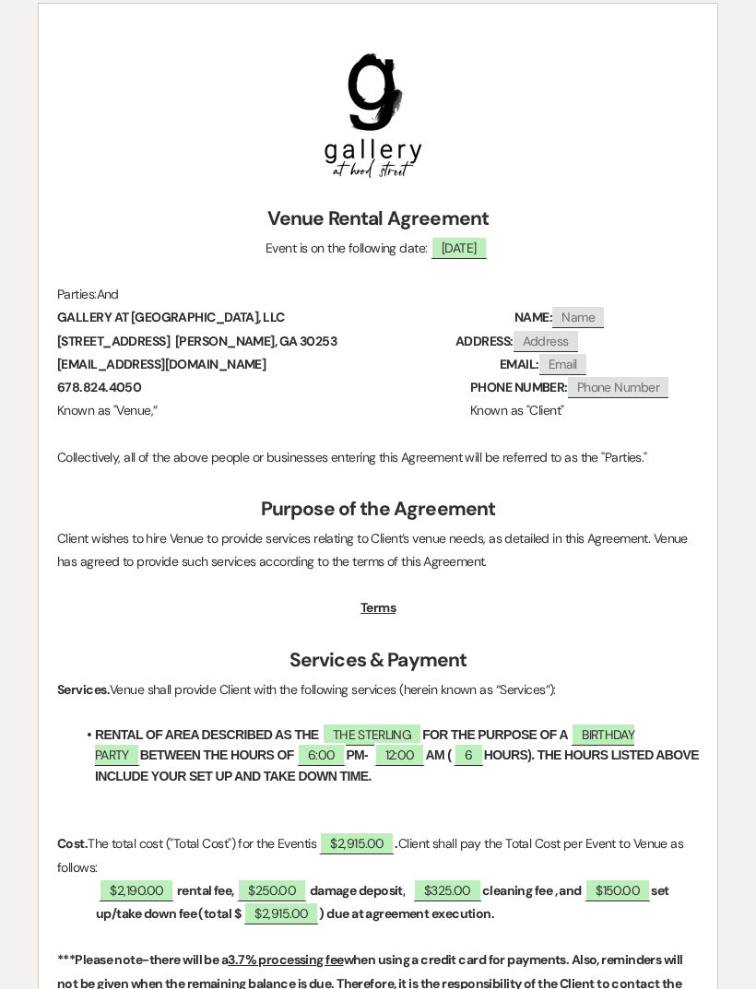
click at [363, 732] on span "THE STERLING" at bounding box center [372, 734] width 100 height 23
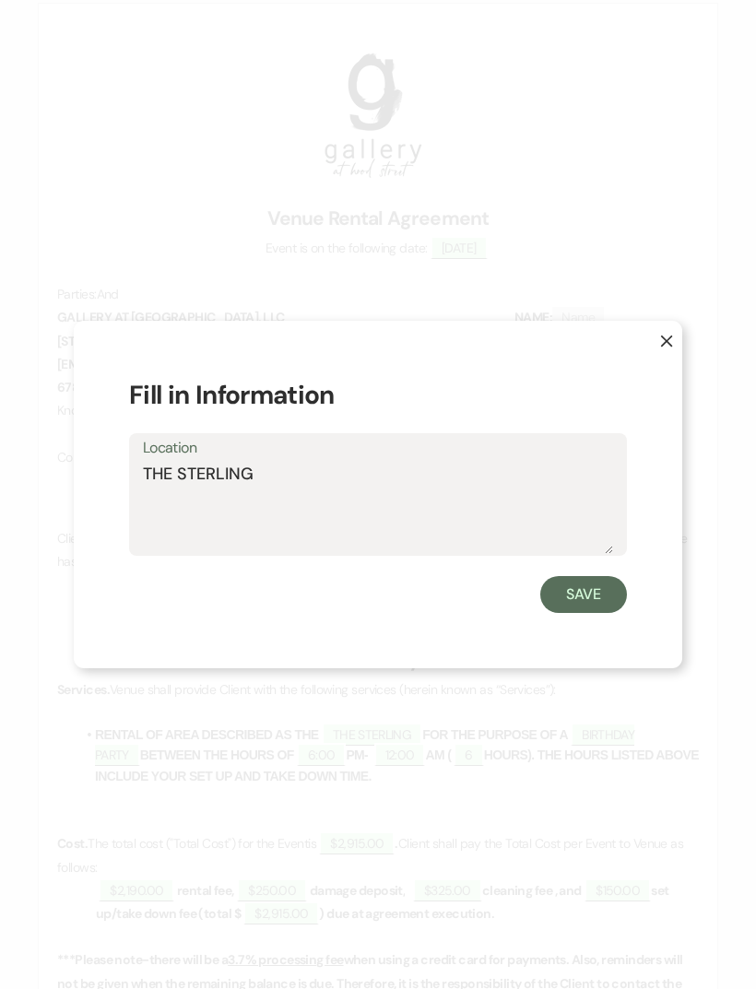
scroll to position [277, 0]
click at [278, 507] on textarea "THE STERLING" at bounding box center [378, 508] width 470 height 92
type textarea "THE WAREHOUSE"
click at [570, 613] on button "Save" at bounding box center [583, 594] width 87 height 37
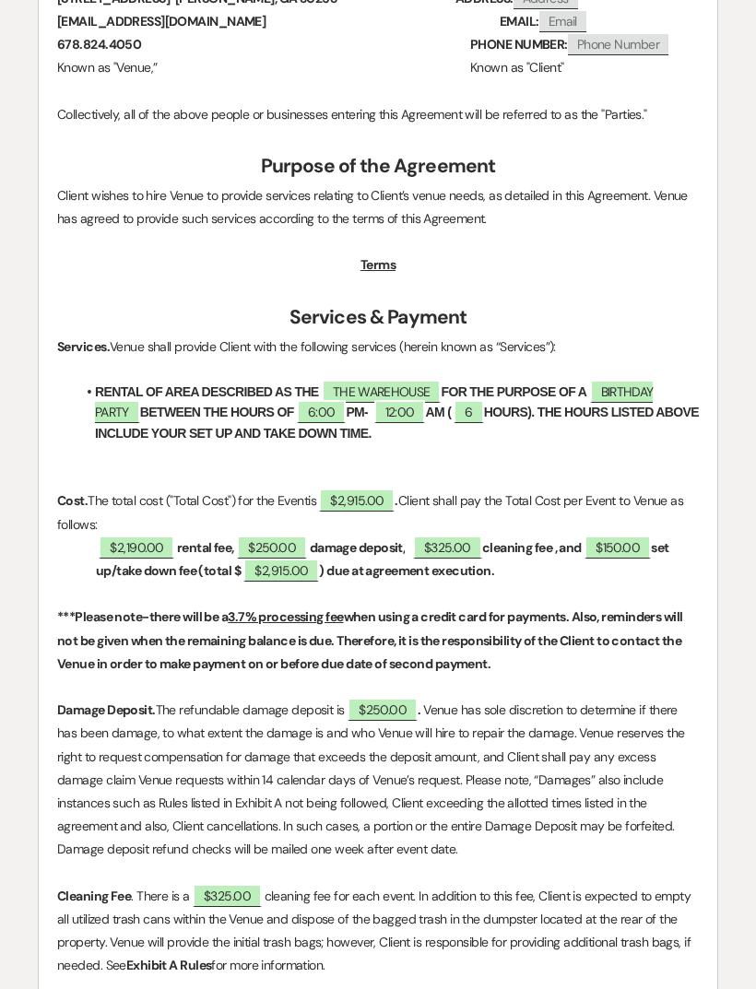
scroll to position [650, 0]
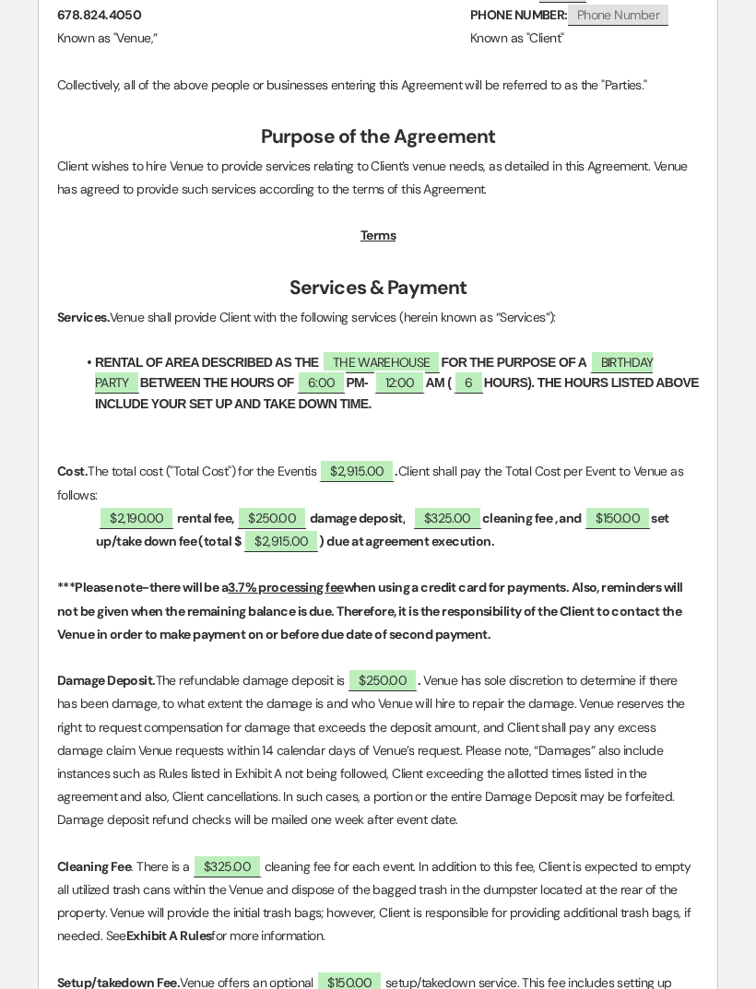
click at [126, 521] on span "$2,190.00" at bounding box center [137, 517] width 76 height 23
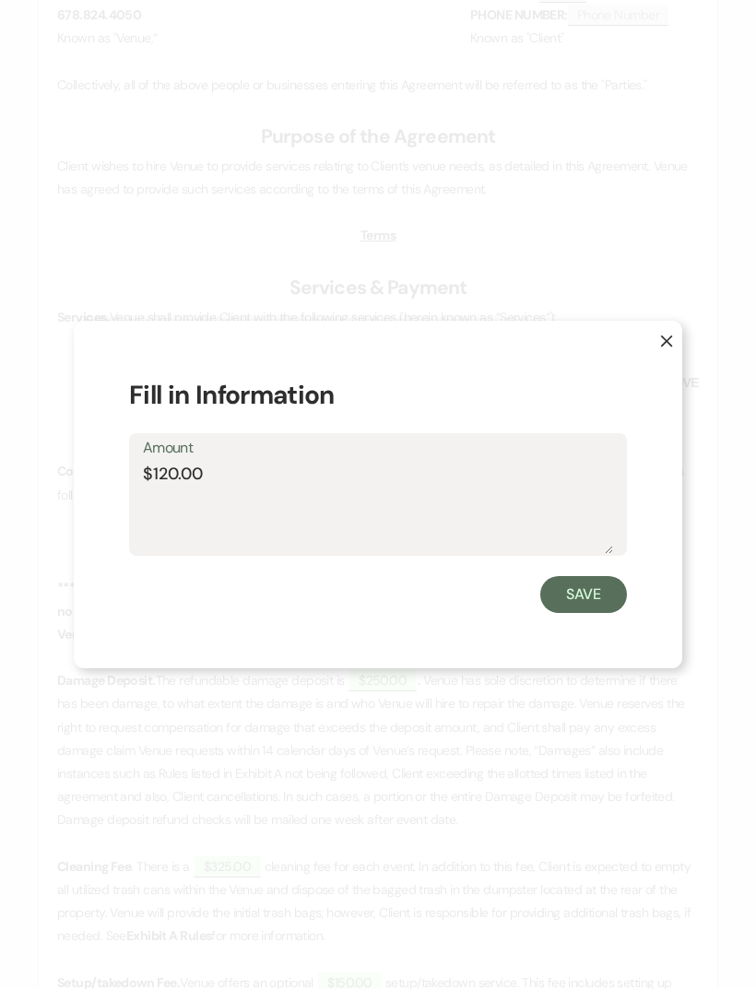
type textarea "$1200.00"
click at [587, 613] on button "Save" at bounding box center [583, 594] width 87 height 37
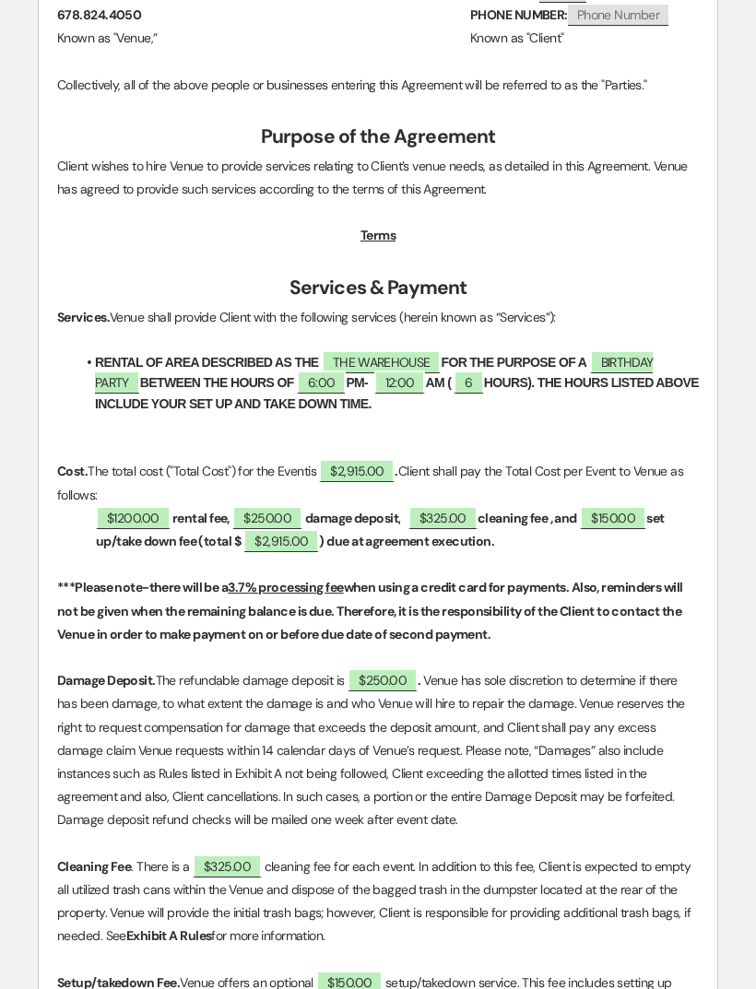
click at [457, 517] on span "$325.00" at bounding box center [442, 517] width 69 height 23
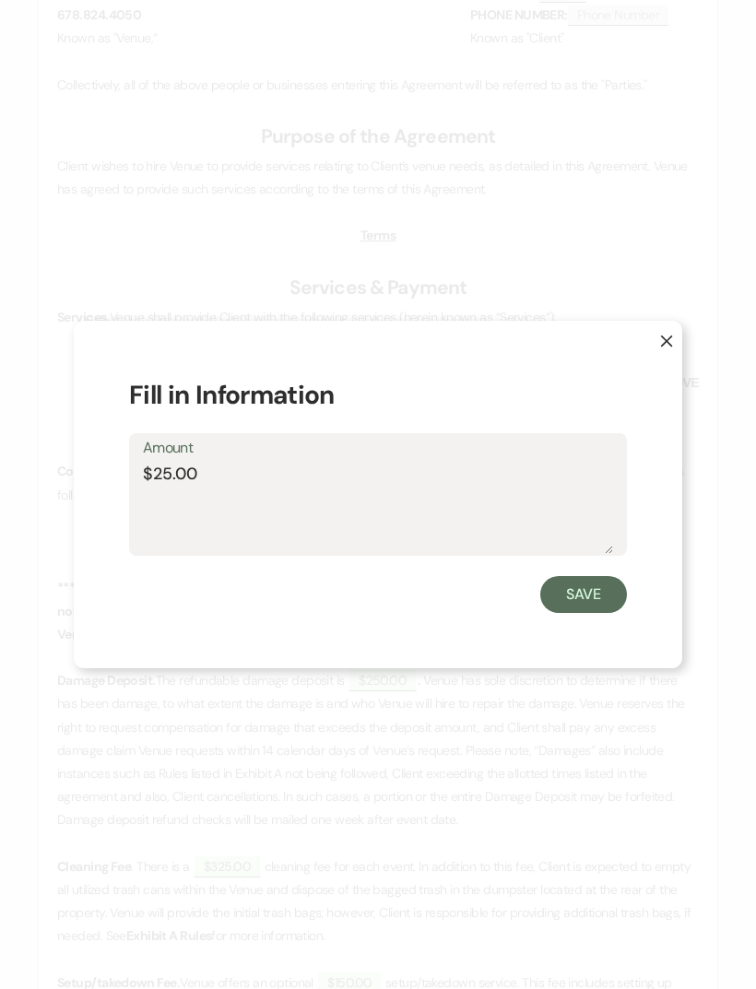
type textarea "$125.00"
click at [587, 613] on button "Save" at bounding box center [583, 594] width 87 height 37
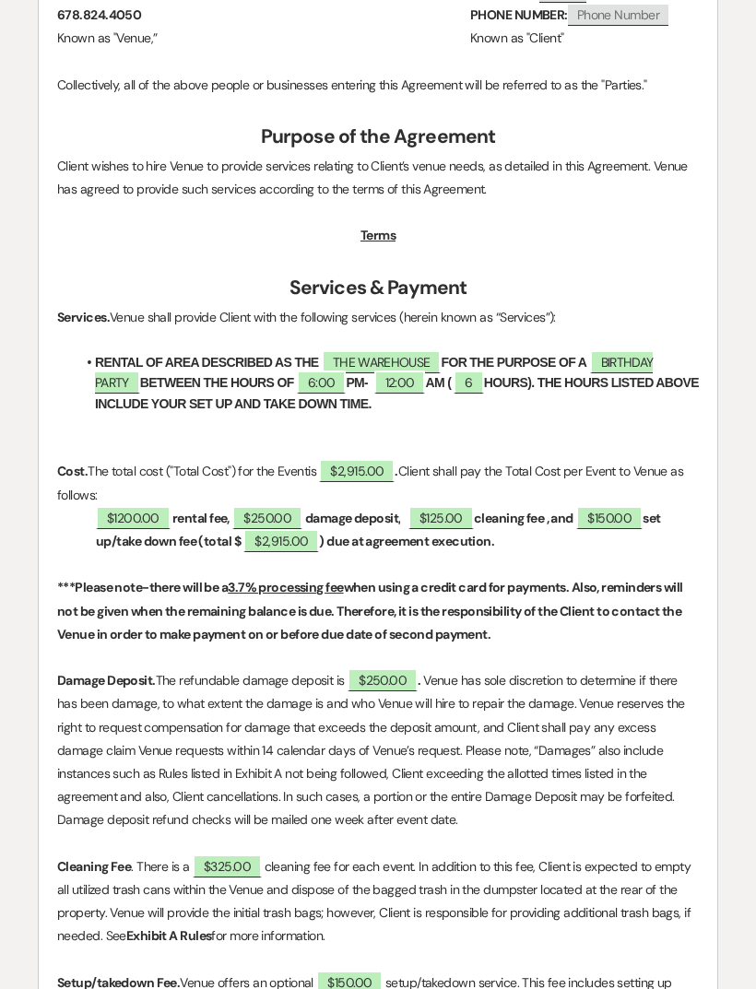
click at [275, 541] on span "$2,915.00" at bounding box center [281, 540] width 76 height 23
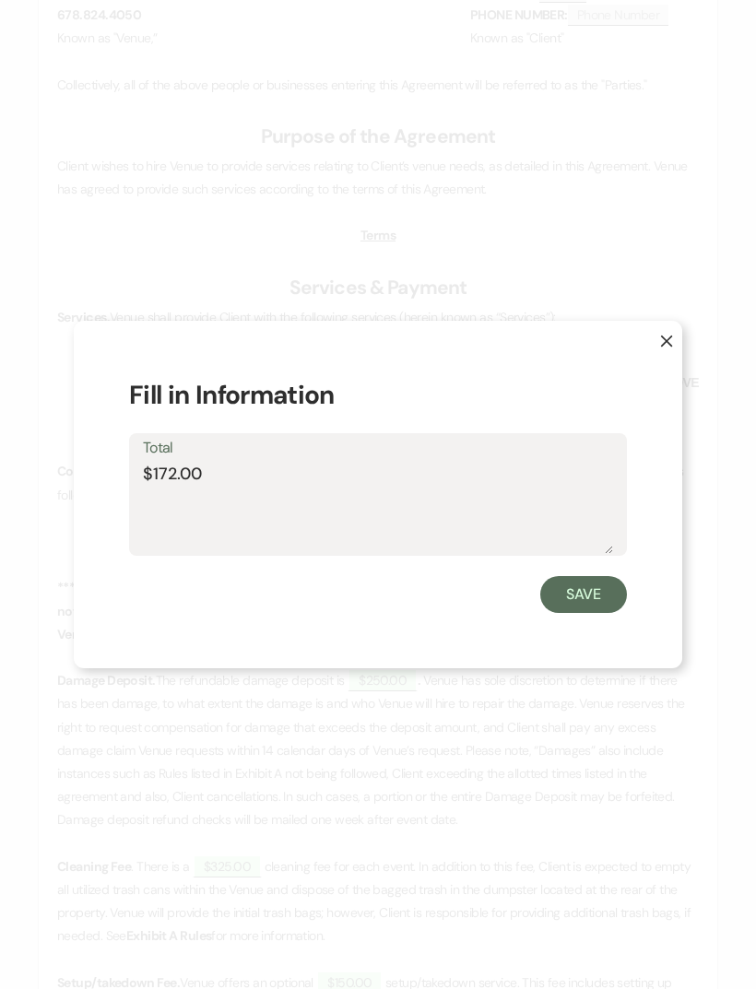
type textarea "$1725.00"
click at [590, 613] on button "Save" at bounding box center [583, 594] width 87 height 37
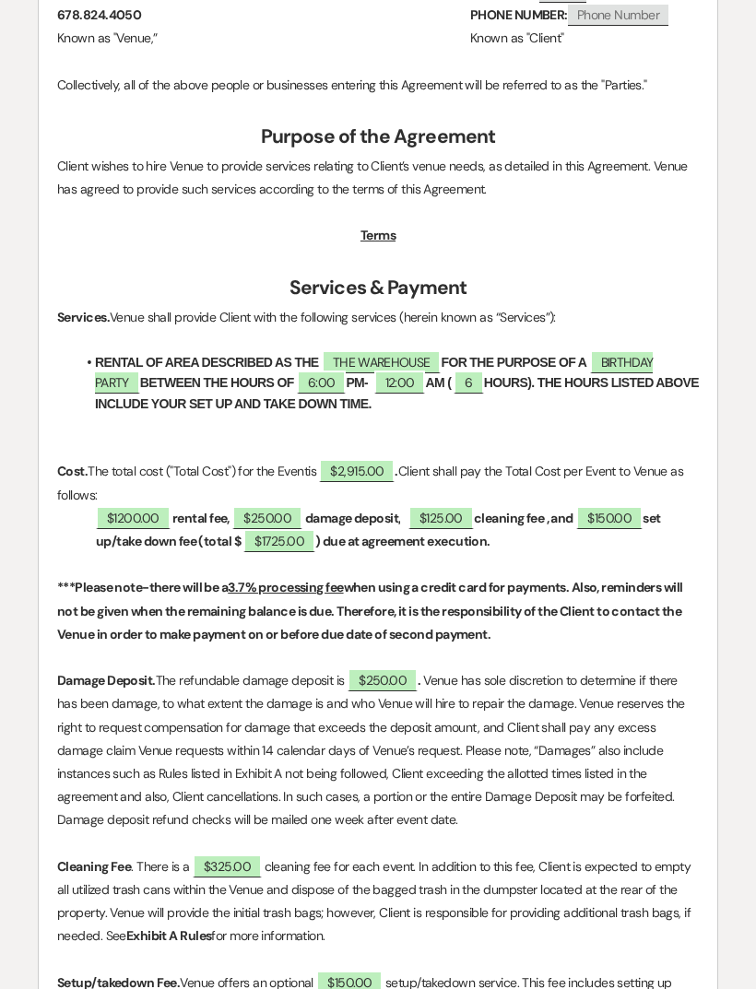
click at [376, 461] on span "$2,915.00" at bounding box center [357, 470] width 76 height 23
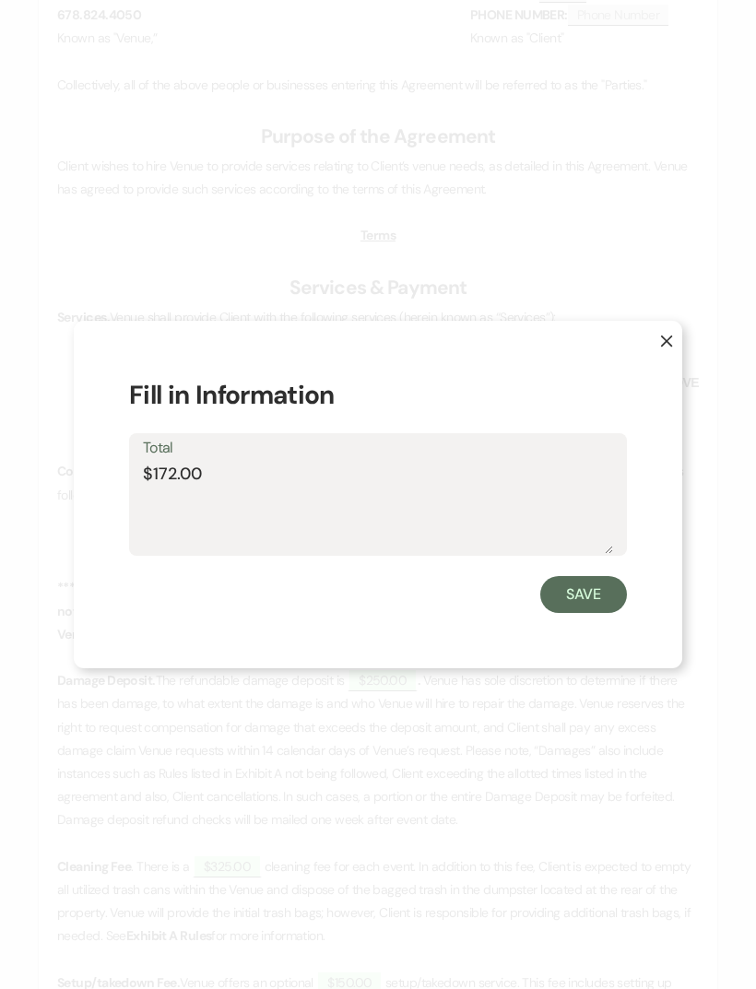
type textarea "$1725.00"
click at [589, 613] on button "Save" at bounding box center [583, 594] width 87 height 37
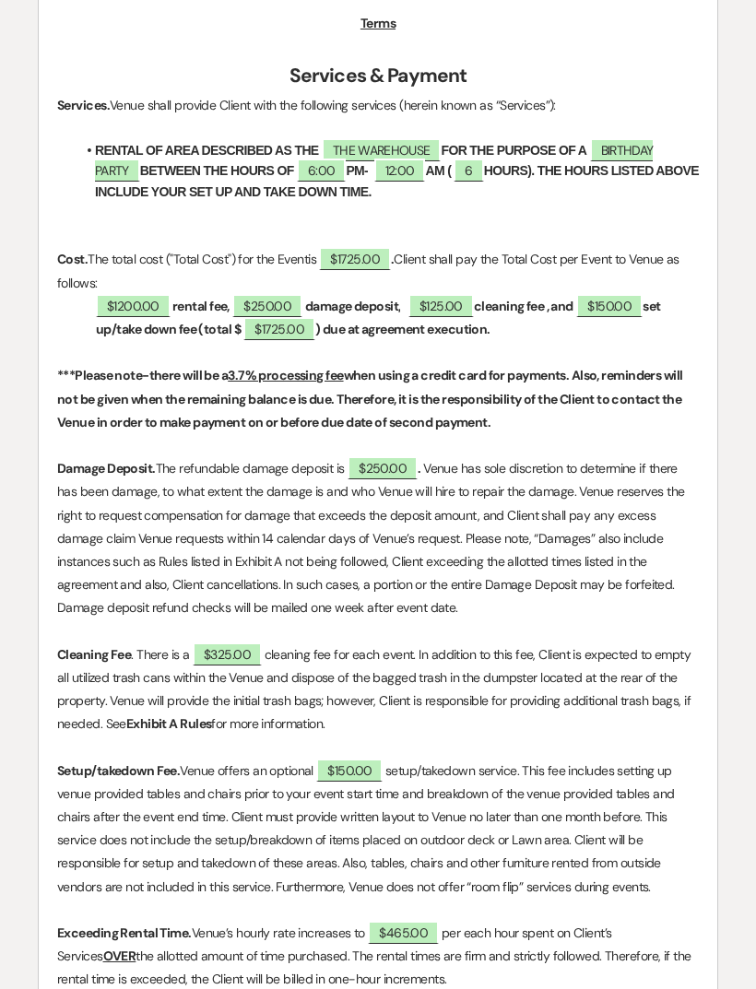
click at [220, 655] on span "$325.00" at bounding box center [227, 653] width 69 height 23
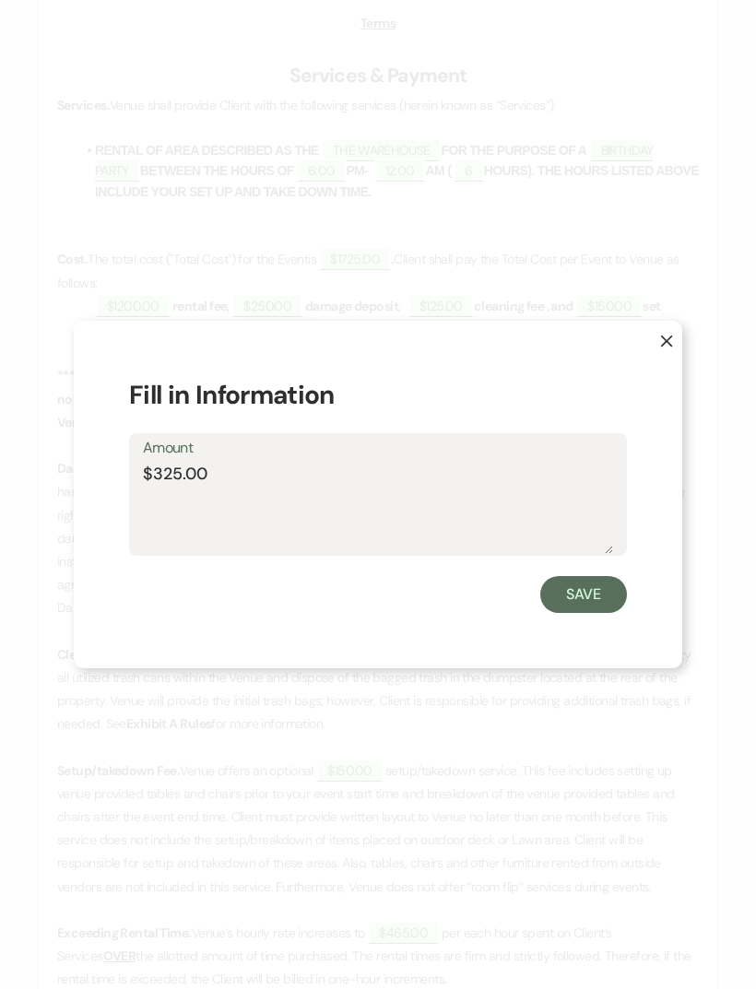
scroll to position [862, 0]
type textarea "$125.00"
click at [586, 613] on button "Save" at bounding box center [583, 594] width 87 height 37
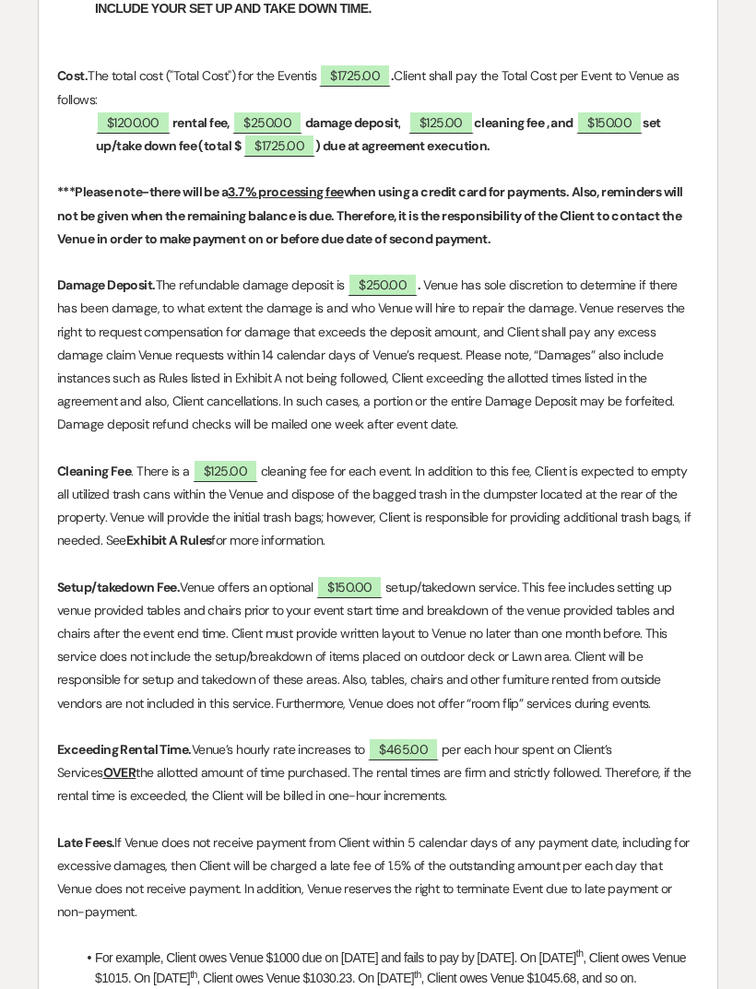
scroll to position [1045, 0]
click at [414, 739] on span "$465.00" at bounding box center [403, 749] width 71 height 23
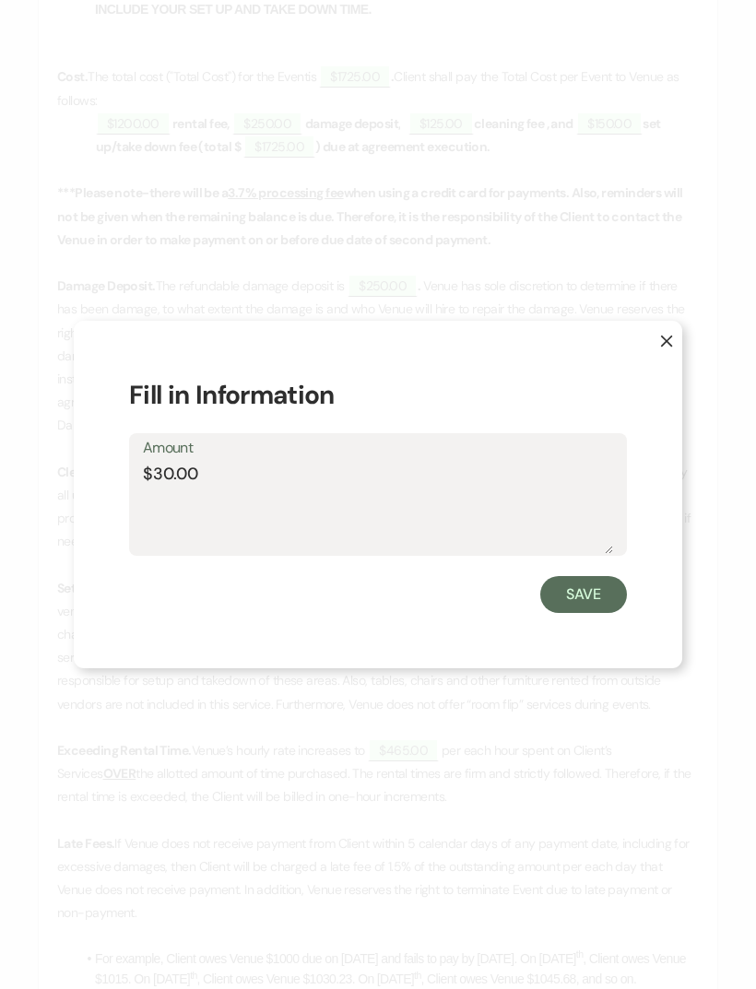
type textarea "$300.00"
click at [589, 613] on button "Save" at bounding box center [583, 594] width 87 height 37
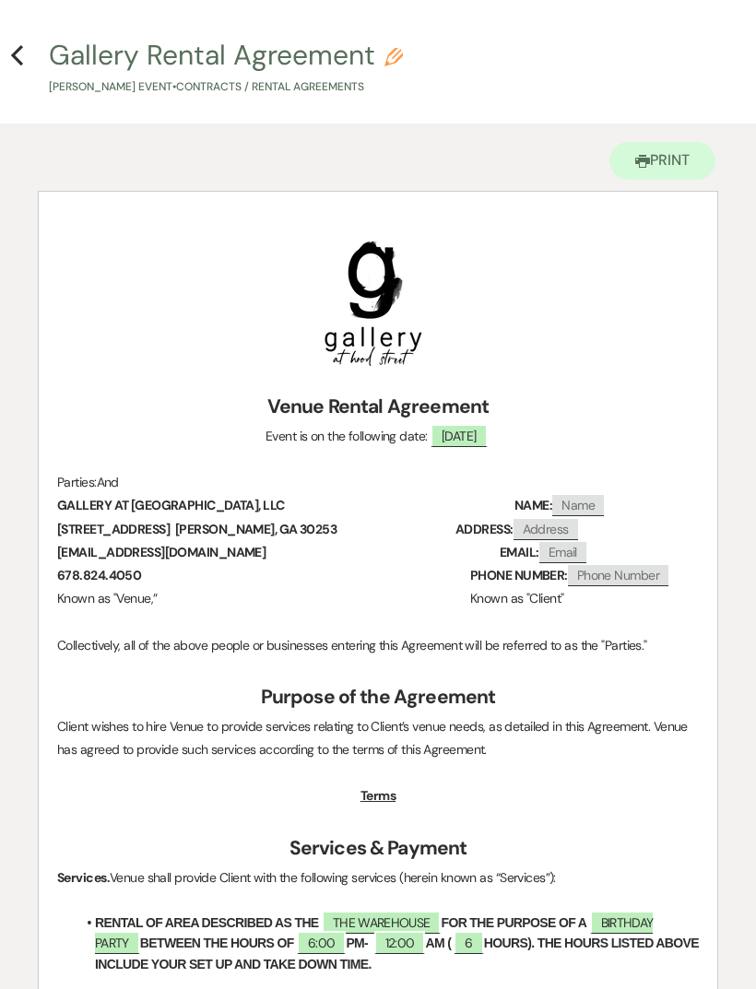
scroll to position [88, 0]
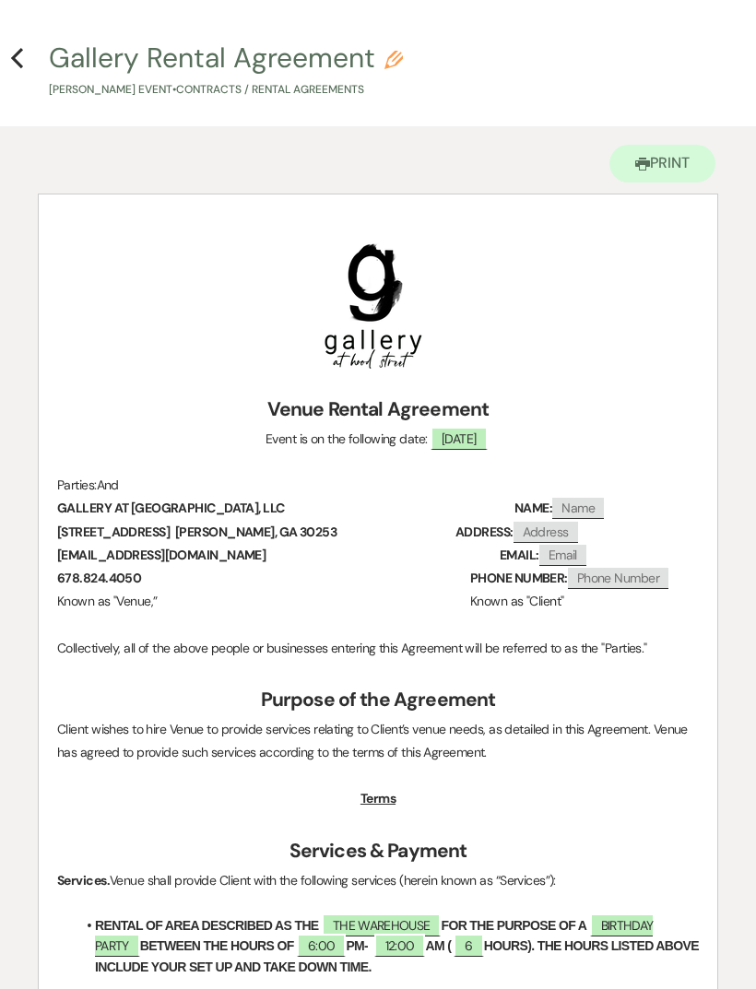
click at [33, 65] on h4 "Previous Gallery Rental Agreement Pencil [PERSON_NAME] Event • Contracts / Rent…" at bounding box center [378, 69] width 756 height 60
click at [10, 54] on icon "Previous" at bounding box center [17, 58] width 14 height 22
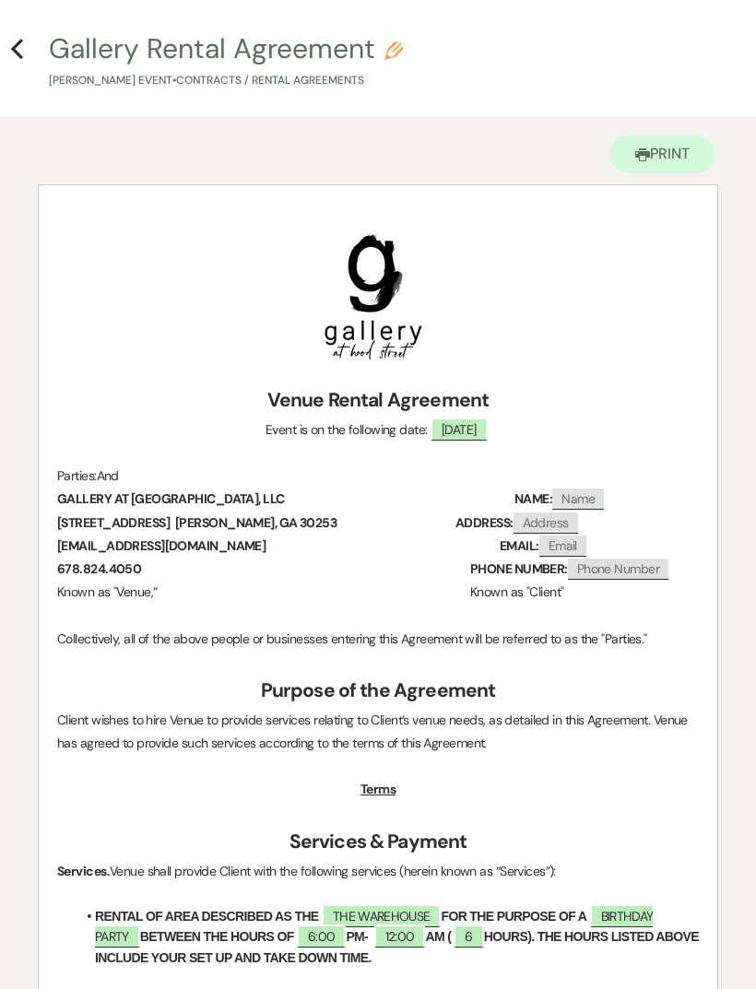
select select "6"
select select "23"
select select "13"
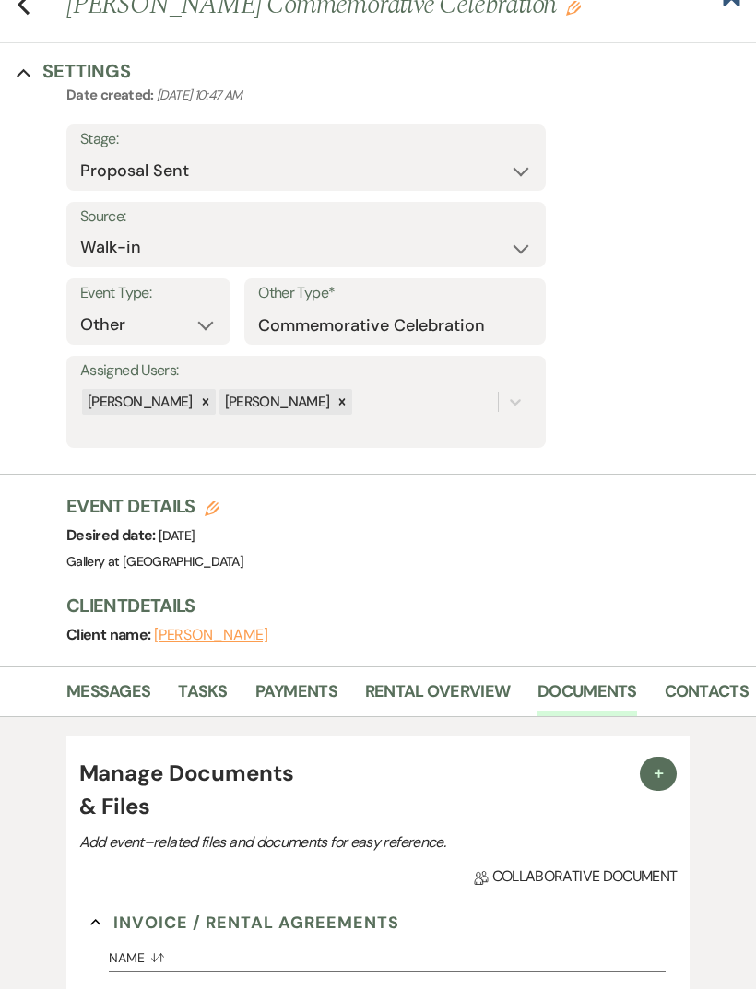
click at [439, 687] on link "Rental Overview" at bounding box center [437, 697] width 145 height 38
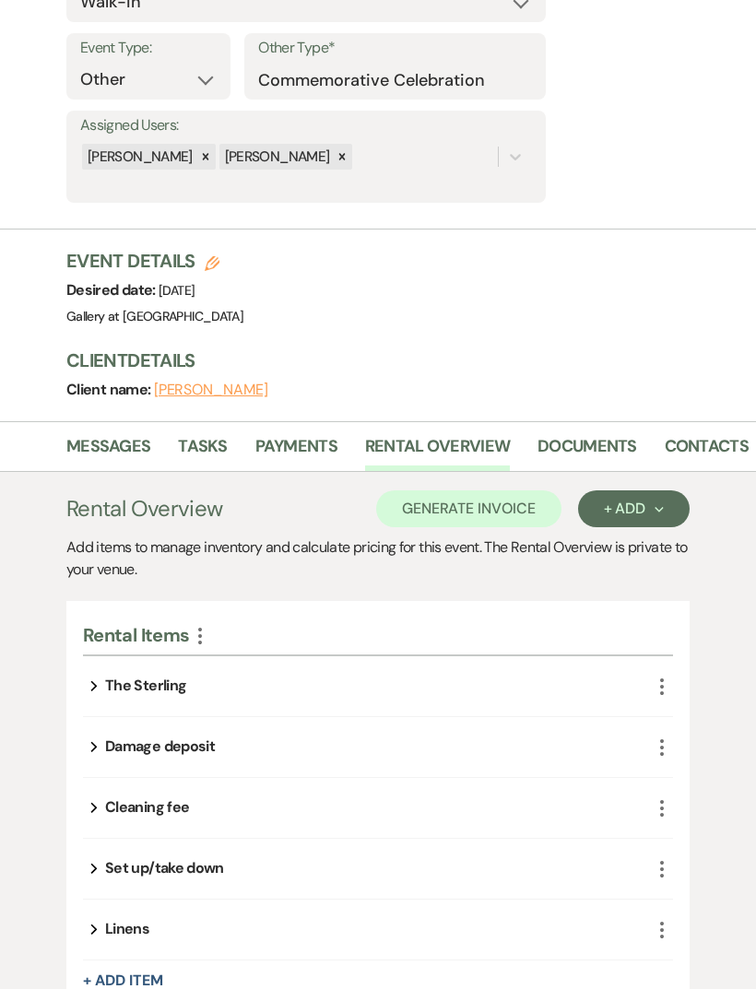
scroll to position [367, 0]
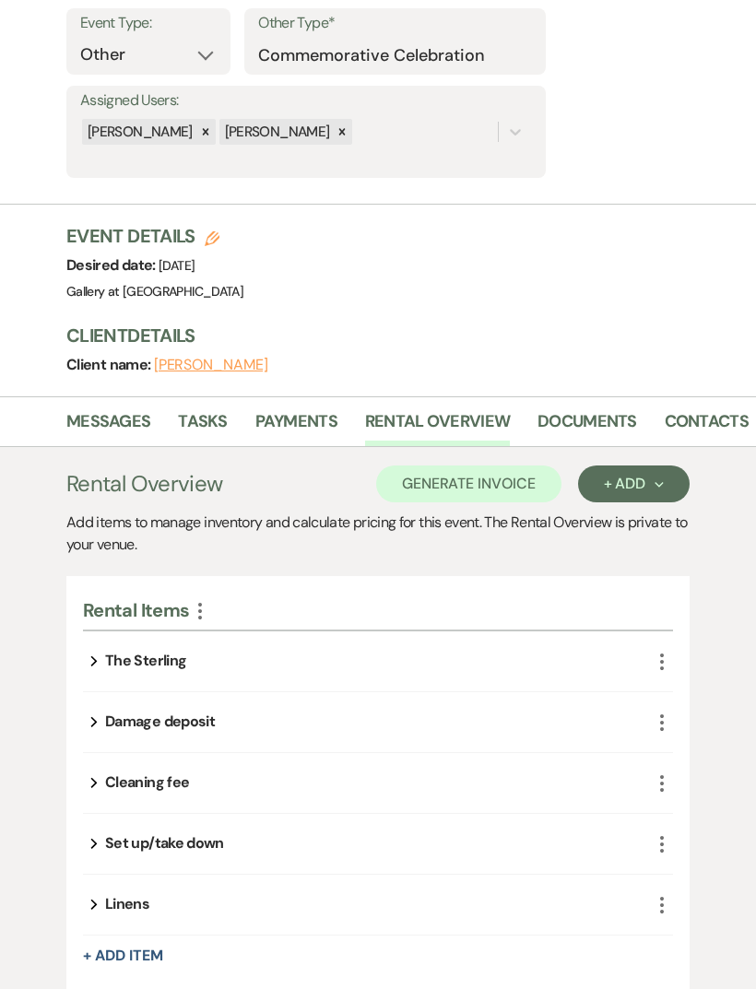
click at [662, 664] on icon "More" at bounding box center [662, 662] width 22 height 22
click at [714, 695] on button "Pencil Edit" at bounding box center [708, 697] width 96 height 29
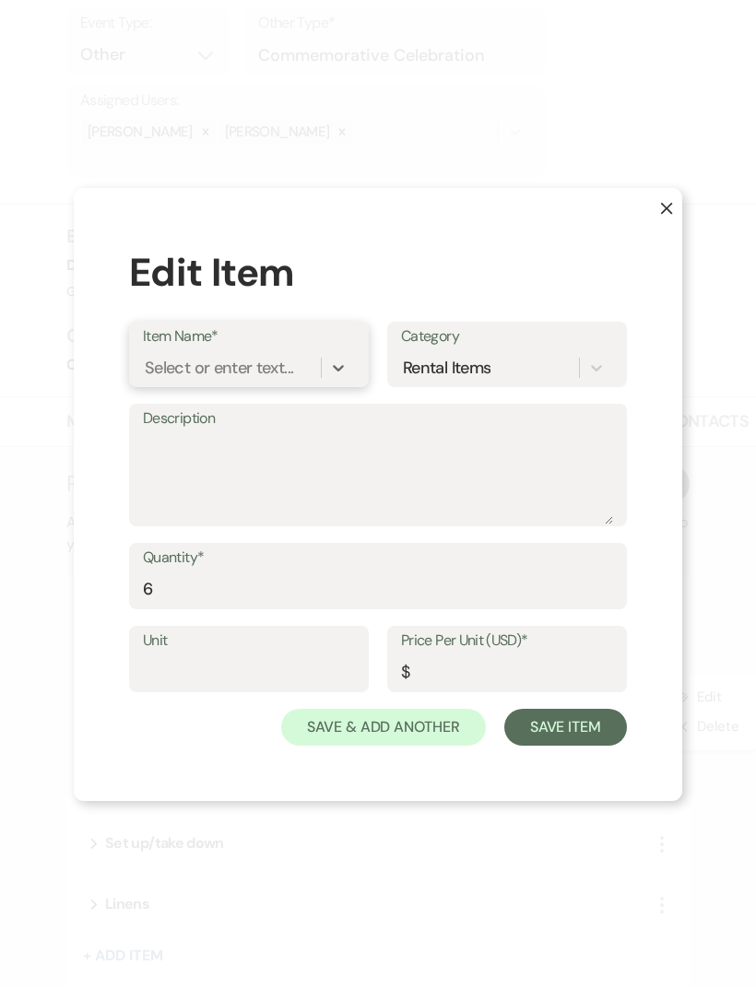
click at [293, 384] on div "Select or enter text..." at bounding box center [232, 368] width 178 height 32
type input "t"
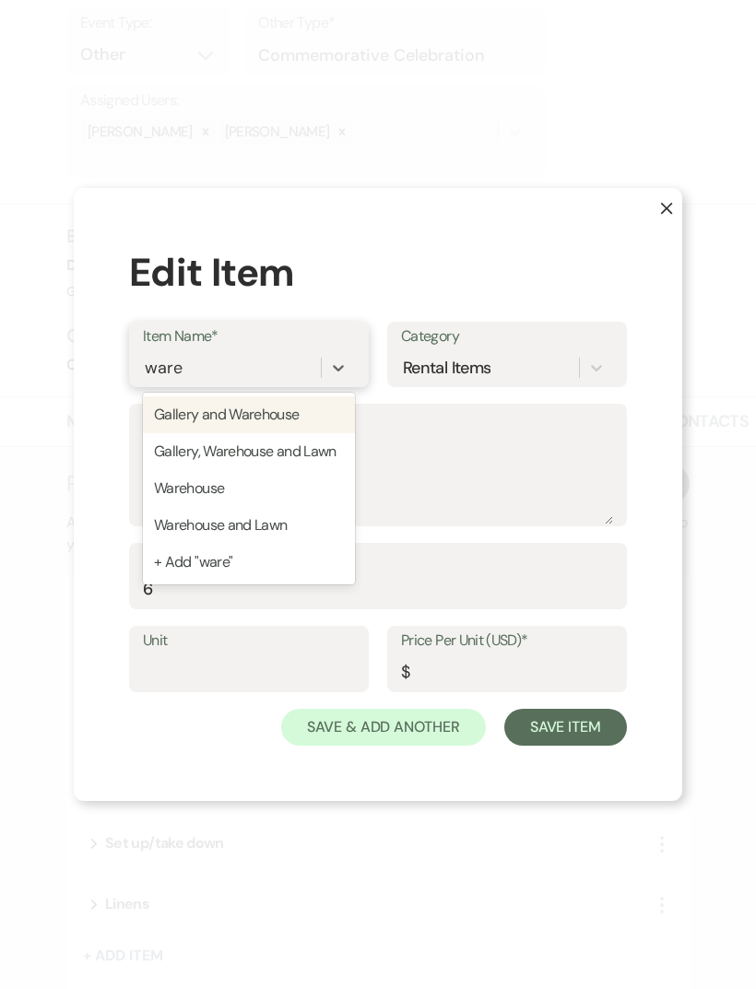
click at [254, 507] on div "Warehouse" at bounding box center [249, 488] width 212 height 37
type input "ware"
type input "200"
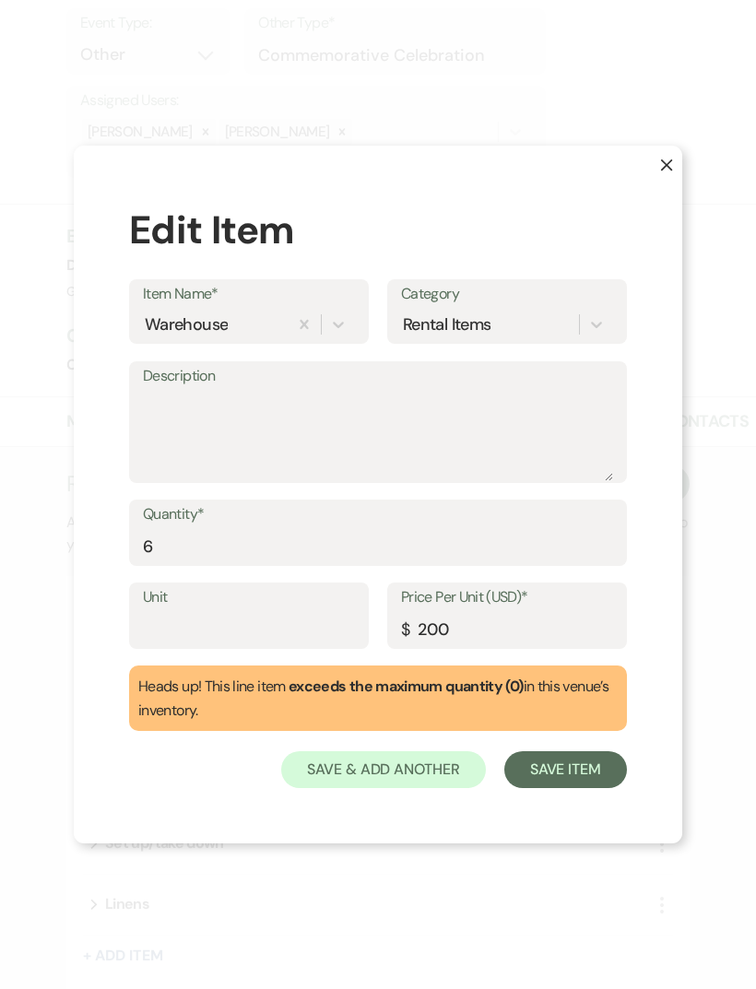
click at [584, 788] on button "Save Item" at bounding box center [565, 769] width 123 height 37
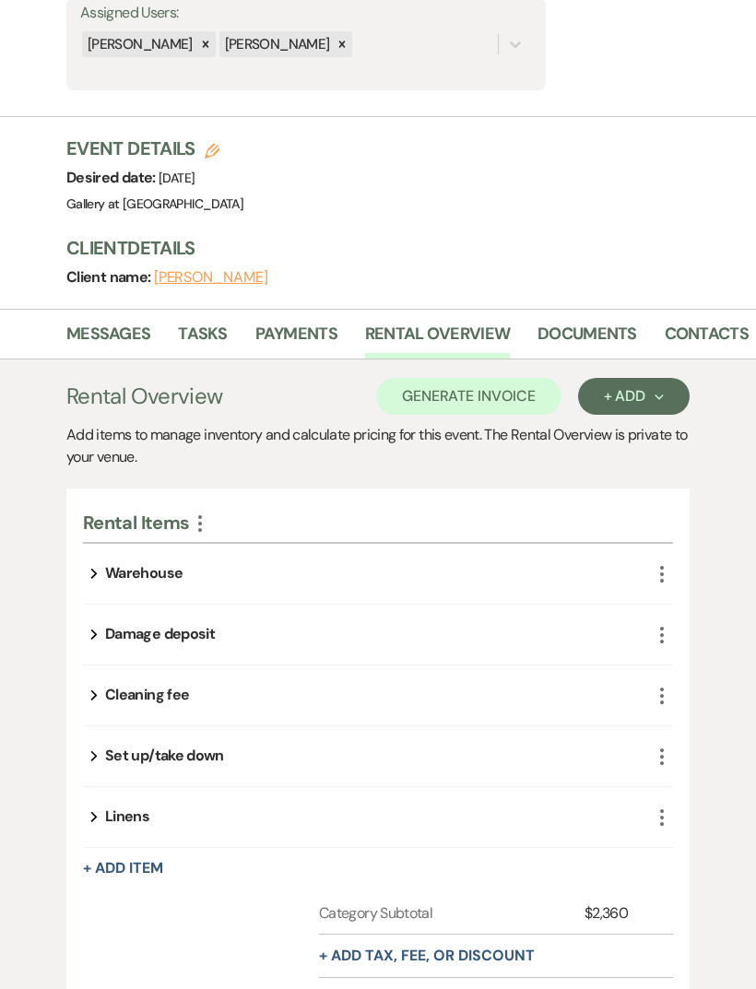
scroll to position [474, 0]
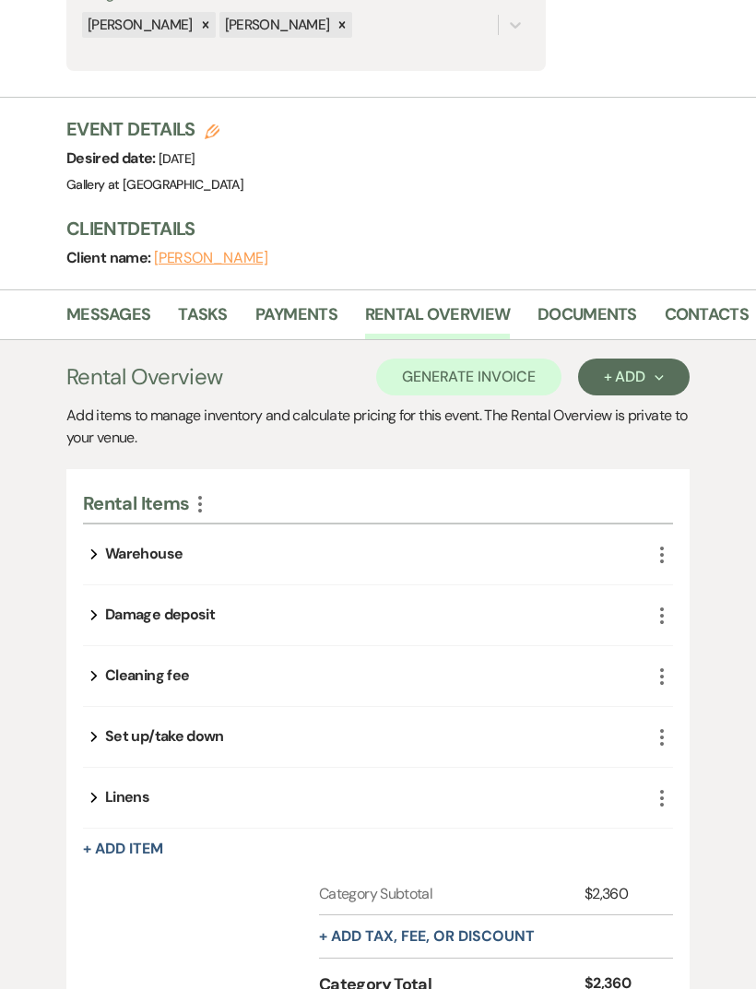
click at [670, 673] on icon "More" at bounding box center [662, 676] width 22 height 22
click at [713, 707] on button "Pencil Edit" at bounding box center [708, 712] width 96 height 29
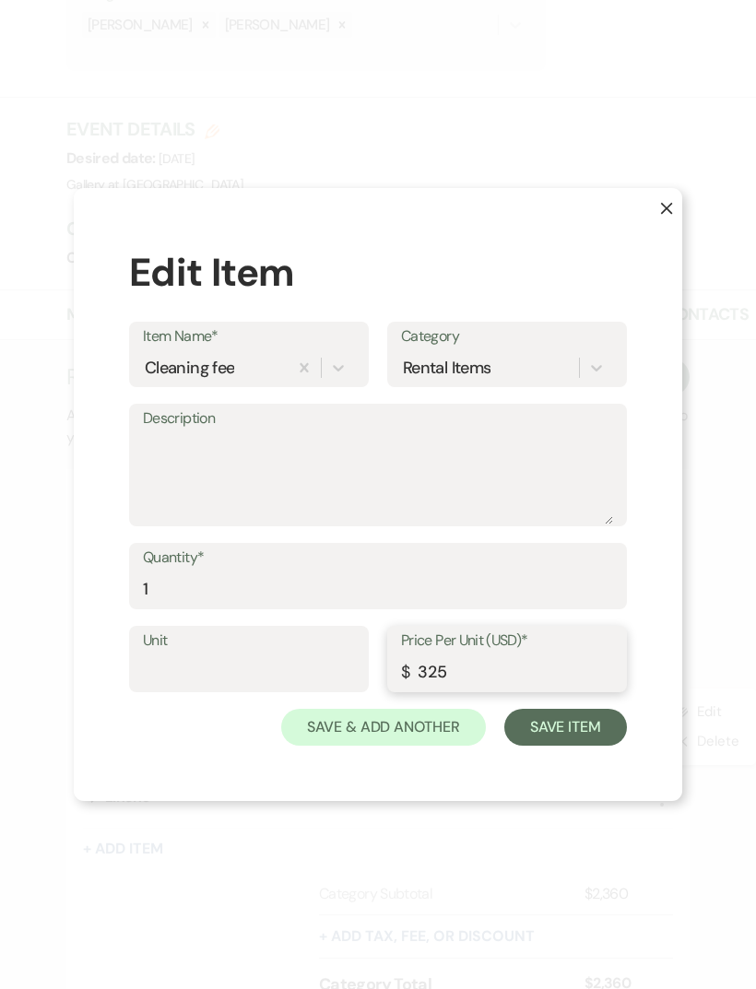
click at [431, 690] on input "325" at bounding box center [507, 672] width 212 height 36
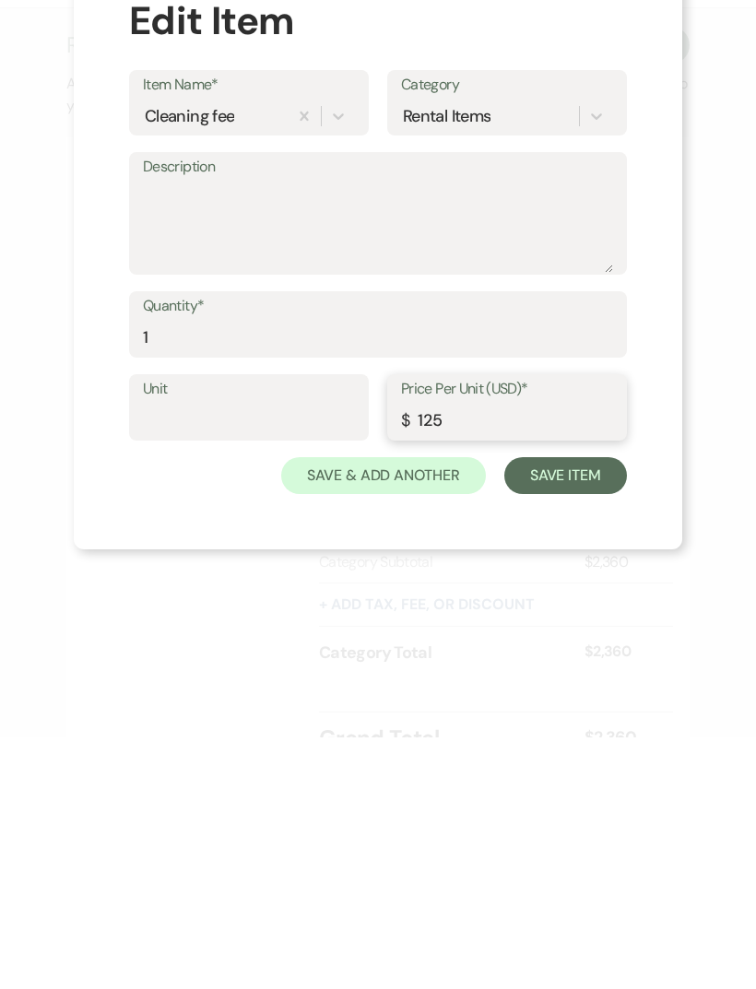
type input "125"
click at [573, 709] on button "Save Item" at bounding box center [565, 727] width 123 height 37
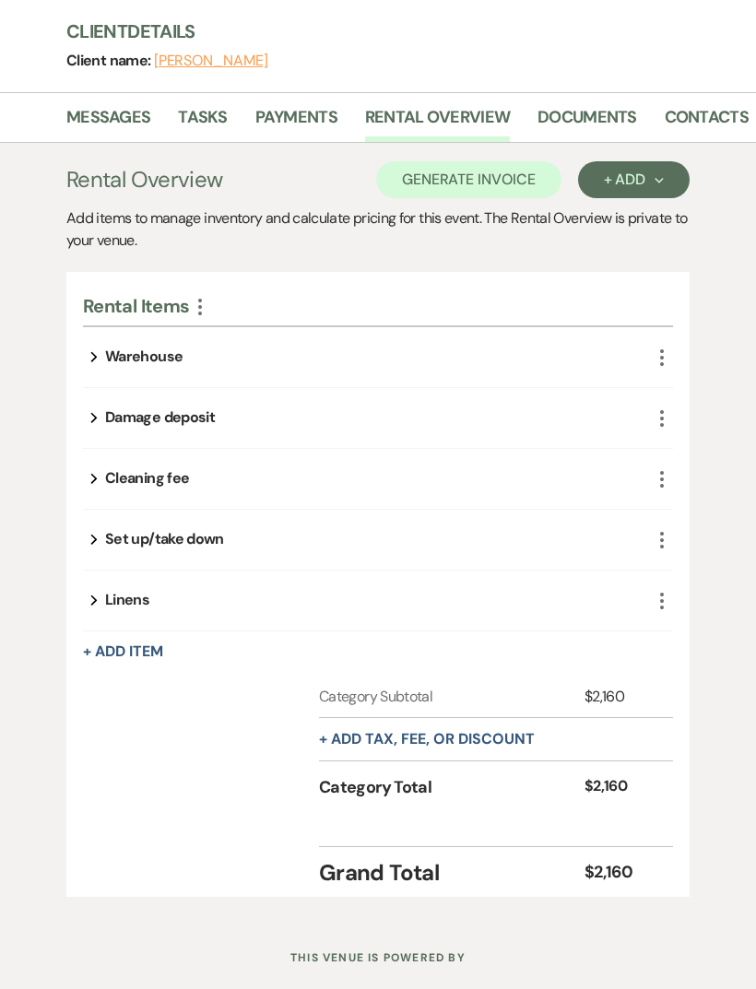
click at [665, 601] on icon "More" at bounding box center [662, 601] width 22 height 22
click at [714, 634] on button "Pencil Edit" at bounding box center [708, 636] width 96 height 29
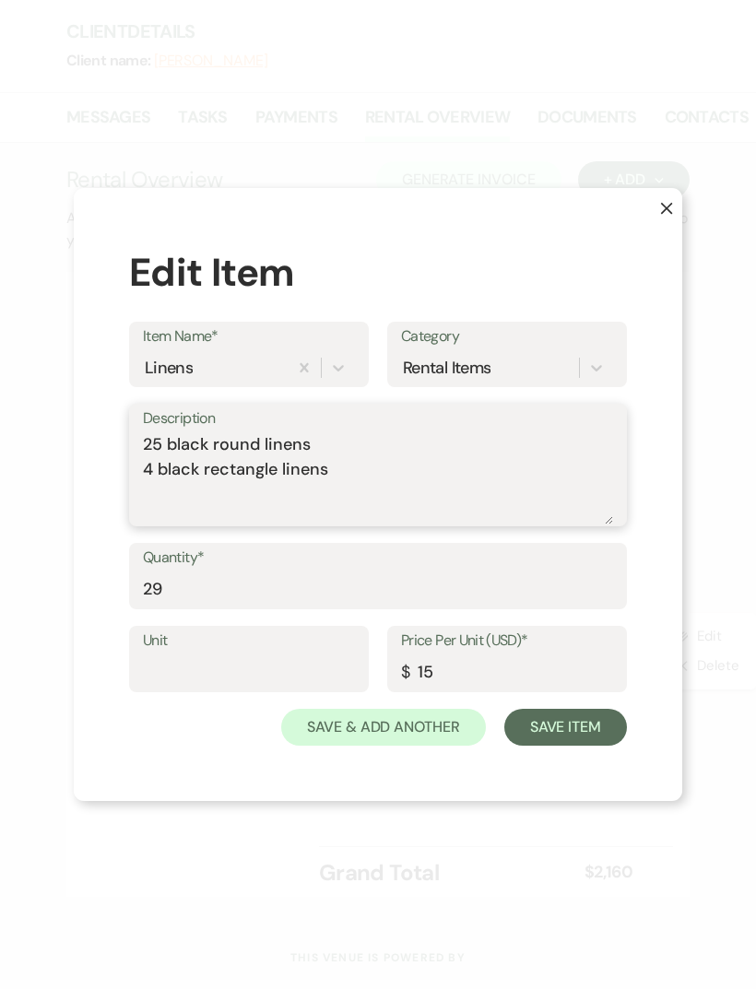
click at [162, 462] on textarea "25 black round linens 4 black rectangle linens" at bounding box center [378, 478] width 470 height 92
click at [160, 488] on textarea "20 black round linens 4 black rectangle linens" at bounding box center [378, 478] width 470 height 92
type textarea "20 black round linens 2 black rectangle linens"
click at [226, 607] on input "29" at bounding box center [378, 589] width 470 height 36
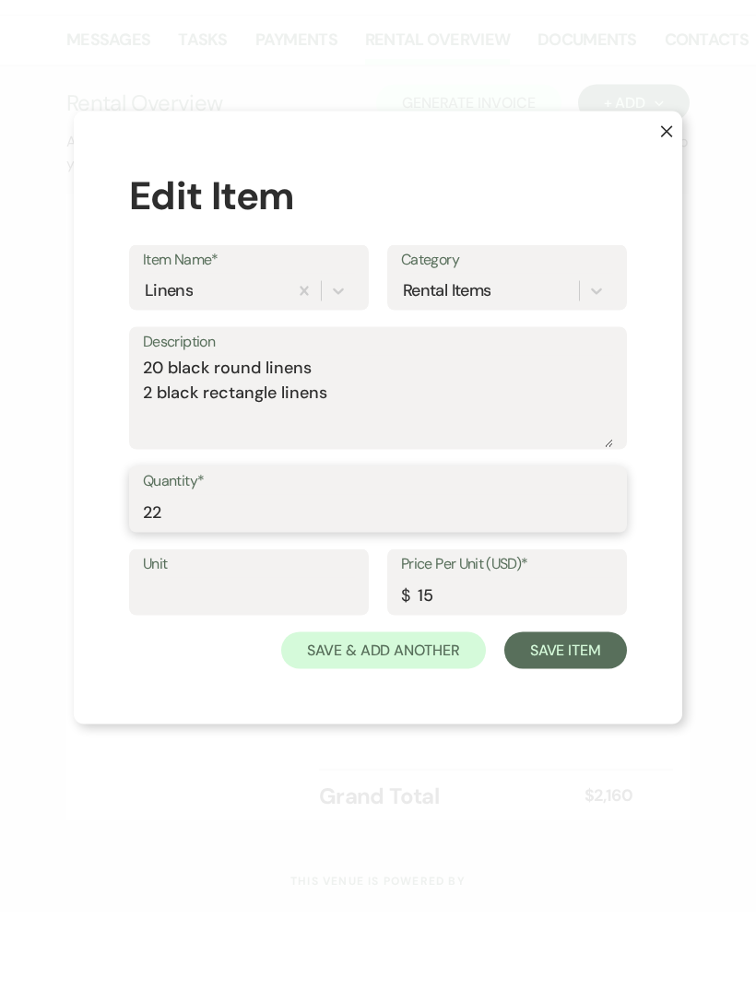
type input "22"
click at [577, 709] on button "Save Item" at bounding box center [565, 727] width 123 height 37
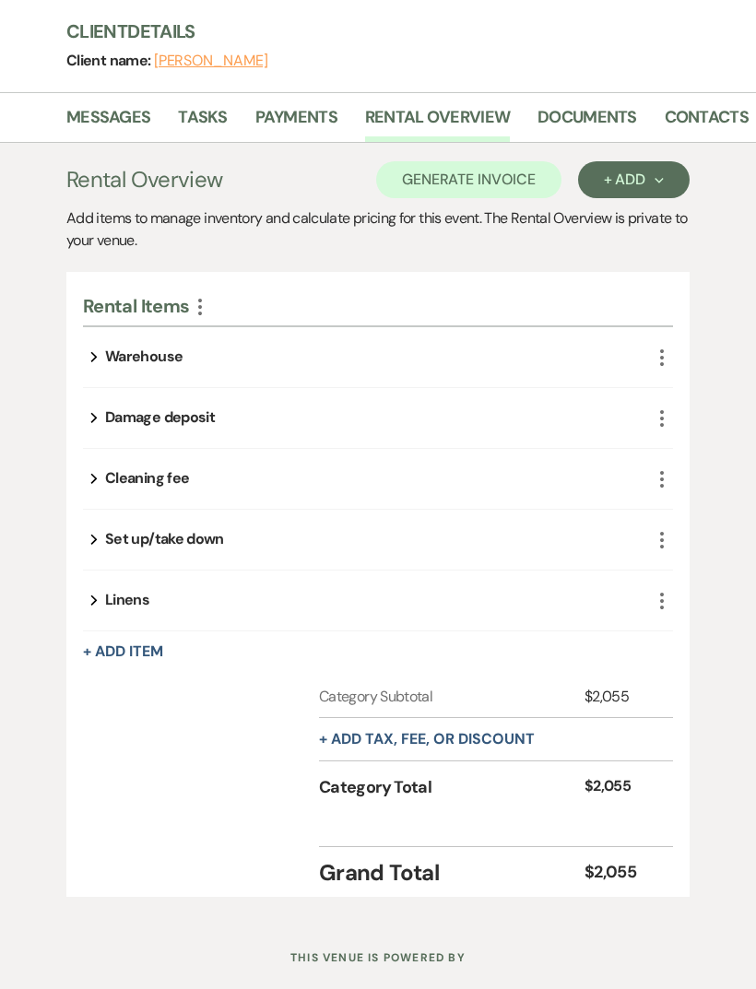
click at [103, 595] on button "Expand" at bounding box center [94, 600] width 22 height 15
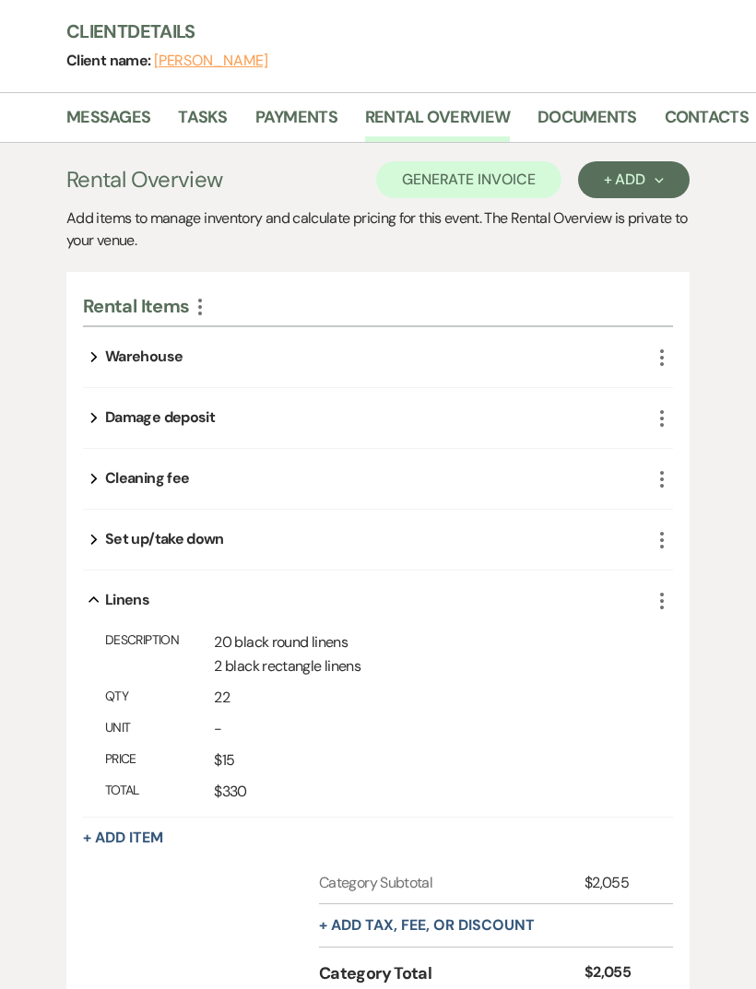
click at [104, 532] on button "Expand" at bounding box center [94, 539] width 22 height 15
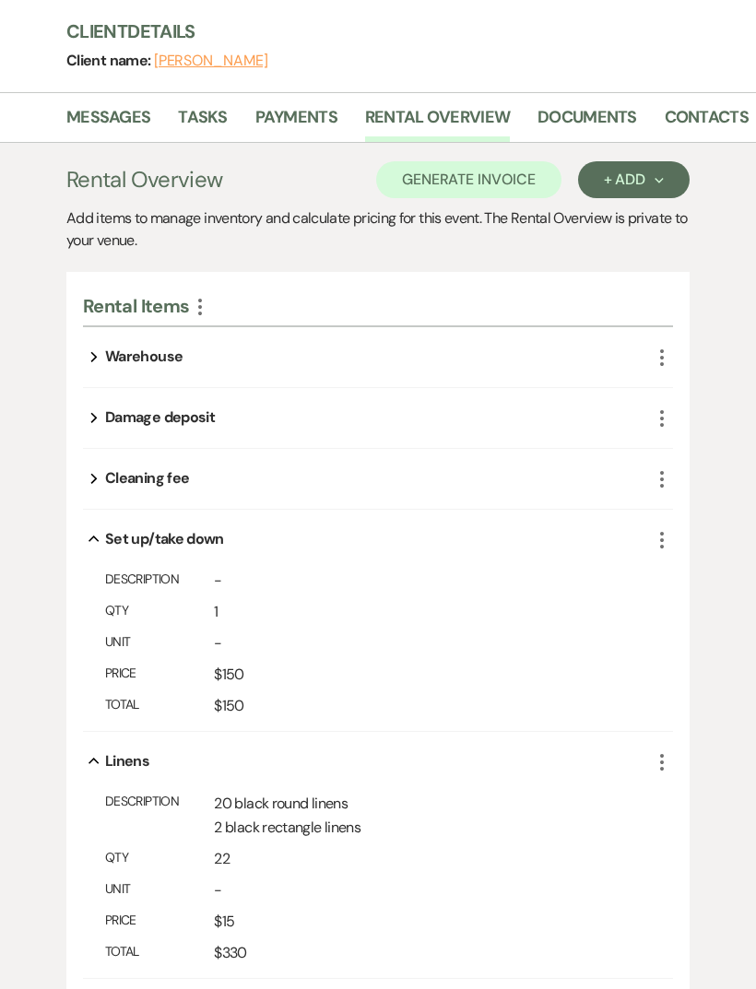
click at [104, 476] on button "Expand" at bounding box center [94, 478] width 22 height 15
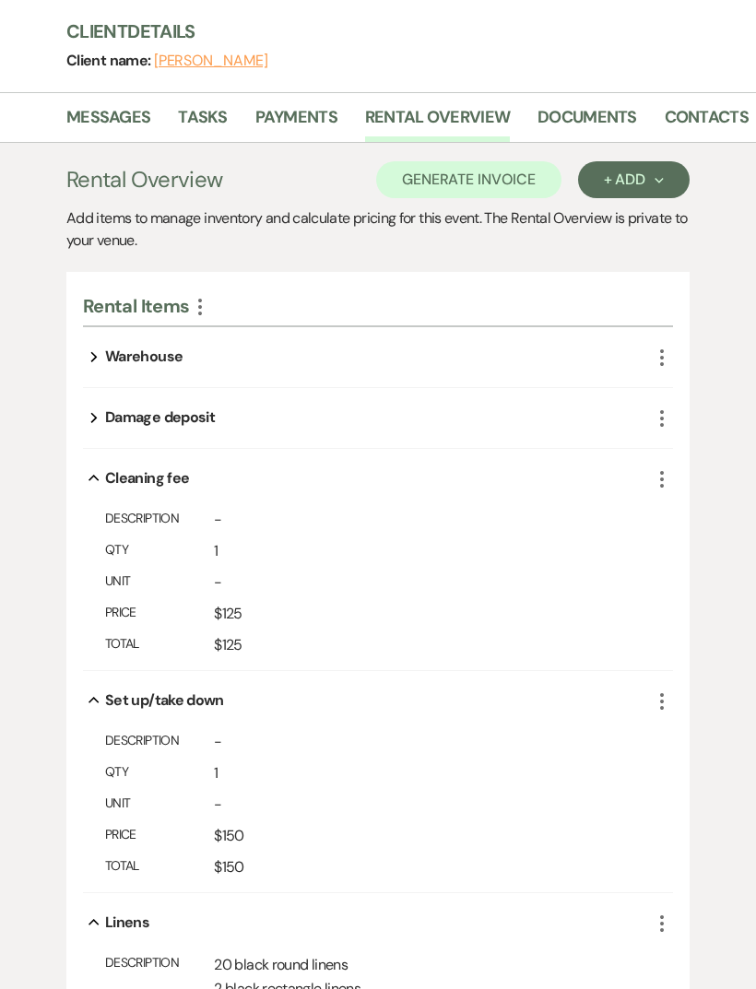
click at [96, 422] on icon "Expand" at bounding box center [93, 417] width 7 height 22
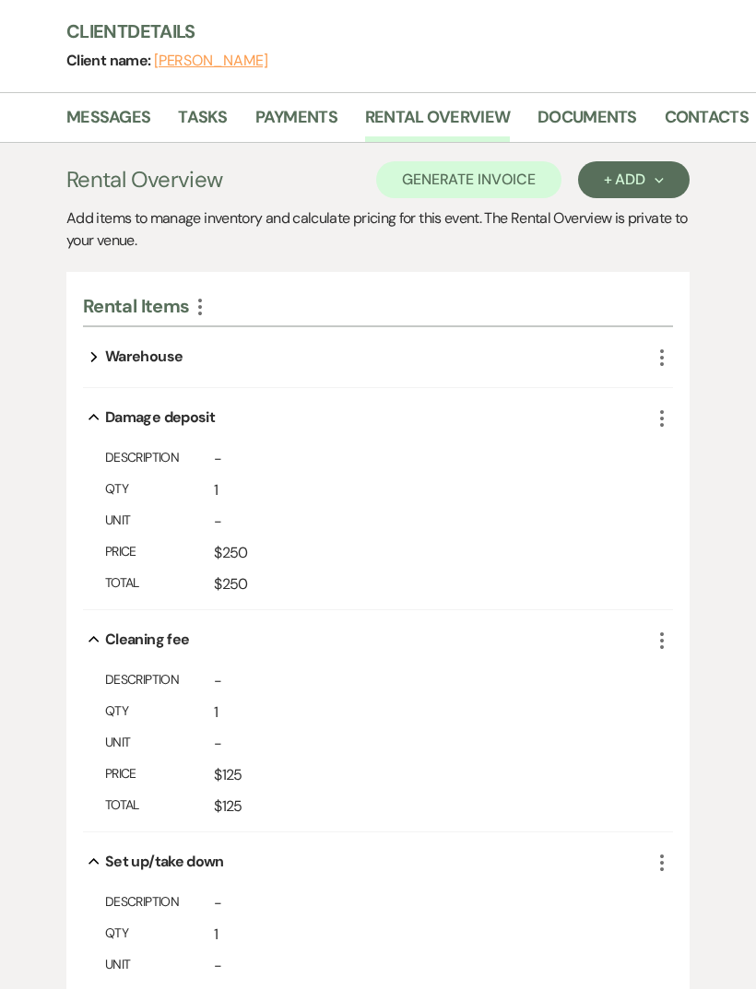
click at [98, 358] on button "Expand" at bounding box center [94, 356] width 22 height 15
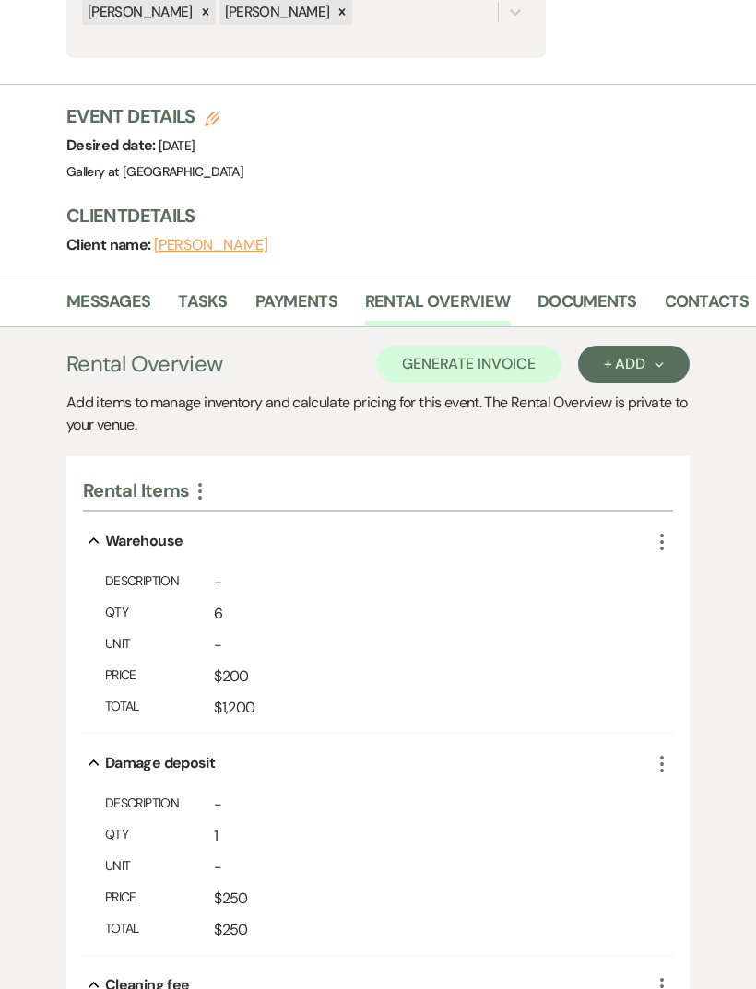
scroll to position [461, 0]
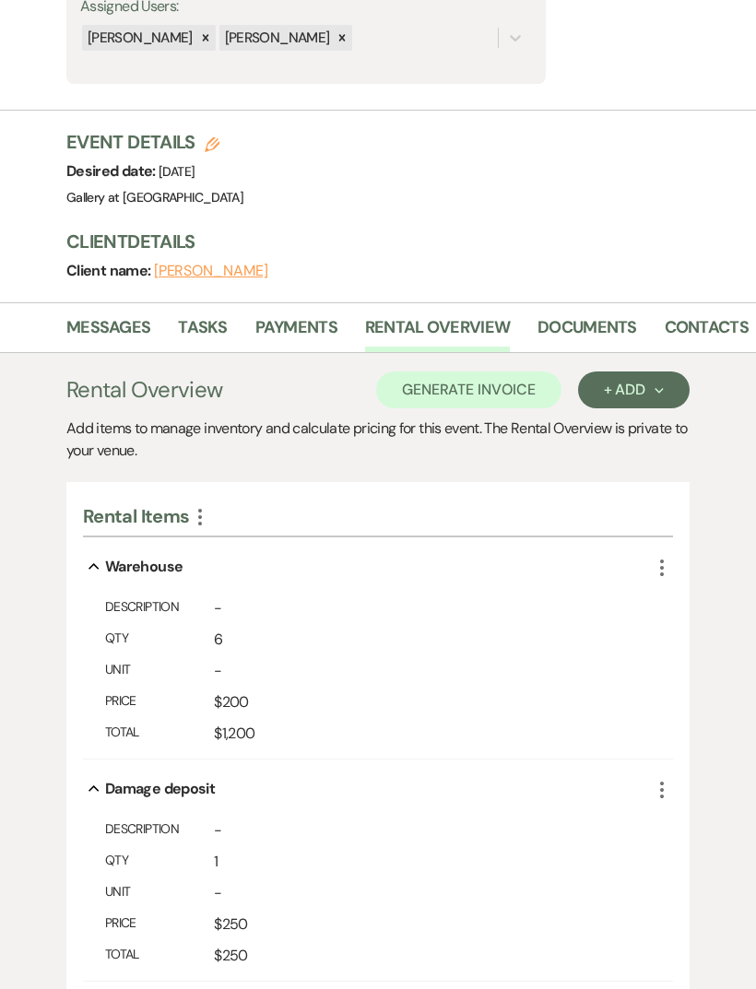
click at [299, 327] on link "Payments" at bounding box center [296, 333] width 82 height 38
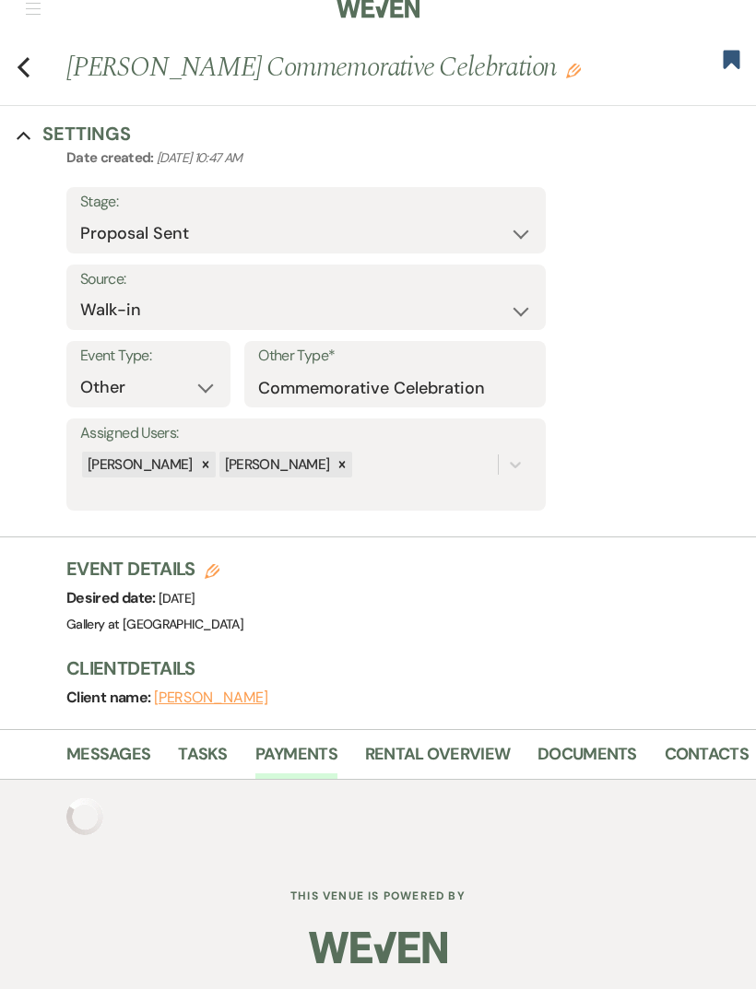
click at [440, 741] on link "Rental Overview" at bounding box center [437, 760] width 145 height 38
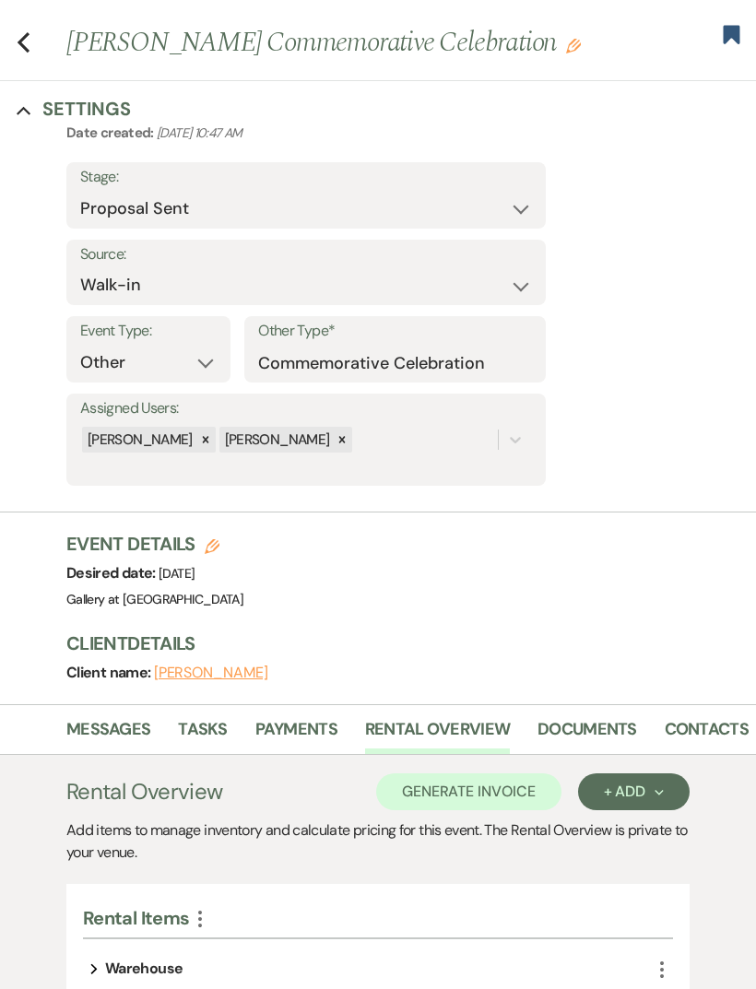
click at [512, 793] on button "Generate Invoice" at bounding box center [468, 791] width 185 height 37
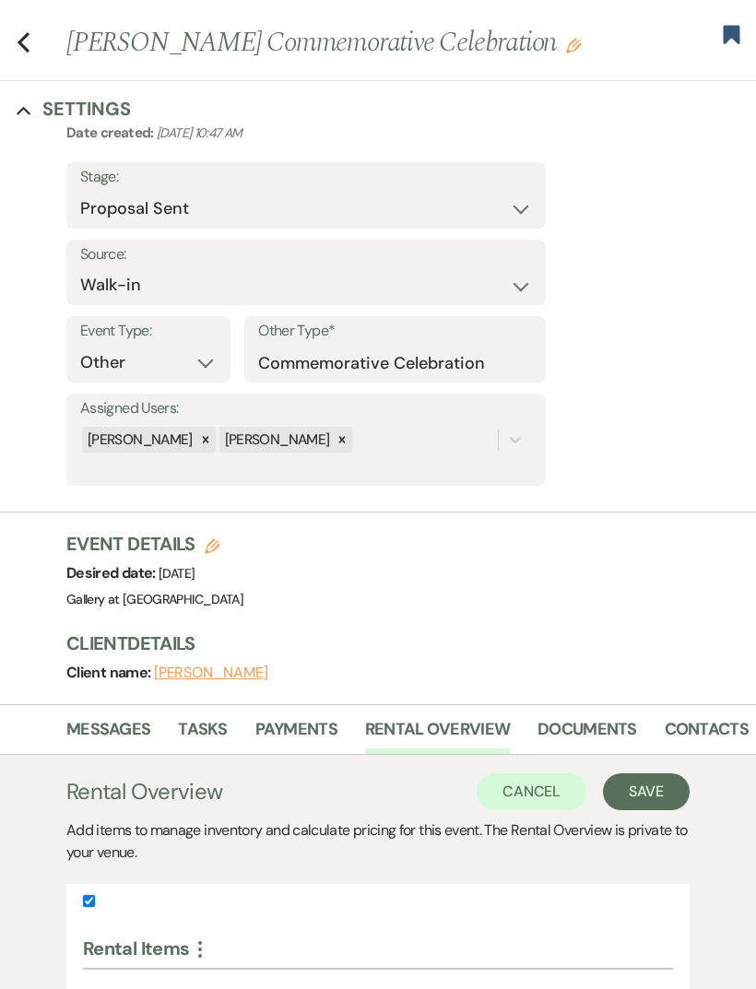
click at [653, 788] on button "Save" at bounding box center [646, 791] width 87 height 37
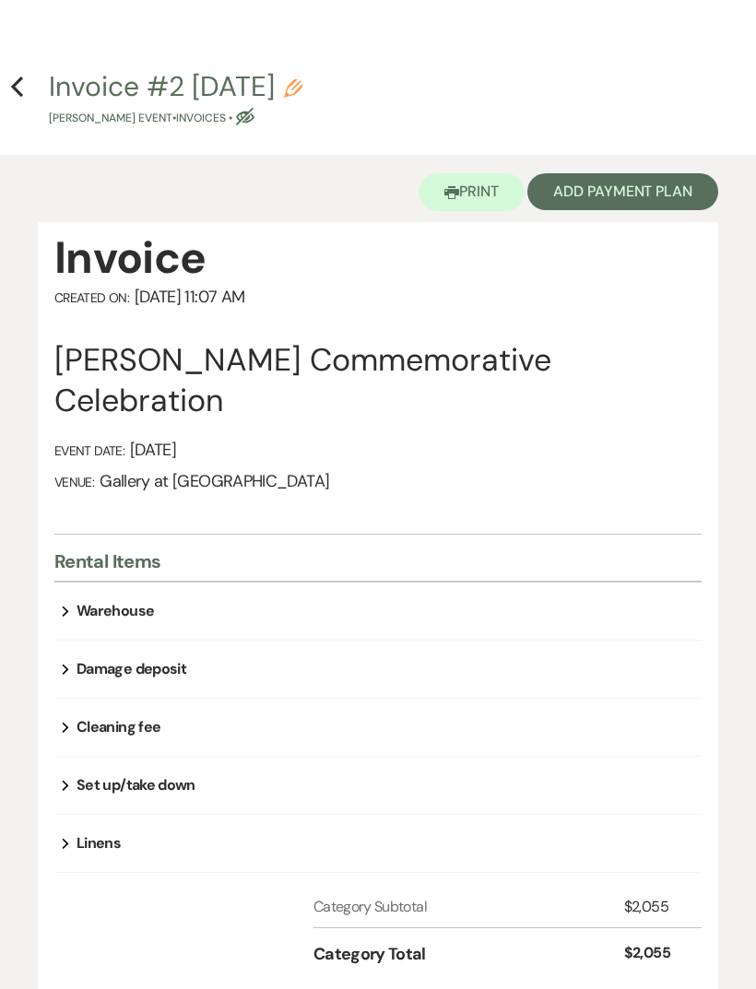
click at [666, 190] on button "Add Payment Plan" at bounding box center [622, 191] width 191 height 37
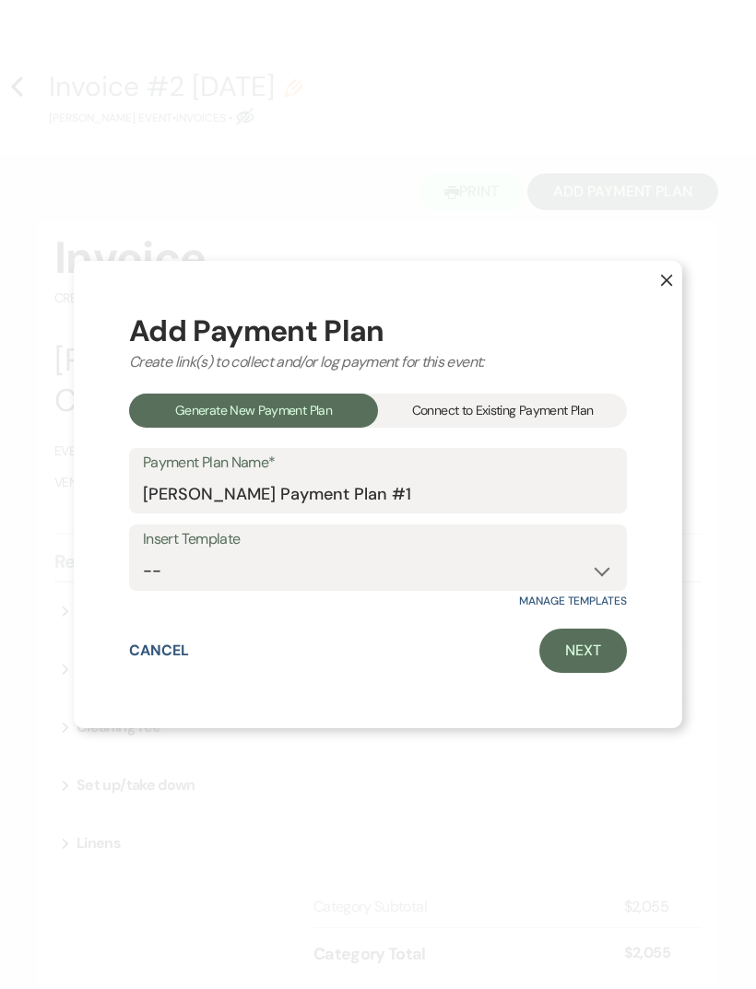
click at [549, 406] on div "Connect to Existing Payment Plan" at bounding box center [502, 411] width 249 height 34
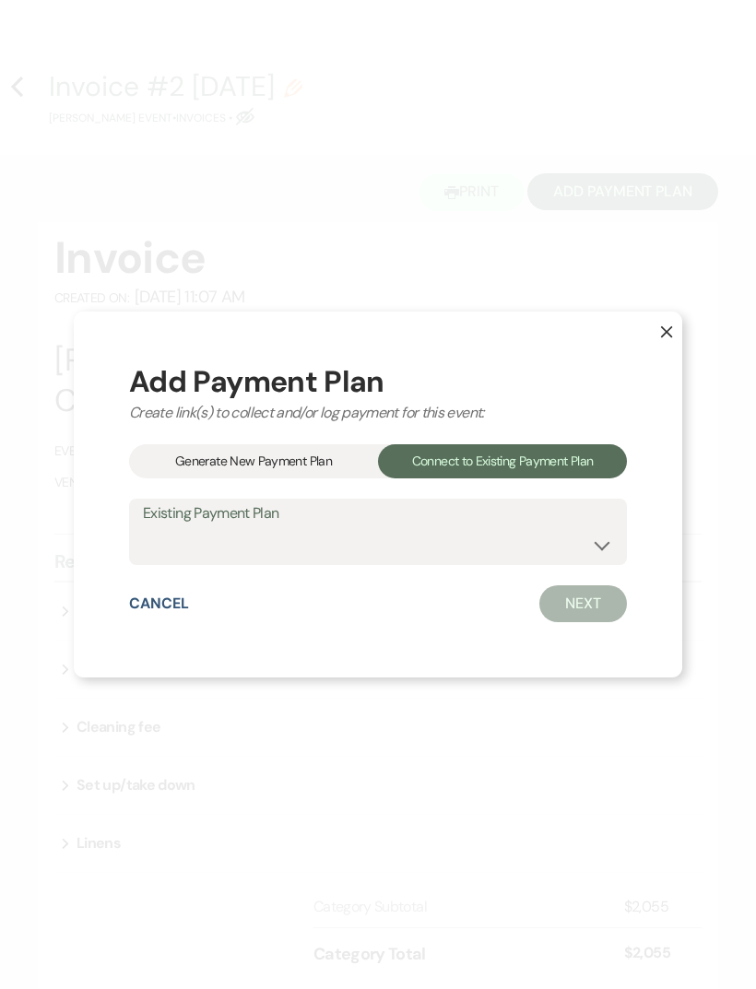
click at [500, 547] on select at bounding box center [378, 545] width 470 height 36
click at [594, 544] on select at bounding box center [378, 545] width 470 height 36
click at [525, 548] on select at bounding box center [378, 545] width 470 height 36
click at [605, 606] on button "Next" at bounding box center [583, 603] width 88 height 37
click at [334, 464] on div "Generate New Payment Plan" at bounding box center [253, 461] width 249 height 34
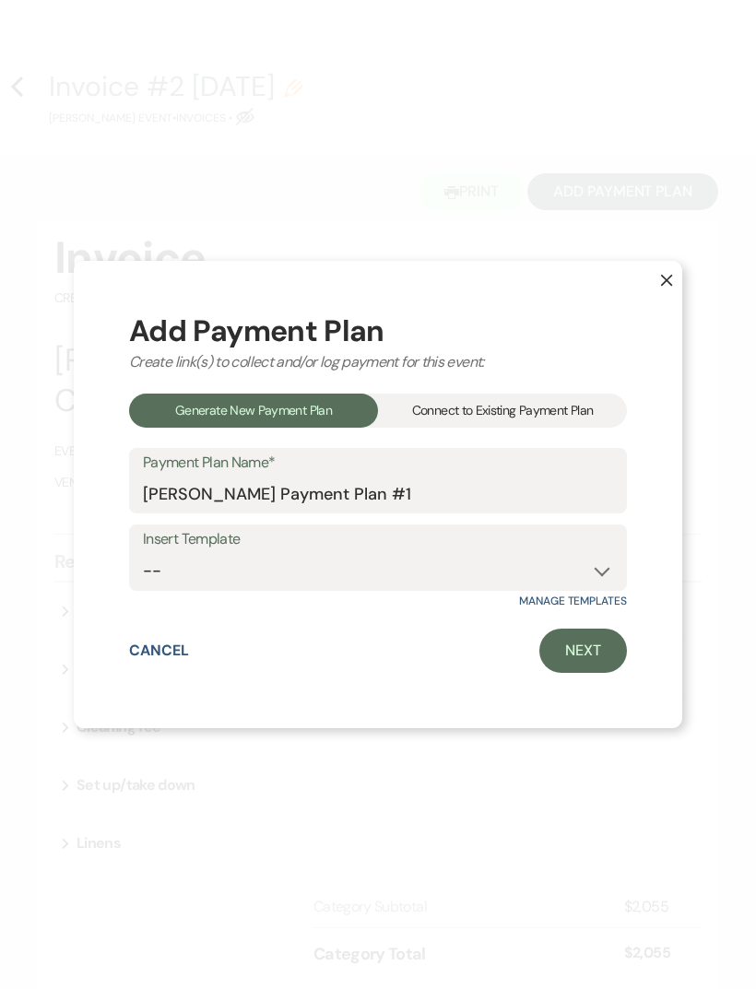
click at [509, 406] on div "Connect to Existing Payment Plan" at bounding box center [502, 411] width 249 height 34
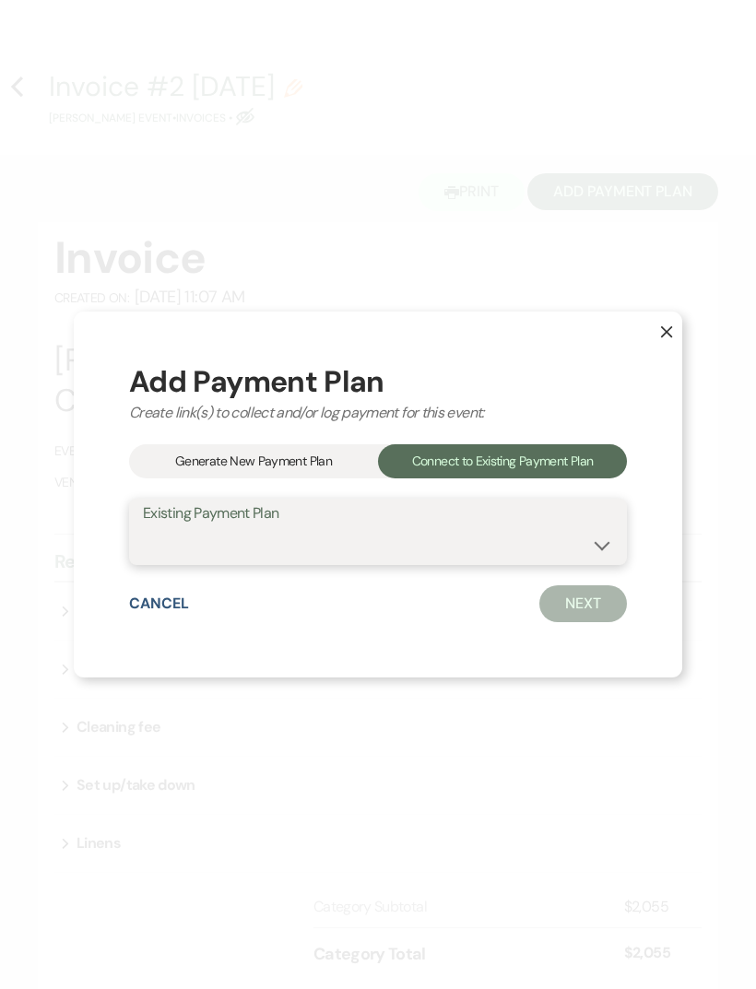
click at [514, 550] on select at bounding box center [378, 545] width 470 height 36
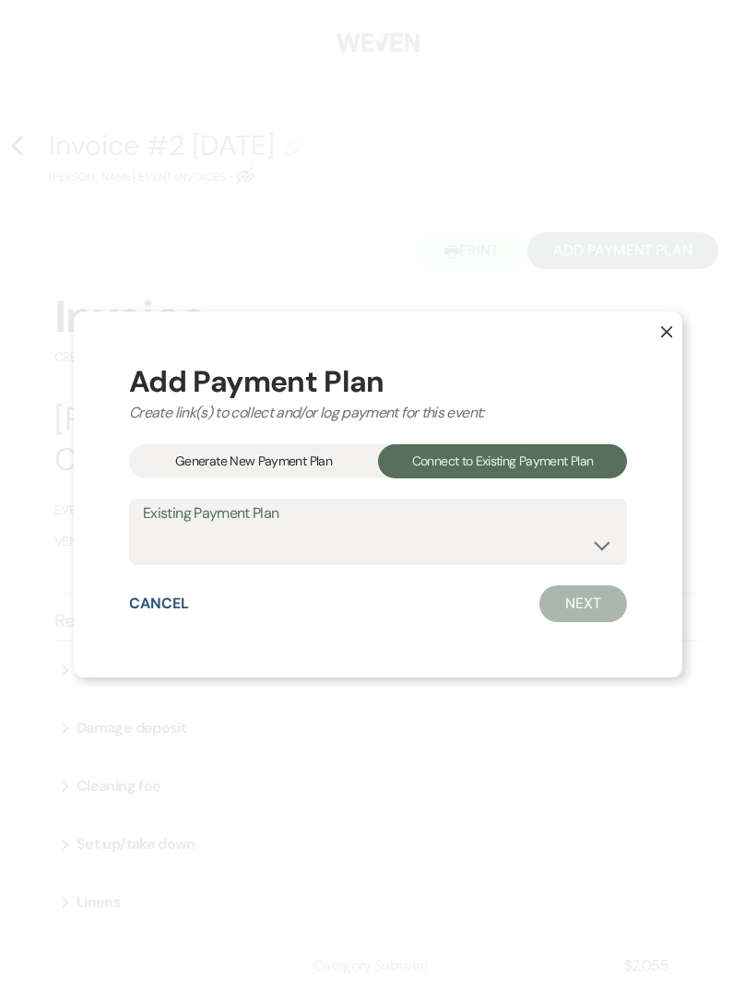
select select "24655"
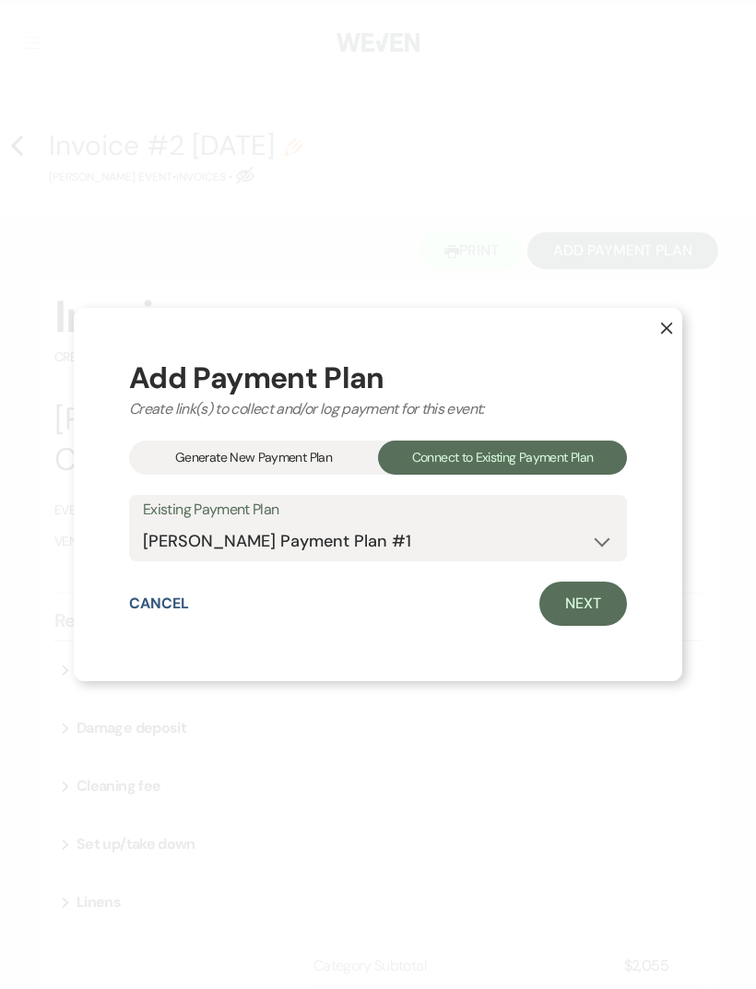
click at [589, 618] on link "Next" at bounding box center [583, 604] width 88 height 44
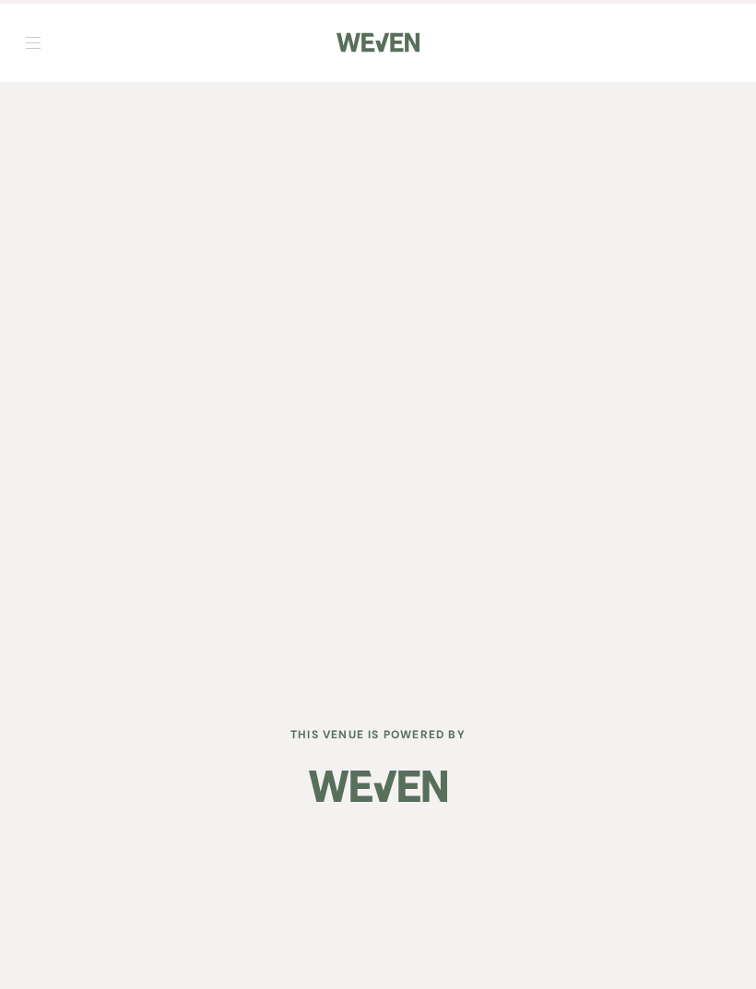
select select "27333"
select select "2"
select select "flat"
select select "true"
select select "both"
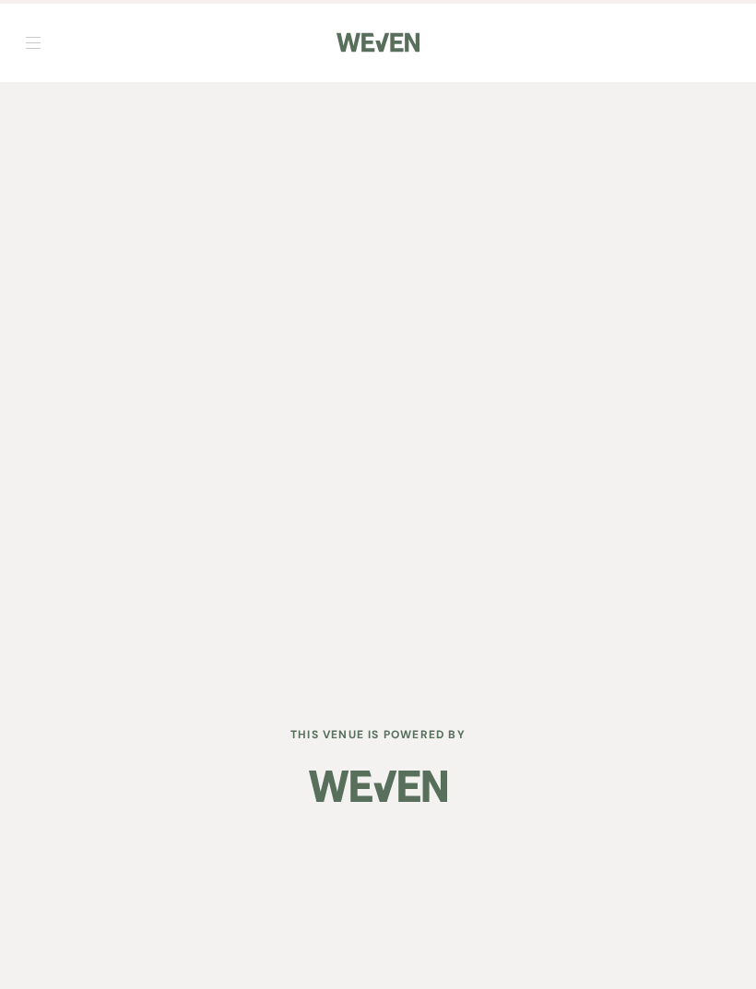
select select "days"
select select "afterDueDate"
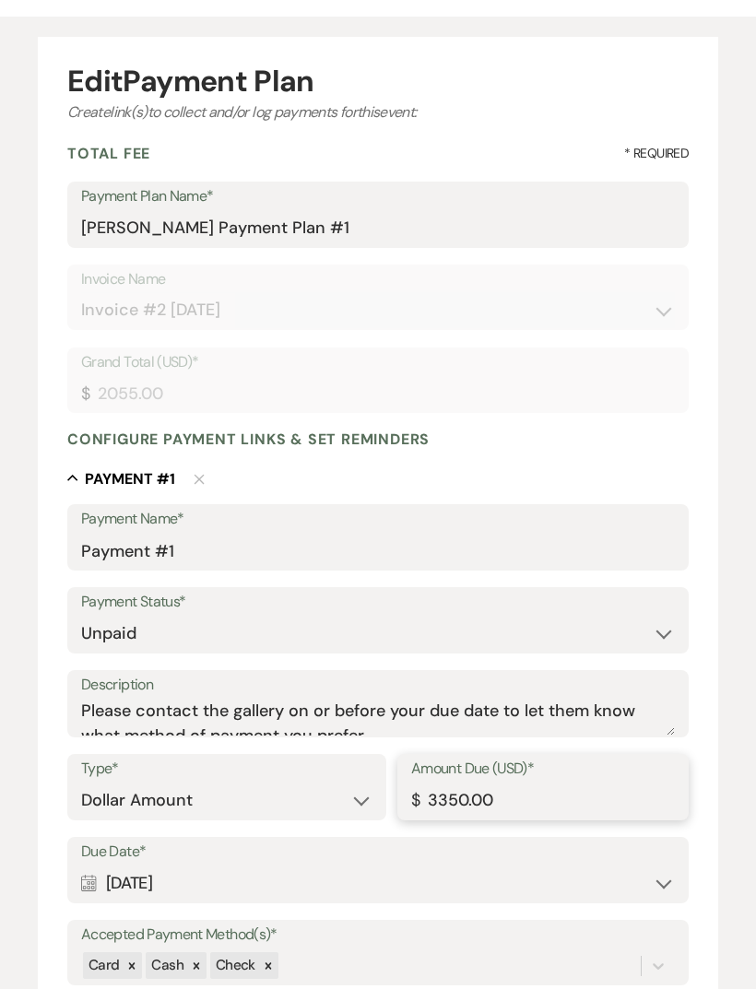
click at [535, 790] on input "3350.00" at bounding box center [543, 801] width 264 height 36
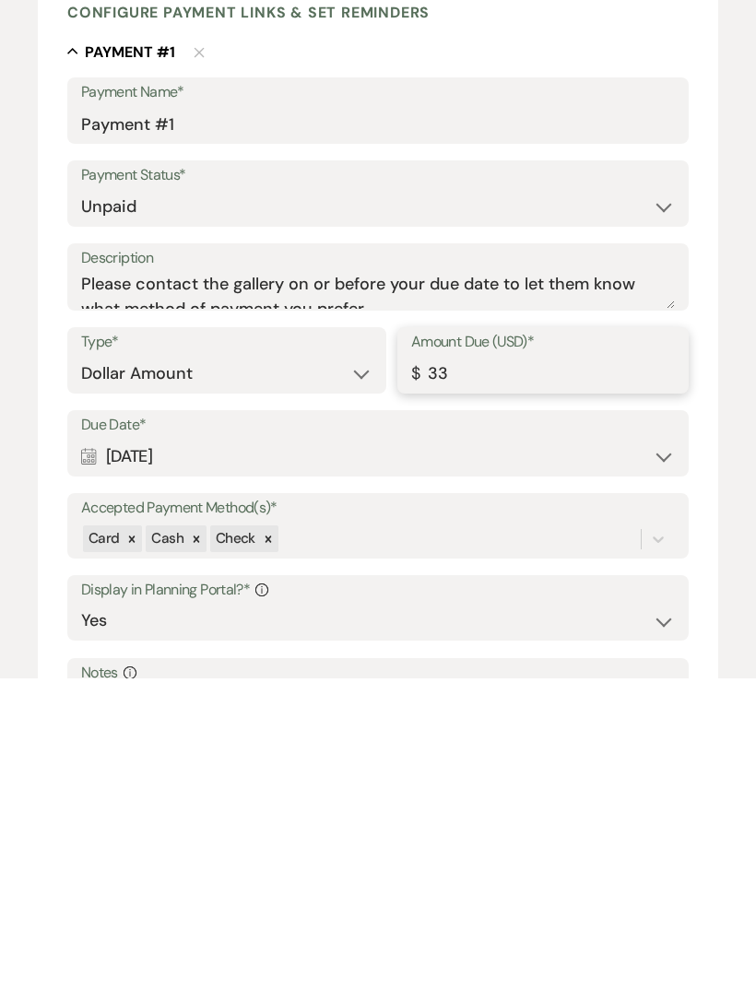
type input "3"
click at [141, 749] on div "Calendar [DATE] Expand" at bounding box center [378, 767] width 594 height 36
type input "2055.00"
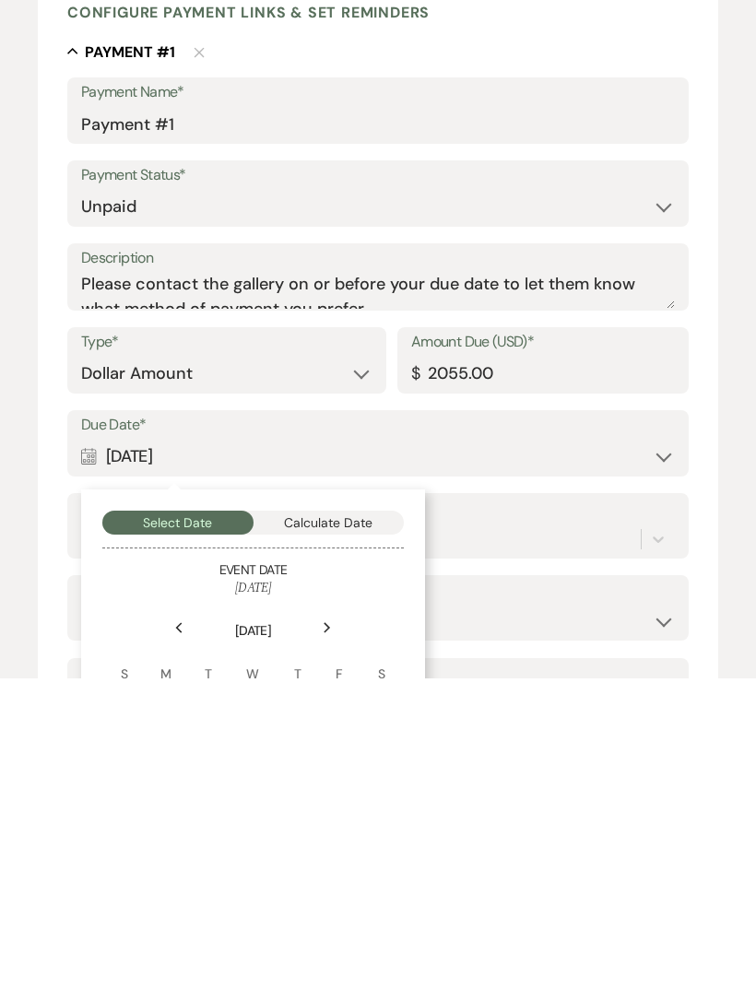
scroll to position [603, 0]
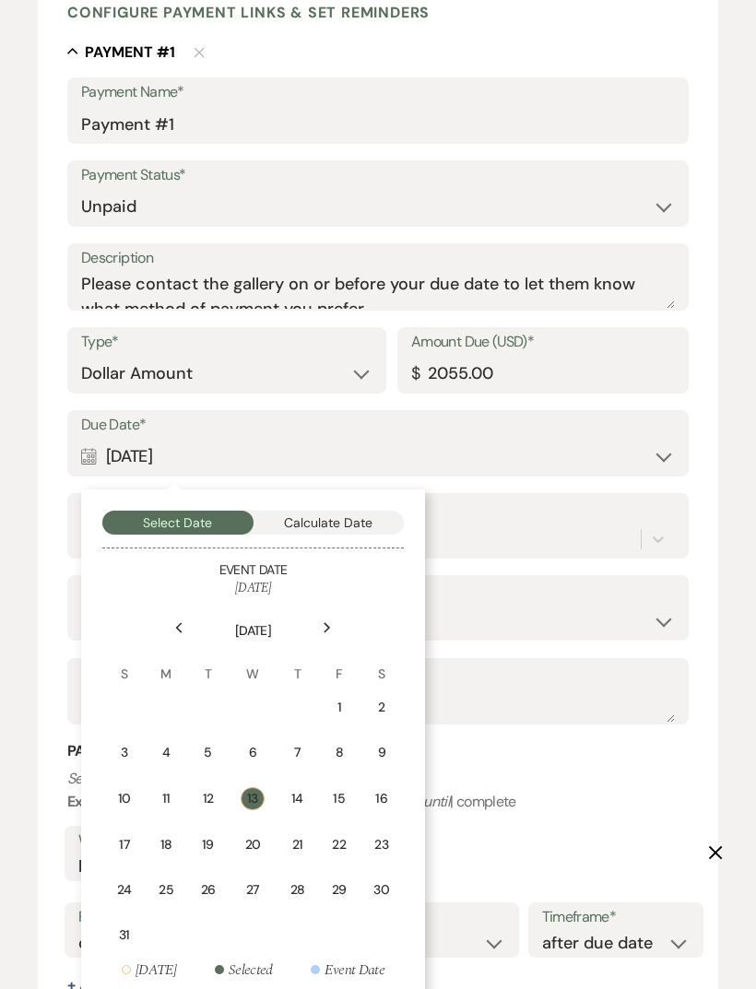
click at [735, 754] on div "Edit Payment Plan Create link(s) to collect and/or log payments for this event:…" at bounding box center [378, 377] width 756 height 1575
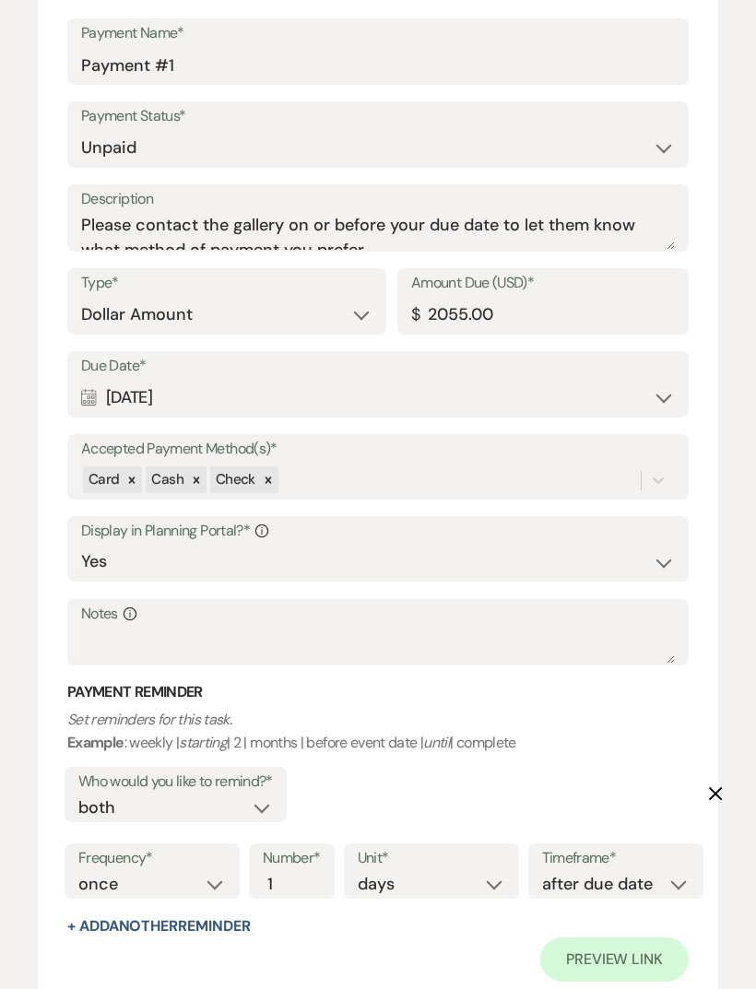
scroll to position [824, 0]
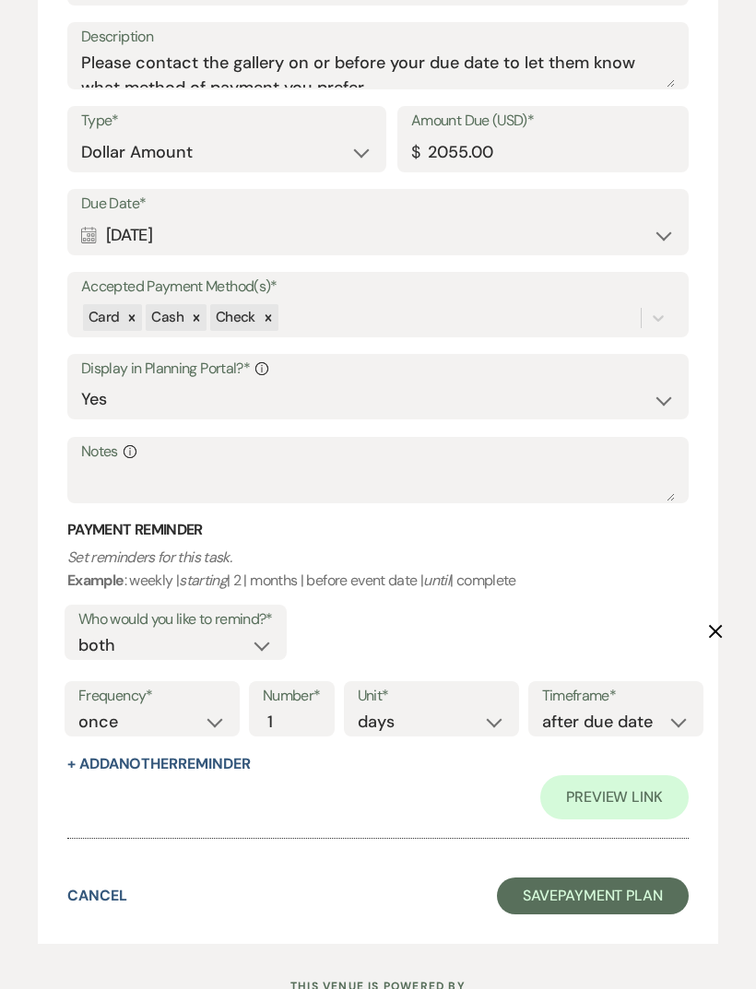
click at [652, 877] on button "Save Payment Plan" at bounding box center [593, 895] width 192 height 37
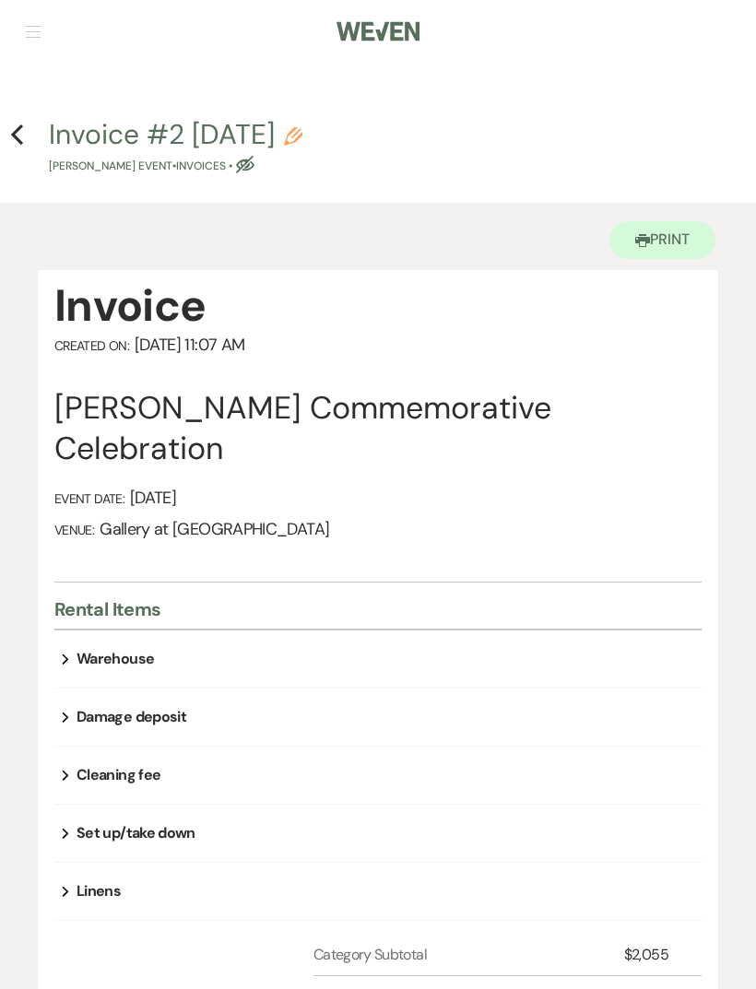
scroll to position [6, 0]
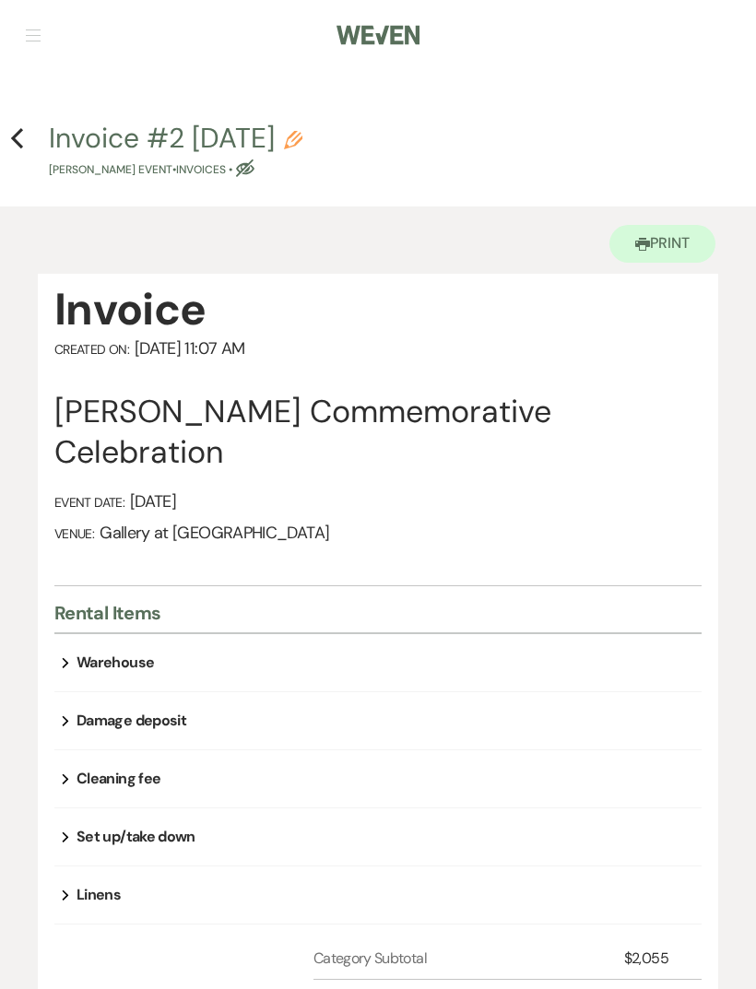
click at [22, 138] on icon "Previous" at bounding box center [17, 139] width 14 height 22
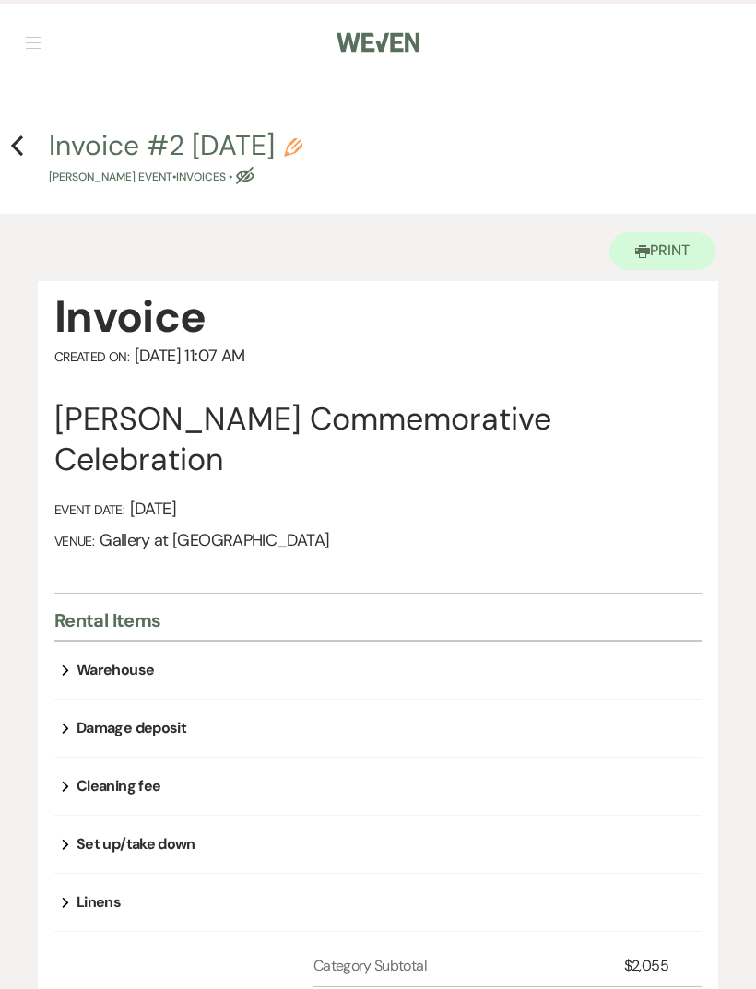
select select "6"
select select "23"
select select "13"
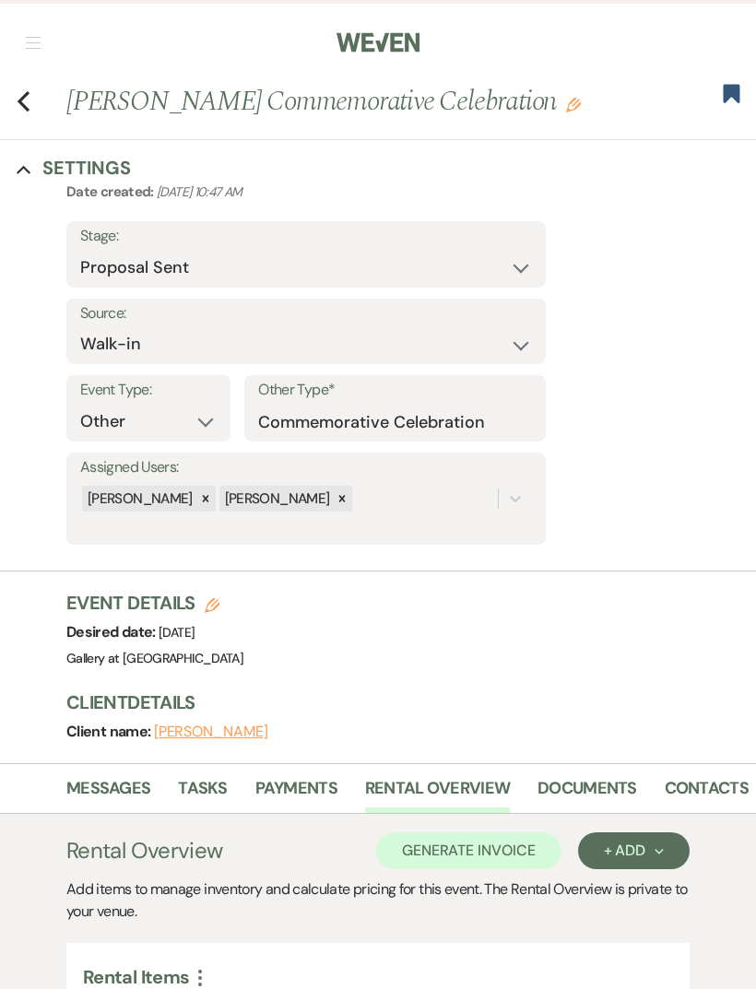
click at [109, 794] on link "Messages" at bounding box center [108, 794] width 84 height 38
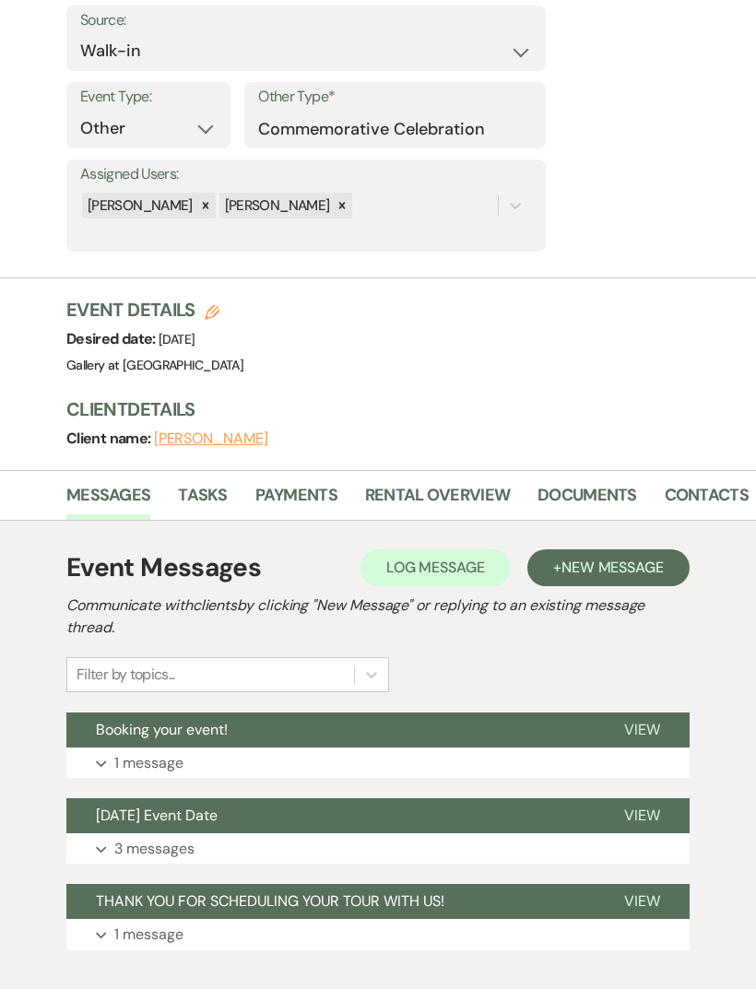
scroll to position [293, 0]
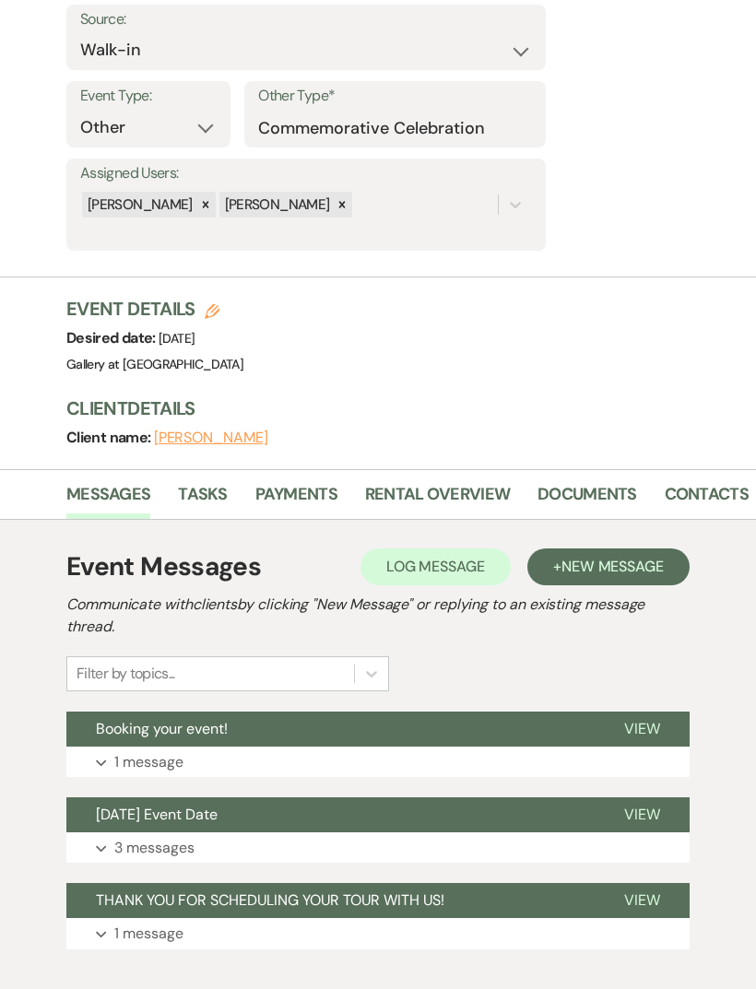
click at [515, 757] on button "Expand 1 message" at bounding box center [377, 762] width 623 height 31
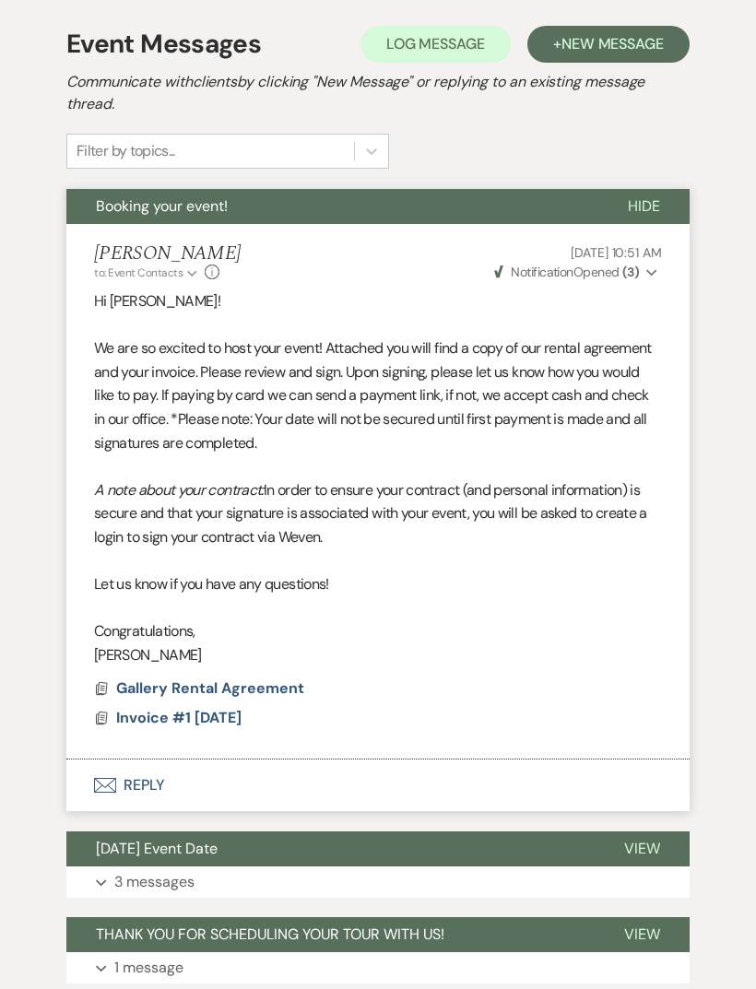
click at [155, 775] on button "Envelope Reply" at bounding box center [377, 785] width 623 height 52
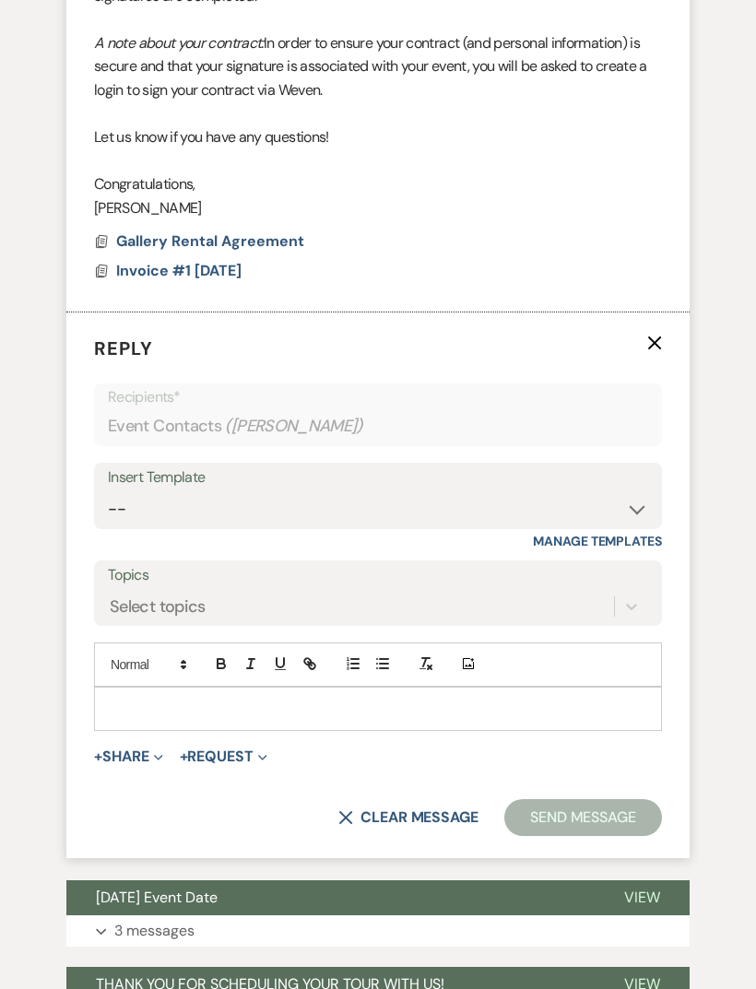
click at [147, 699] on p at bounding box center [378, 709] width 538 height 20
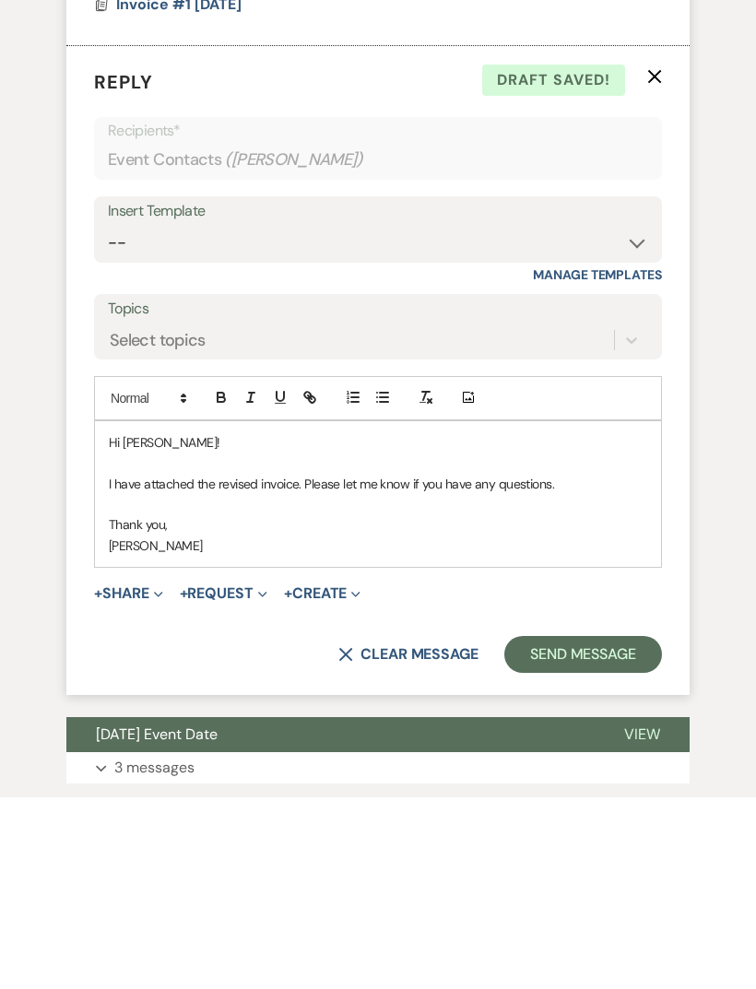
click at [253, 666] on p "I have attached the revised invoice. Please let me know if you have any questio…" at bounding box center [378, 676] width 538 height 20
click at [123, 779] on button "+ Share Expand" at bounding box center [128, 786] width 69 height 15
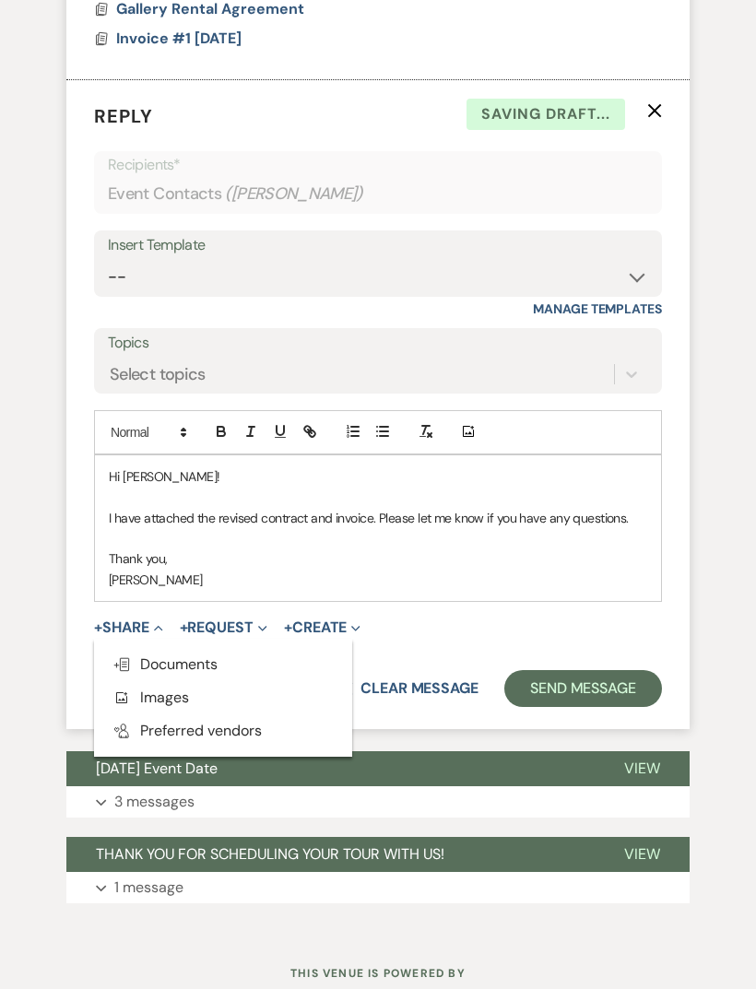
click at [161, 654] on span "Doc Upload Documents" at bounding box center [164, 663] width 105 height 19
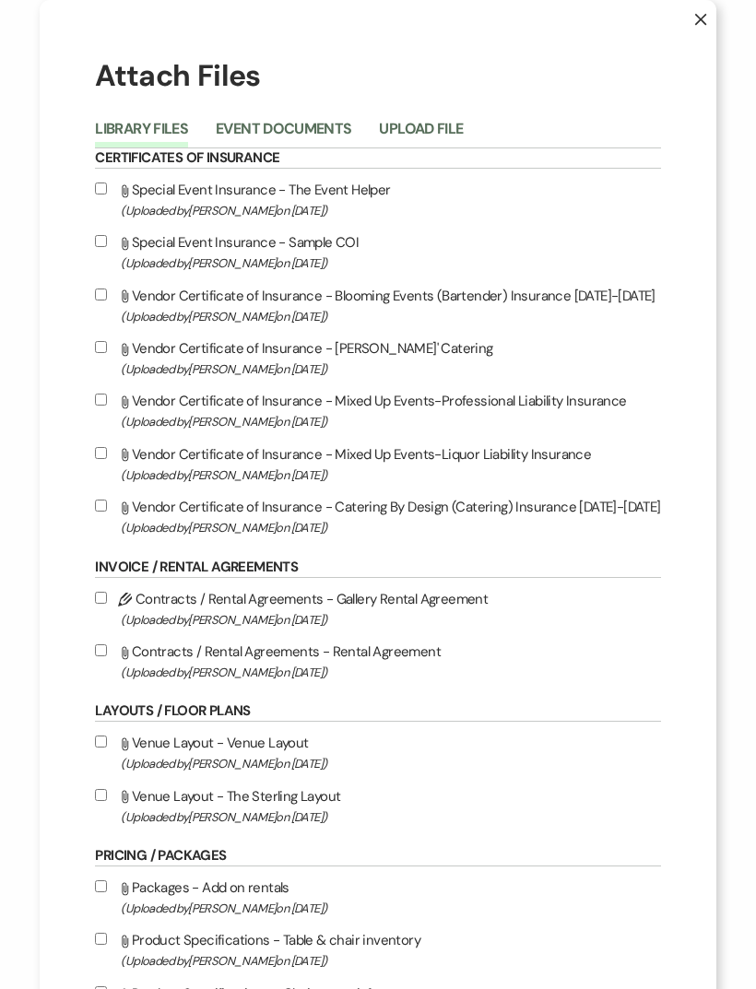
click at [245, 124] on button "Event Documents" at bounding box center [283, 135] width 135 height 26
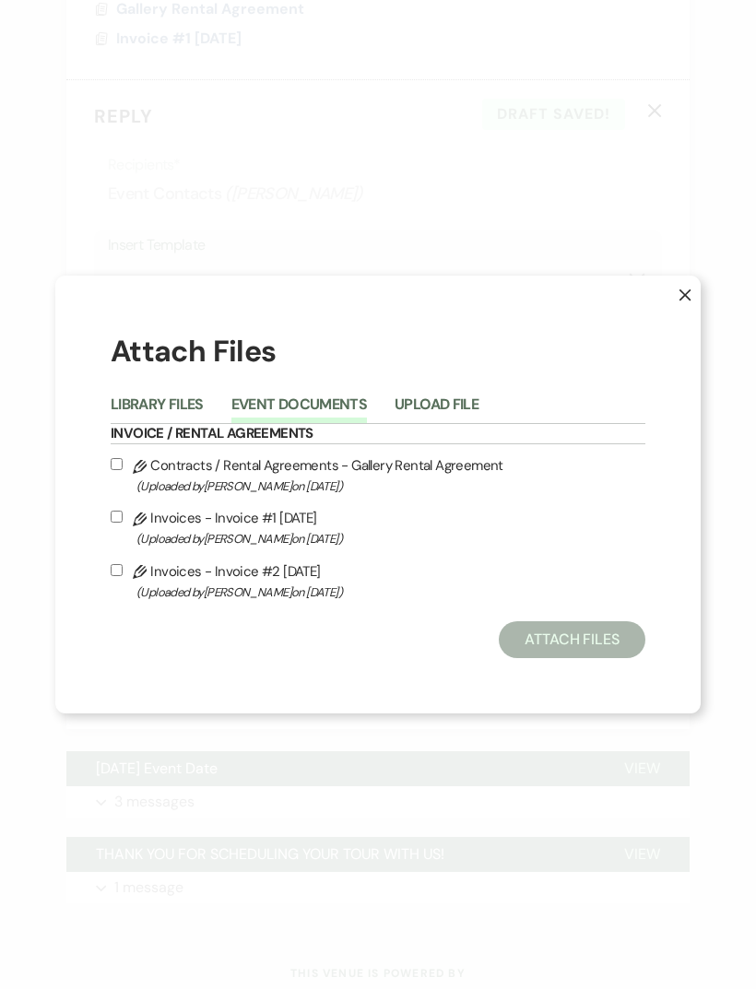
click at [118, 470] on input "Pencil Contracts / Rental Agreements - Gallery Rental Agreement (Uploaded by [P…" at bounding box center [117, 464] width 12 height 12
checkbox input "true"
click at [129, 594] on label "Pencil Invoices - Invoice #2 8-13-2025 (Uploaded by Shelby on Aug 13th, 2025 )" at bounding box center [378, 580] width 535 height 43
click at [123, 576] on input "Pencil Invoices - Invoice #2 8-13-2025 (Uploaded by Shelby on Aug 13th, 2025 )" at bounding box center [117, 570] width 12 height 12
checkbox input "true"
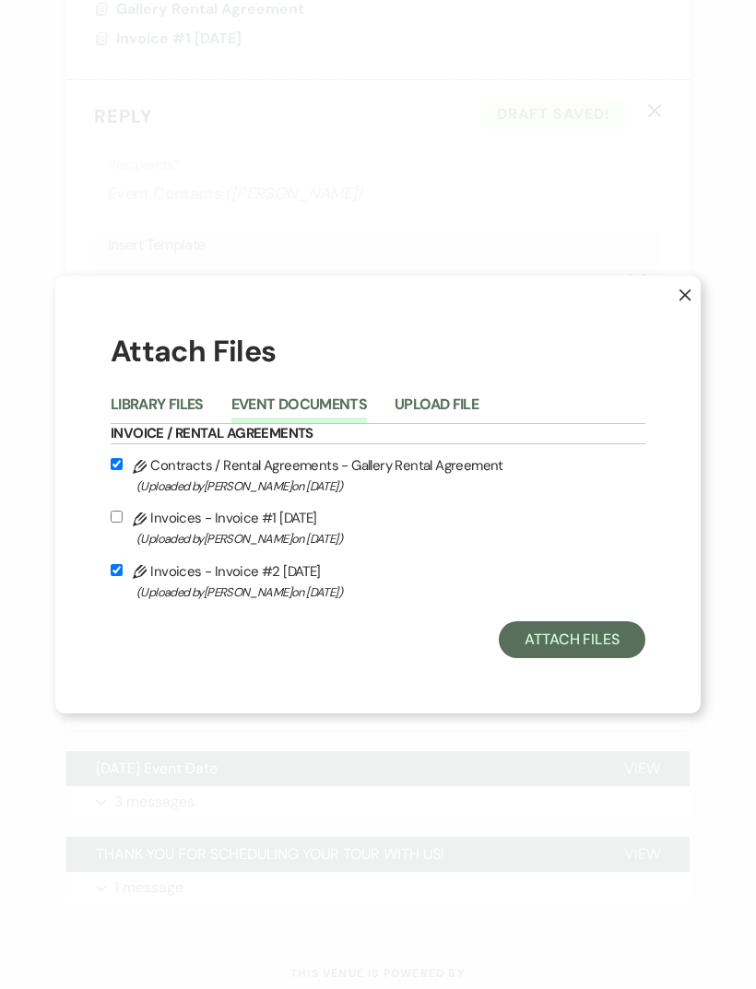
click at [547, 658] on button "Attach Files" at bounding box center [572, 639] width 147 height 37
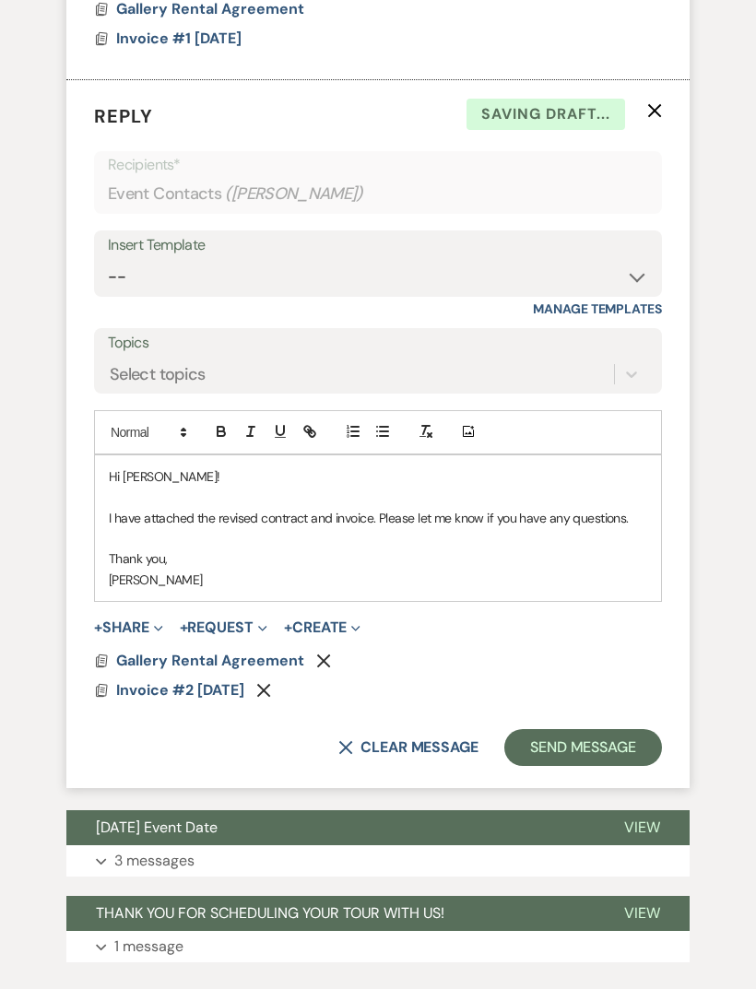
click at [258, 651] on span "Gallery Rental Agreement" at bounding box center [210, 660] width 188 height 19
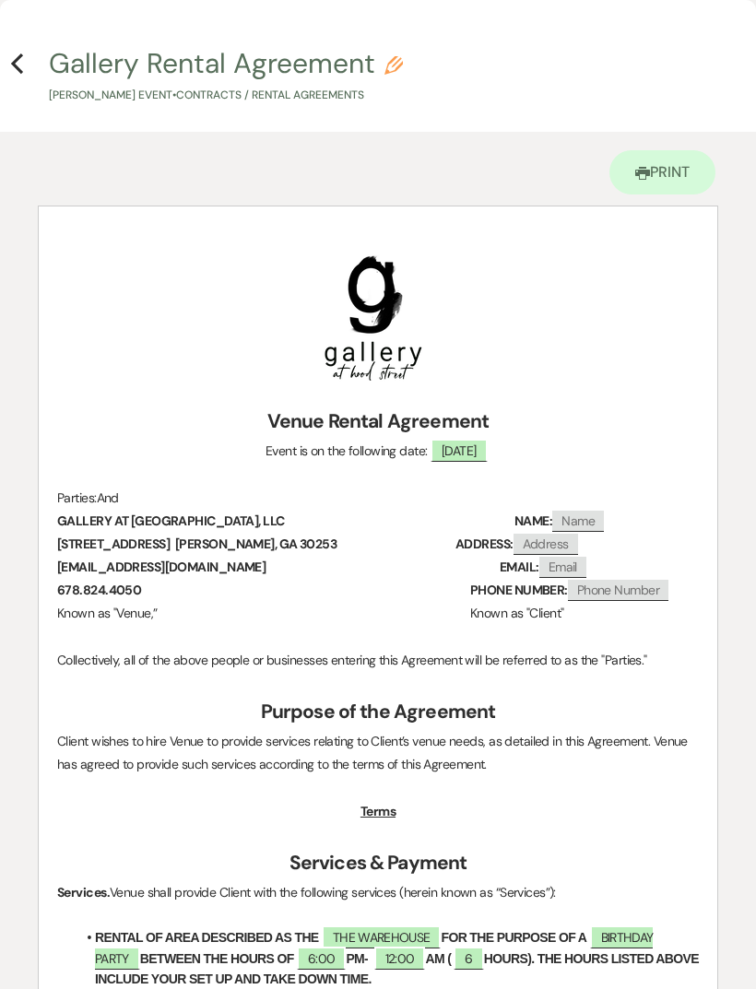
scroll to position [0, 0]
click at [22, 62] on icon "Previous" at bounding box center [17, 64] width 14 height 22
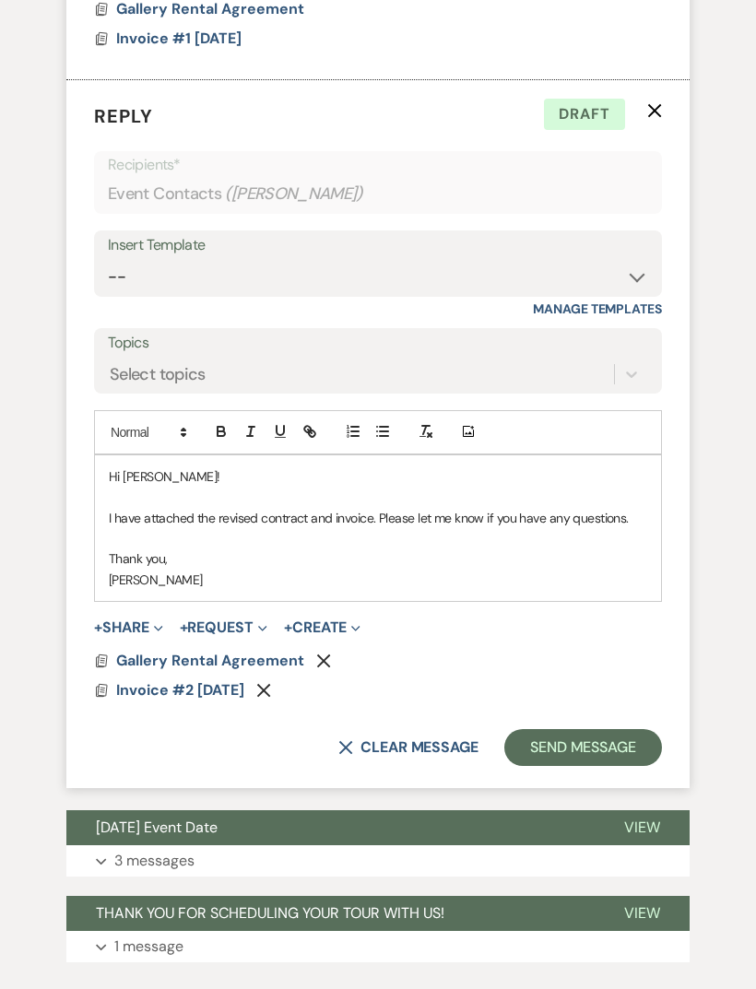
click at [192, 680] on span "Invoice #2 [DATE]" at bounding box center [180, 689] width 128 height 19
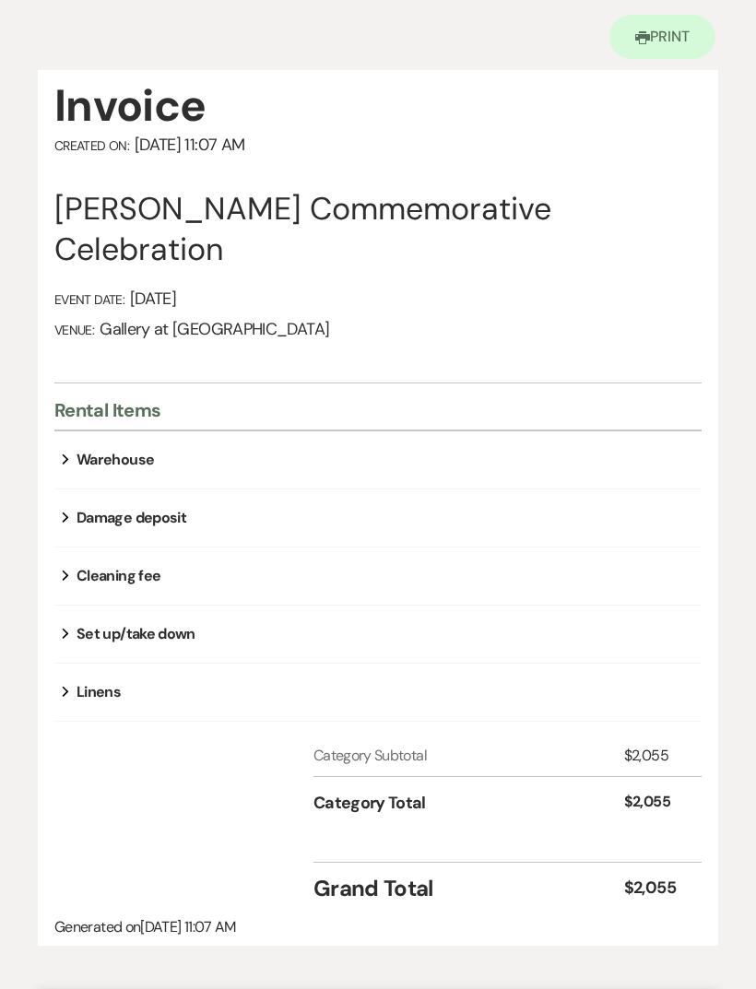
scroll to position [139, 0]
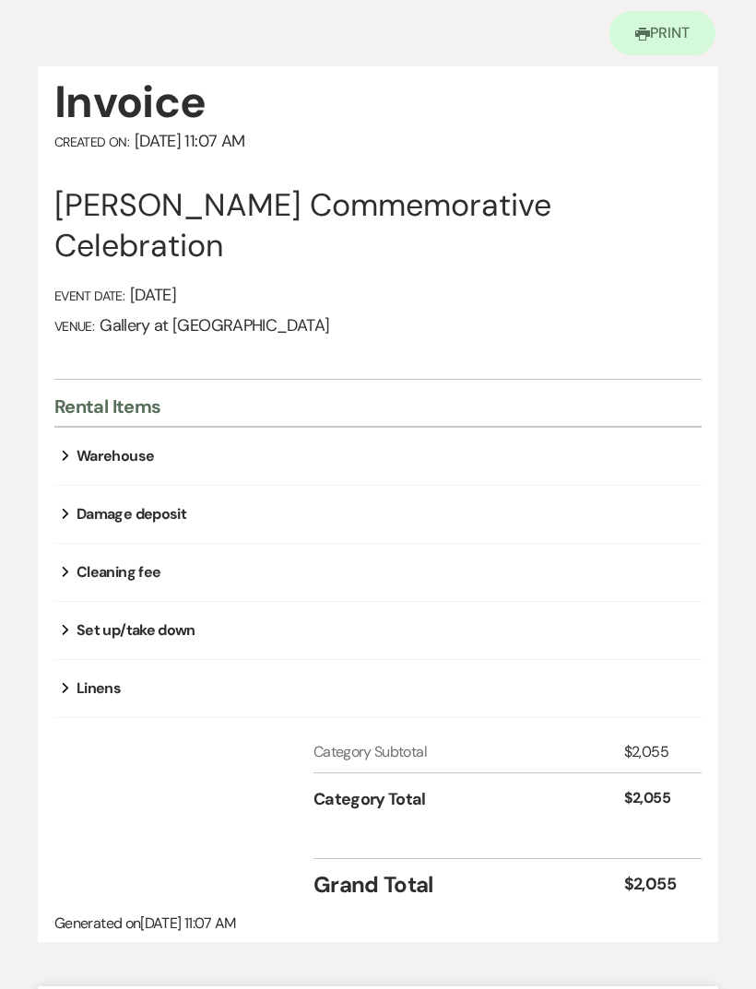
click at [90, 579] on div "Cleaning fee" at bounding box center [118, 572] width 84 height 22
click at [69, 568] on button "Expand" at bounding box center [65, 572] width 22 height 15
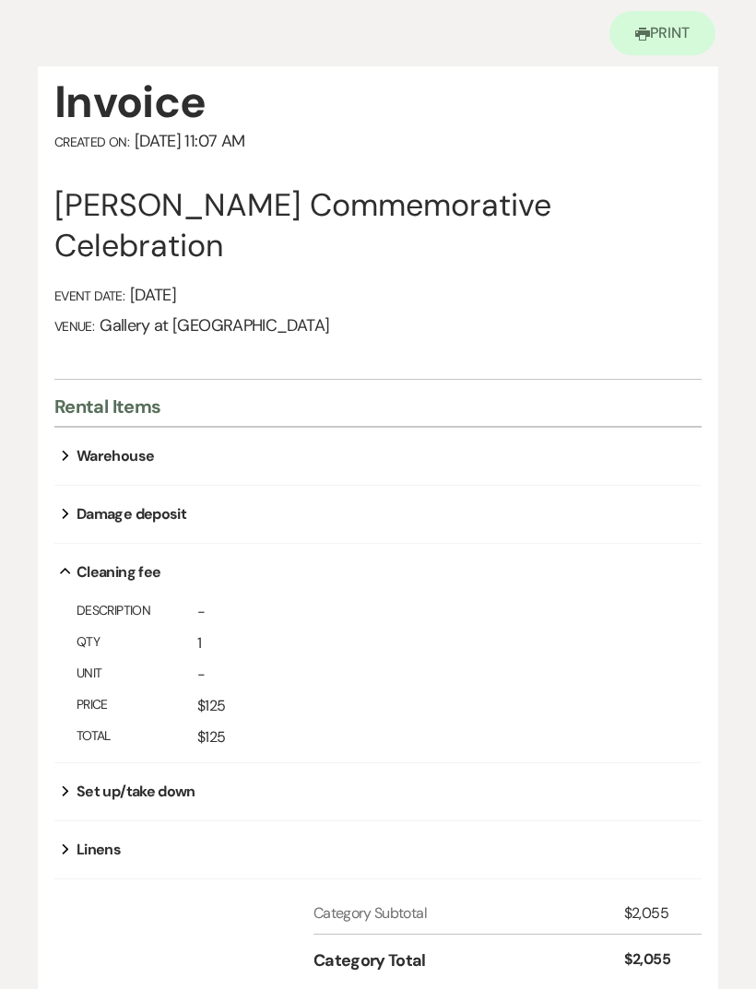
click at [71, 578] on button "Collapse" at bounding box center [65, 572] width 22 height 15
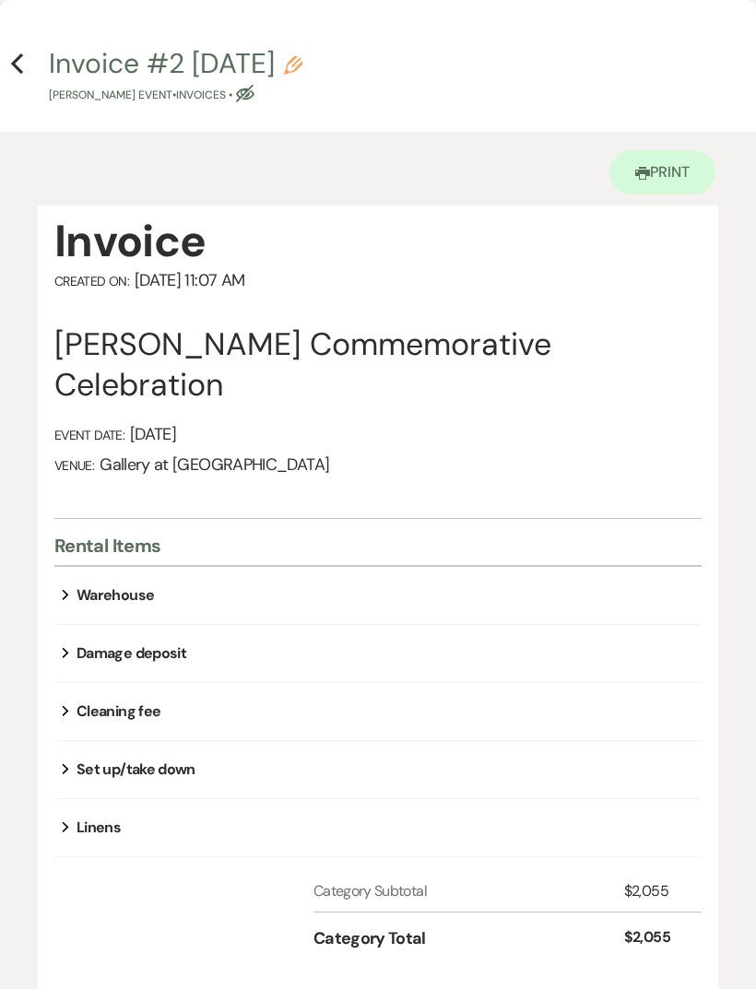
scroll to position [0, 0]
click at [11, 67] on icon "Previous" at bounding box center [17, 64] width 14 height 22
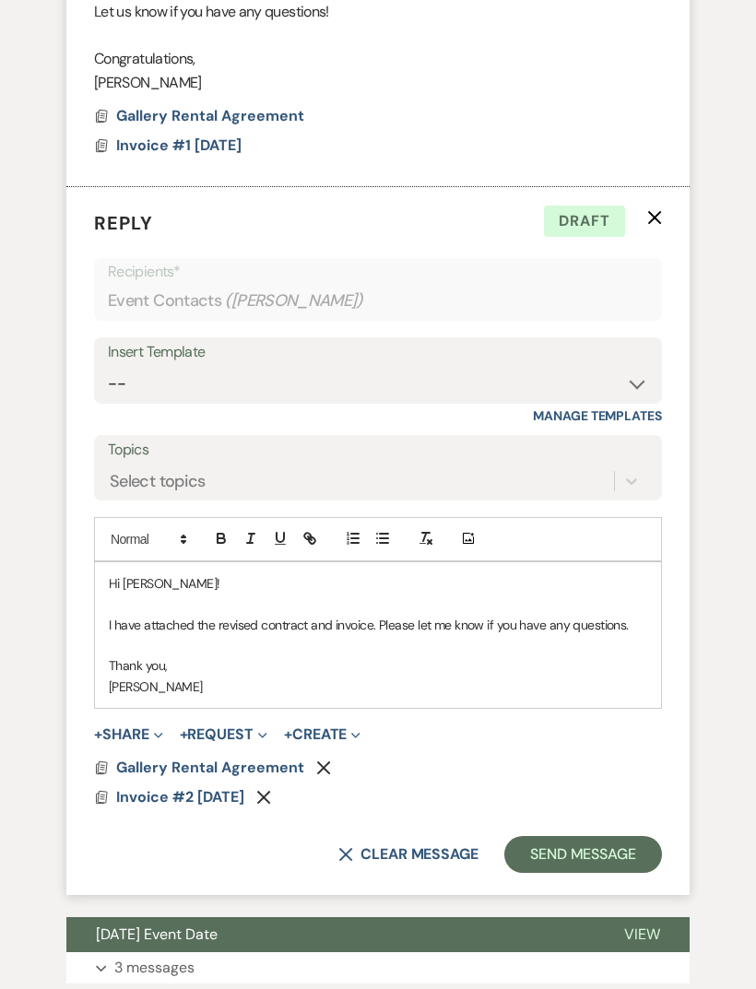
scroll to position [1385, 0]
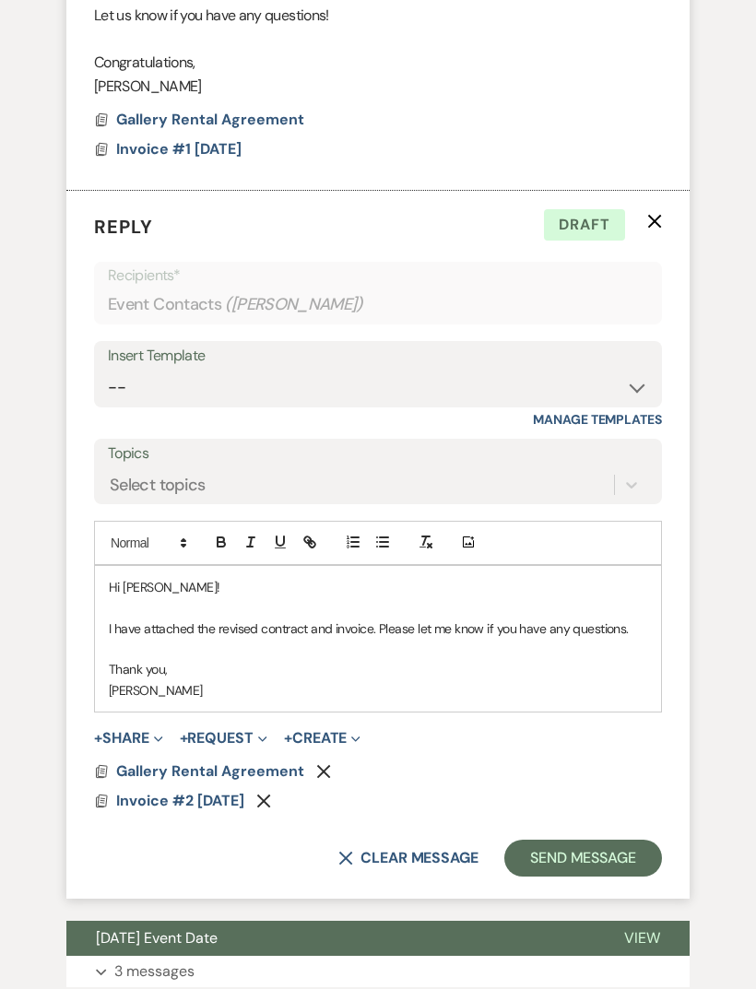
click at [611, 840] on button "Send Message" at bounding box center [583, 858] width 158 height 37
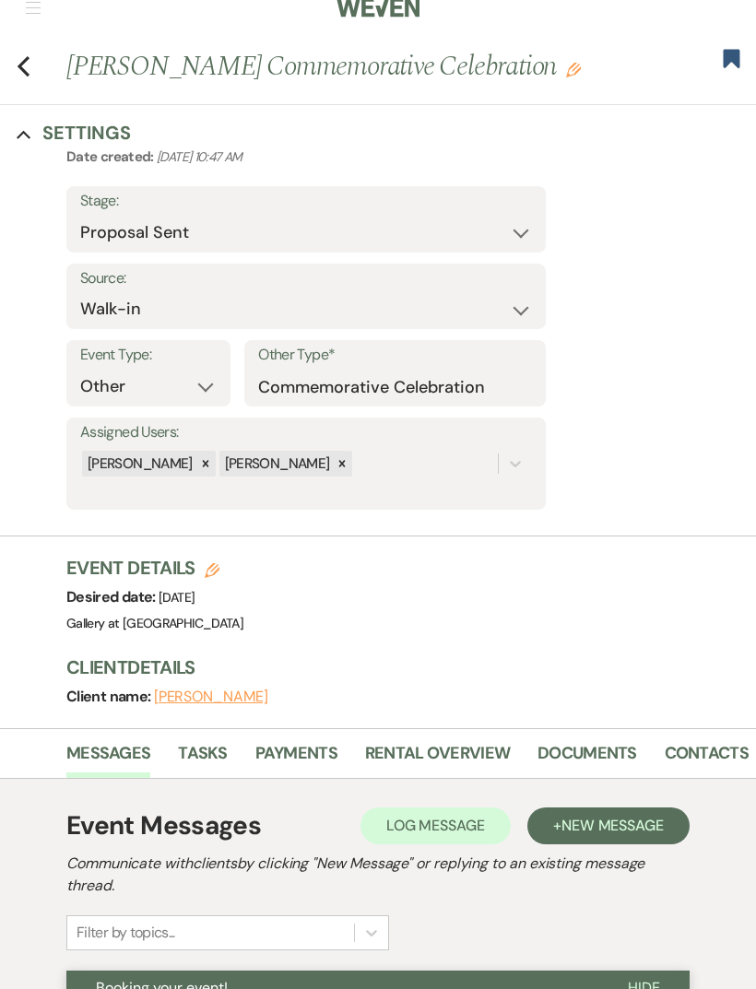
scroll to position [0, 0]
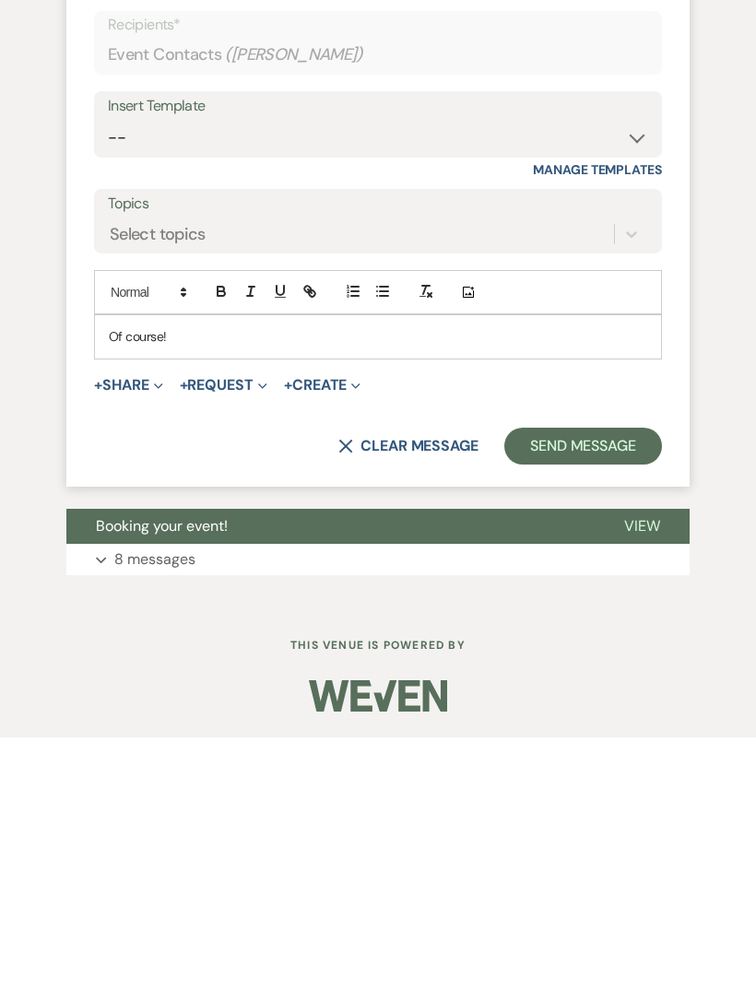
click at [603, 679] on button "Send Message" at bounding box center [583, 697] width 158 height 37
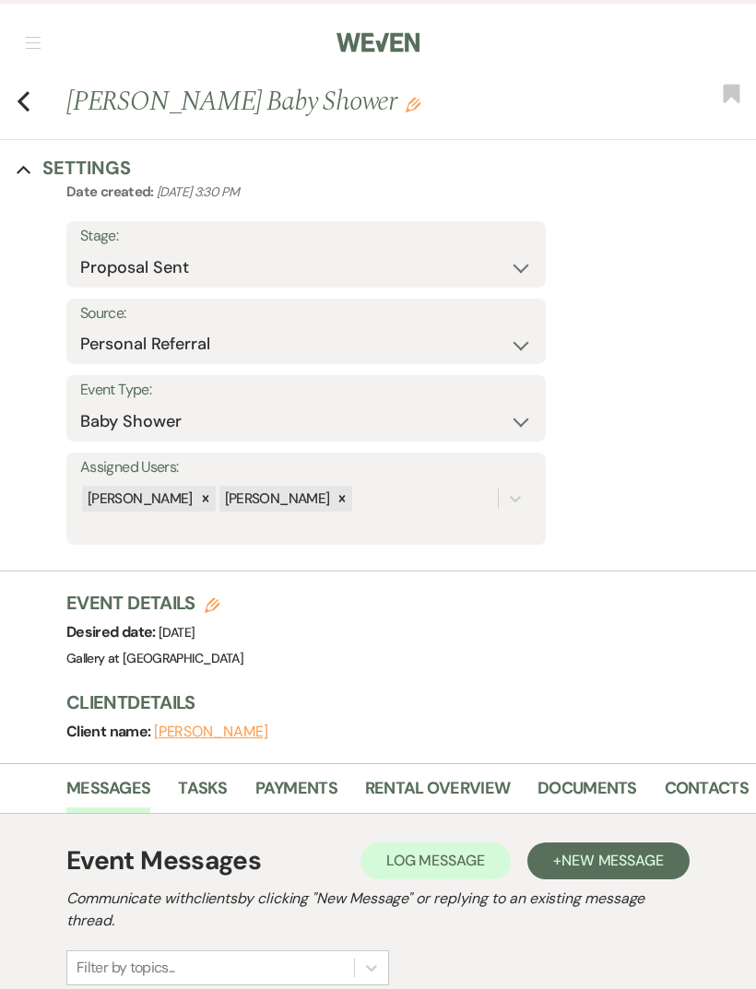
click at [26, 107] on use "button" at bounding box center [24, 101] width 12 height 20
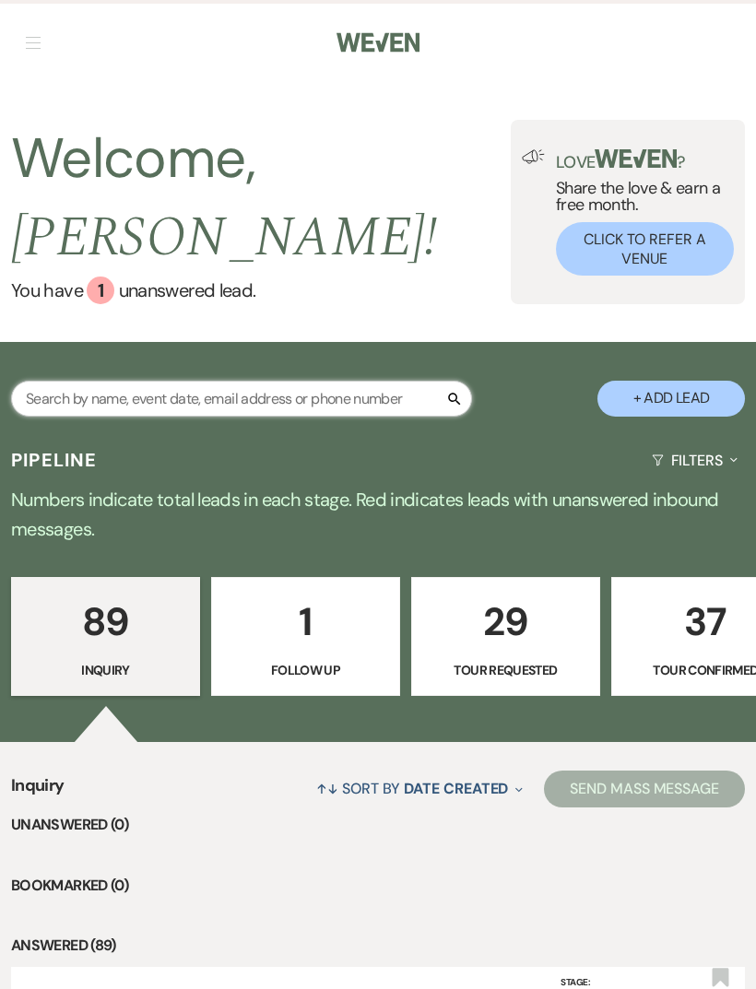
click at [332, 381] on input "text" at bounding box center [241, 399] width 461 height 36
type input "Teresa"
select select "6"
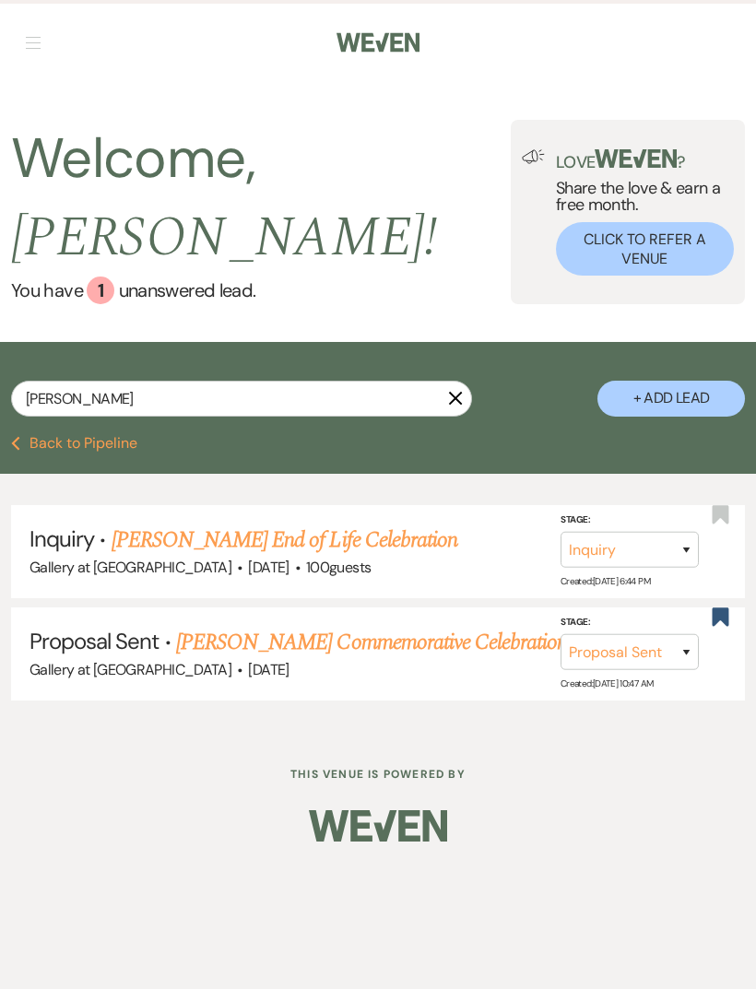
click at [479, 626] on link "[PERSON_NAME] Commemorative Celebration" at bounding box center [372, 642] width 392 height 33
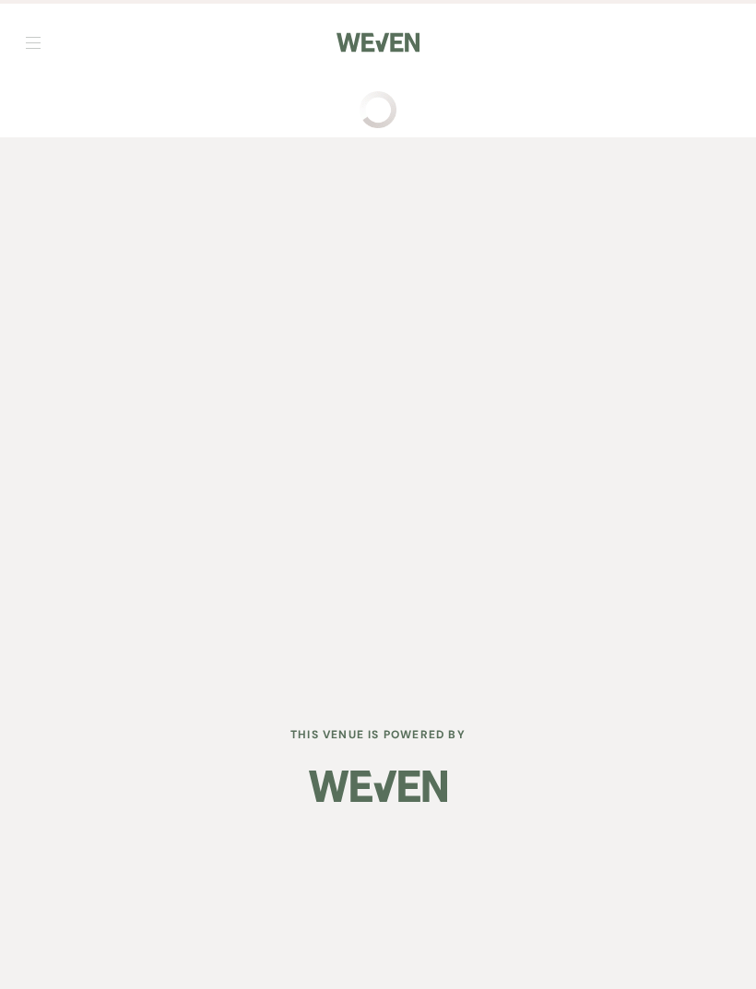
select select "6"
select select "23"
select select "13"
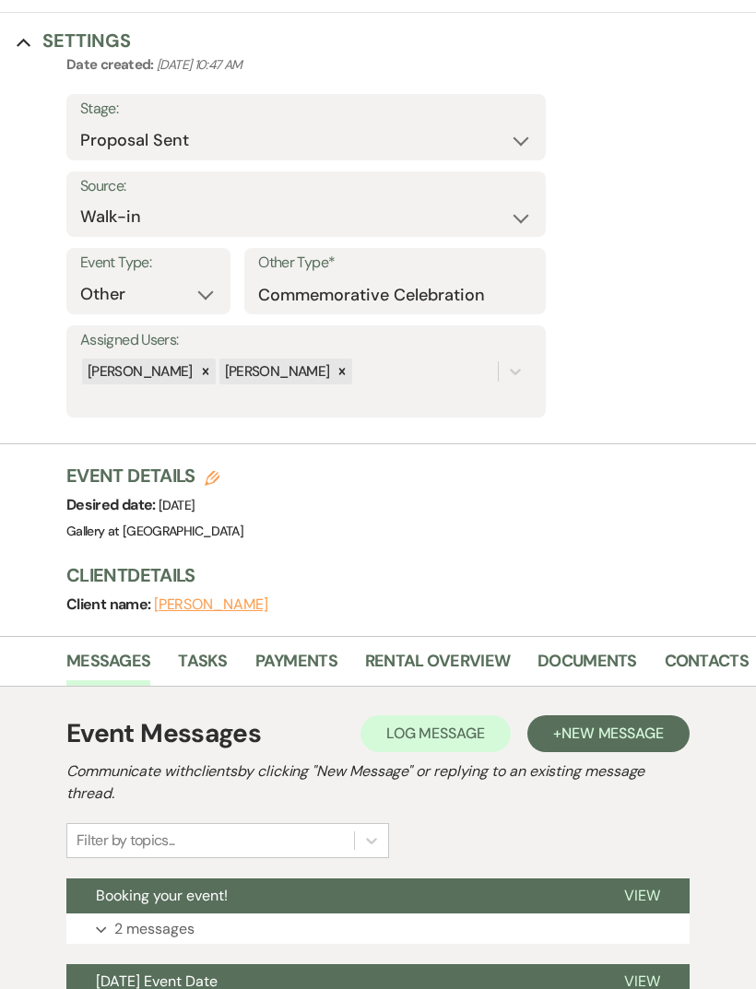
click at [596, 665] on link "Documents" at bounding box center [587, 668] width 100 height 38
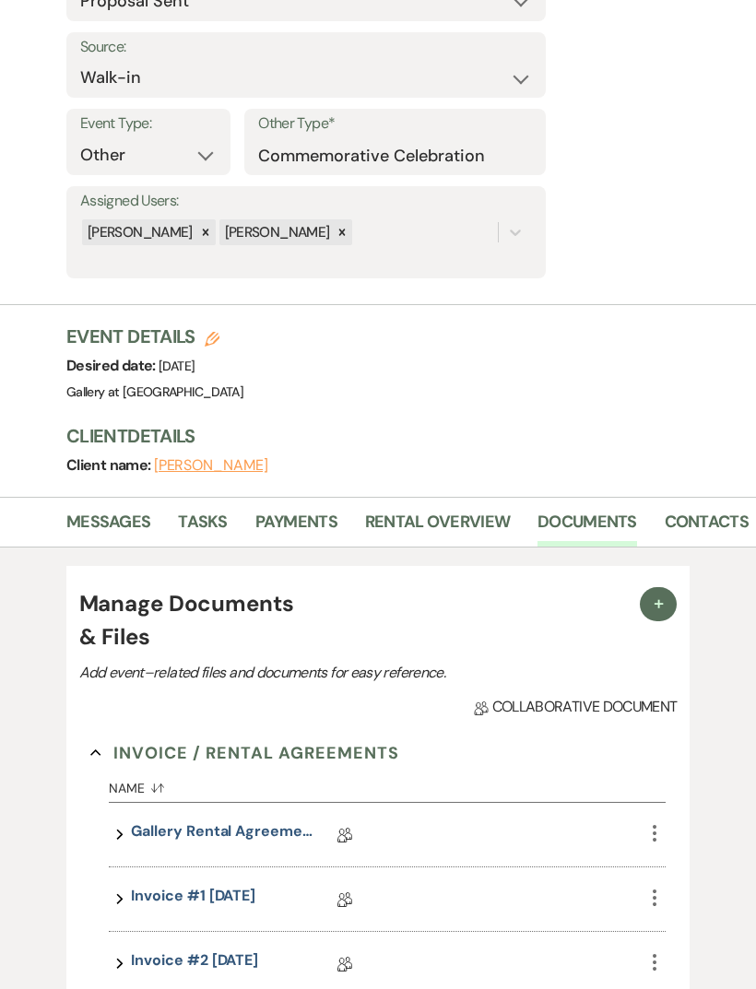
scroll to position [336, 0]
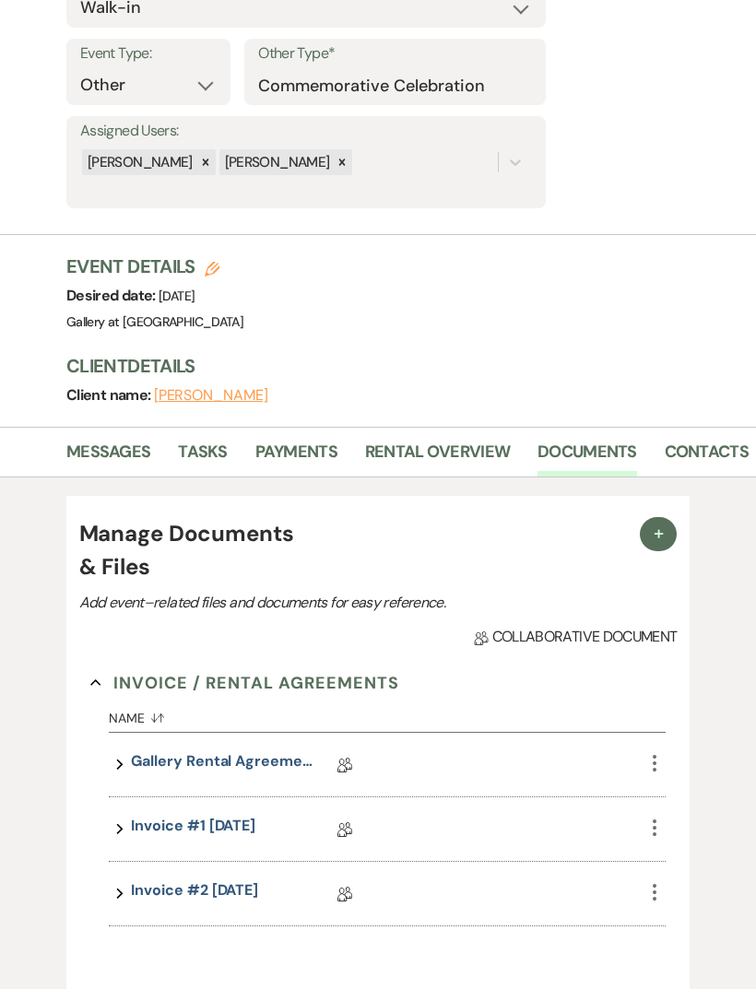
click at [663, 830] on icon "More" at bounding box center [654, 828] width 22 height 22
click at [229, 896] on link "Invoice #2 [DATE]" at bounding box center [194, 893] width 127 height 29
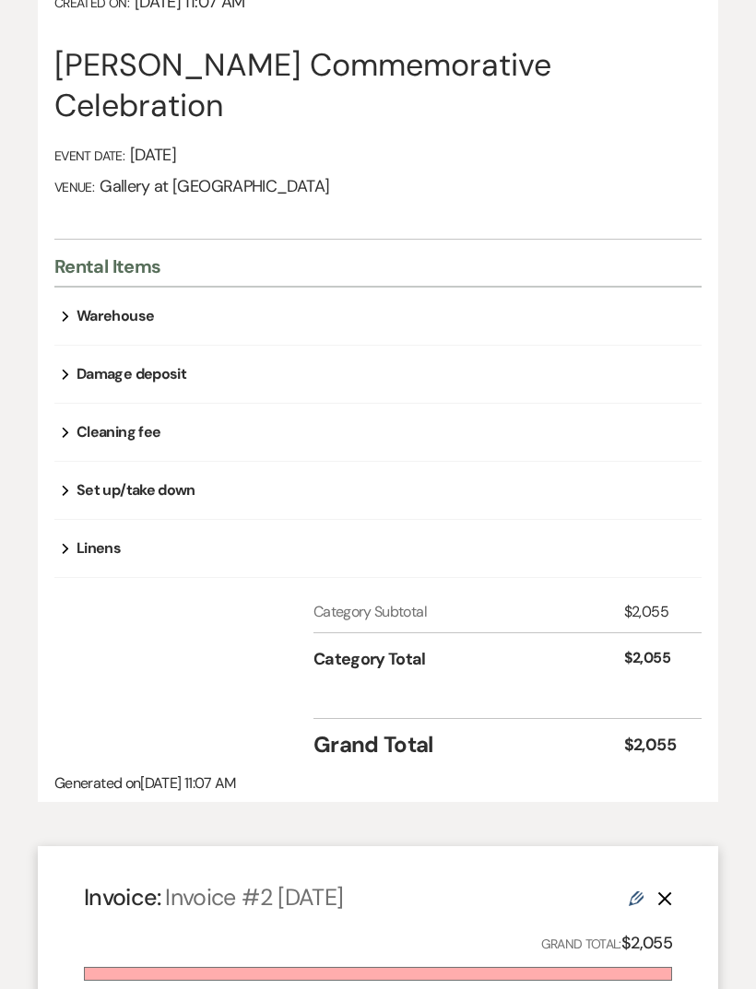
scroll to position [353, 0]
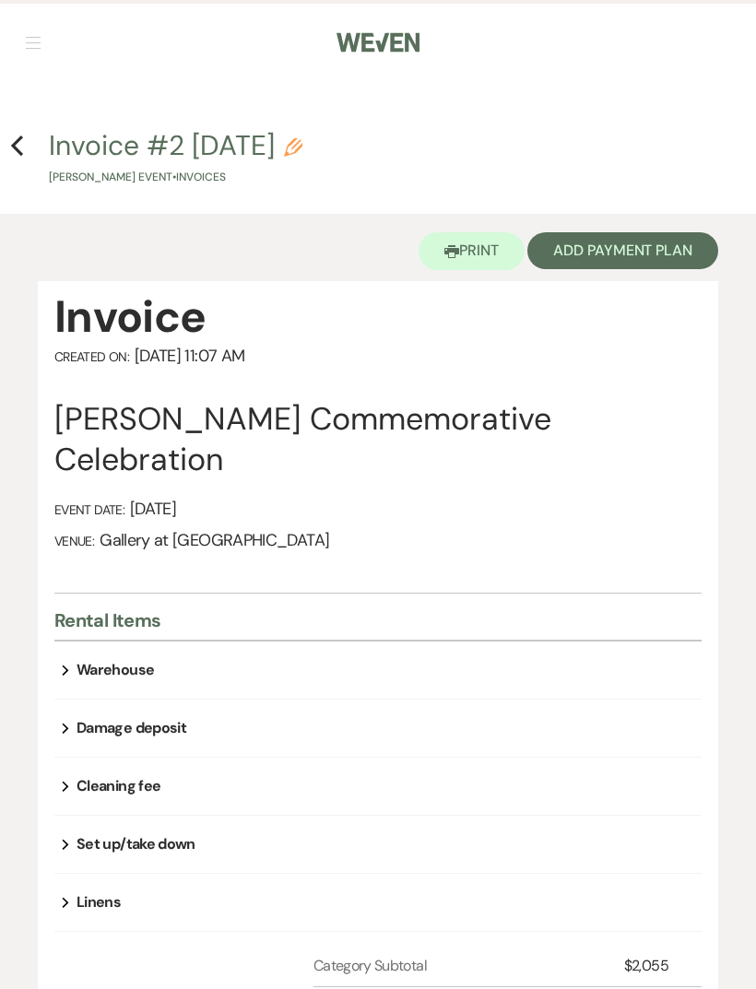
click at [18, 147] on icon "Previous" at bounding box center [17, 146] width 14 height 22
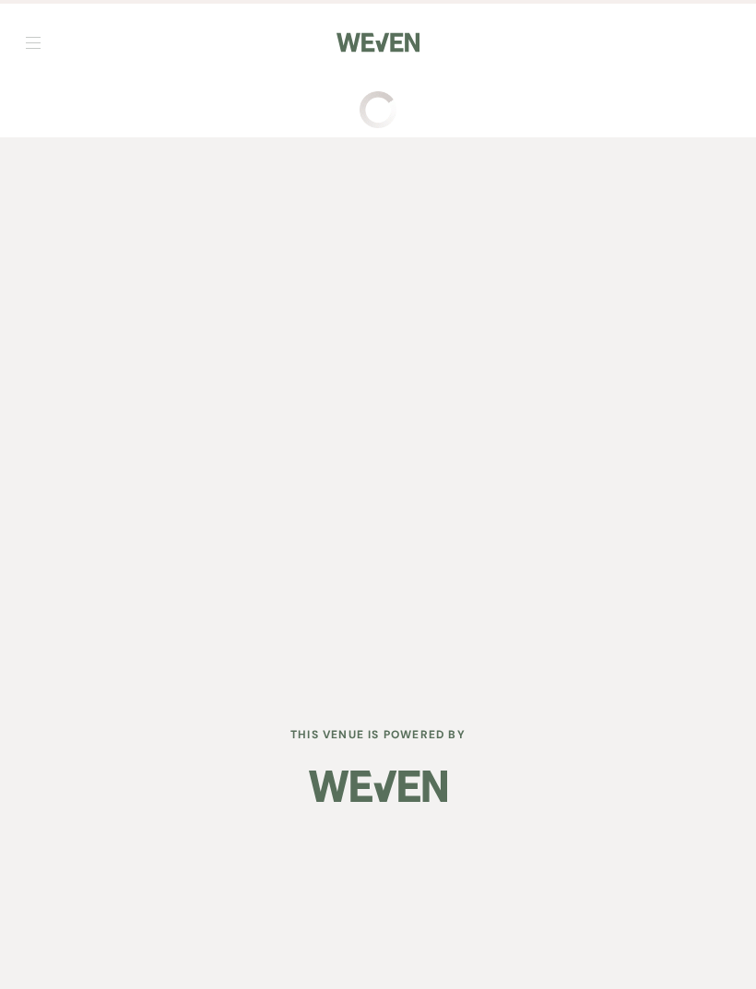
scroll to position [59, 0]
select select "6"
select select "23"
select select "13"
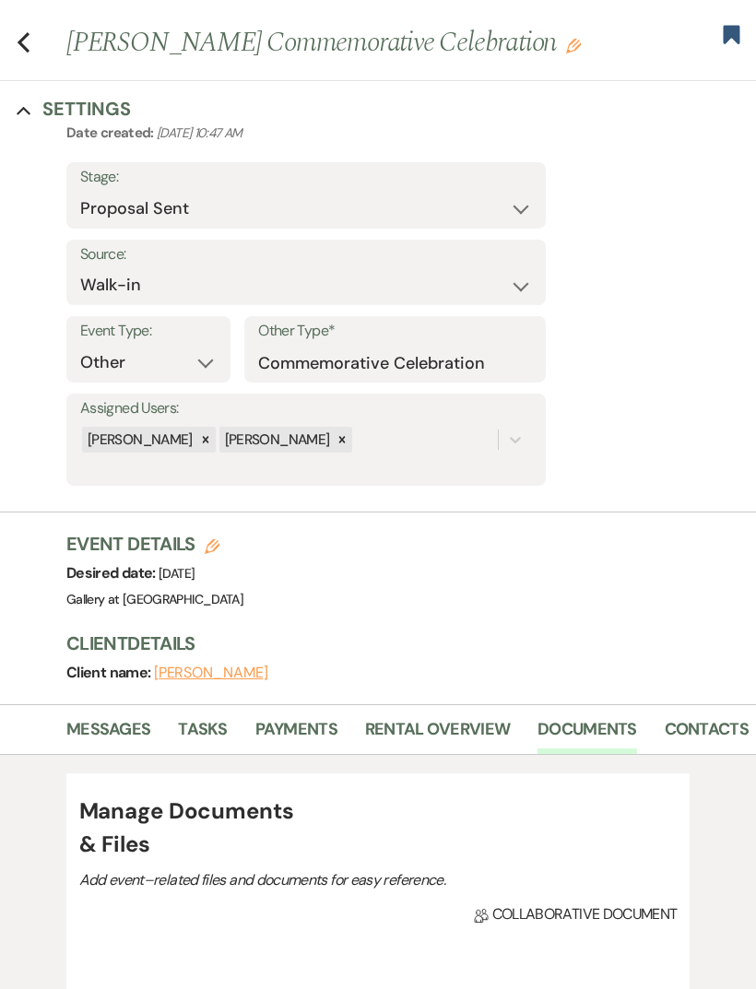
click at [303, 732] on link "Payments" at bounding box center [296, 735] width 82 height 38
